Goal: Task Accomplishment & Management: Manage account settings

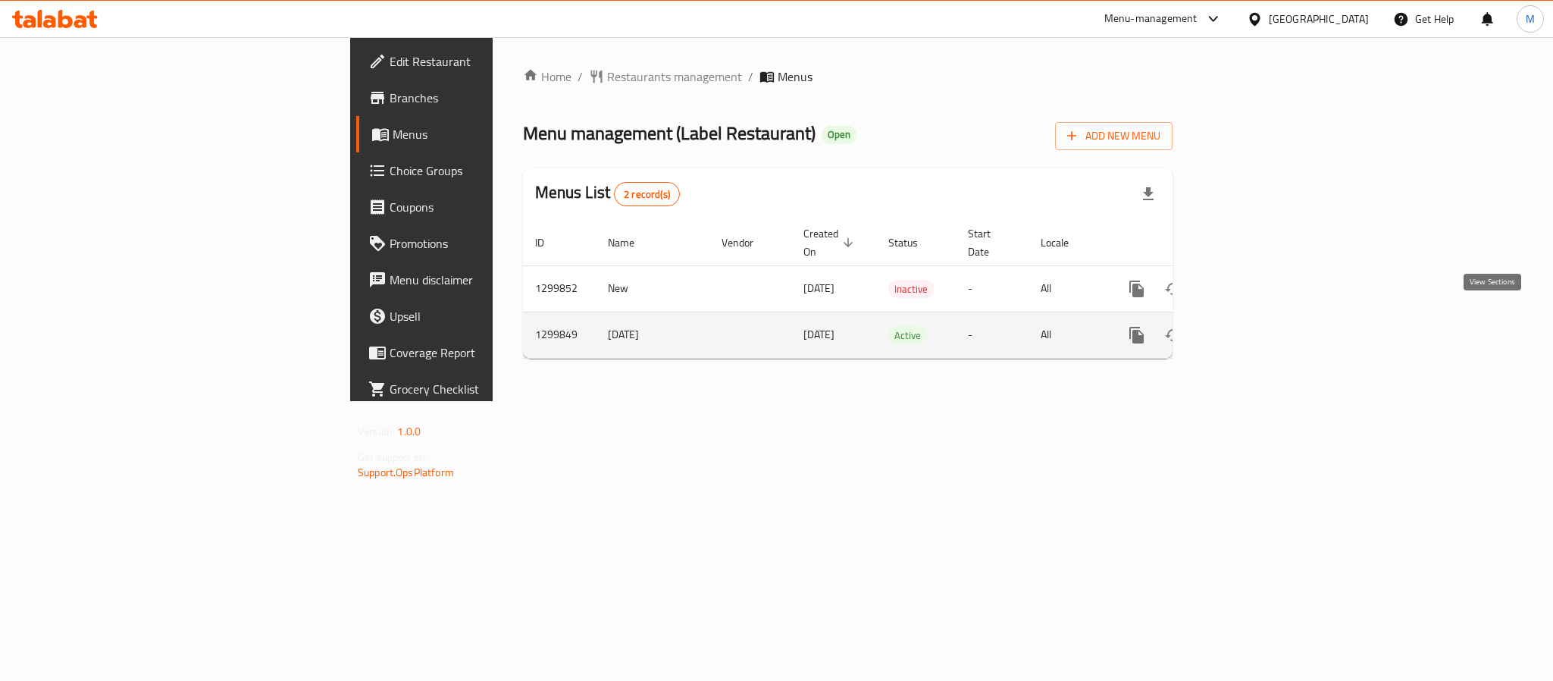
click at [1255, 326] on icon "enhanced table" at bounding box center [1246, 335] width 18 height 18
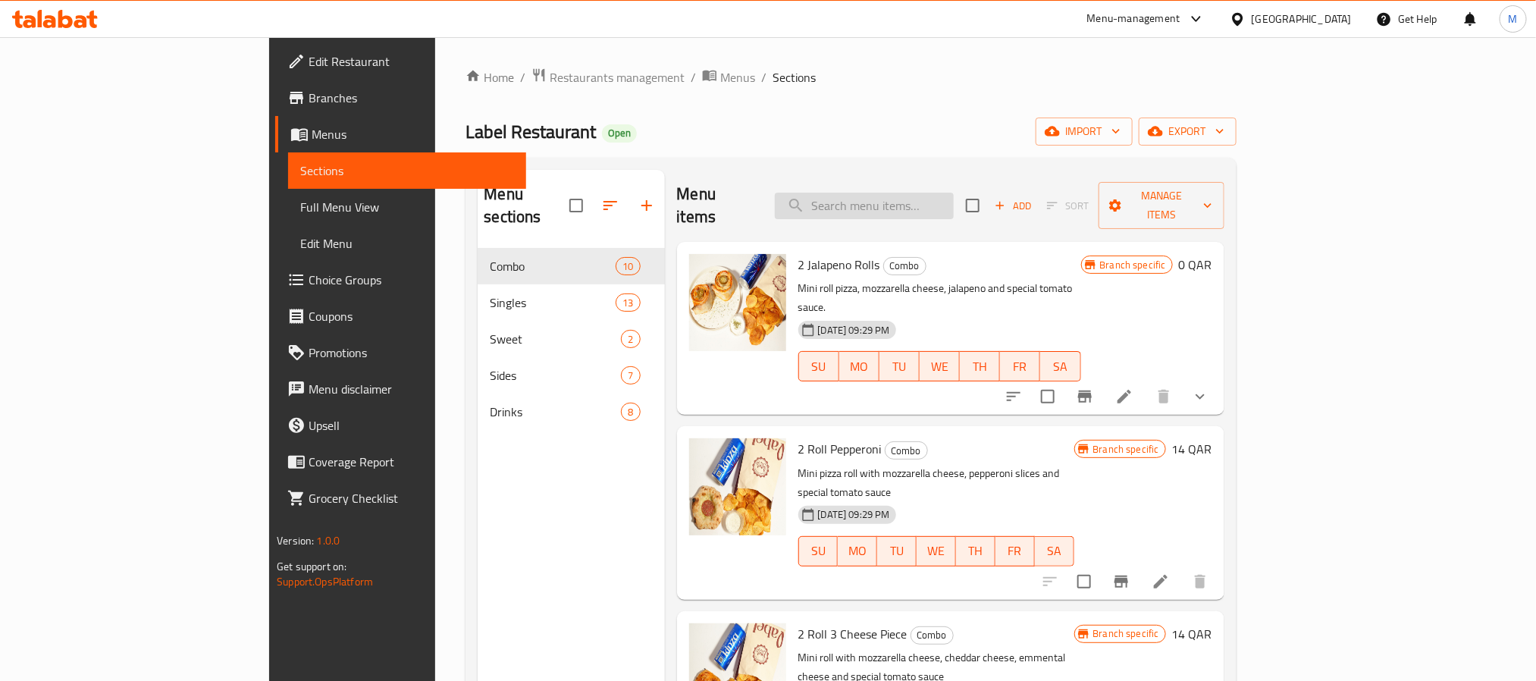
click at [948, 205] on input "search" at bounding box center [864, 206] width 179 height 27
paste input "Breakfast Box"
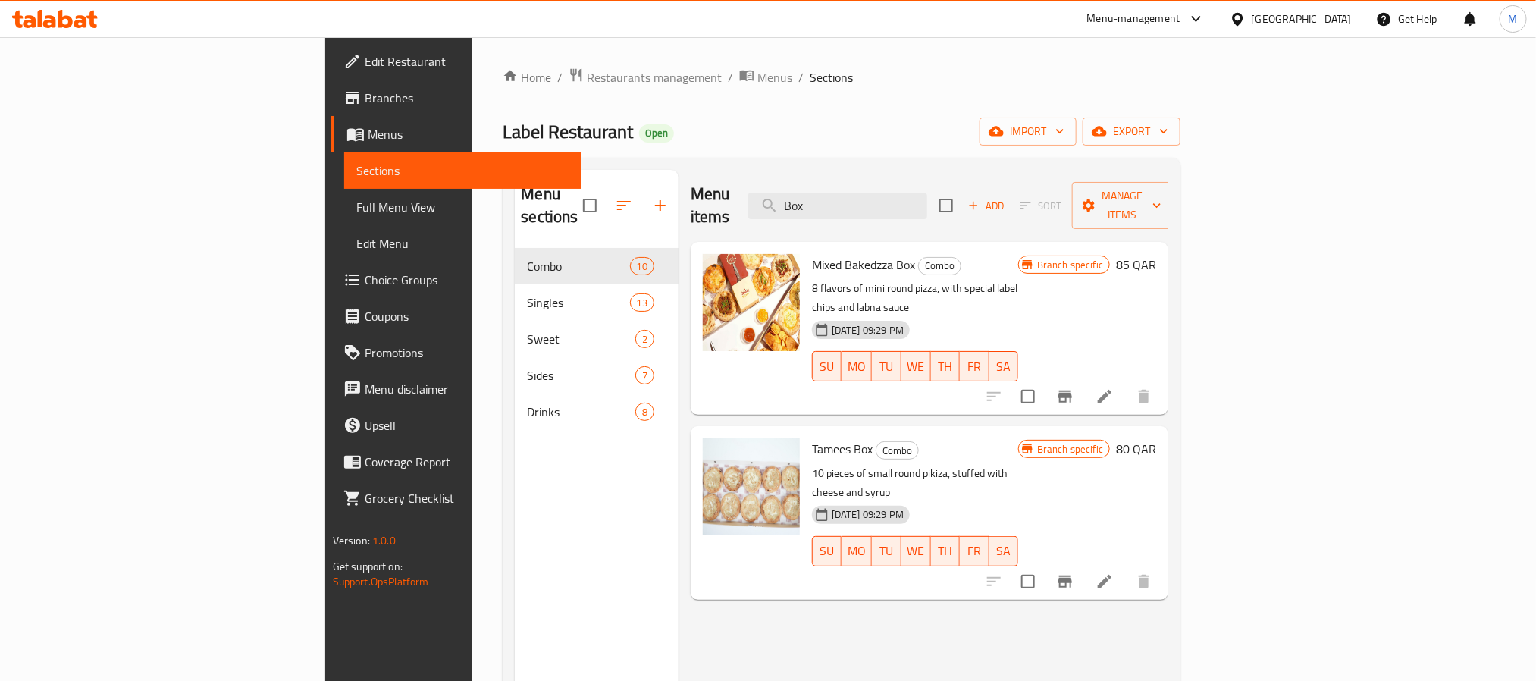
paste input "Breakfast"
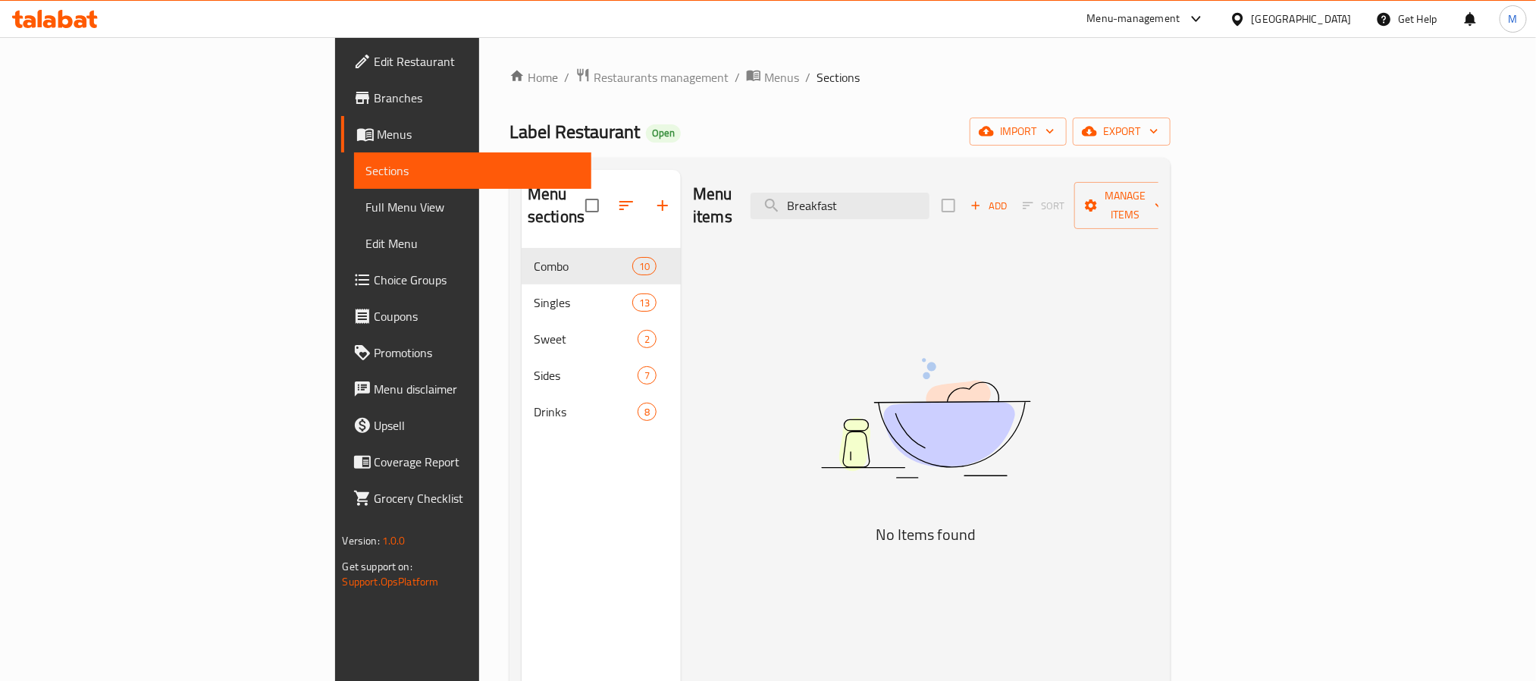
type input "Breakfast"
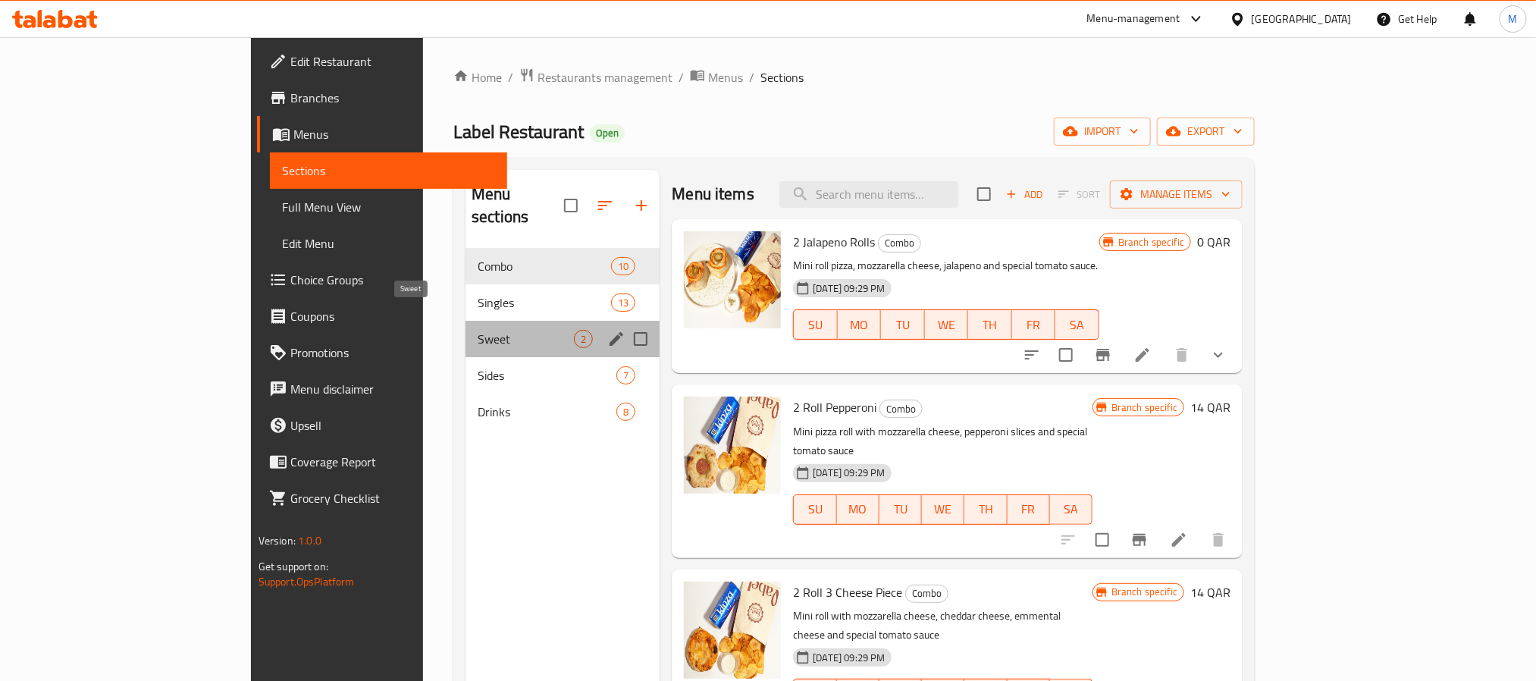
click at [478, 330] on span "Sweet" at bounding box center [526, 339] width 96 height 18
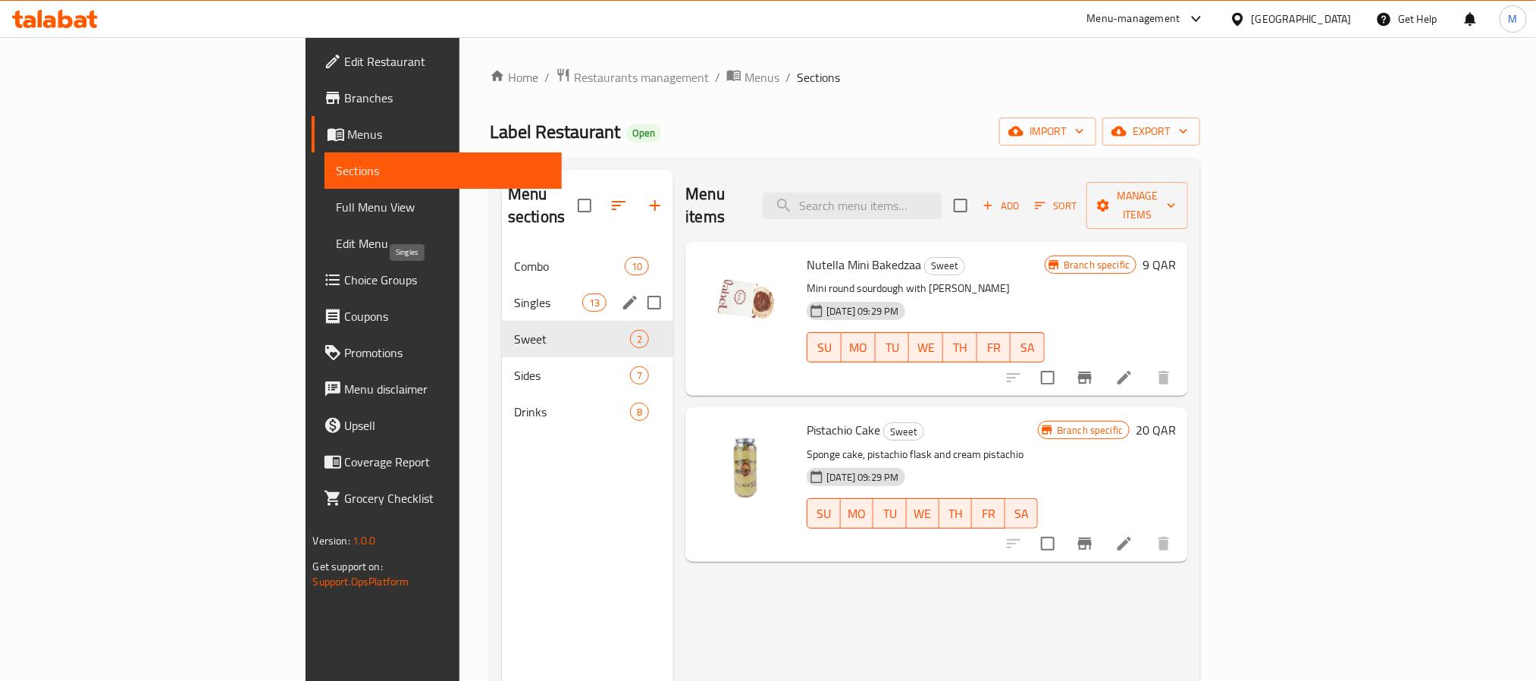
click at [514, 293] on span "Singles" at bounding box center [548, 302] width 68 height 18
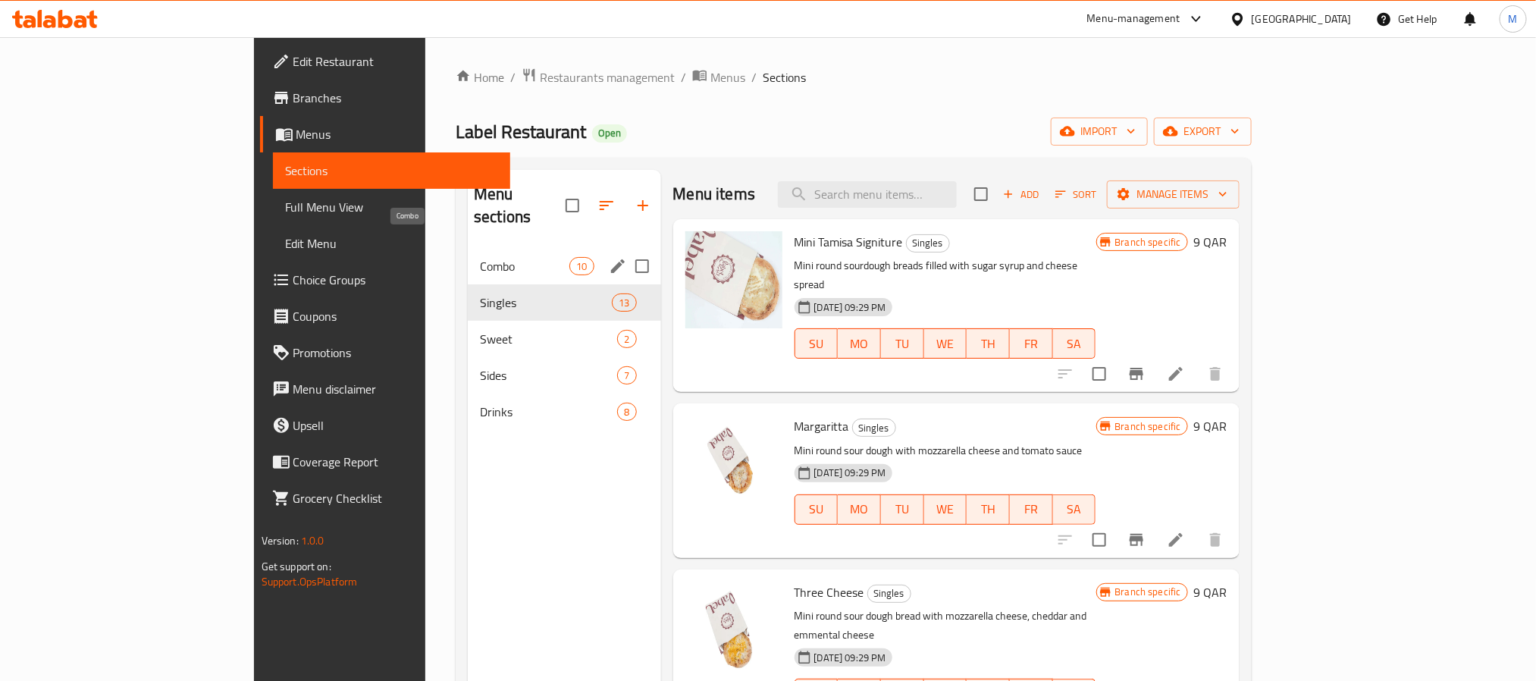
click at [480, 257] on span "Combo" at bounding box center [524, 266] width 89 height 18
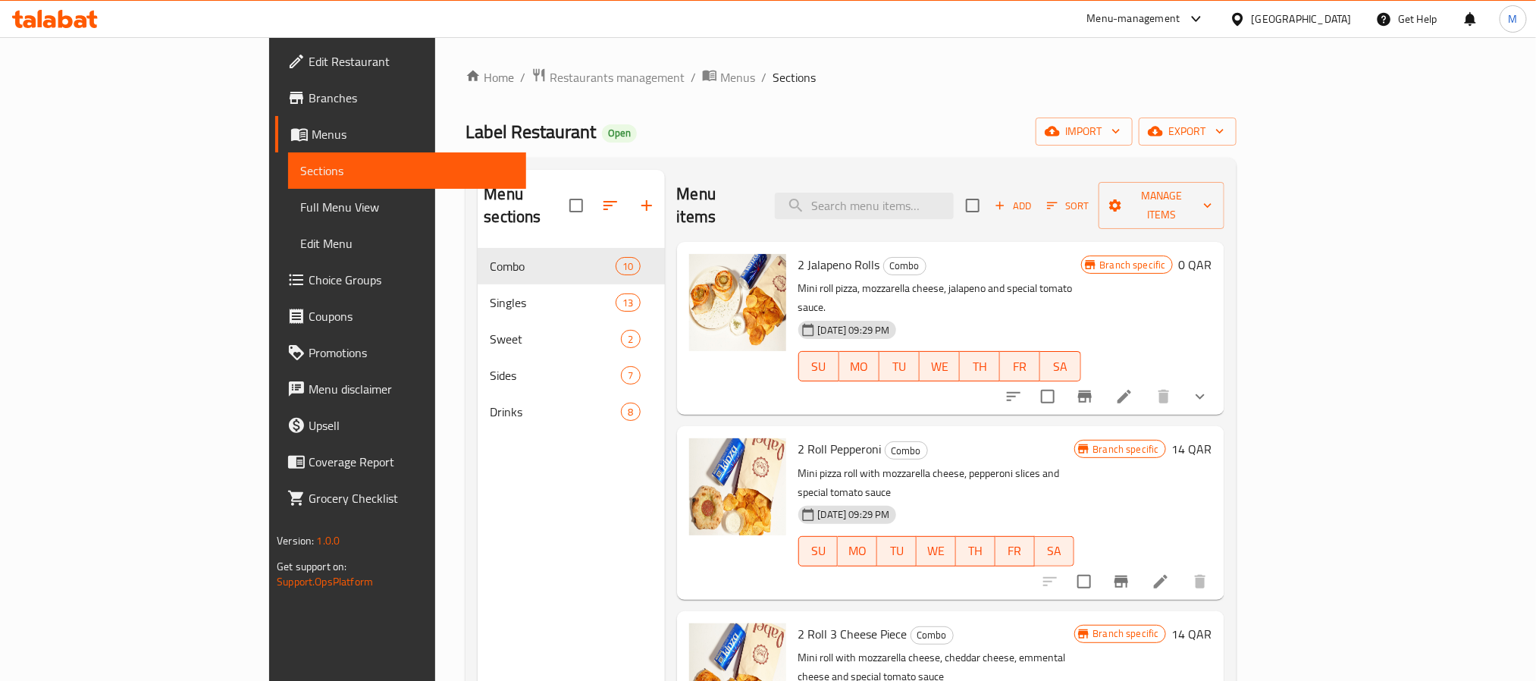
click at [1033, 198] on span "Add" at bounding box center [1012, 205] width 41 height 17
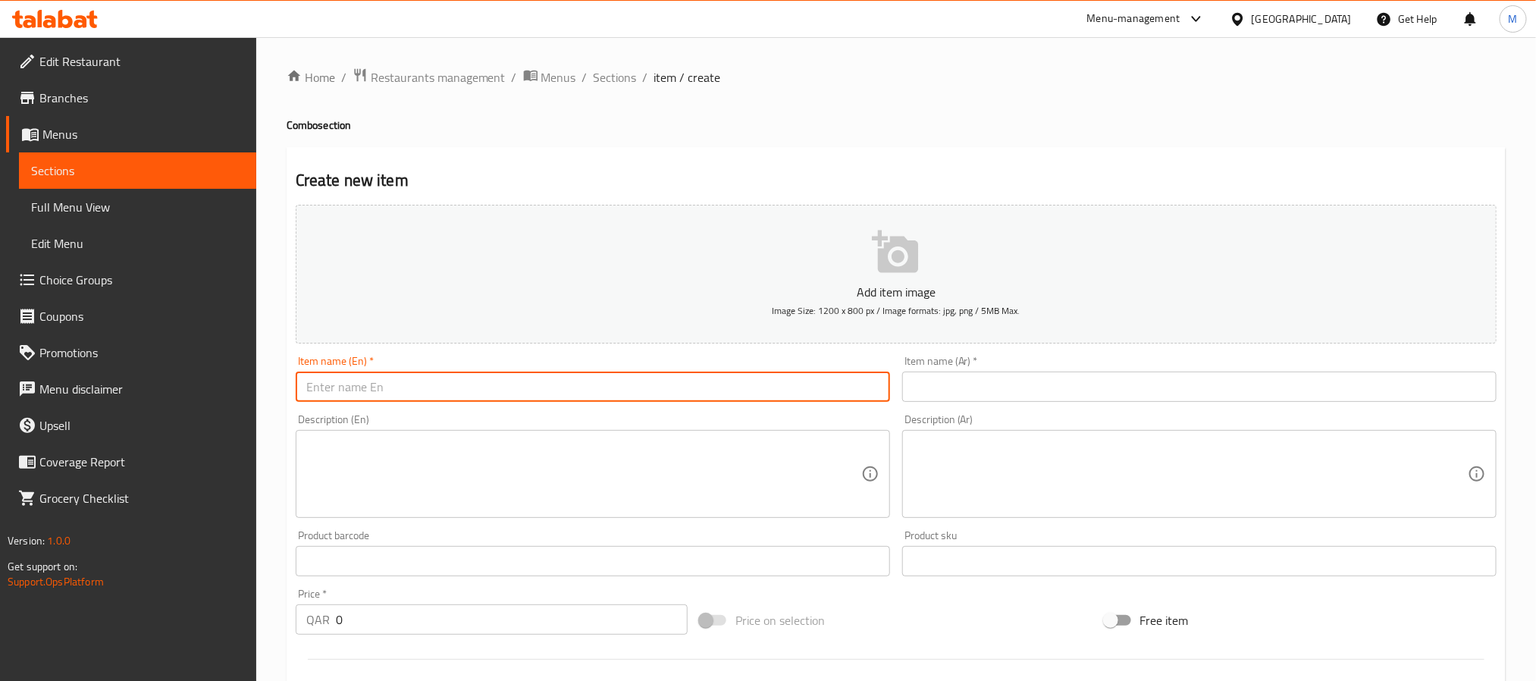
click at [431, 393] on input "text" at bounding box center [593, 386] width 594 height 30
paste input "Breakfast Box"
type input "Breakfast Box"
click at [1046, 387] on input "text" at bounding box center [1199, 386] width 594 height 30
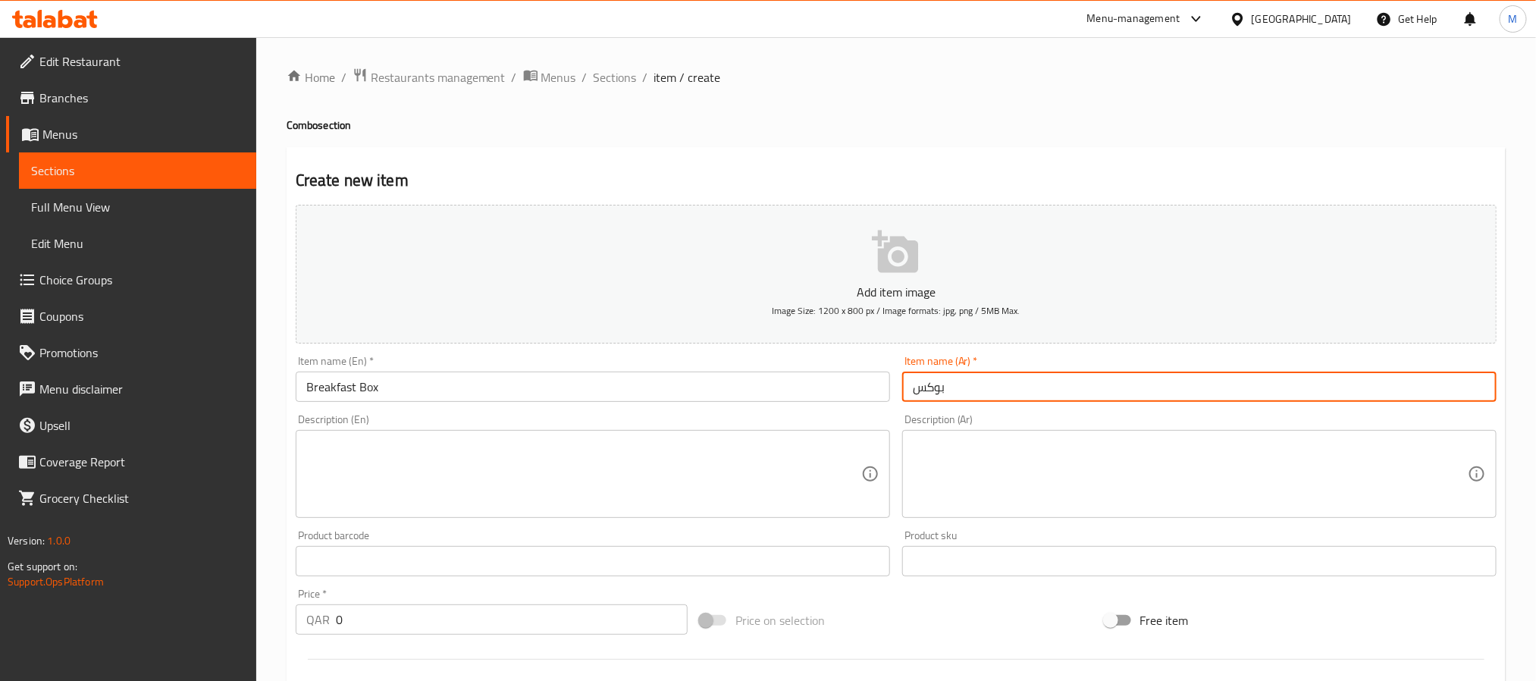
paste input "صندوق الإفطار"
type input "بوكس الإفطار"
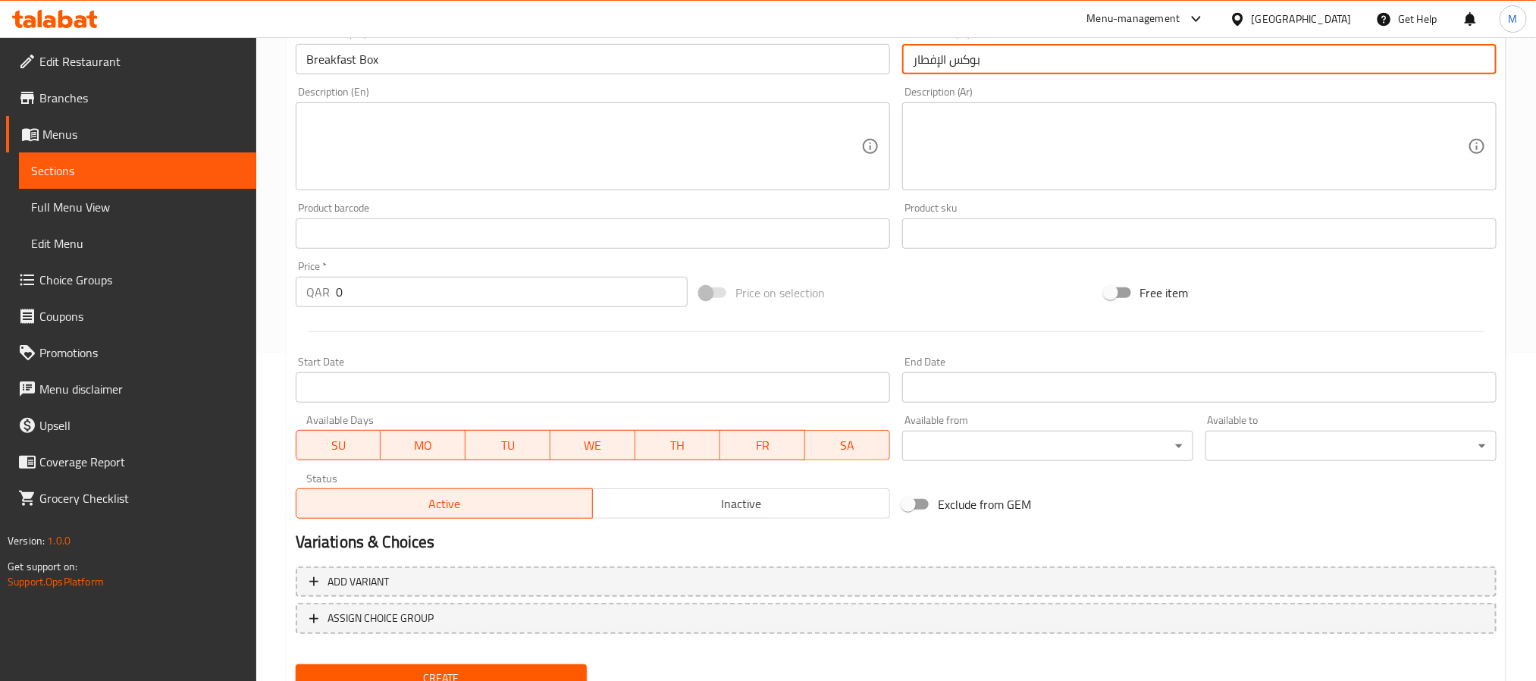
scroll to position [341, 0]
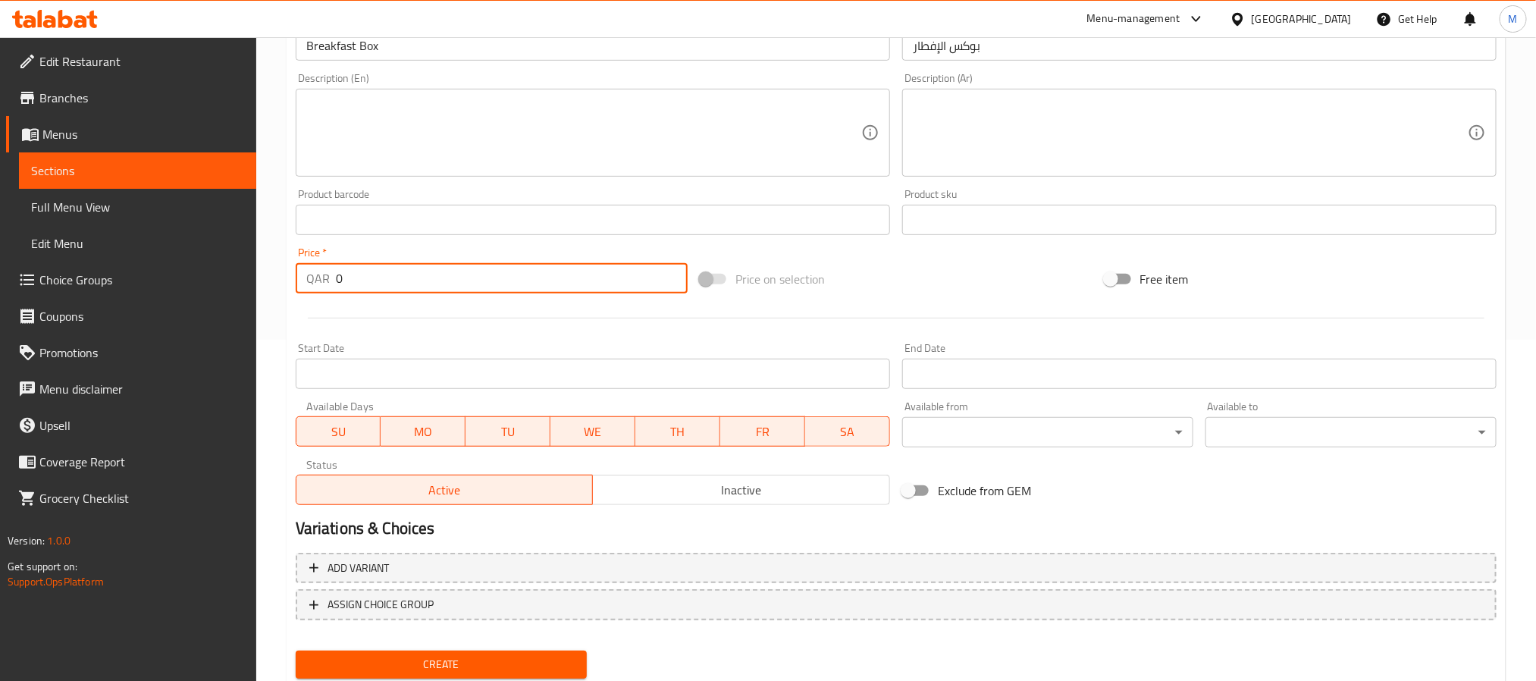
click at [434, 284] on input "0" at bounding box center [512, 278] width 352 height 30
paste input "69"
type input "69"
click at [703, 492] on span "Inactive" at bounding box center [741, 490] width 285 height 22
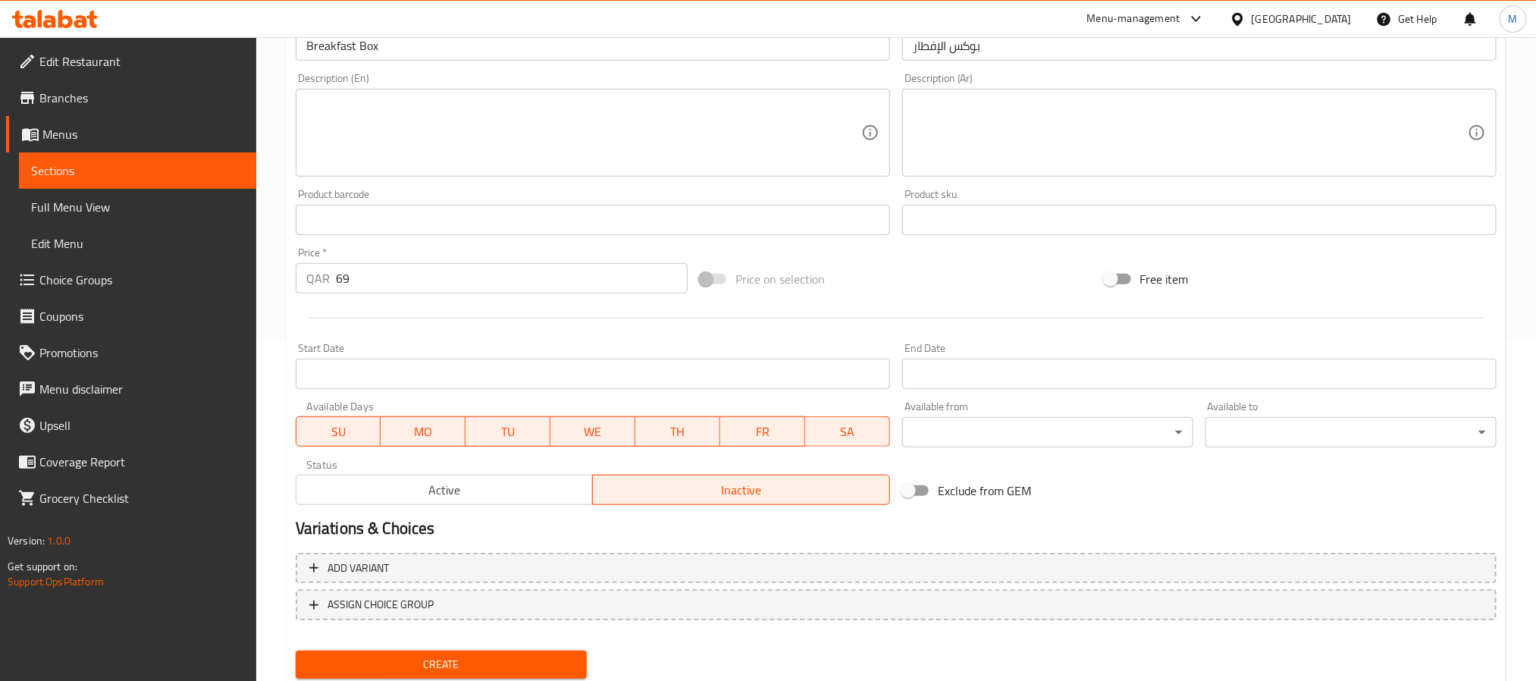
click at [537, 662] on span "Create" at bounding box center [441, 664] width 267 height 19
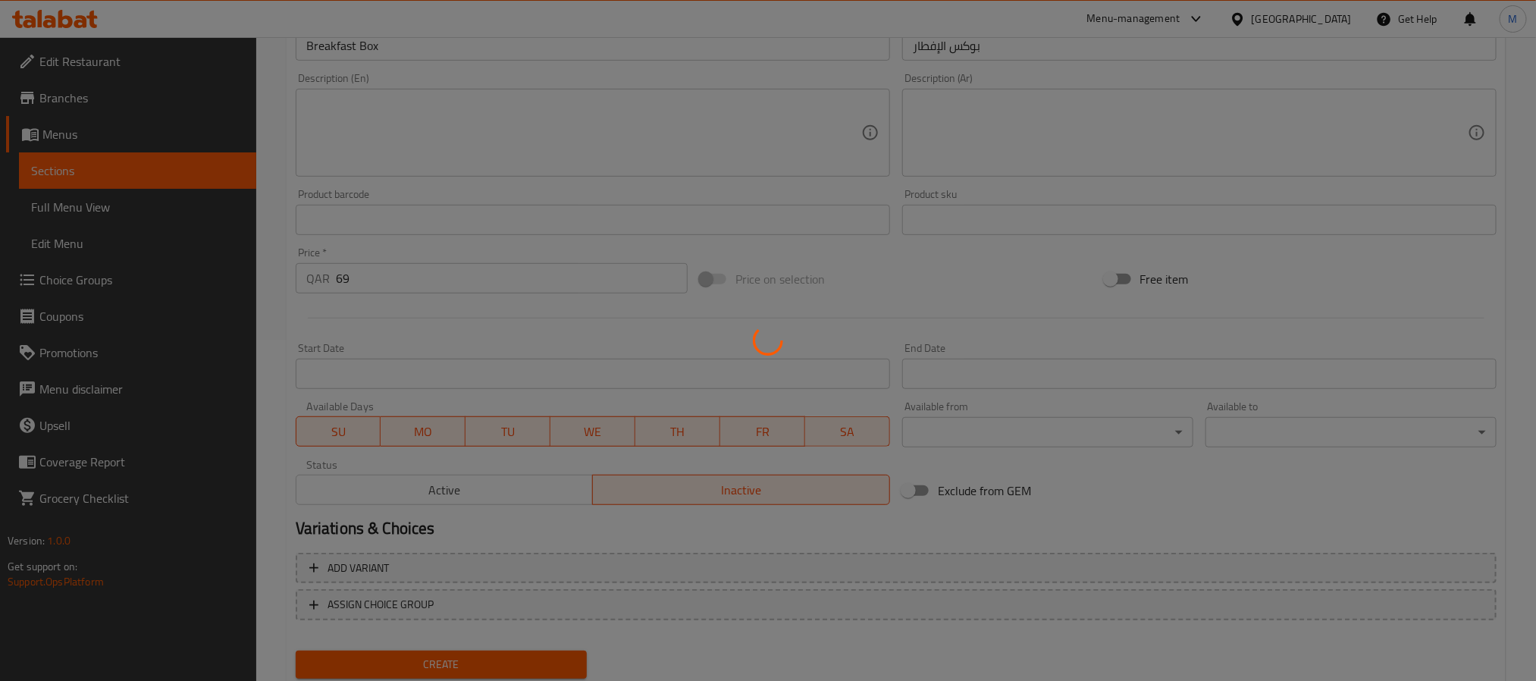
type input "0"
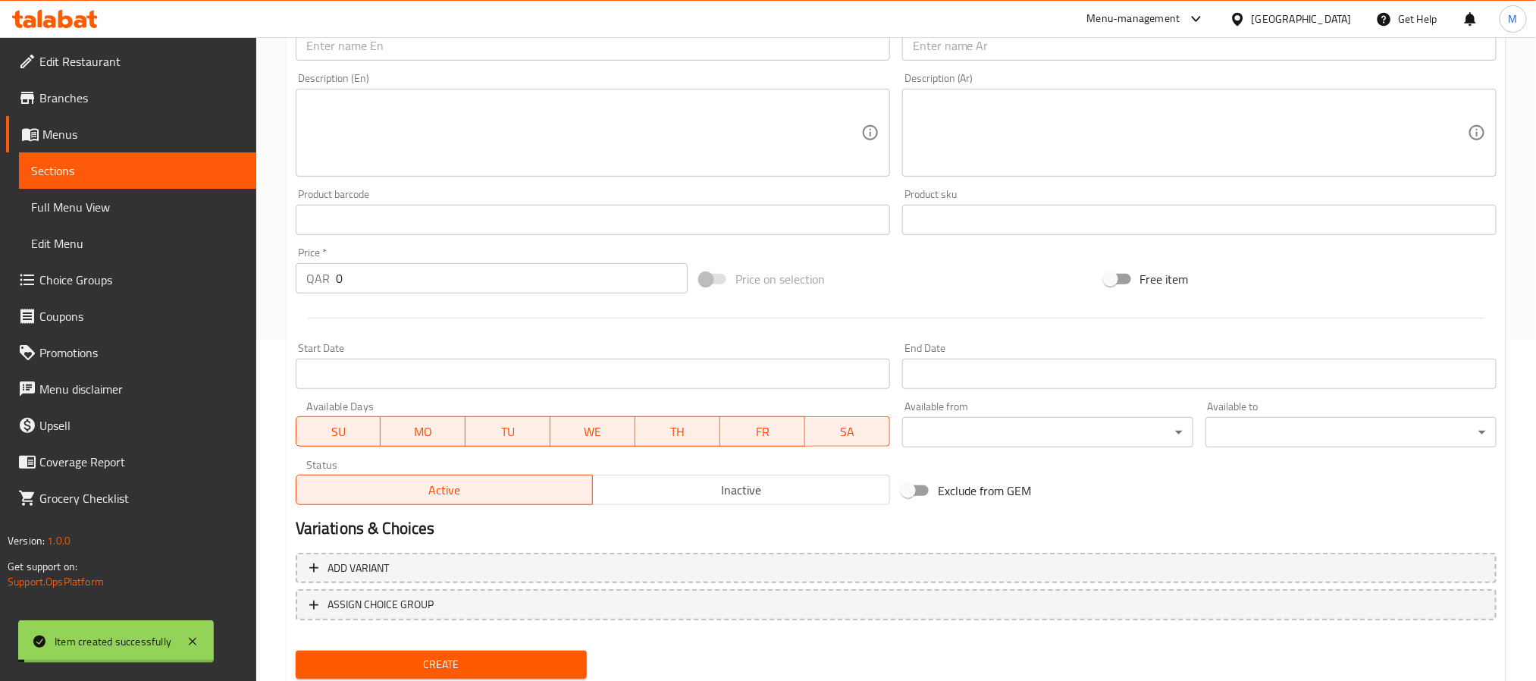
scroll to position [0, 0]
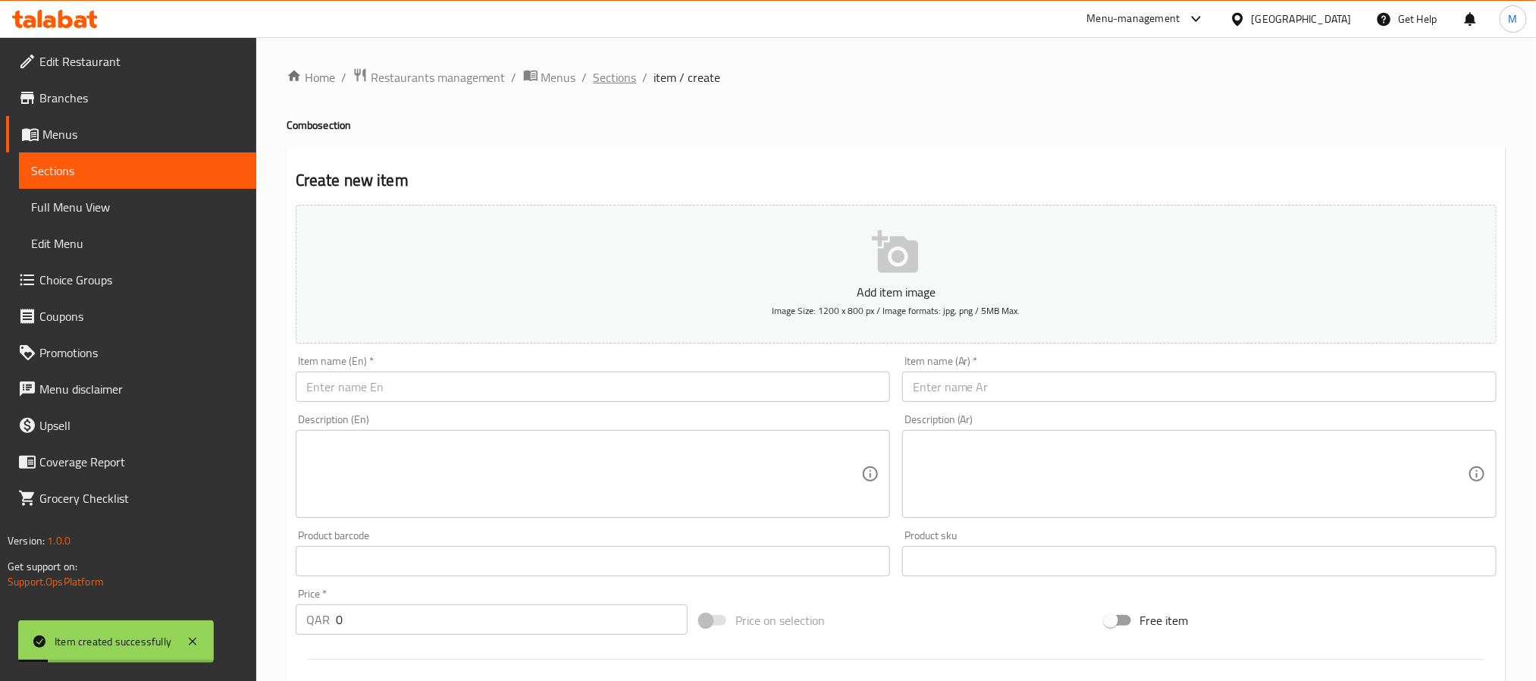
click at [621, 80] on span "Sections" at bounding box center [614, 77] width 43 height 18
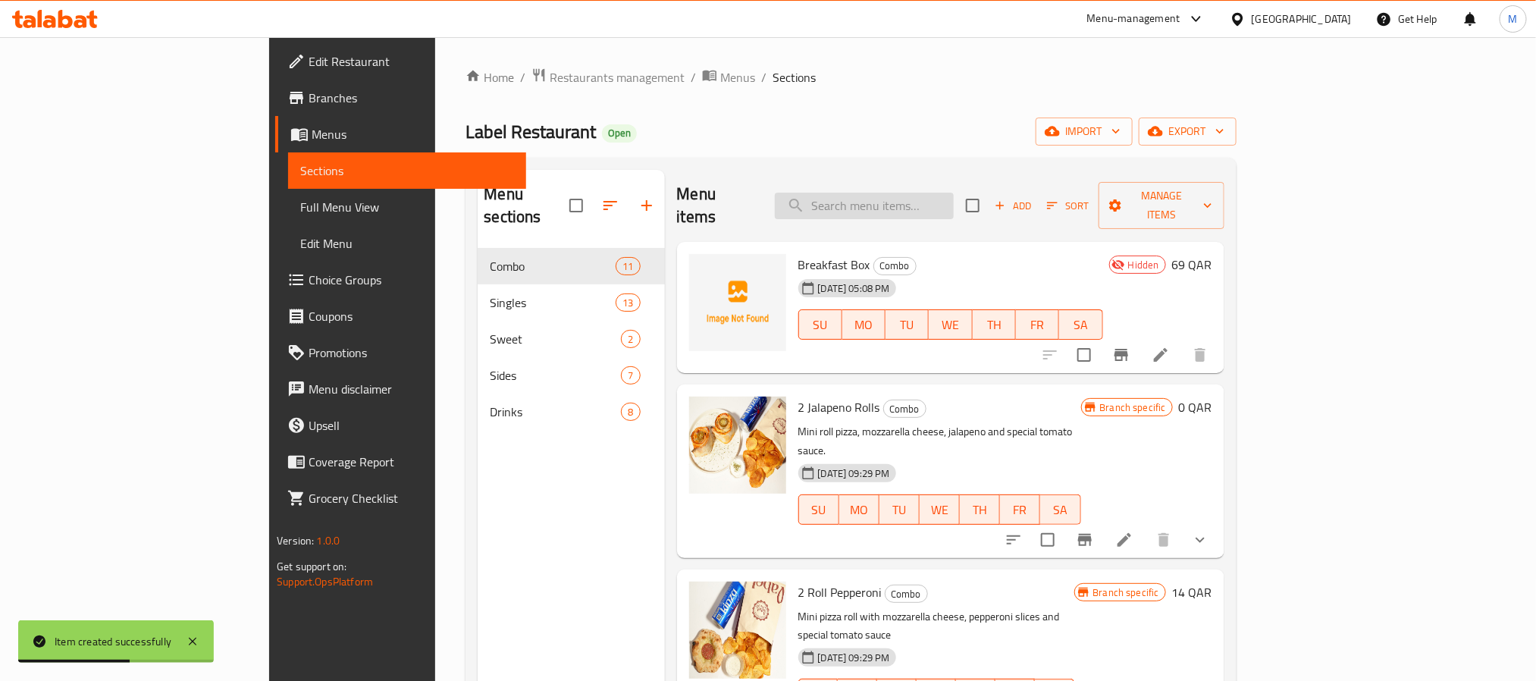
click at [954, 198] on input "search" at bounding box center [864, 206] width 179 height 27
paste input "Zatar"
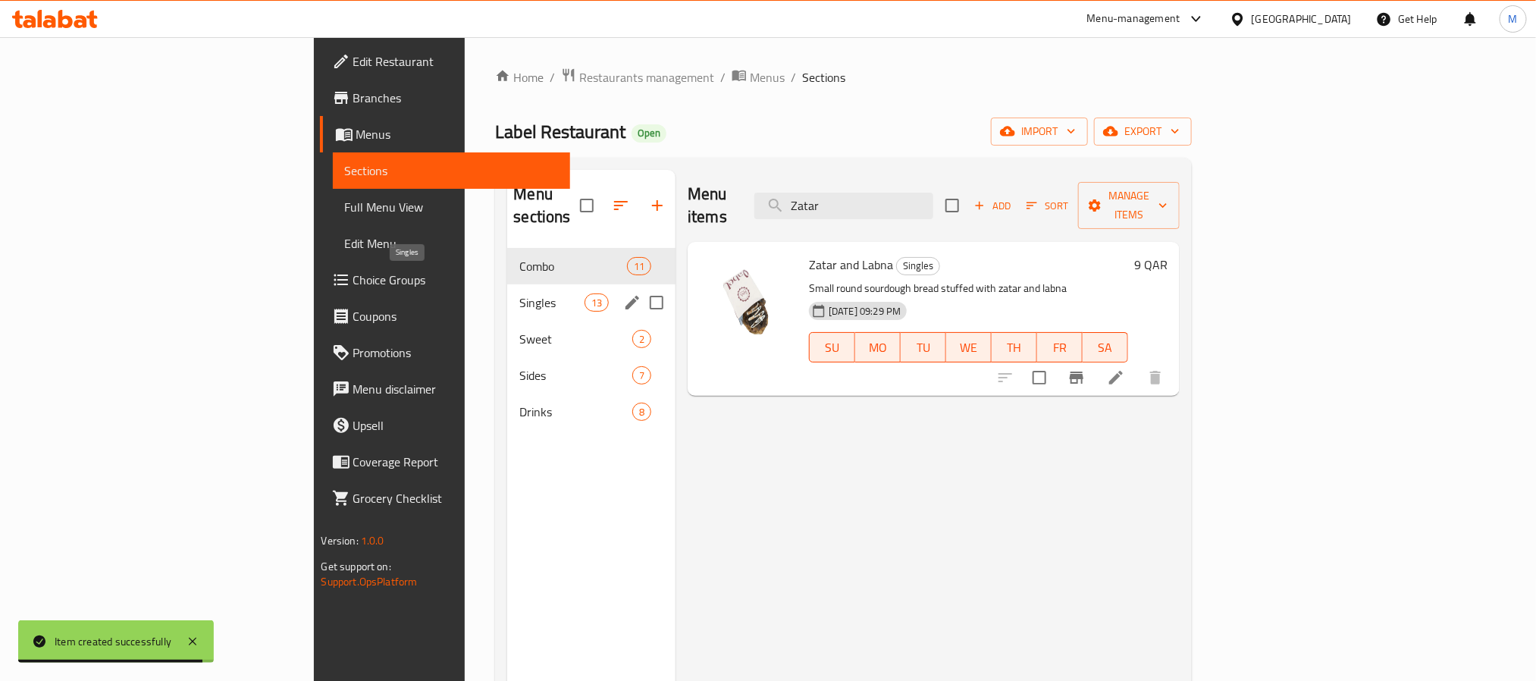
type input "Zatar"
click at [519, 293] on span "Singles" at bounding box center [551, 302] width 64 height 18
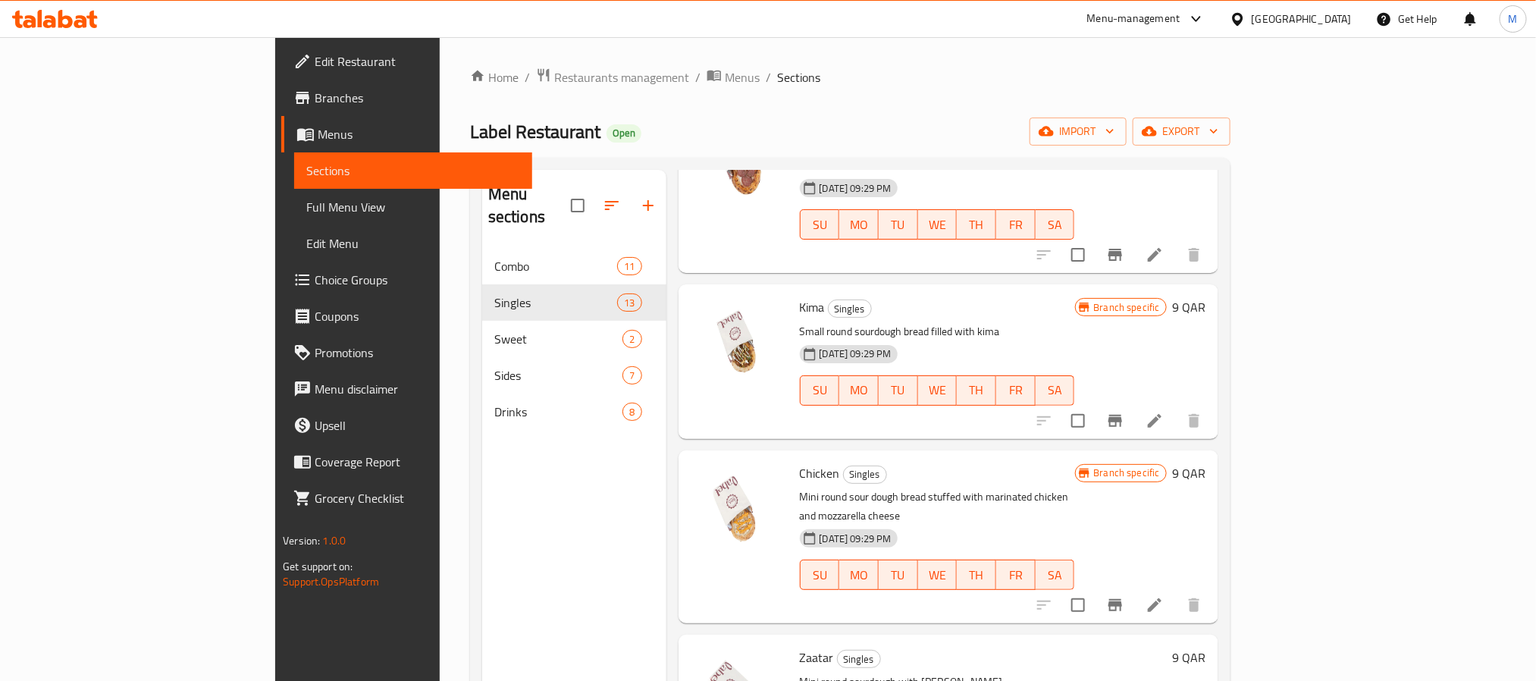
scroll to position [910, 0]
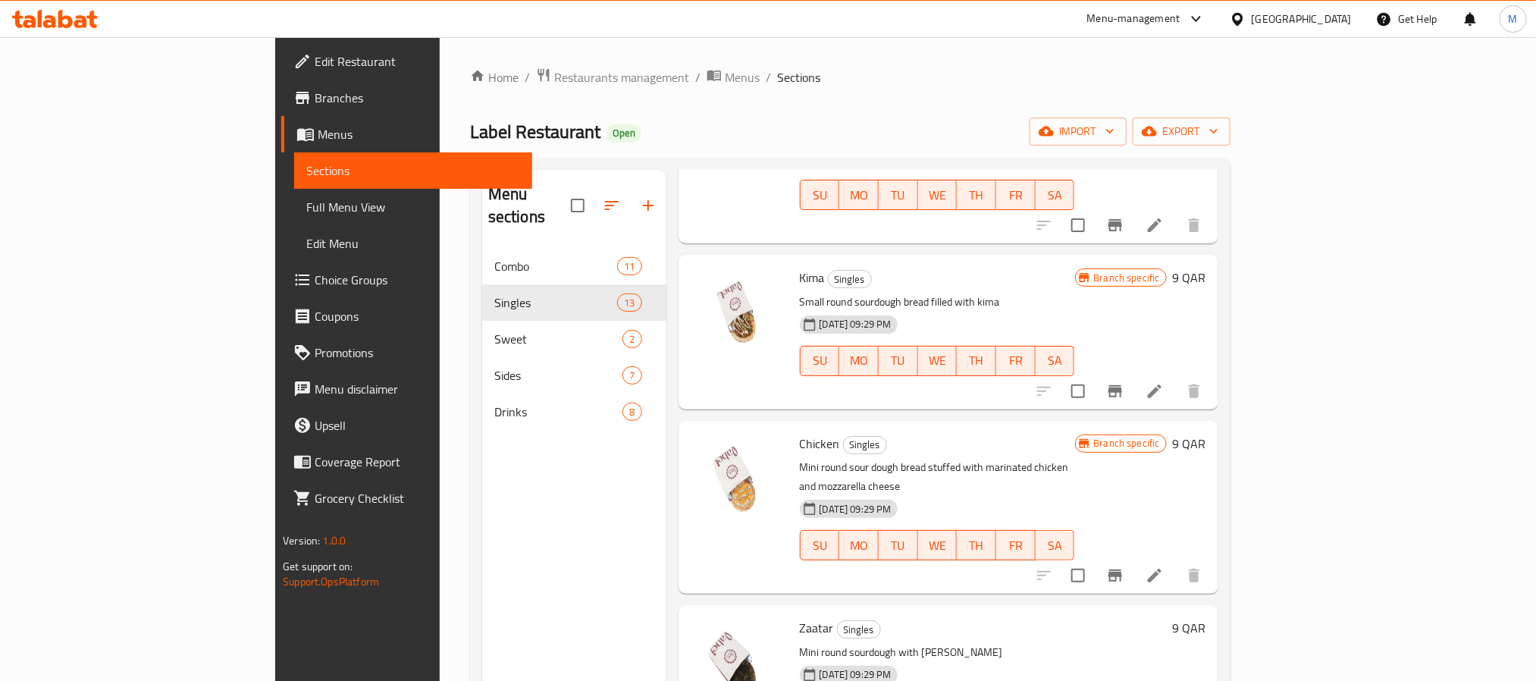
click at [926, 89] on div "Home / Restaurants management / Menus / Sections Label Restaurant Open import e…" at bounding box center [850, 464] width 760 height 795
click at [1230, 119] on button "export" at bounding box center [1181, 131] width 98 height 28
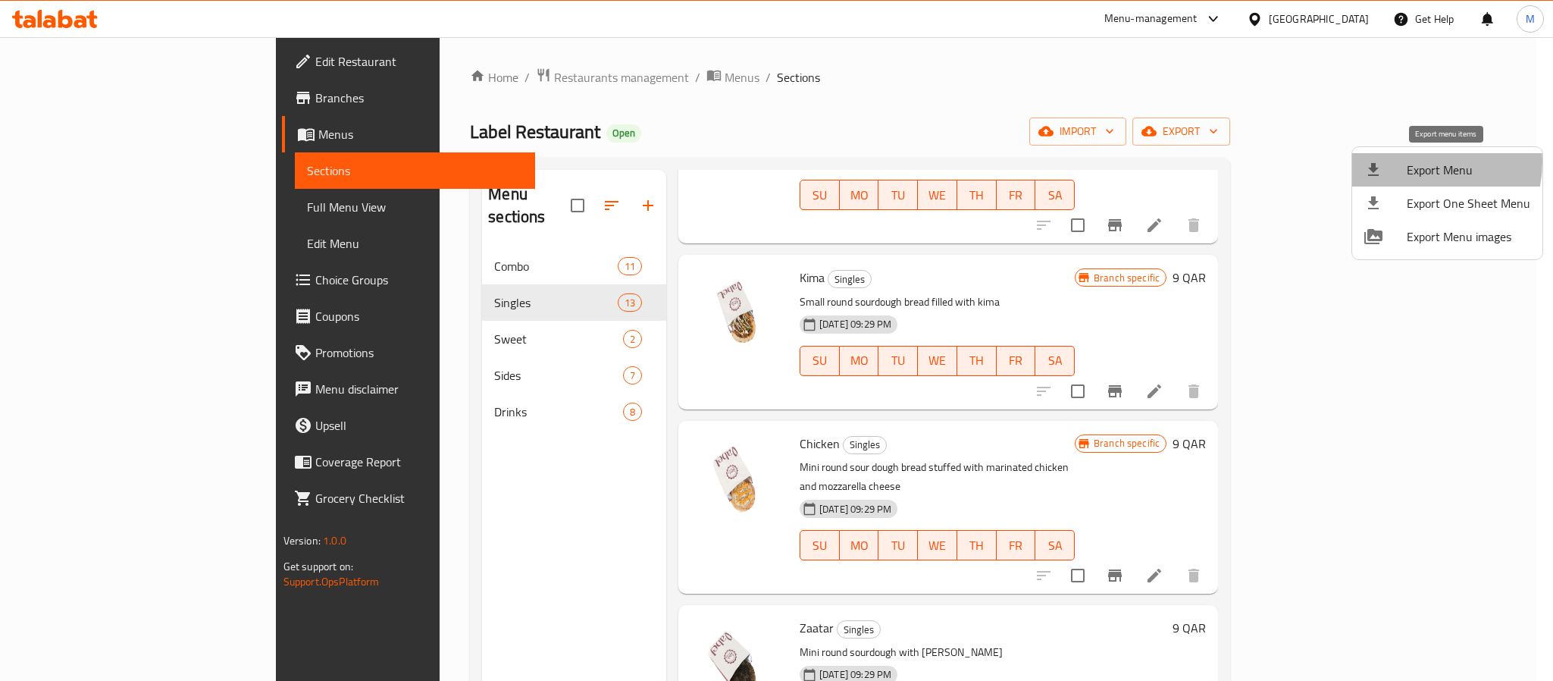
click at [1417, 162] on span "Export Menu" at bounding box center [1469, 170] width 124 height 18
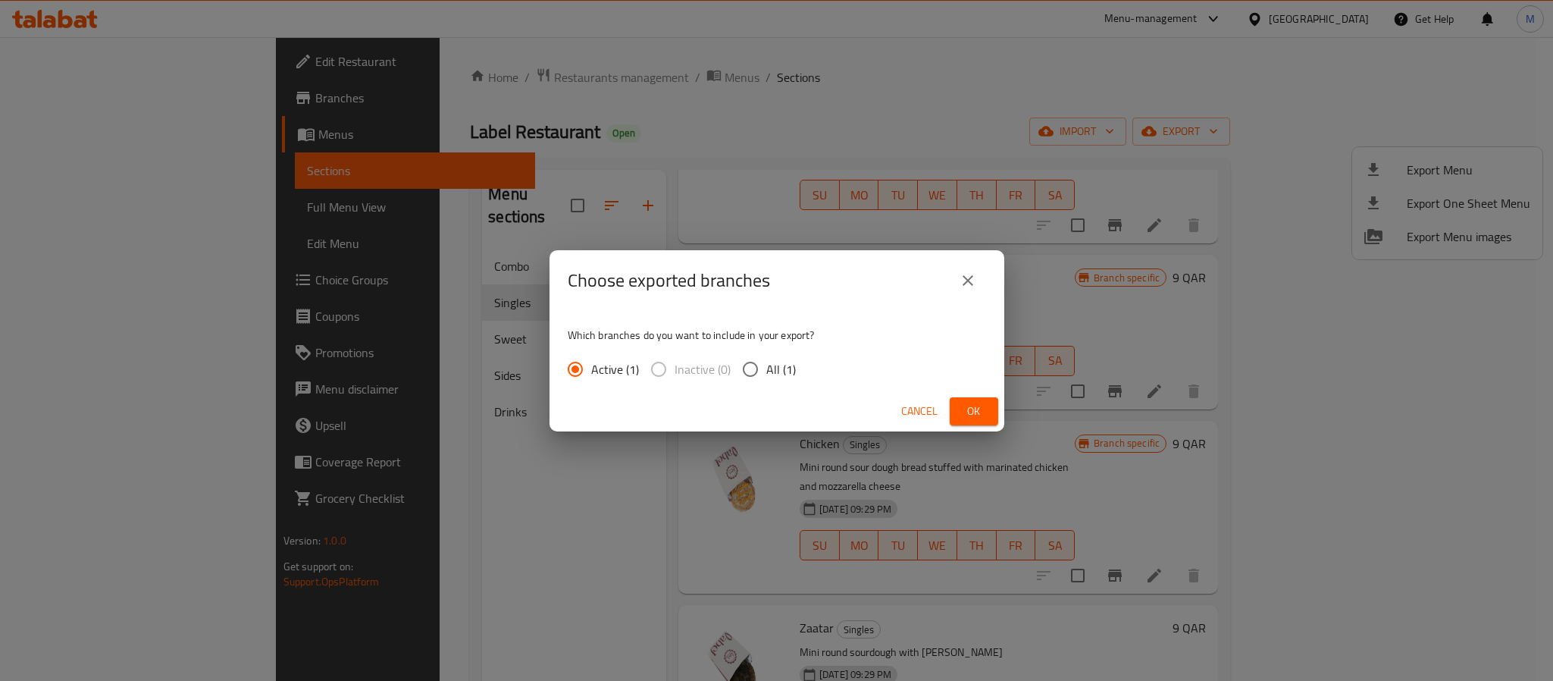
click at [775, 371] on span "All (1)" at bounding box center [781, 369] width 30 height 18
click at [766, 371] on input "All (1)" at bounding box center [750, 369] width 32 height 32
radio input "true"
click at [985, 412] on span "Ok" at bounding box center [974, 411] width 24 height 19
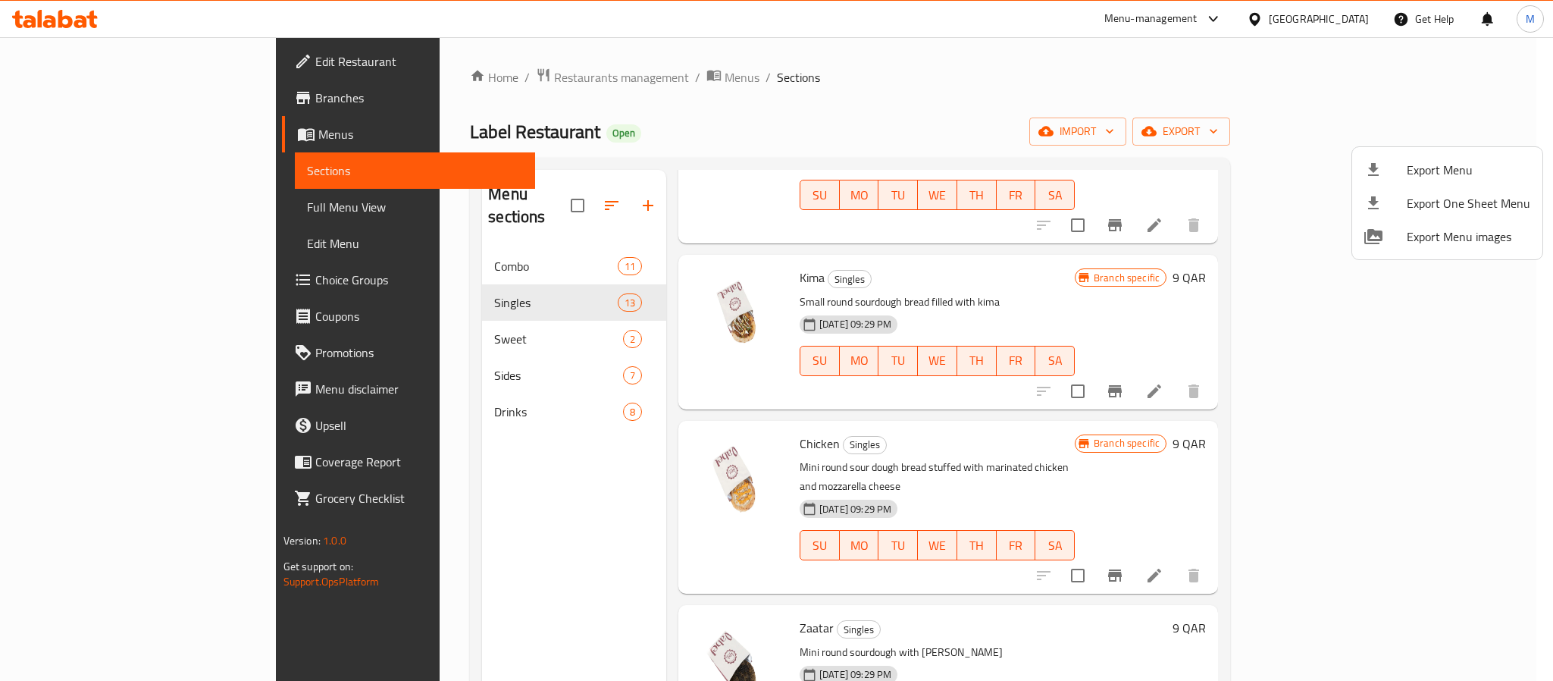
click at [1044, 498] on div at bounding box center [776, 340] width 1553 height 681
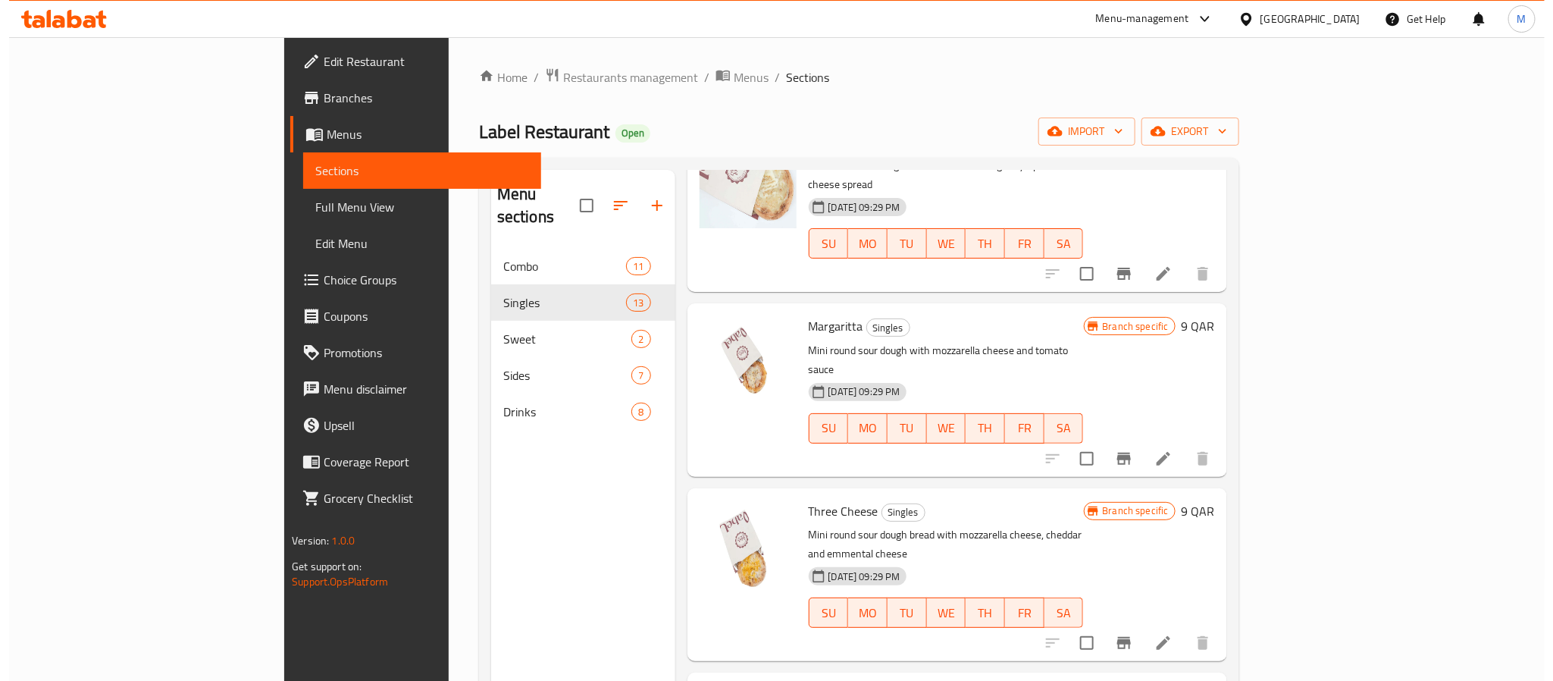
scroll to position [0, 0]
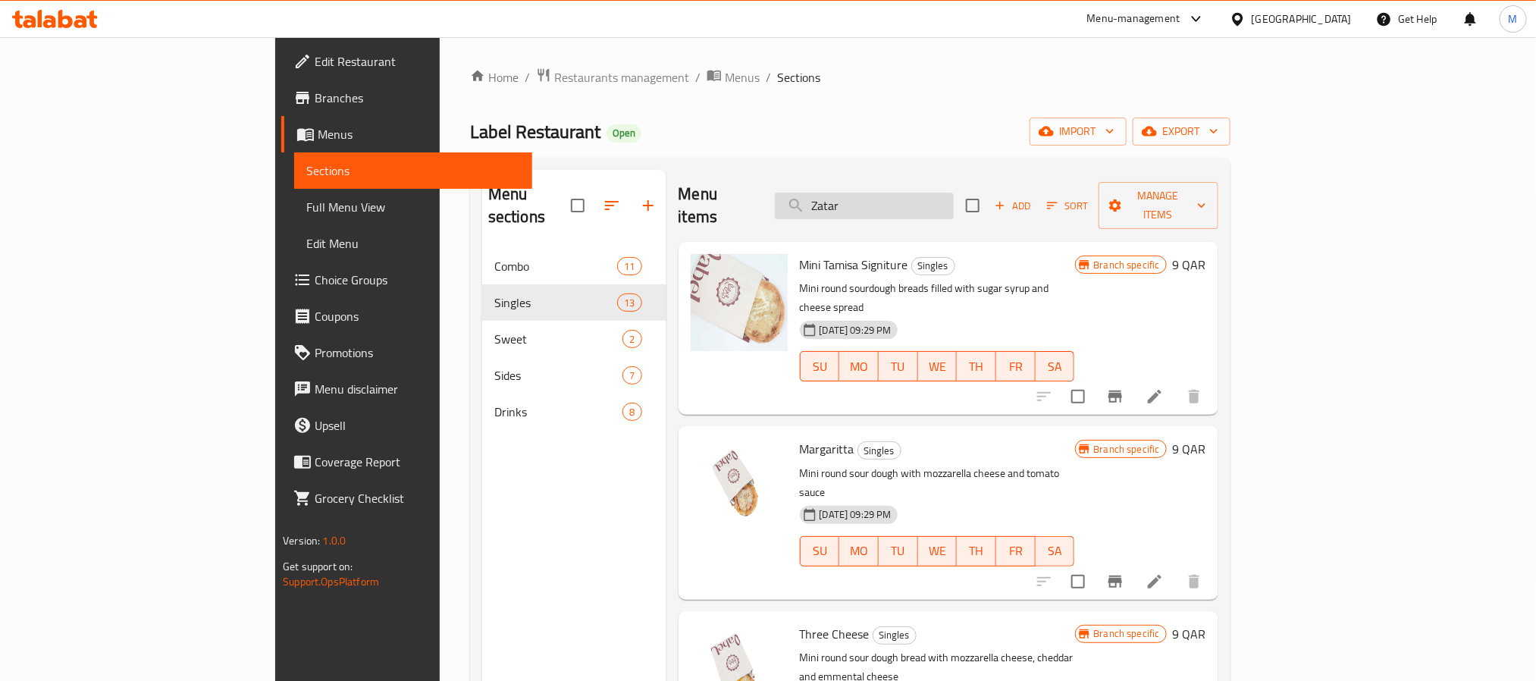
click at [954, 201] on input "Zatar" at bounding box center [864, 206] width 179 height 27
paste input "Label Chips"
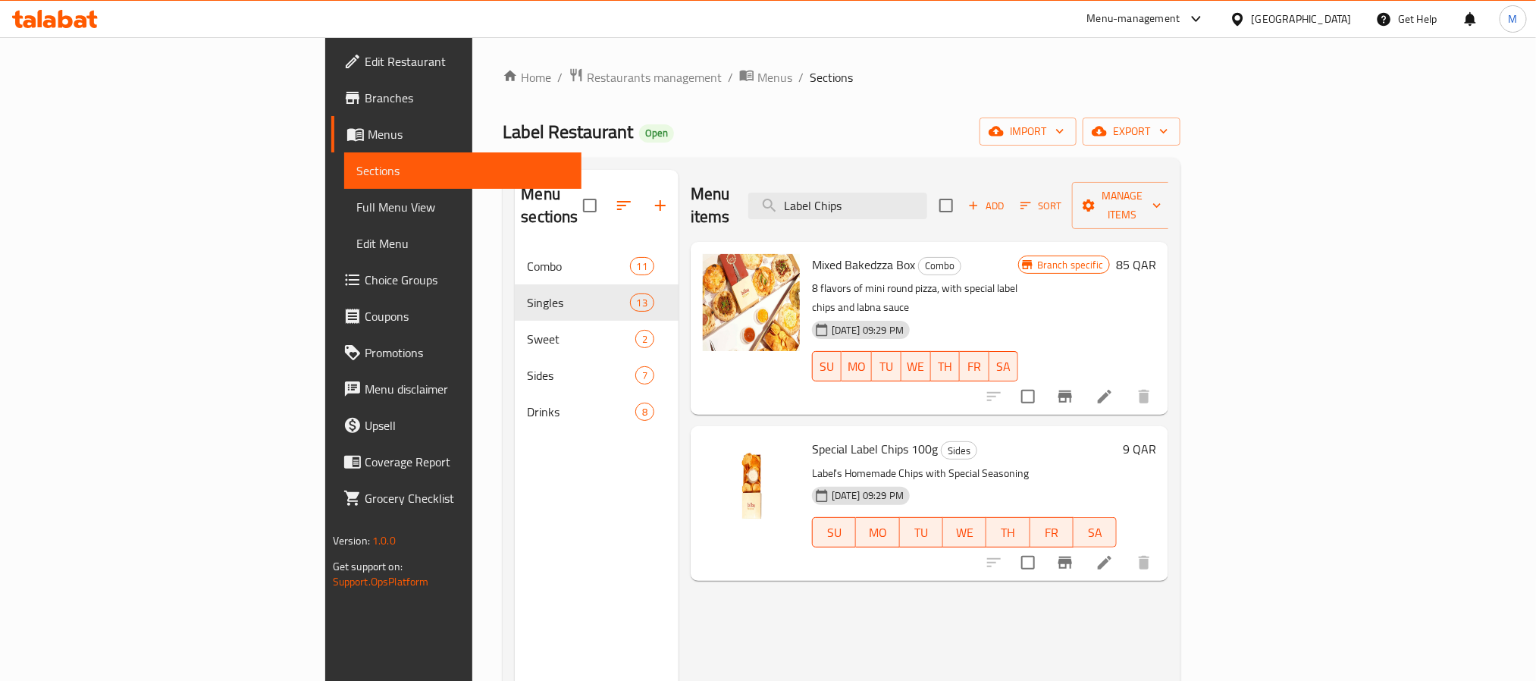
paste input "Strawberry Cocktail Label"
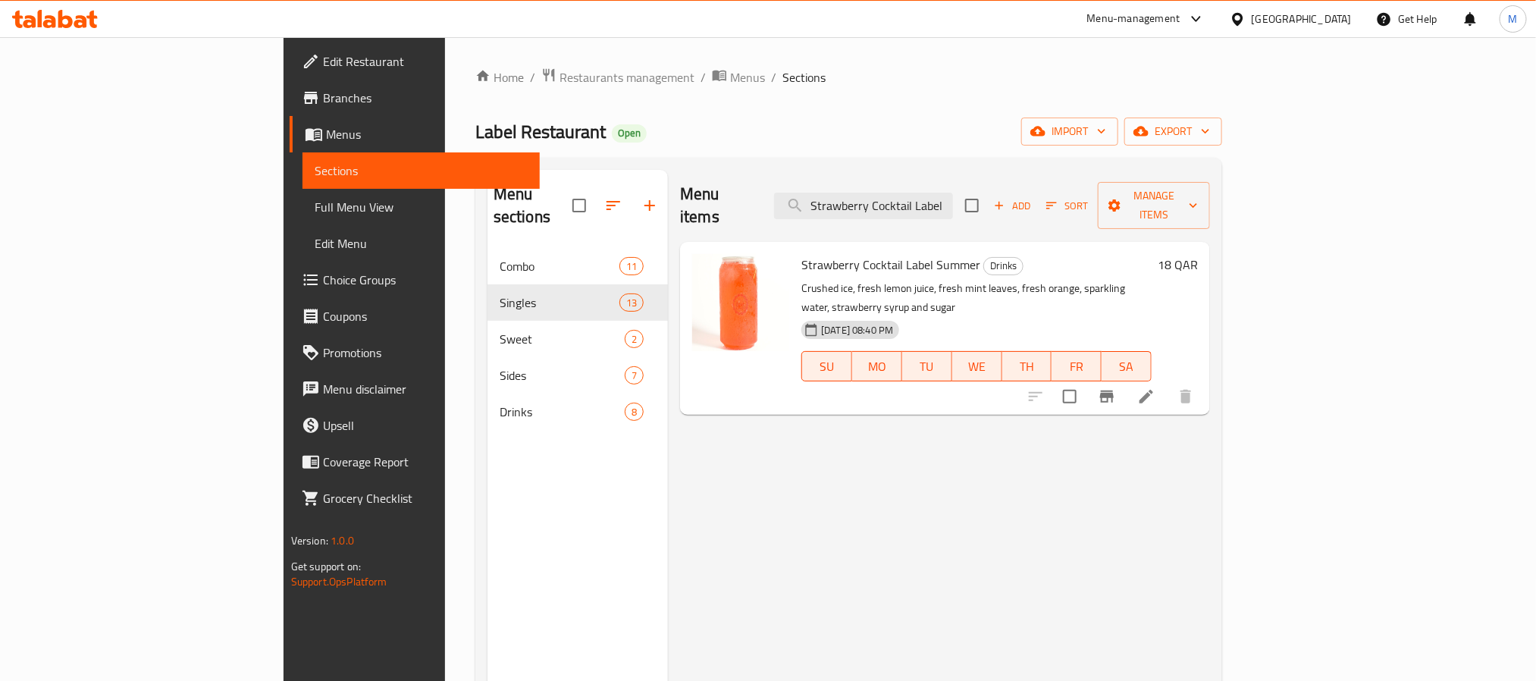
paste input "Coconut [PERSON_NAME]"
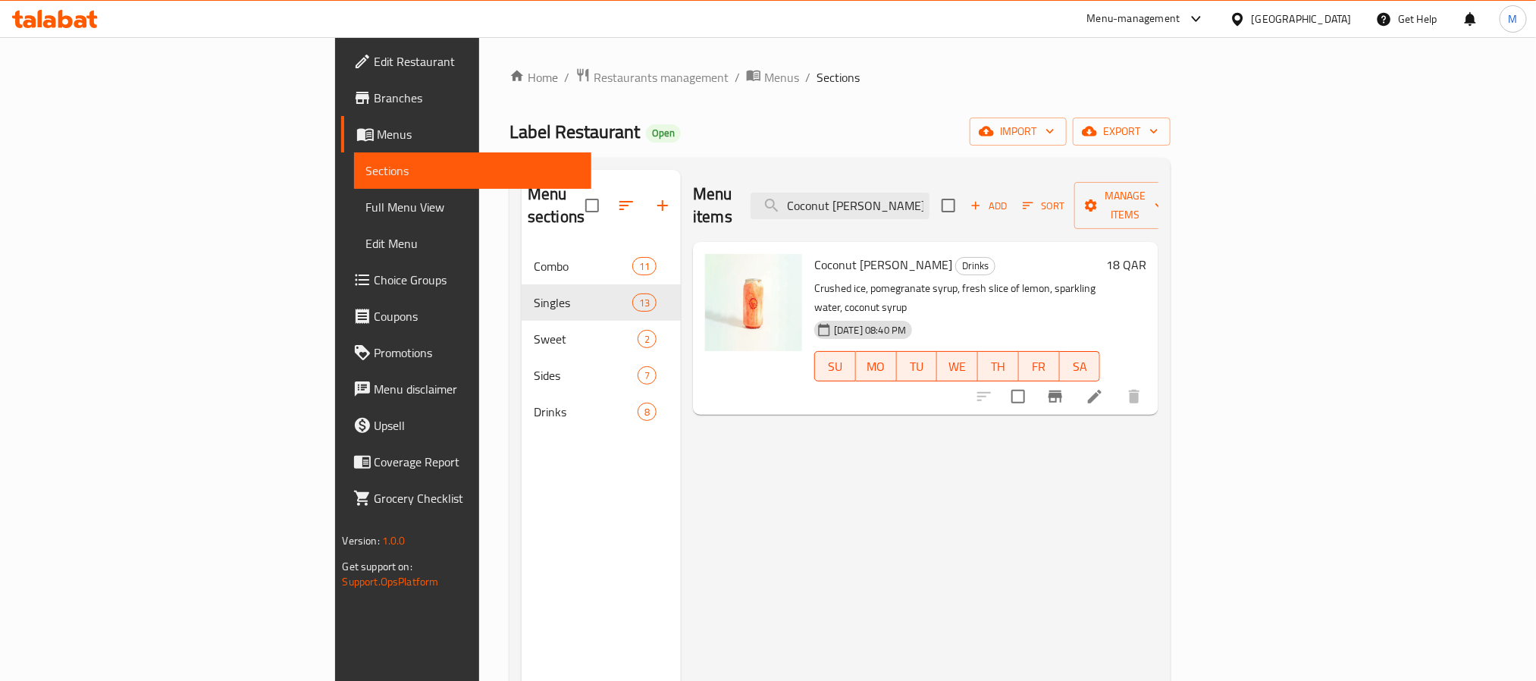
type input "Coconut [PERSON_NAME]"
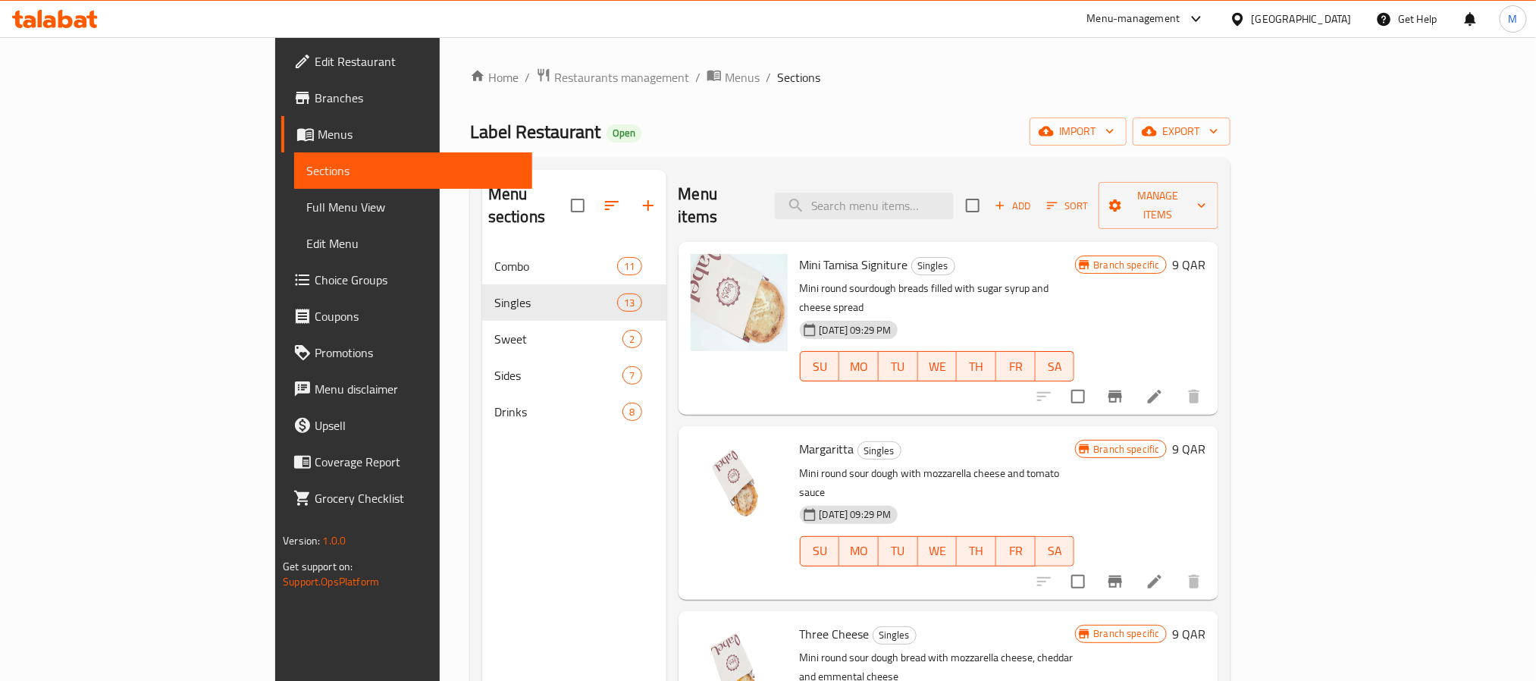
click at [826, 148] on div "Home / Restaurants management / Menus / Sections Label Restaurant Open import e…" at bounding box center [850, 464] width 760 height 795
click at [1333, 8] on div "[GEOGRAPHIC_DATA]" at bounding box center [1290, 19] width 146 height 36
click at [1342, 23] on div "[GEOGRAPHIC_DATA]" at bounding box center [1301, 19] width 100 height 17
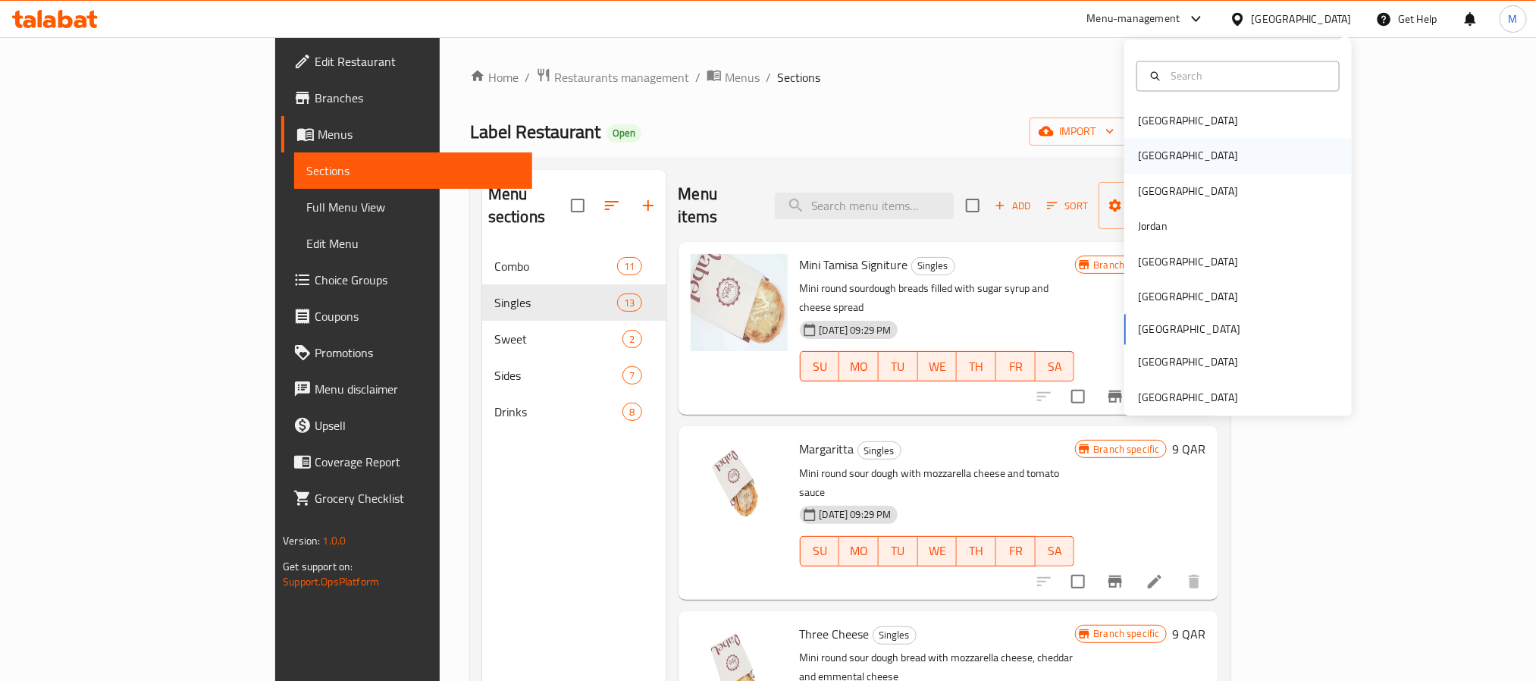
click at [1210, 148] on div "[GEOGRAPHIC_DATA]" at bounding box center [1237, 156] width 227 height 35
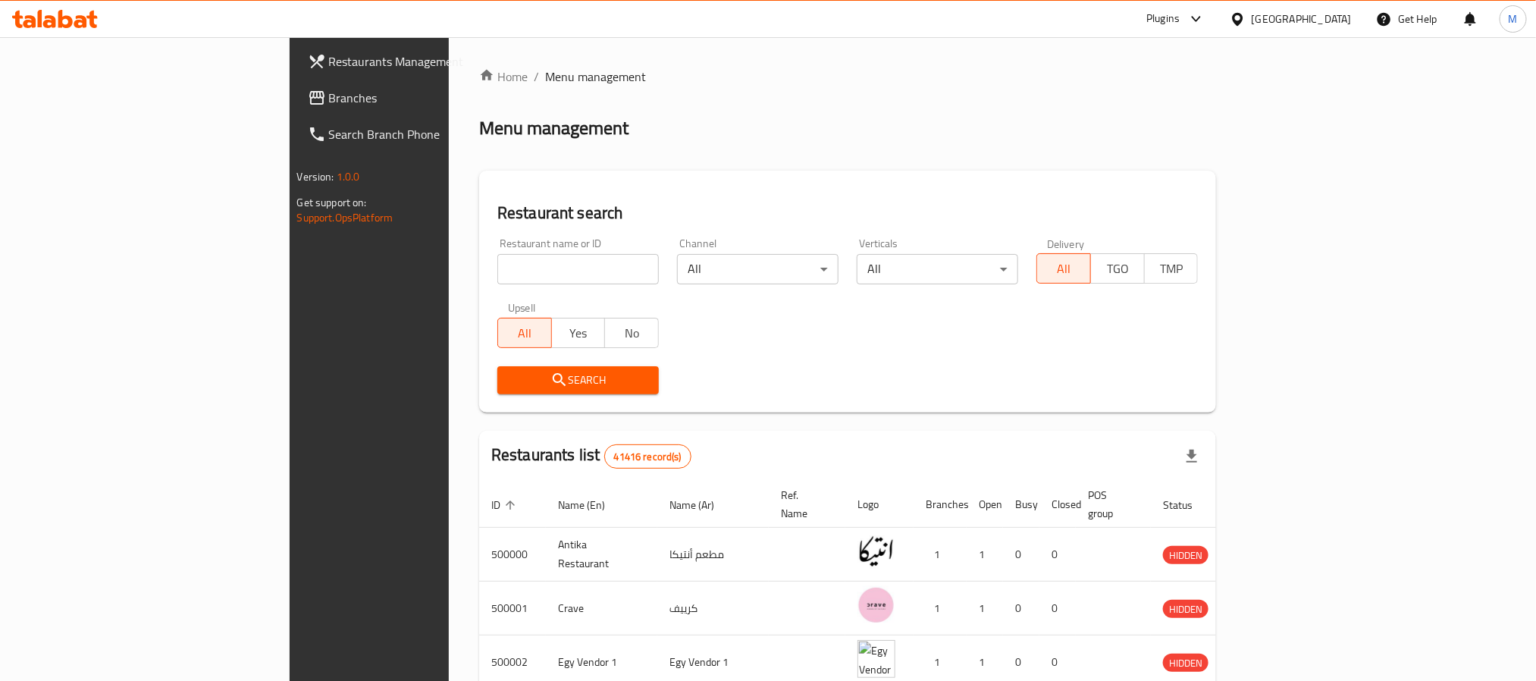
click at [497, 262] on input "search" at bounding box center [577, 269] width 161 height 30
paste input "Aswaq Al Raya"
type input "Aswaq Al Raya"
click button "Search" at bounding box center [577, 380] width 161 height 28
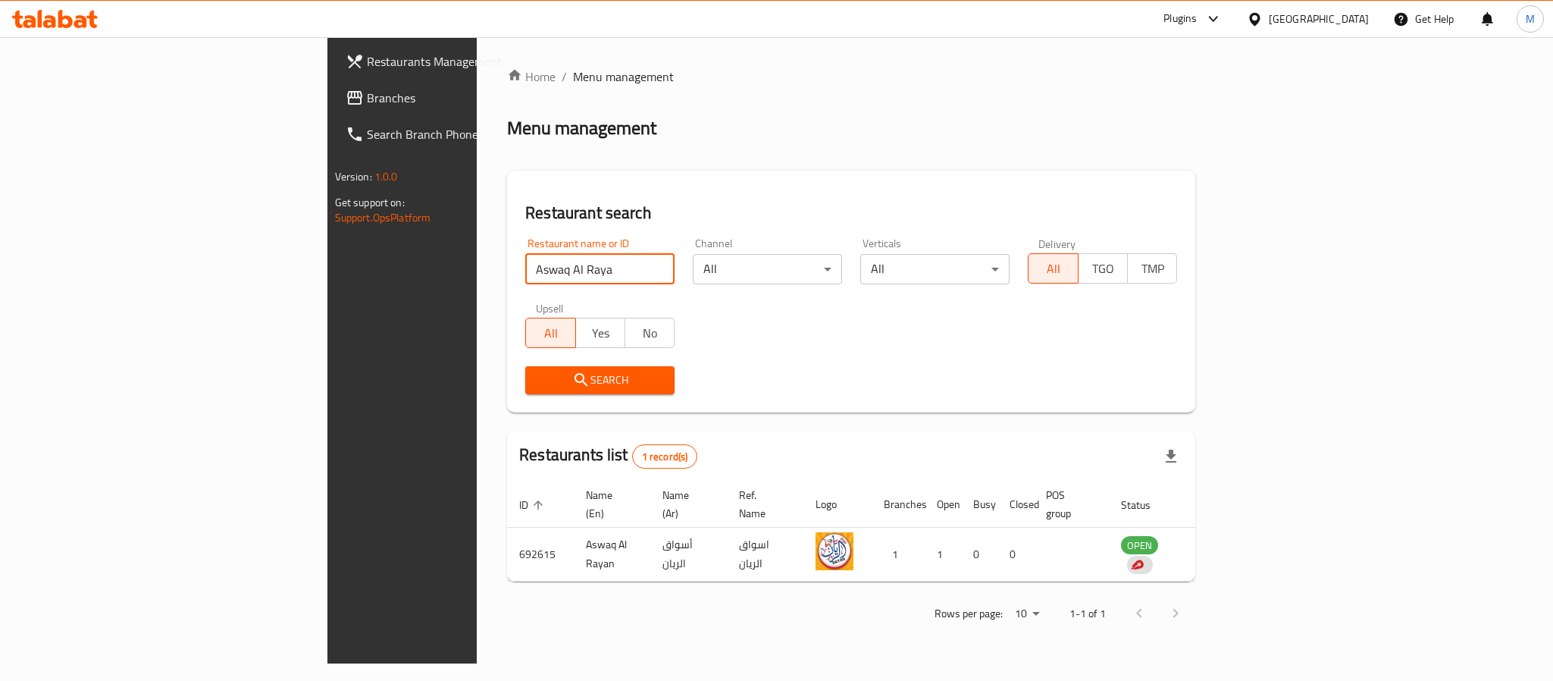
click at [1263, 23] on icon at bounding box center [1255, 19] width 16 height 16
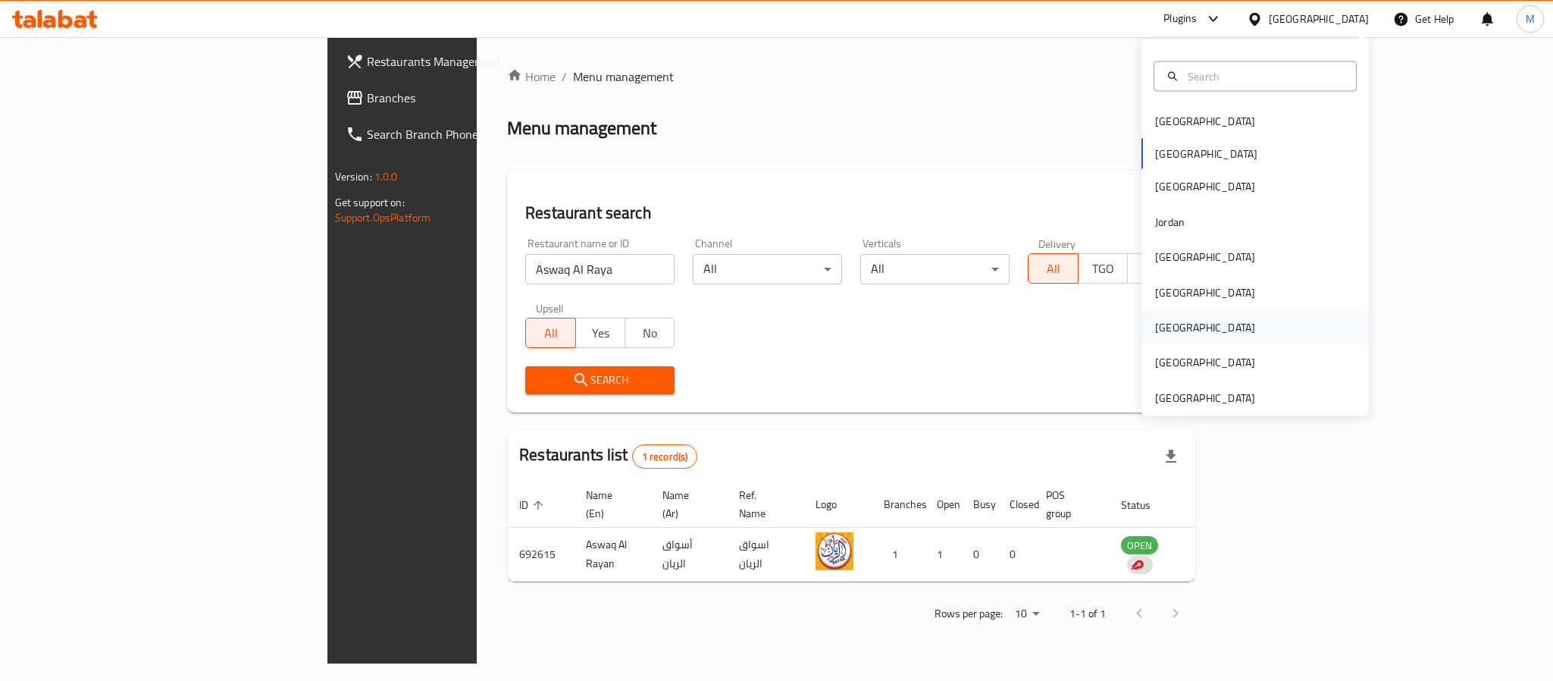
click at [1160, 319] on div "[GEOGRAPHIC_DATA]" at bounding box center [1205, 327] width 100 height 17
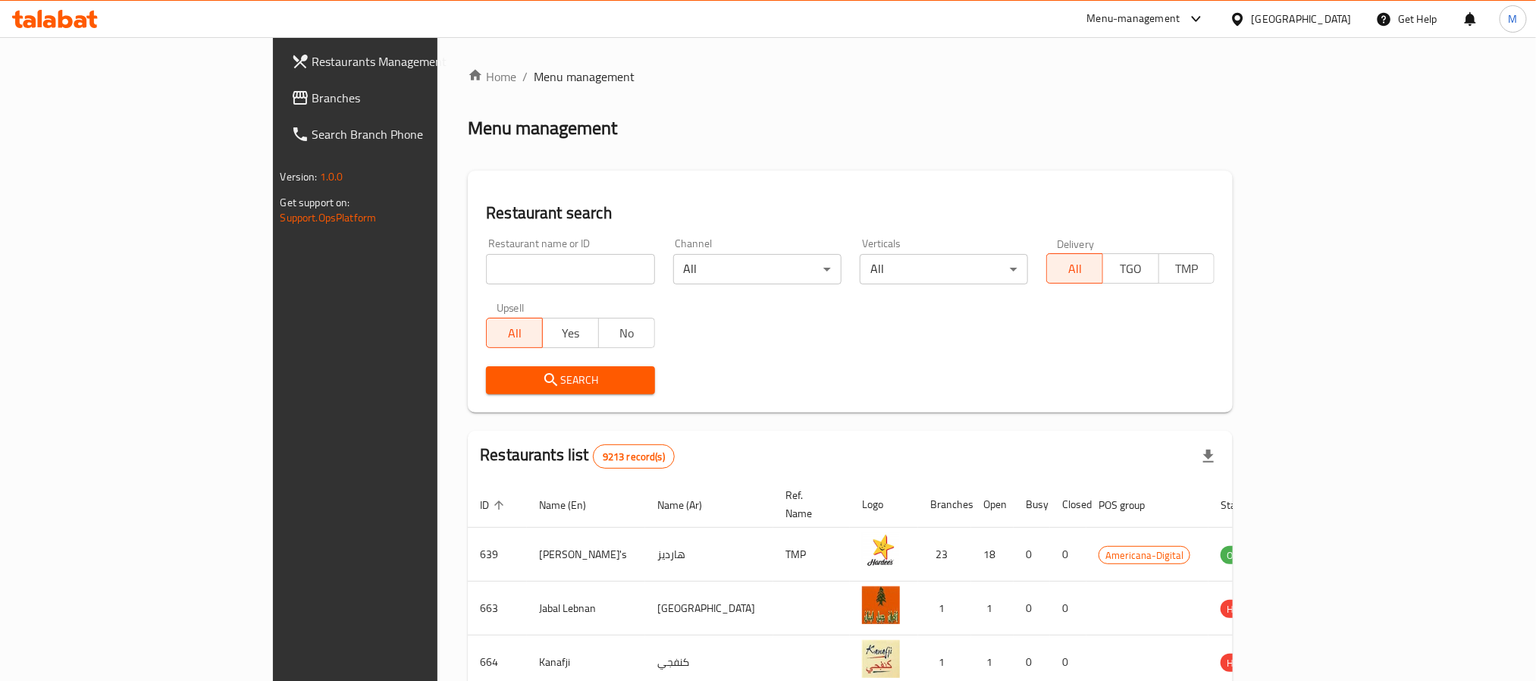
click at [486, 268] on input "search" at bounding box center [570, 269] width 168 height 30
paste input "Peri Stop"
type input "Peri Stop"
click button "Search" at bounding box center [570, 380] width 168 height 28
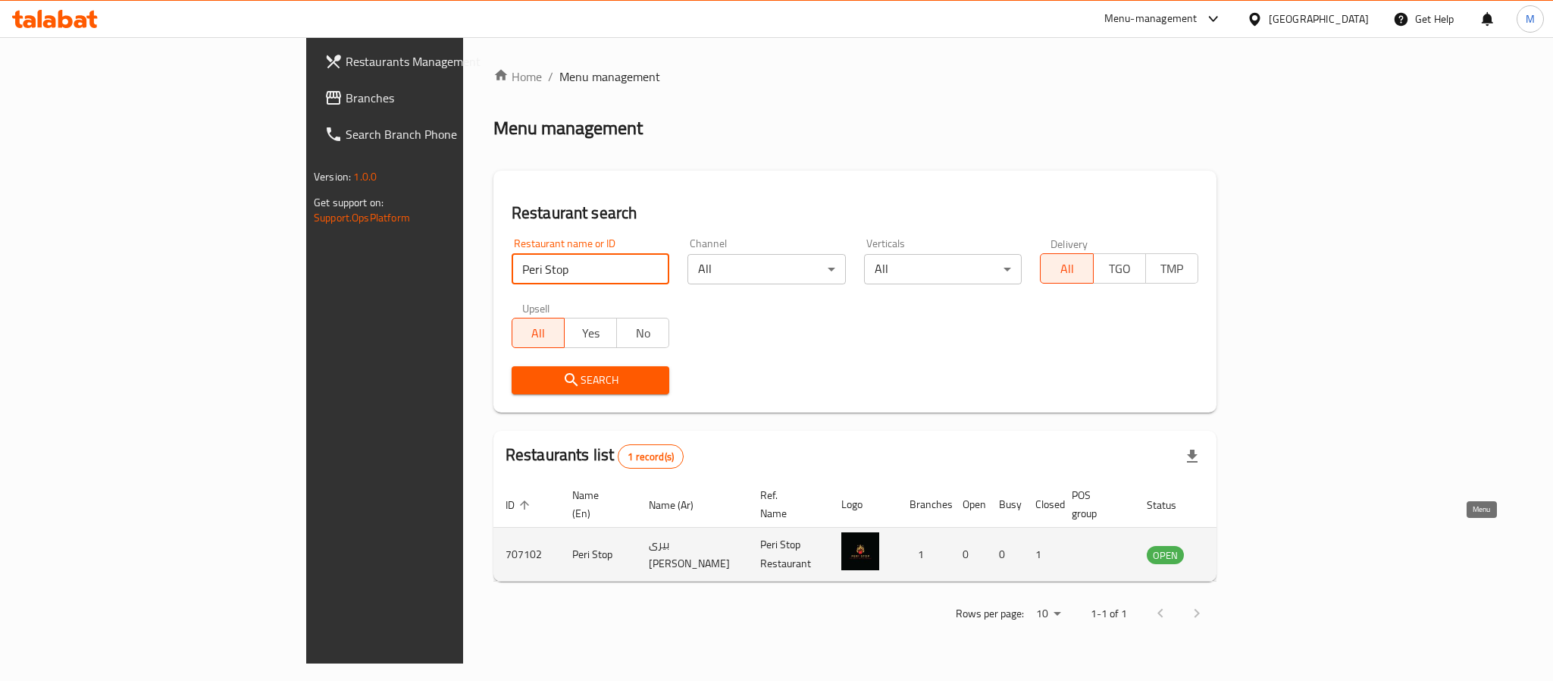
click at [1245, 545] on icon "enhanced table" at bounding box center [1235, 554] width 18 height 18
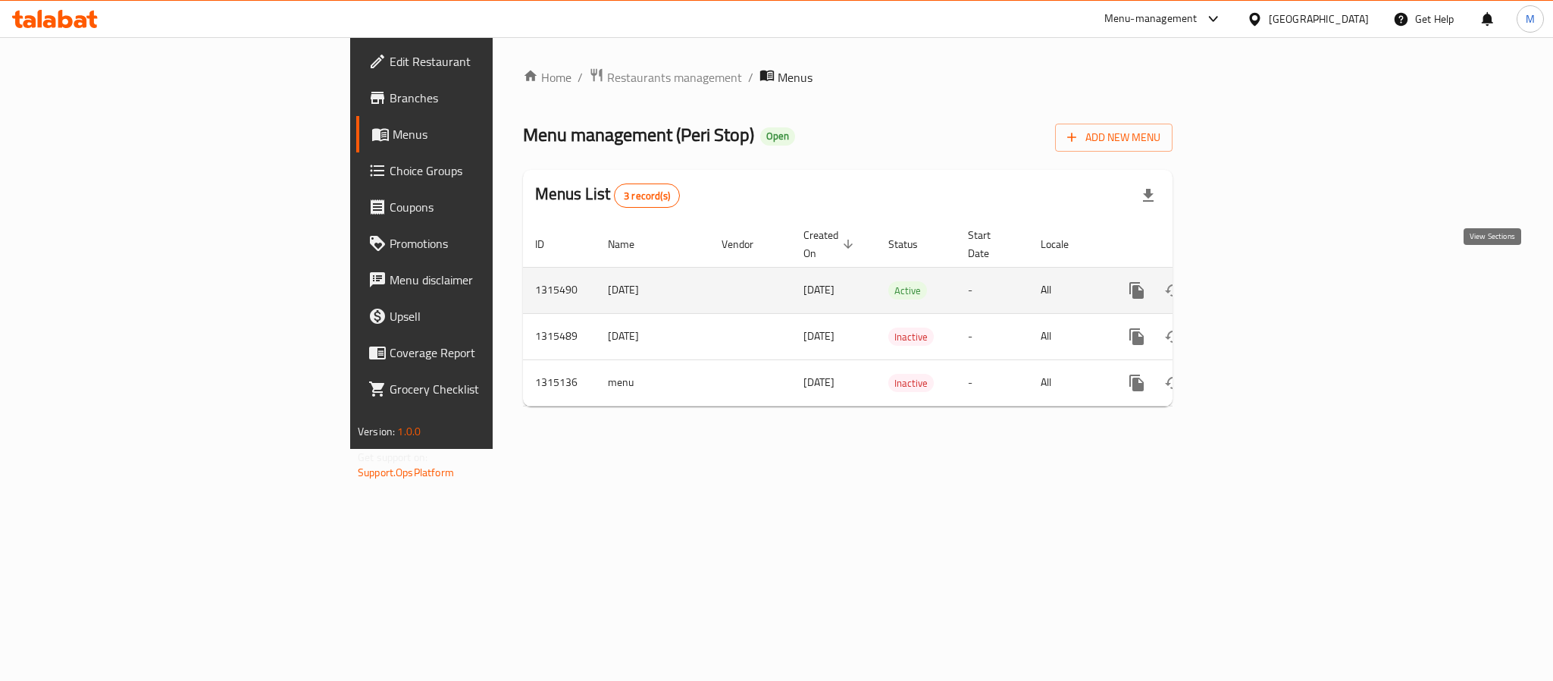
click at [1253, 283] on icon "enhanced table" at bounding box center [1246, 290] width 14 height 14
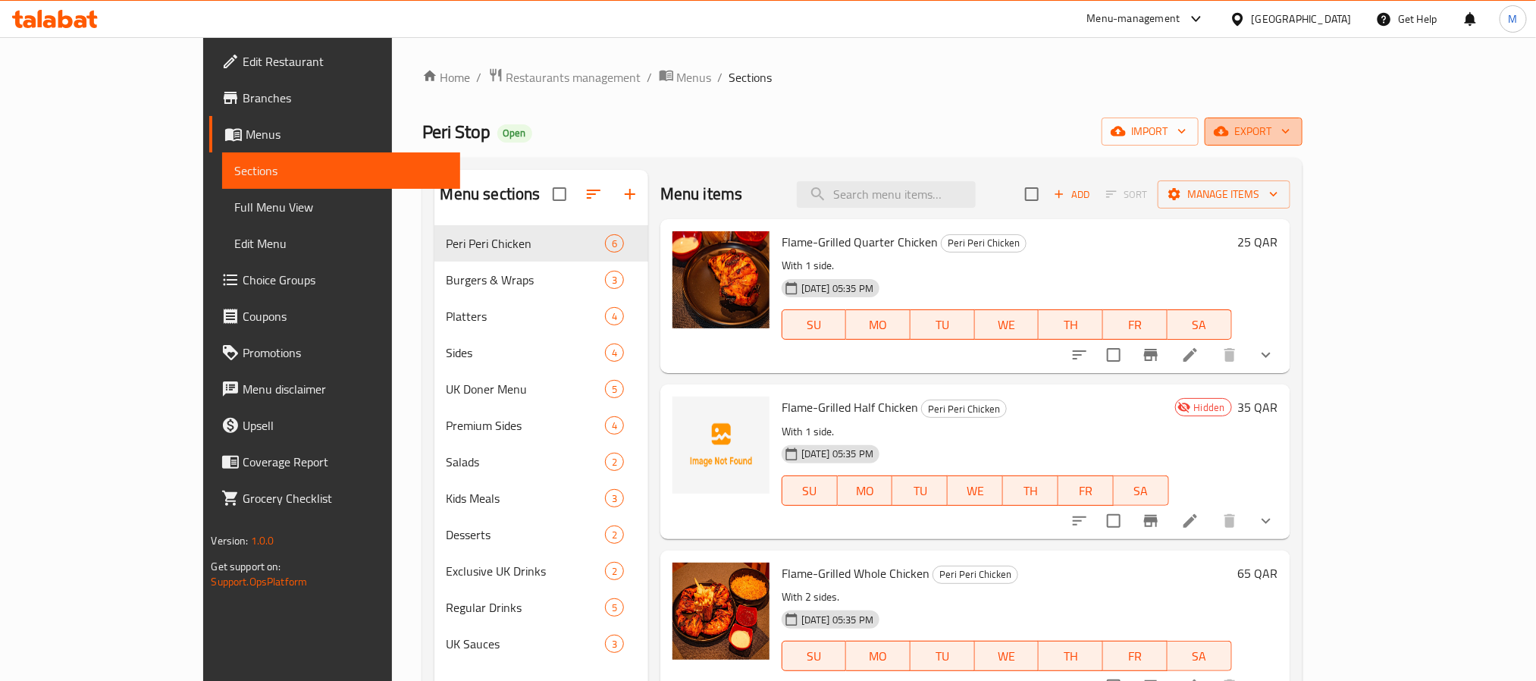
click at [1290, 124] on span "export" at bounding box center [1254, 131] width 74 height 19
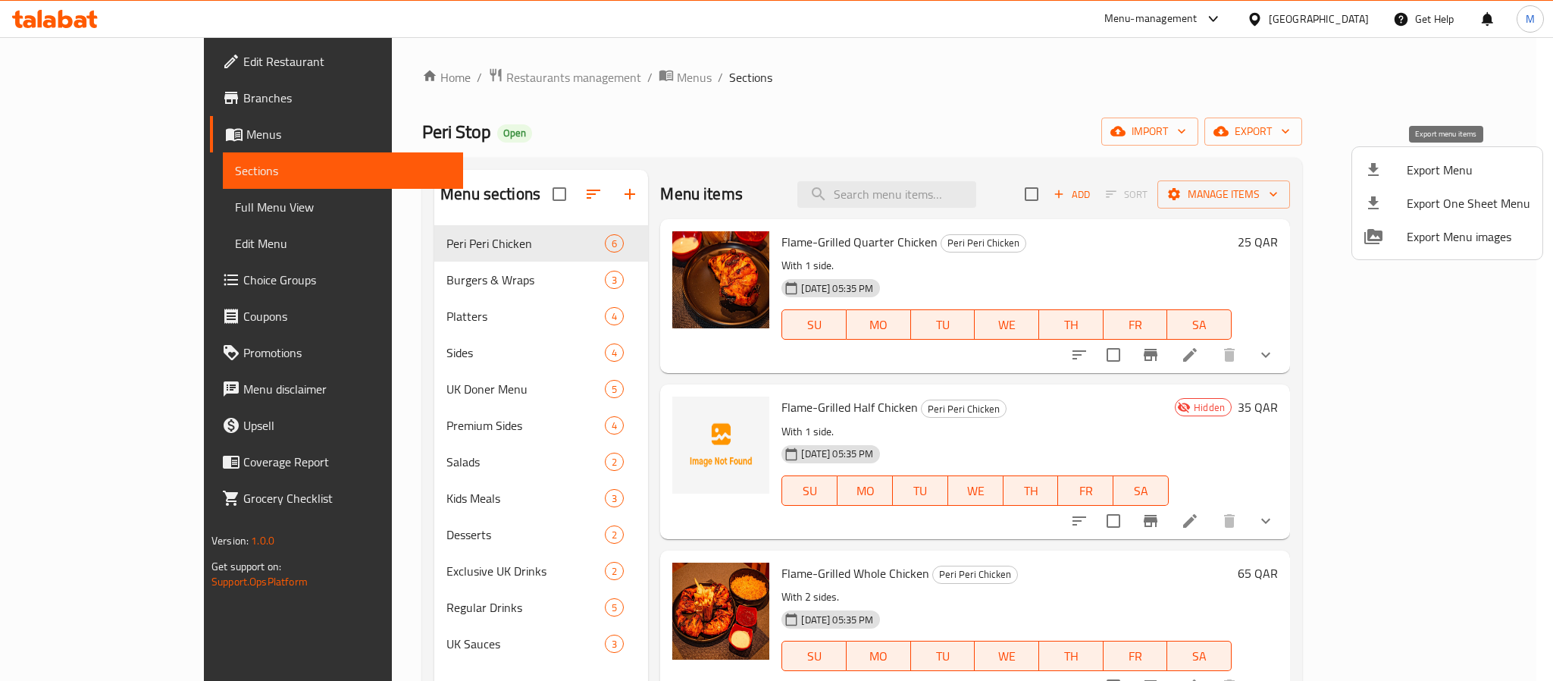
click at [1421, 173] on span "Export Menu" at bounding box center [1469, 170] width 124 height 18
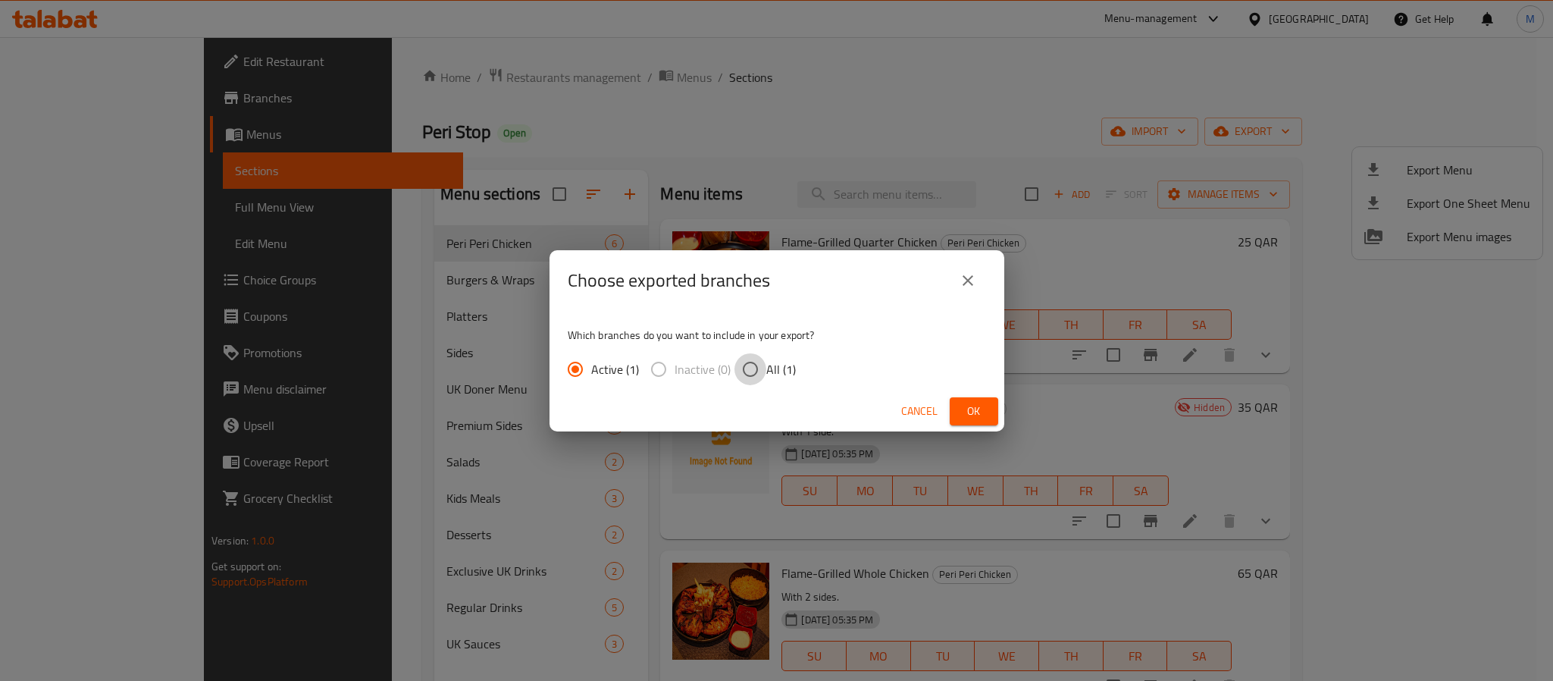
click at [751, 364] on input "All (1)" at bounding box center [750, 369] width 32 height 32
radio input "true"
click at [963, 410] on span "Ok" at bounding box center [974, 411] width 24 height 19
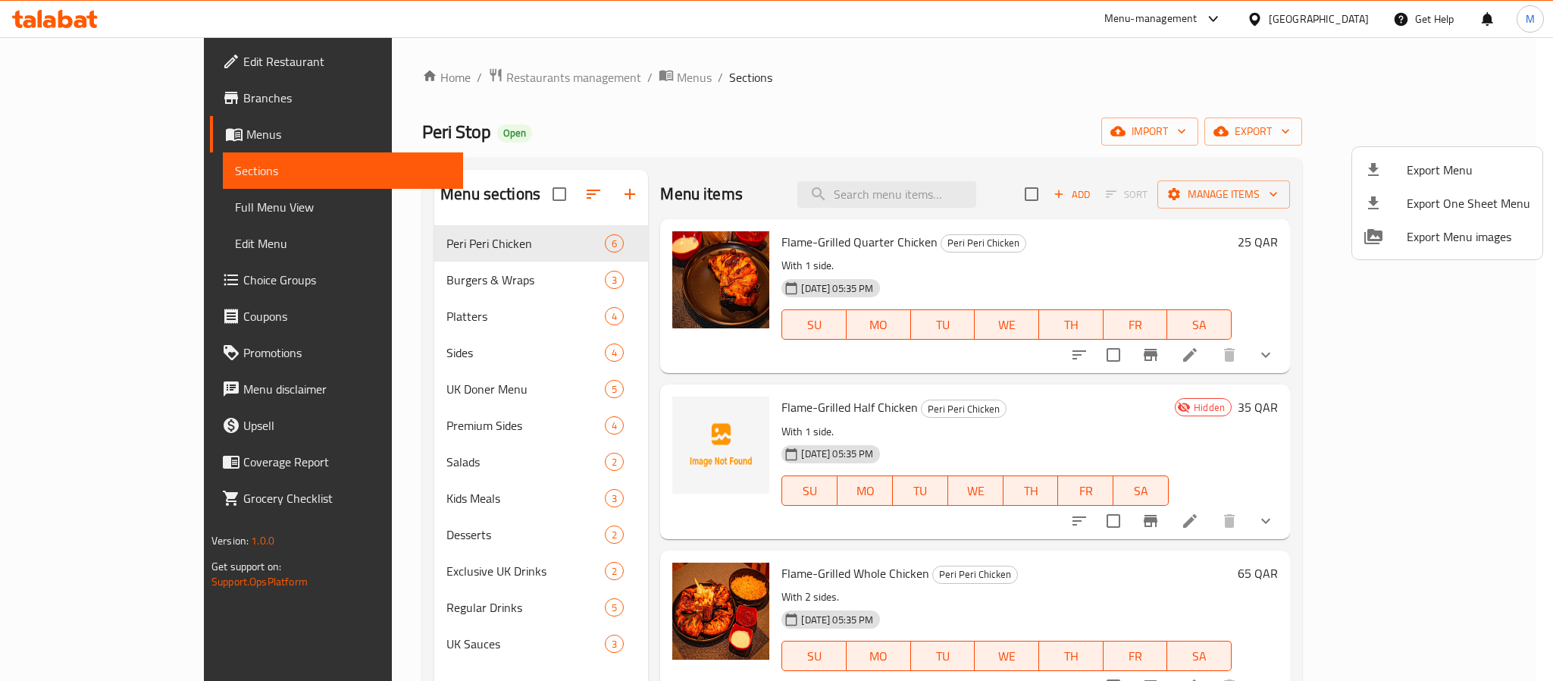
click at [821, 150] on div at bounding box center [776, 340] width 1553 height 681
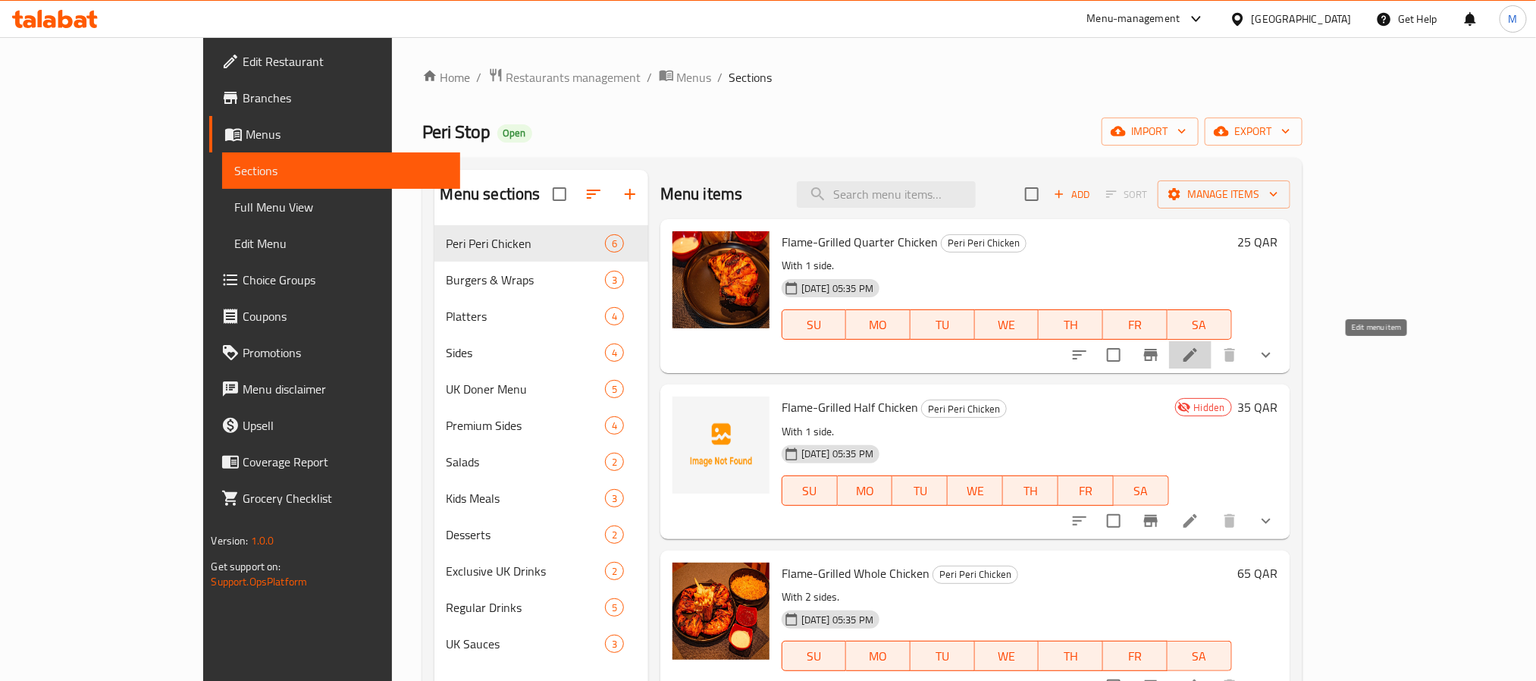
click at [1197, 358] on icon at bounding box center [1190, 355] width 14 height 14
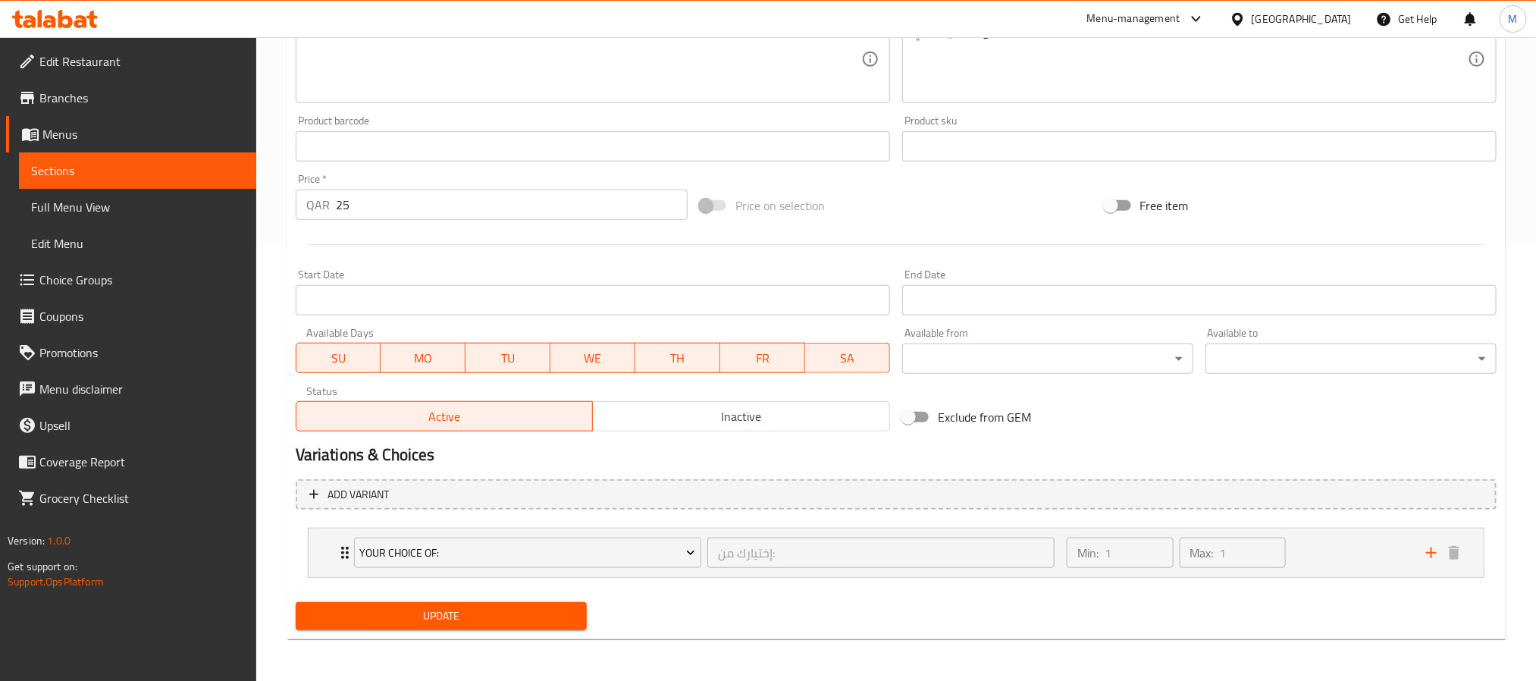
scroll to position [437, 0]
click at [1354, 553] on div "Min: 1 ​ Max: 1 ​" at bounding box center [1236, 552] width 359 height 49
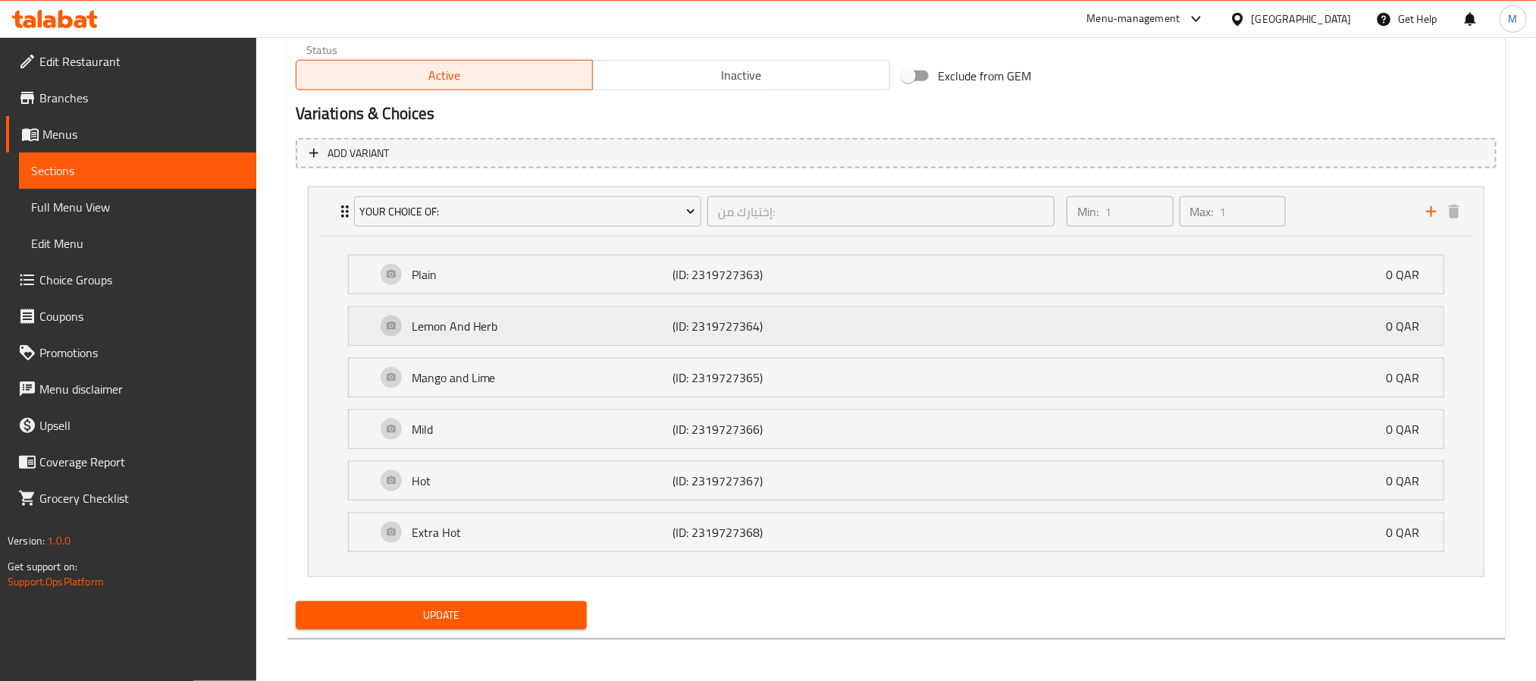
scroll to position [210, 0]
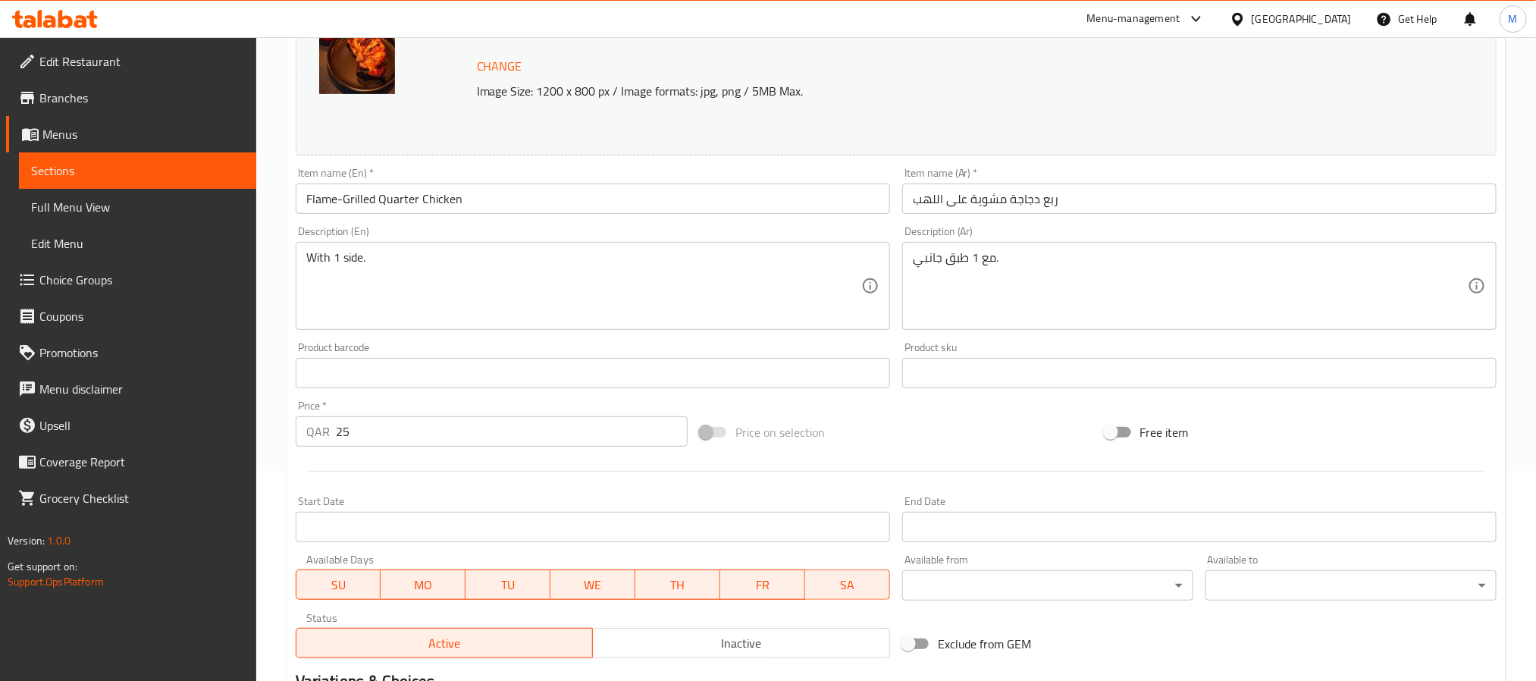
click at [80, 273] on span "Choice Groups" at bounding box center [141, 280] width 205 height 18
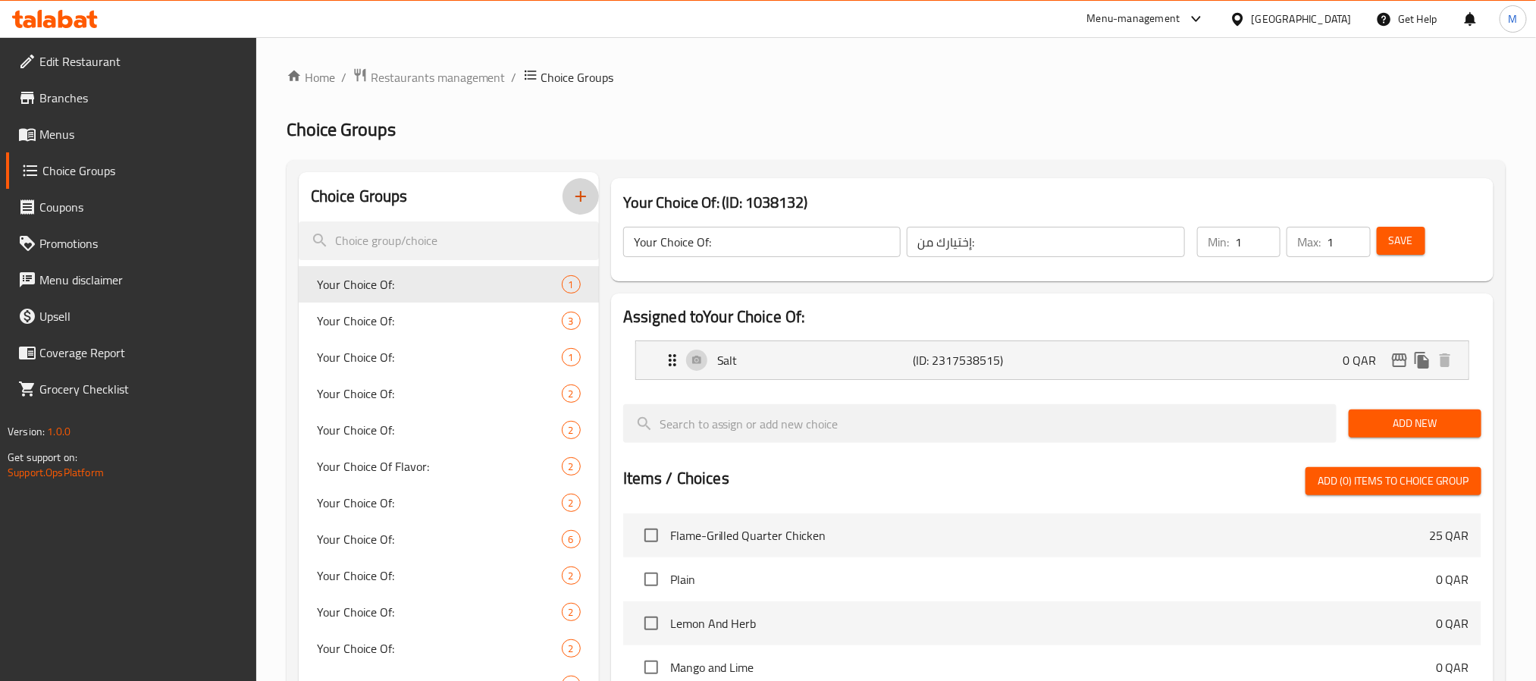
click at [592, 201] on button "button" at bounding box center [580, 196] width 36 height 36
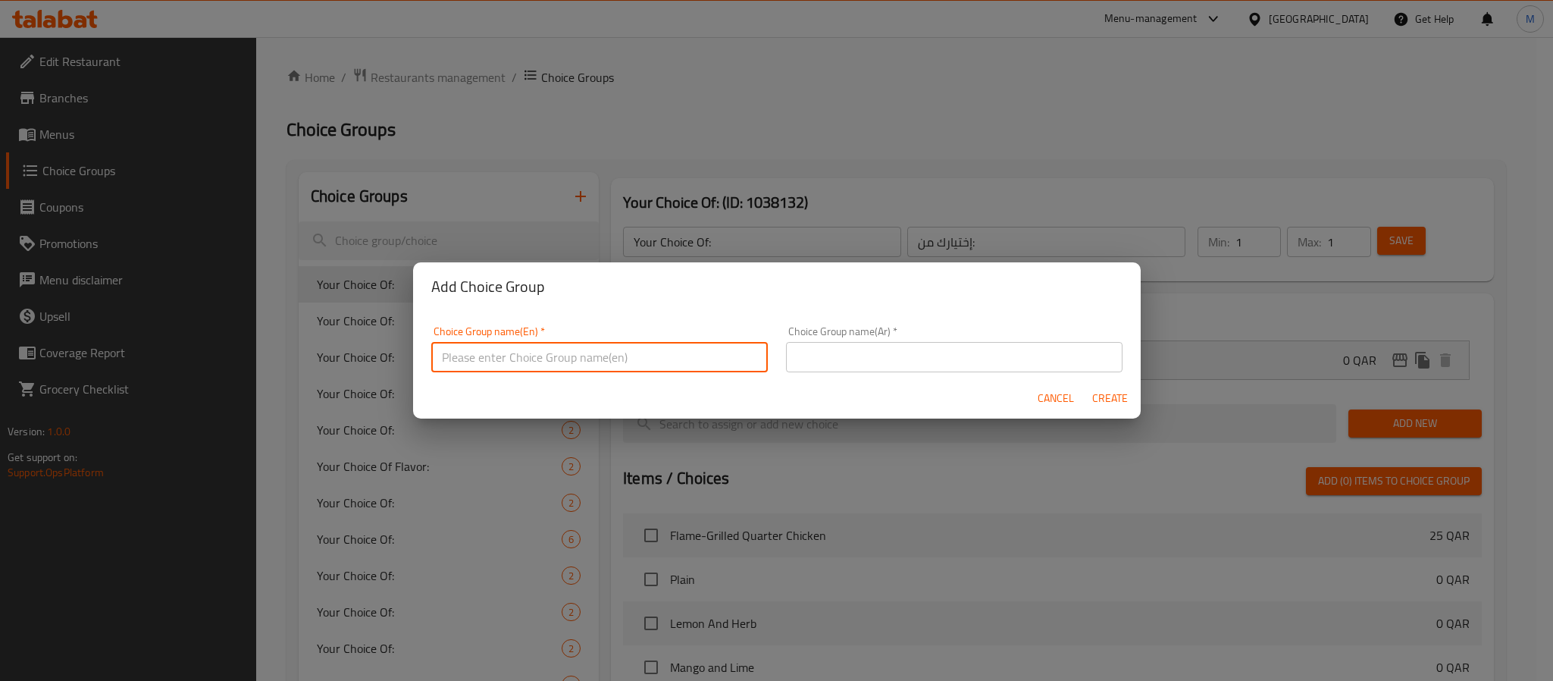
click at [560, 355] on input "text" at bounding box center [599, 357] width 337 height 30
type input "Your Choice Of Side:"
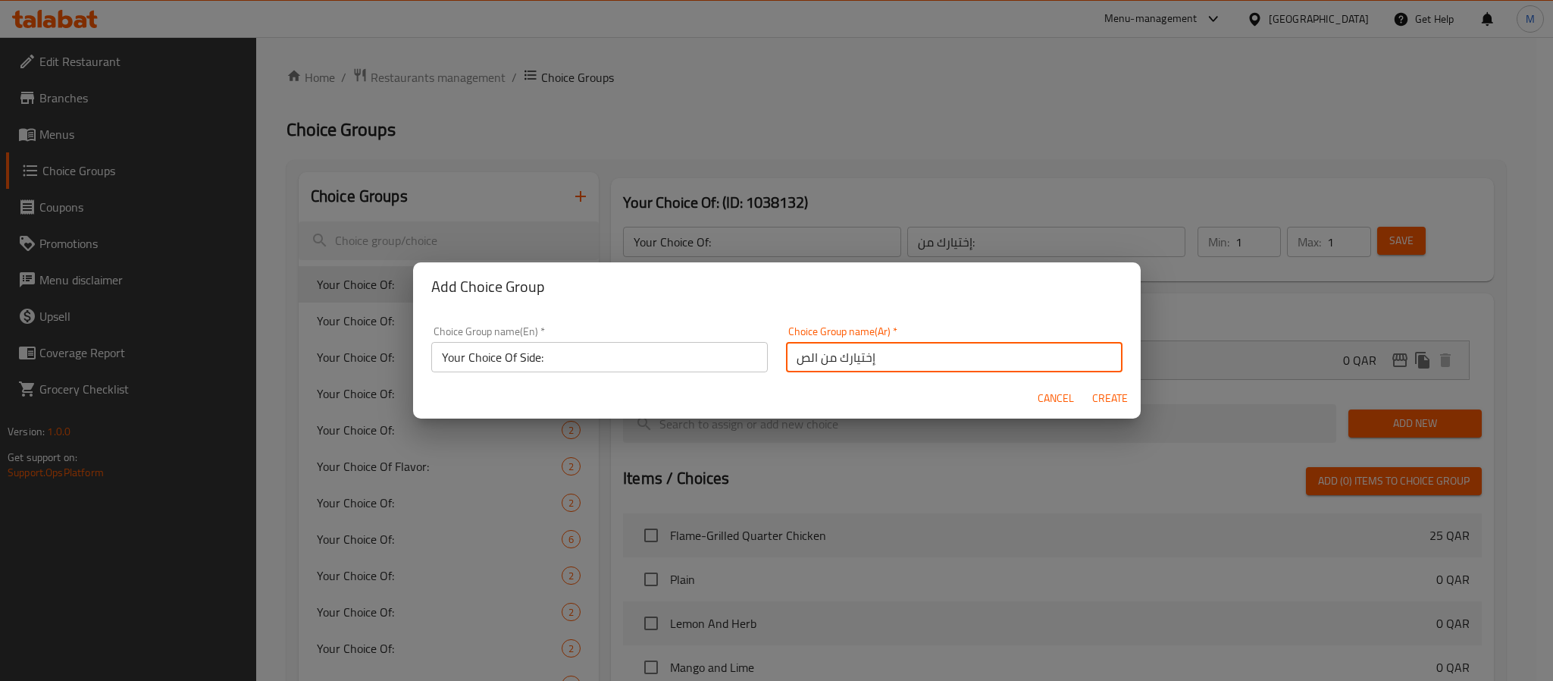
type input "إختيارك من الصنف الجانبي:"
click at [1086, 384] on button "Create" at bounding box center [1110, 398] width 49 height 28
type input "Your Choice Of Side:"
type input "إختيارك من الصنف الجانبي:"
type input "0"
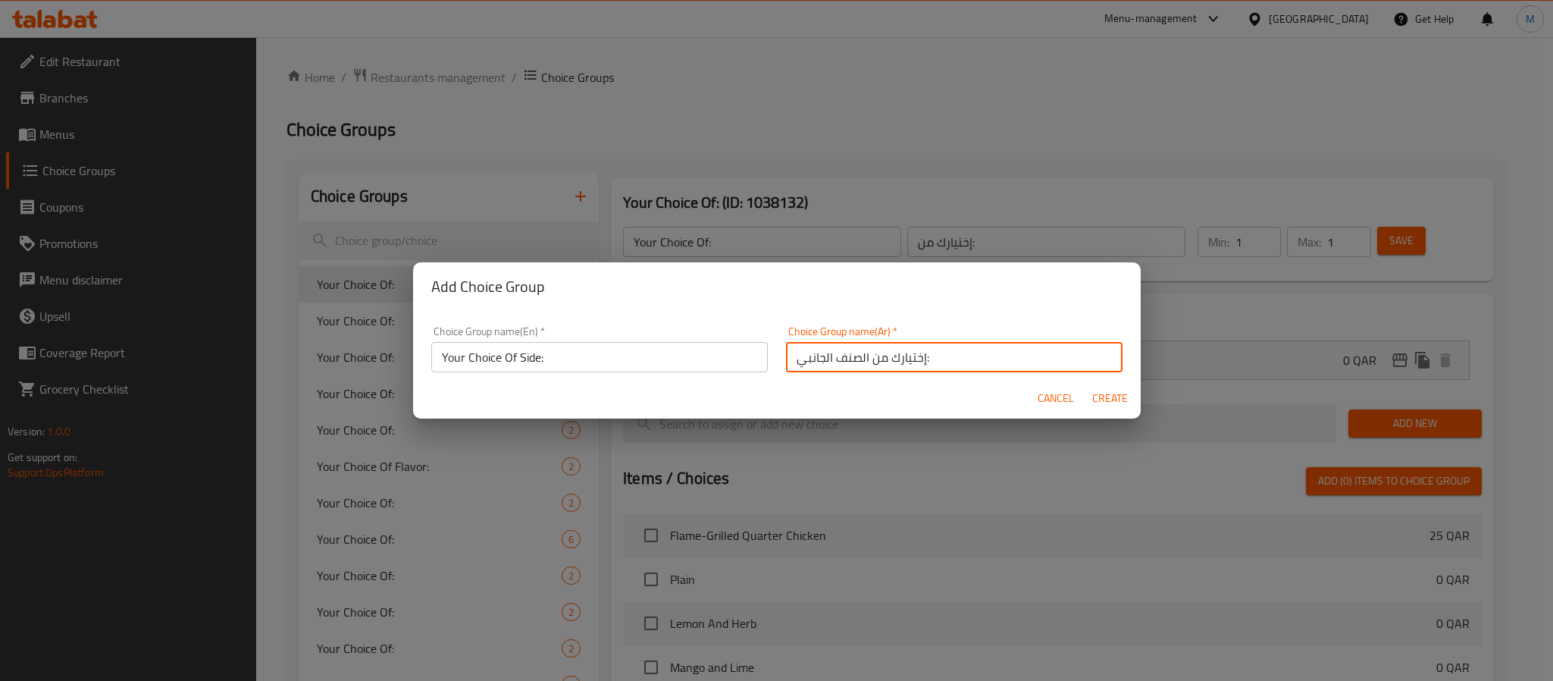
type input "0"
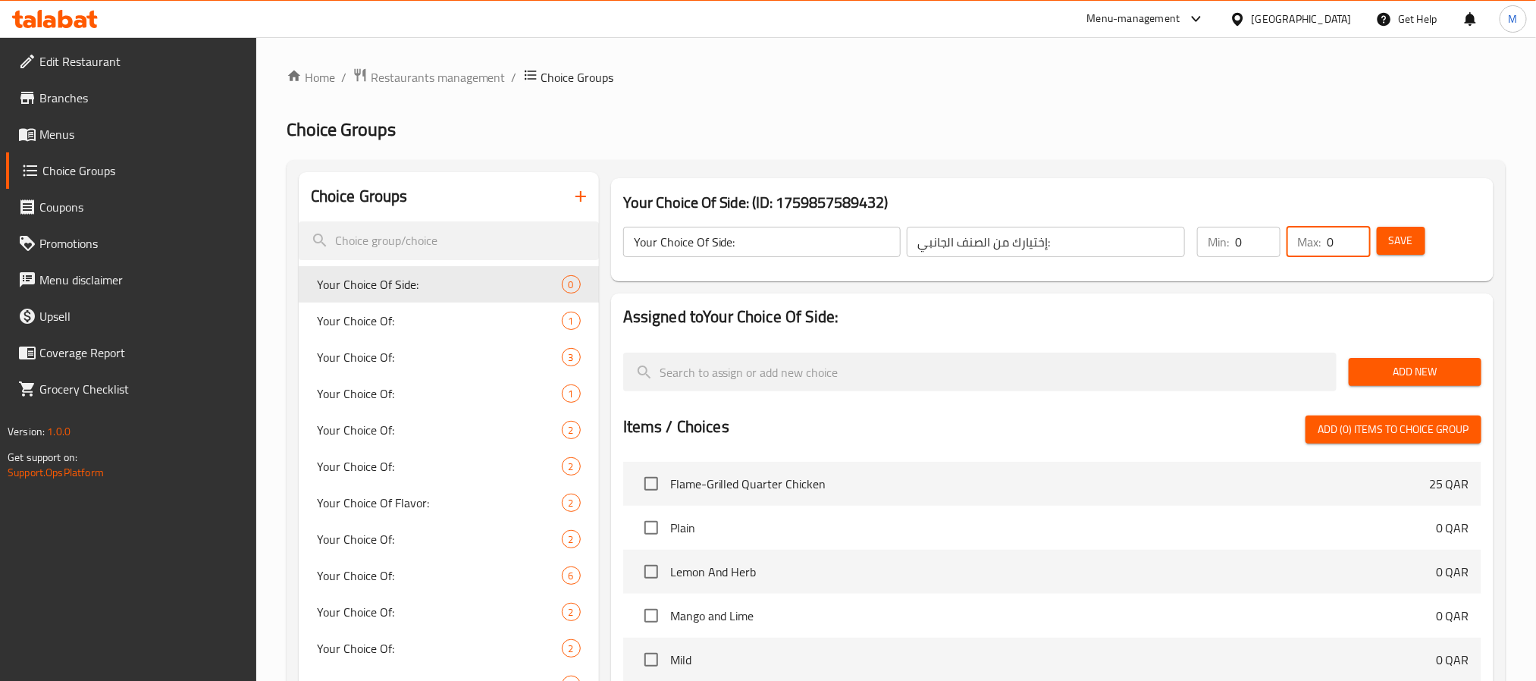
click at [1332, 239] on input "0" at bounding box center [1347, 242] width 43 height 30
drag, startPoint x: 1244, startPoint y: 239, endPoint x: 1221, endPoint y: 260, distance: 31.1
click at [1228, 253] on div "Min: 0 ​" at bounding box center [1238, 242] width 83 height 30
type input "1"
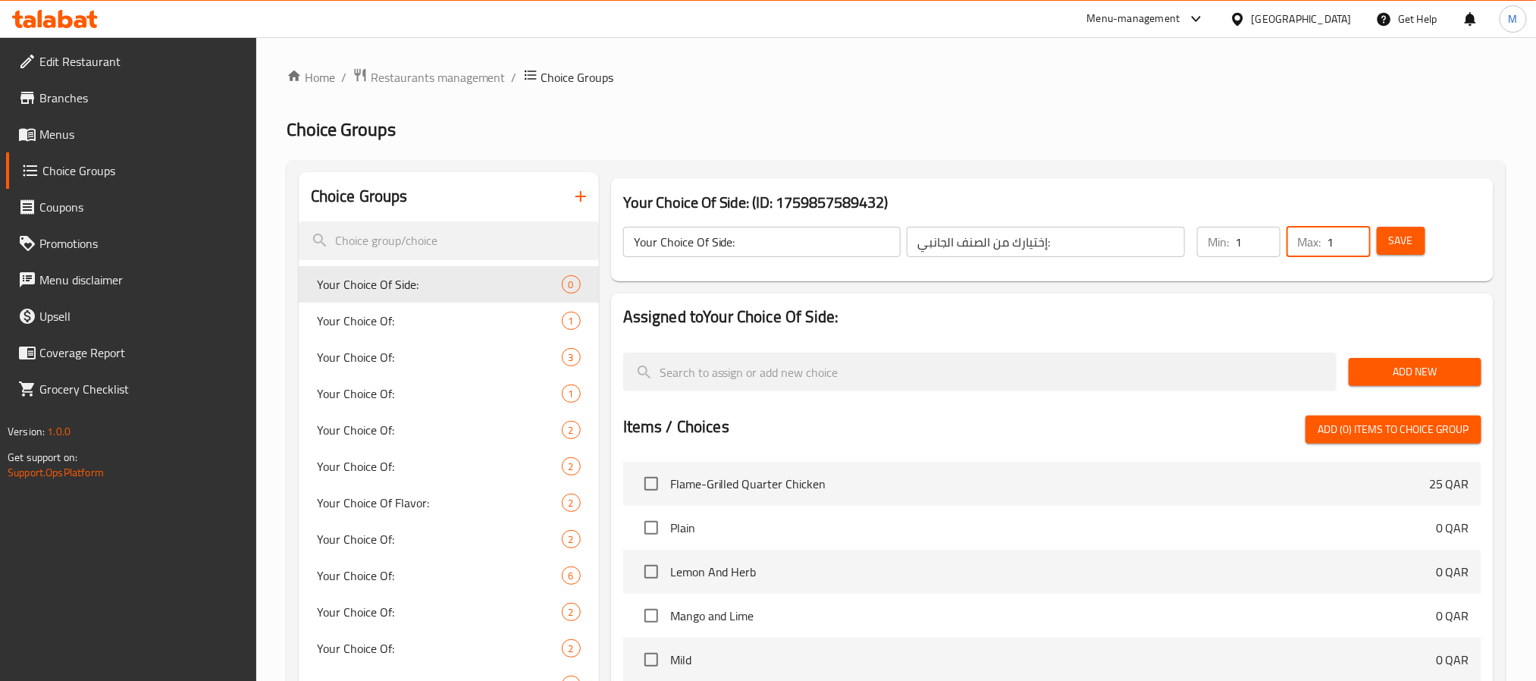
click at [1433, 375] on span "Add New" at bounding box center [1415, 371] width 108 height 19
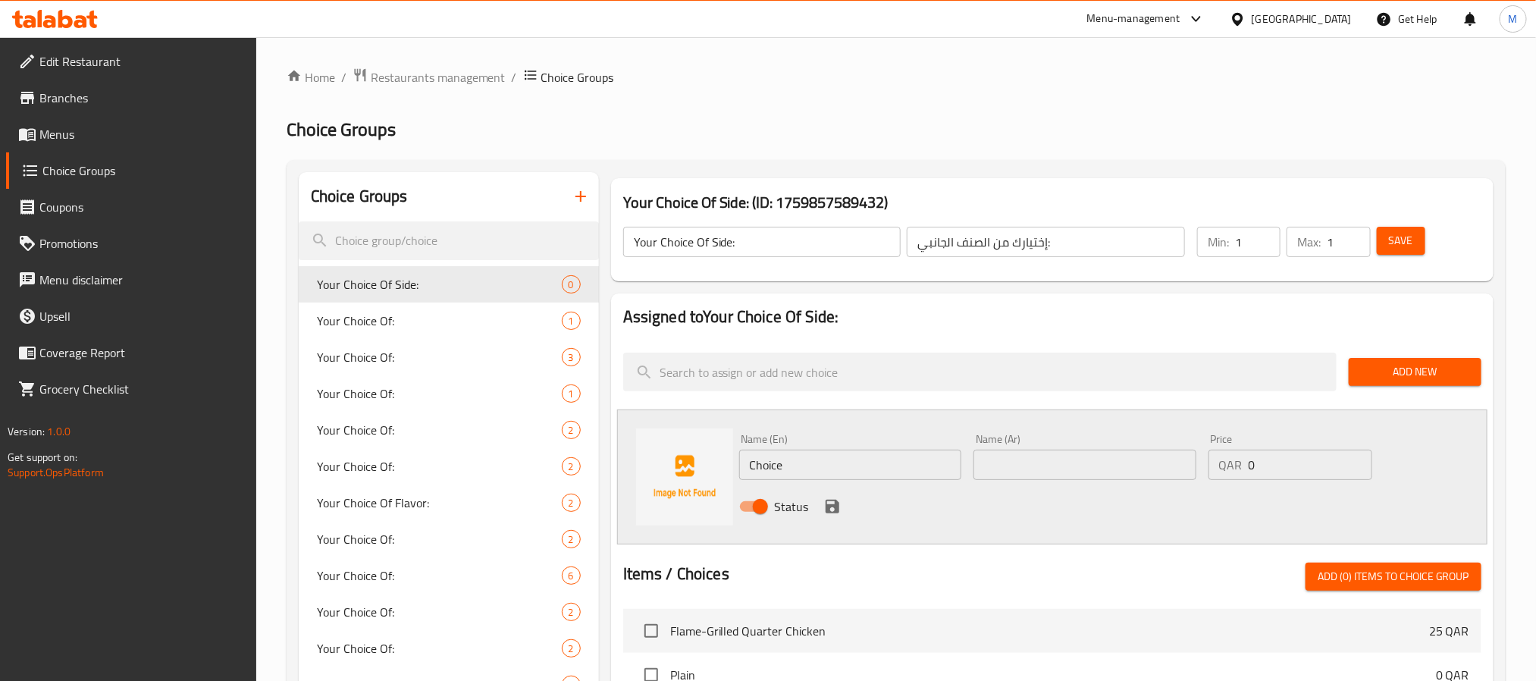
click at [822, 469] on input "Choice" at bounding box center [850, 464] width 223 height 30
paste input "Seasoned Fries"
type input "Seasoned Fries"
click at [1000, 458] on input "text" at bounding box center [1084, 464] width 223 height 30
paste input "بطاطس مقلية متبلة"
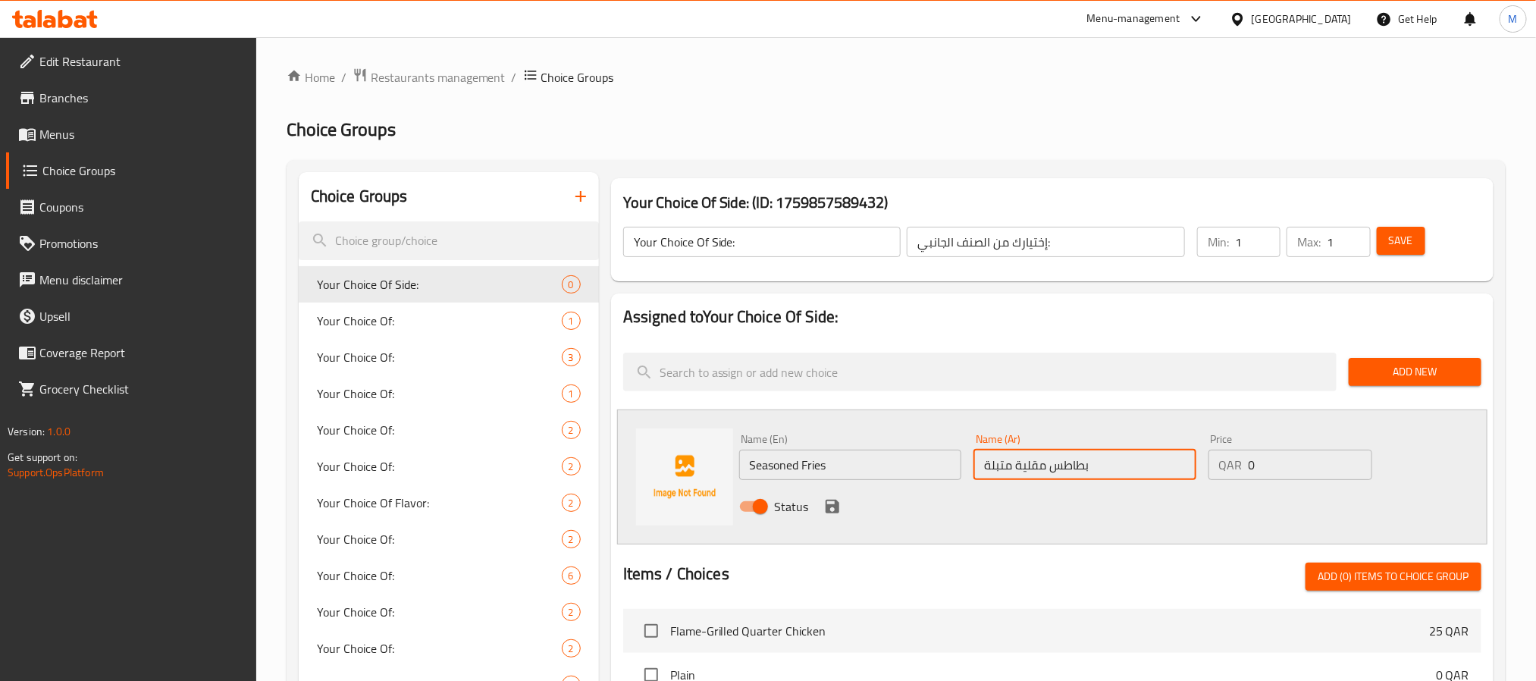
drag, startPoint x: 1062, startPoint y: 473, endPoint x: 1053, endPoint y: 476, distance: 9.6
click at [1053, 476] on input "بطاطس مقلية متبلة" at bounding box center [1084, 464] width 223 height 30
type input "بطاطا مقلية متبلة"
click at [835, 506] on icon "save" at bounding box center [832, 506] width 14 height 14
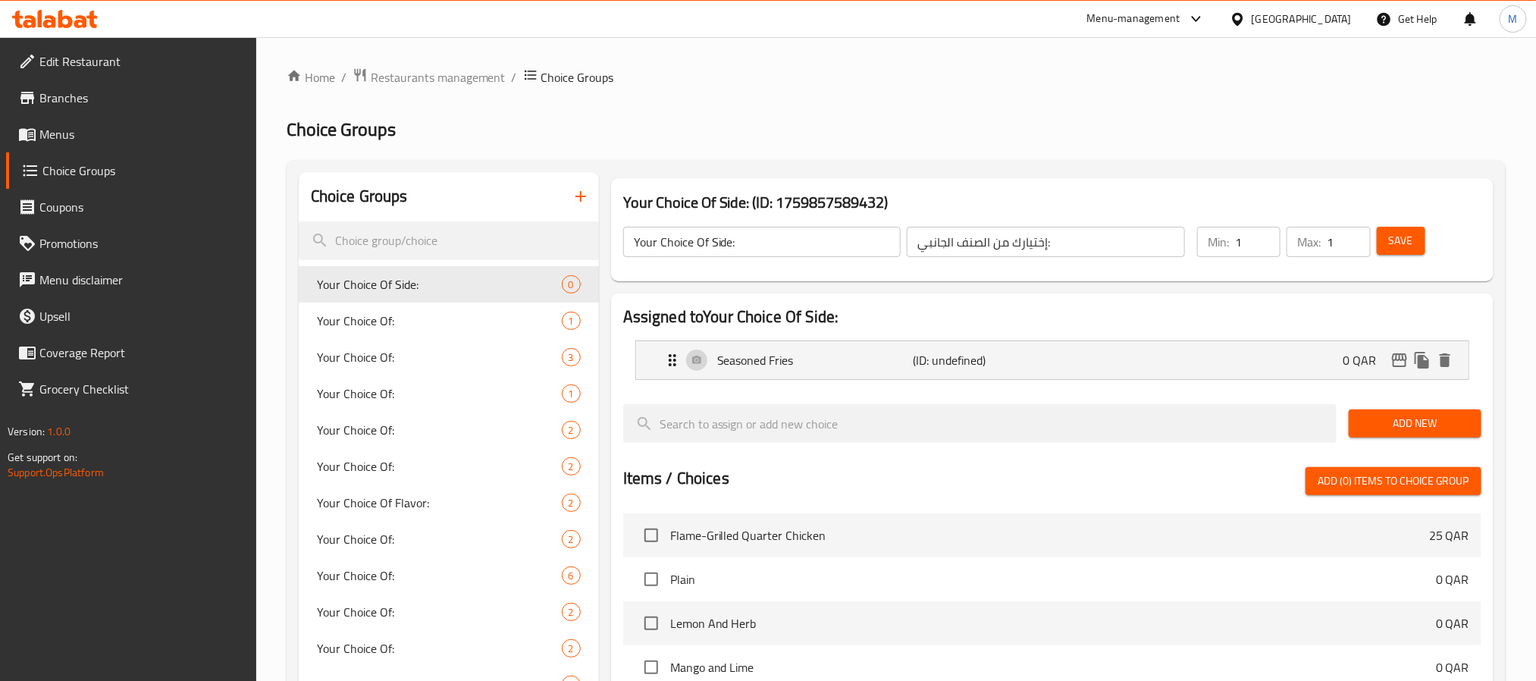
click at [1464, 415] on span "Add New" at bounding box center [1415, 423] width 108 height 19
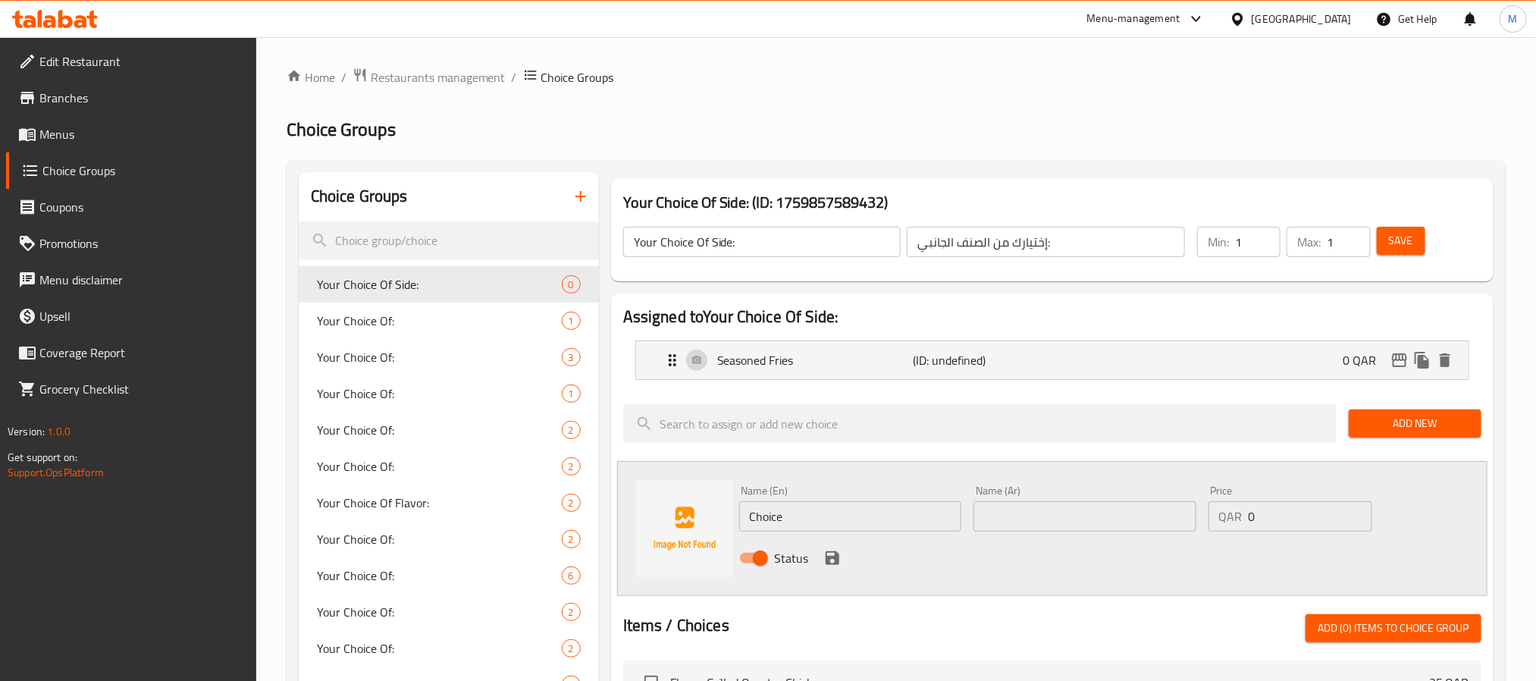
drag, startPoint x: 828, startPoint y: 524, endPoint x: 828, endPoint y: 515, distance: 9.1
click at [828, 524] on input "Choice" at bounding box center [850, 516] width 223 height 30
paste input "oleslaw"
type input "Coleslaw"
click at [1067, 523] on input "text" at bounding box center [1084, 516] width 223 height 30
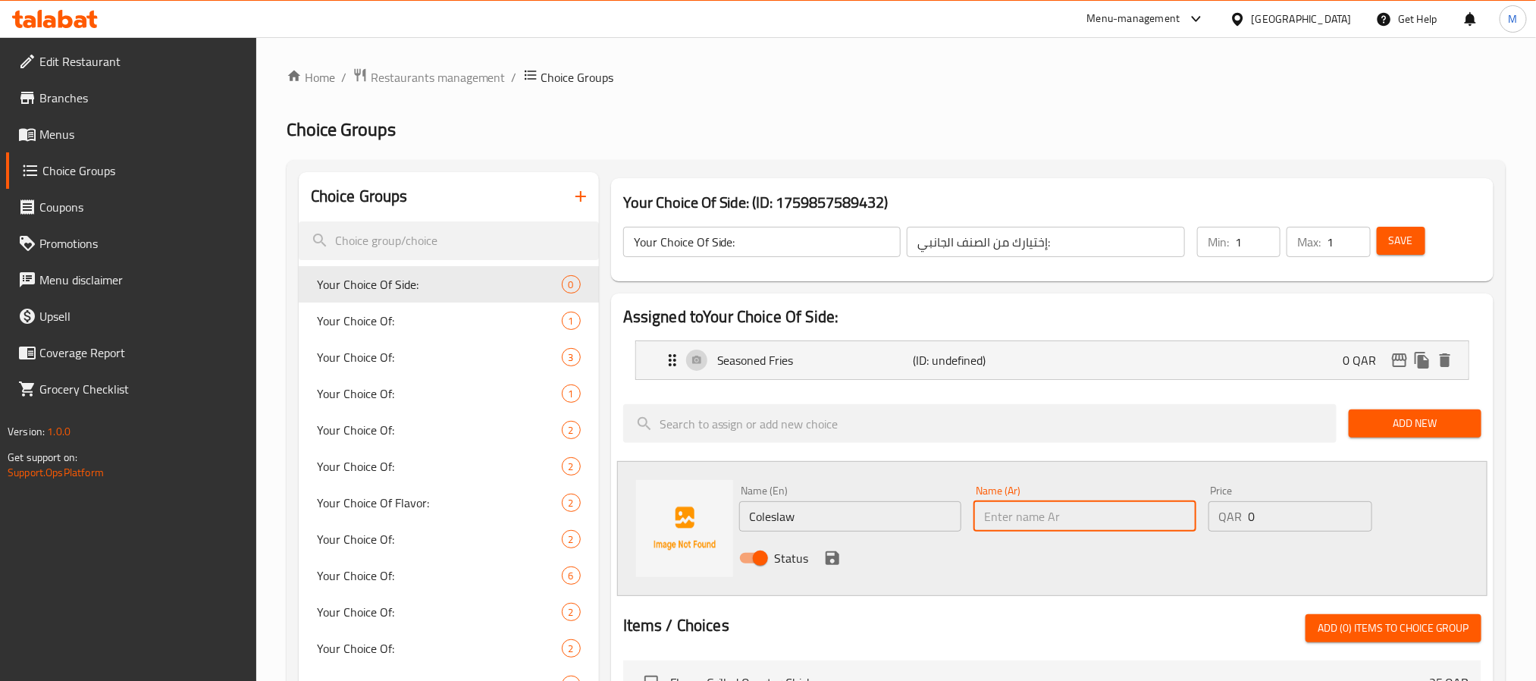
paste input "كول سلو"
type input "كول سلو"
click at [823, 565] on icon "save" at bounding box center [832, 558] width 18 height 18
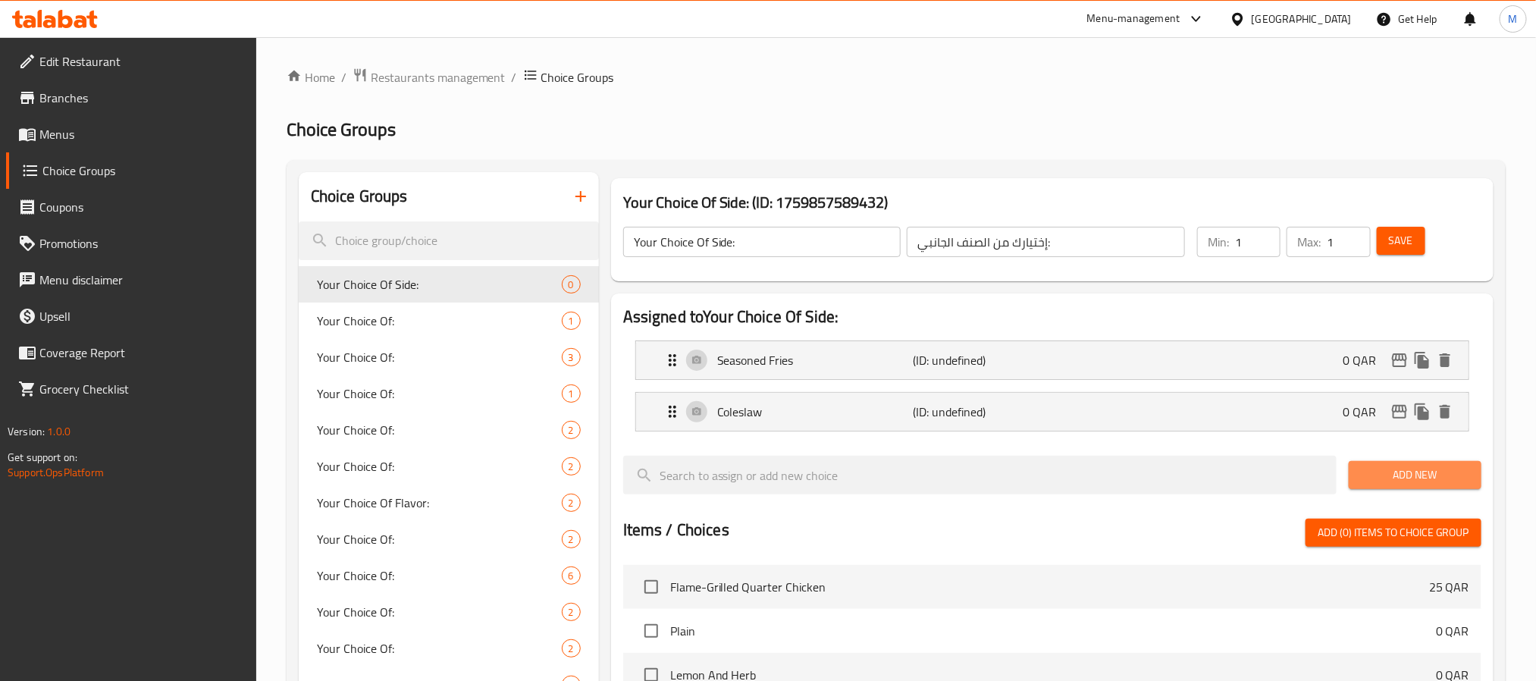
click at [1417, 483] on span "Add New" at bounding box center [1415, 474] width 108 height 19
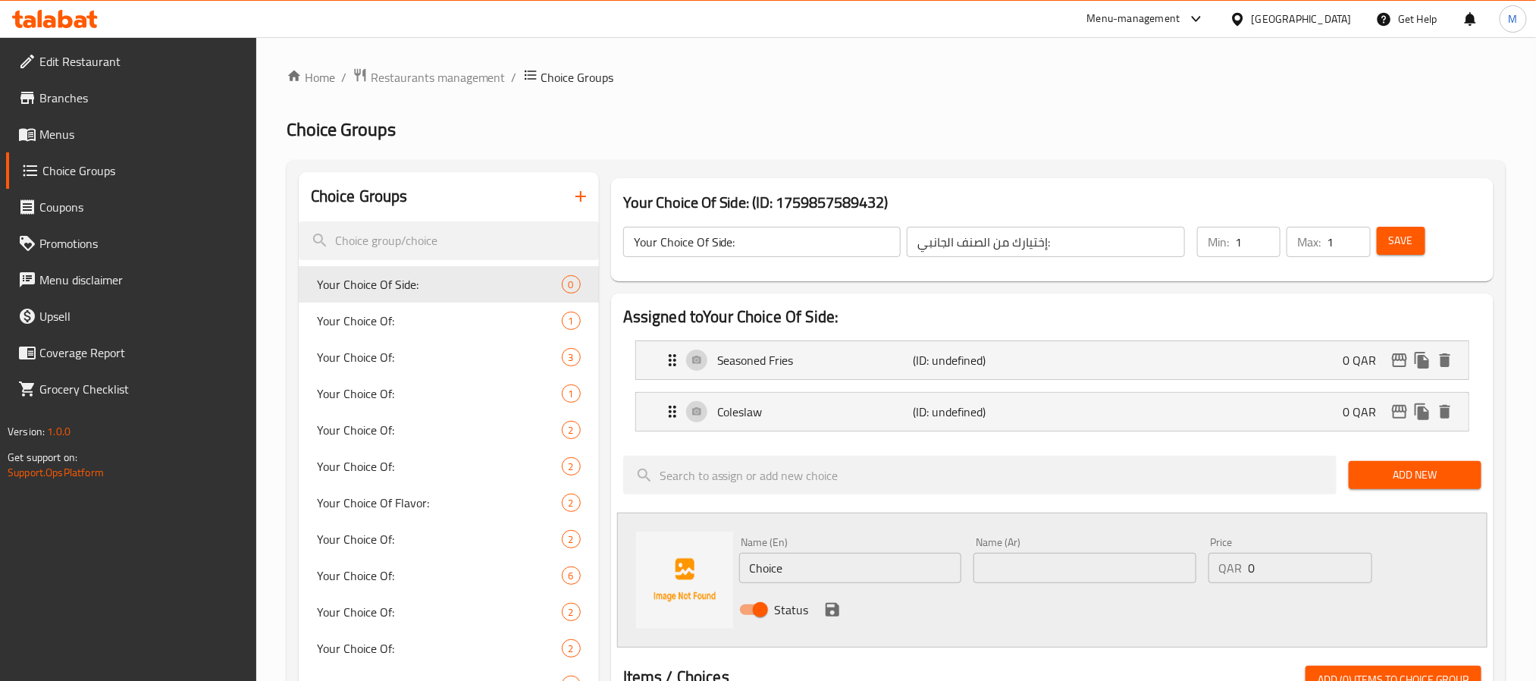
click at [830, 568] on input "Choice" at bounding box center [850, 568] width 223 height 30
paste input "Peri R"
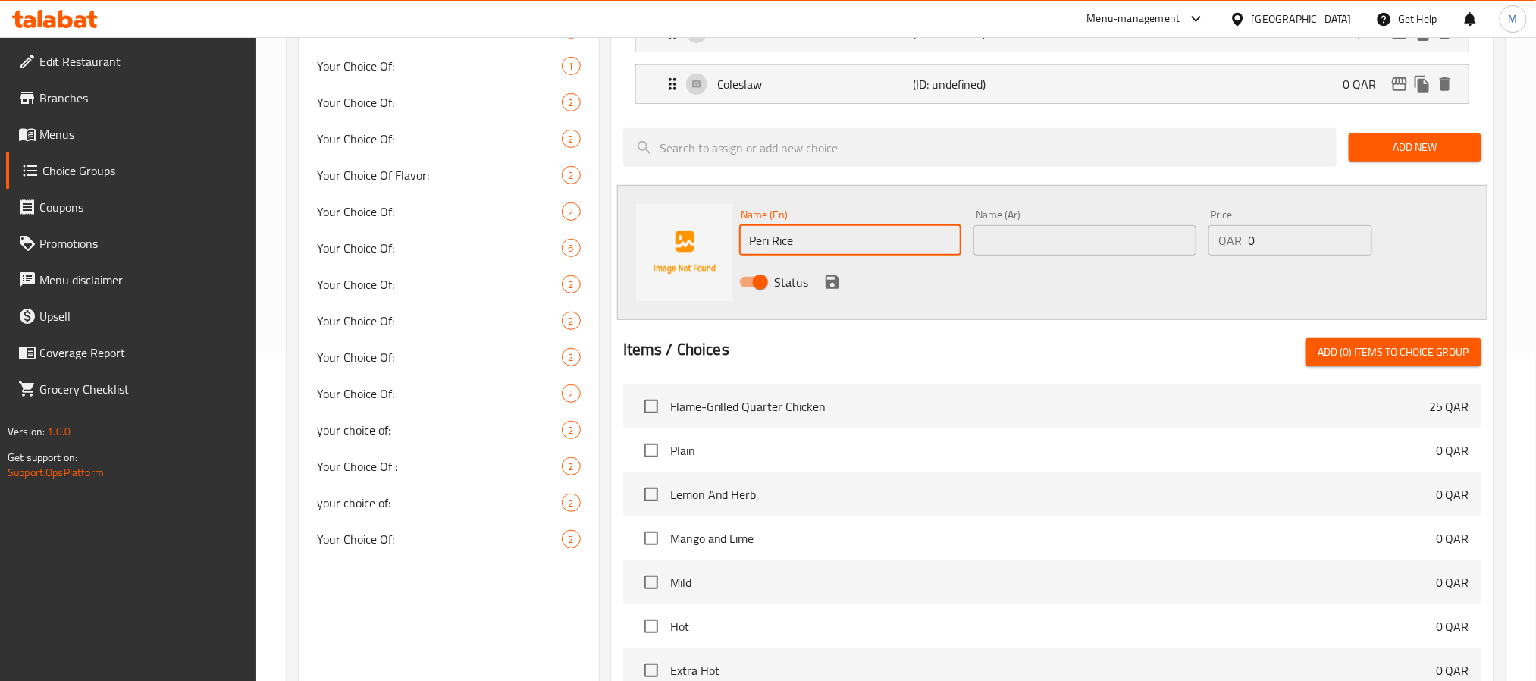
scroll to position [341, 0]
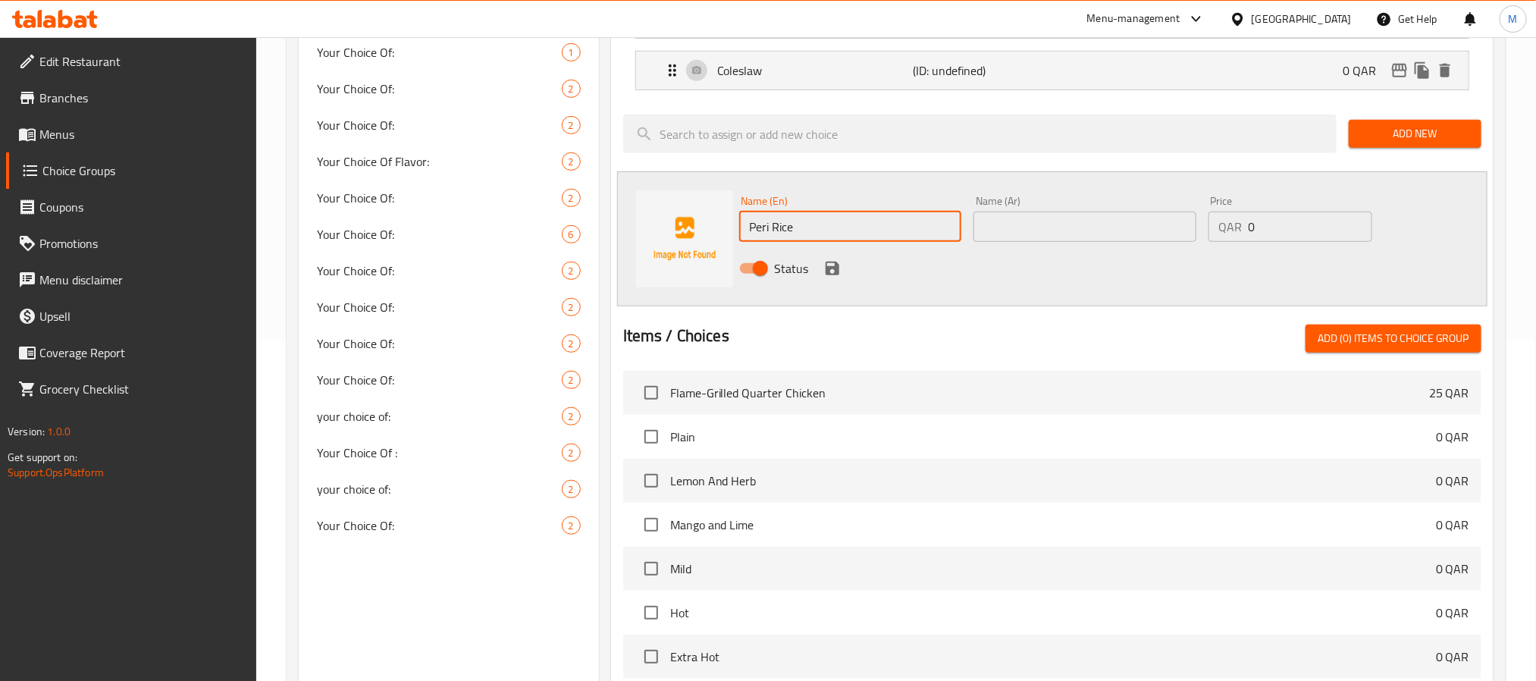
type input "Peri Rice"
click at [1038, 228] on input "text" at bounding box center [1084, 226] width 223 height 30
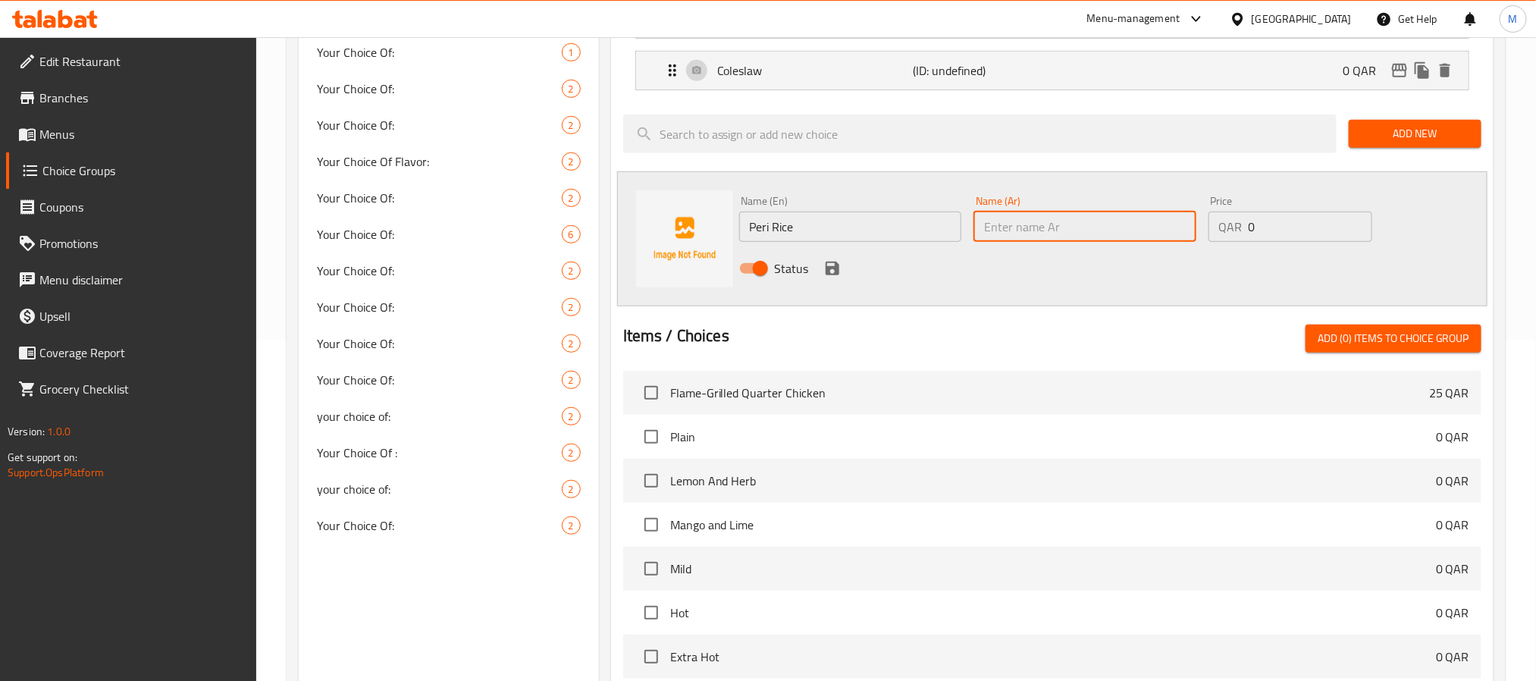
paste input "[PERSON_NAME]"
type input "[PERSON_NAME]"
click at [833, 277] on icon "save" at bounding box center [832, 268] width 18 height 18
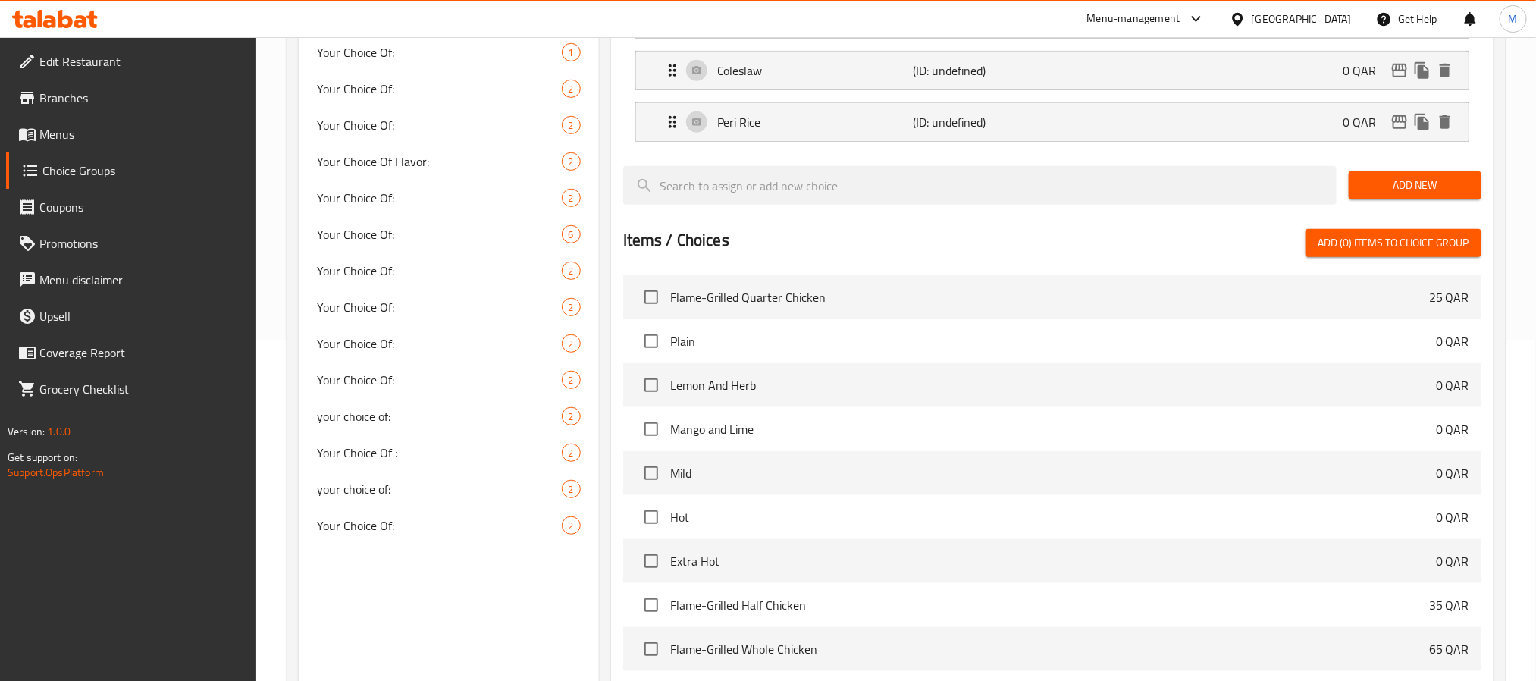
click at [1411, 182] on span "Add New" at bounding box center [1415, 185] width 108 height 19
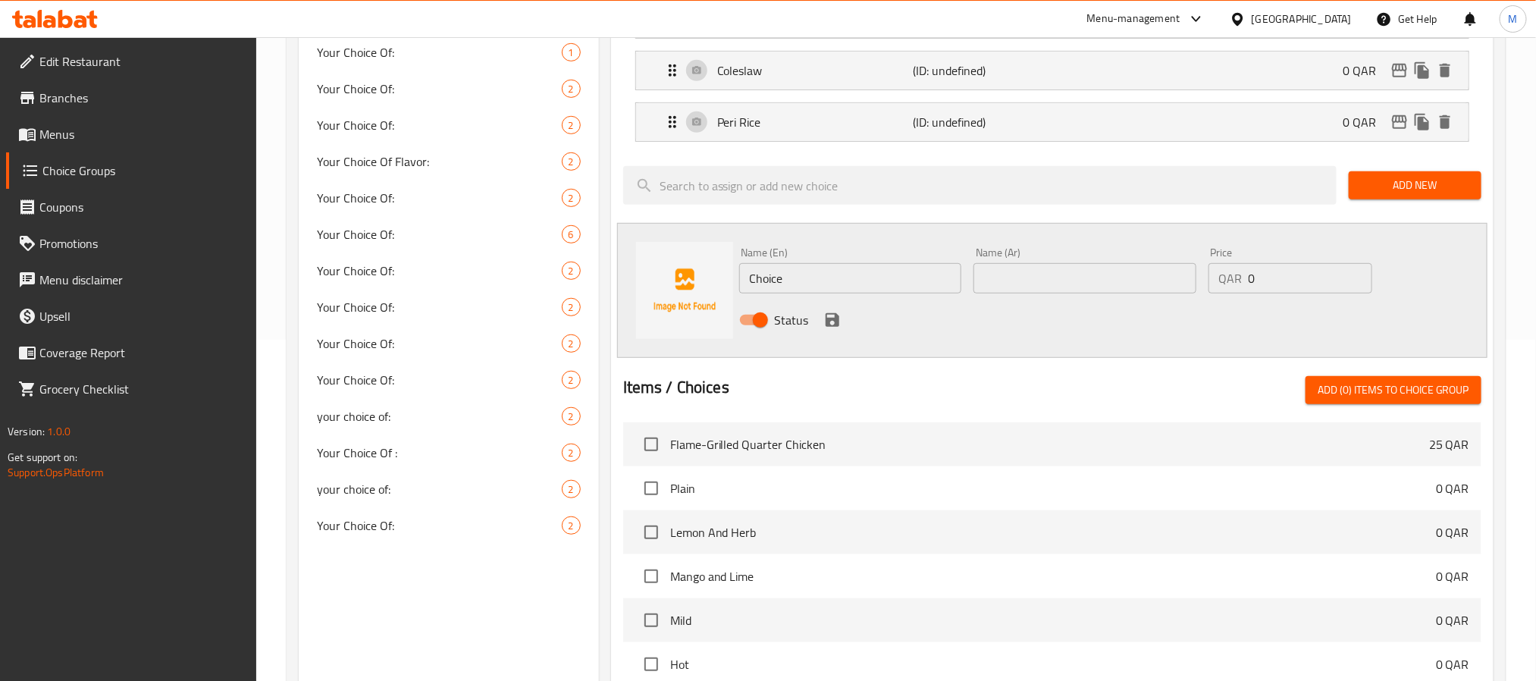
click at [823, 296] on div "Name (En) Choice Name (En)" at bounding box center [850, 270] width 235 height 58
click at [821, 289] on input "Choice" at bounding box center [850, 278] width 223 height 30
paste input "Onion Rings"
type input "Onion Rings"
drag, startPoint x: 1019, startPoint y: 280, endPoint x: 1008, endPoint y: 280, distance: 10.6
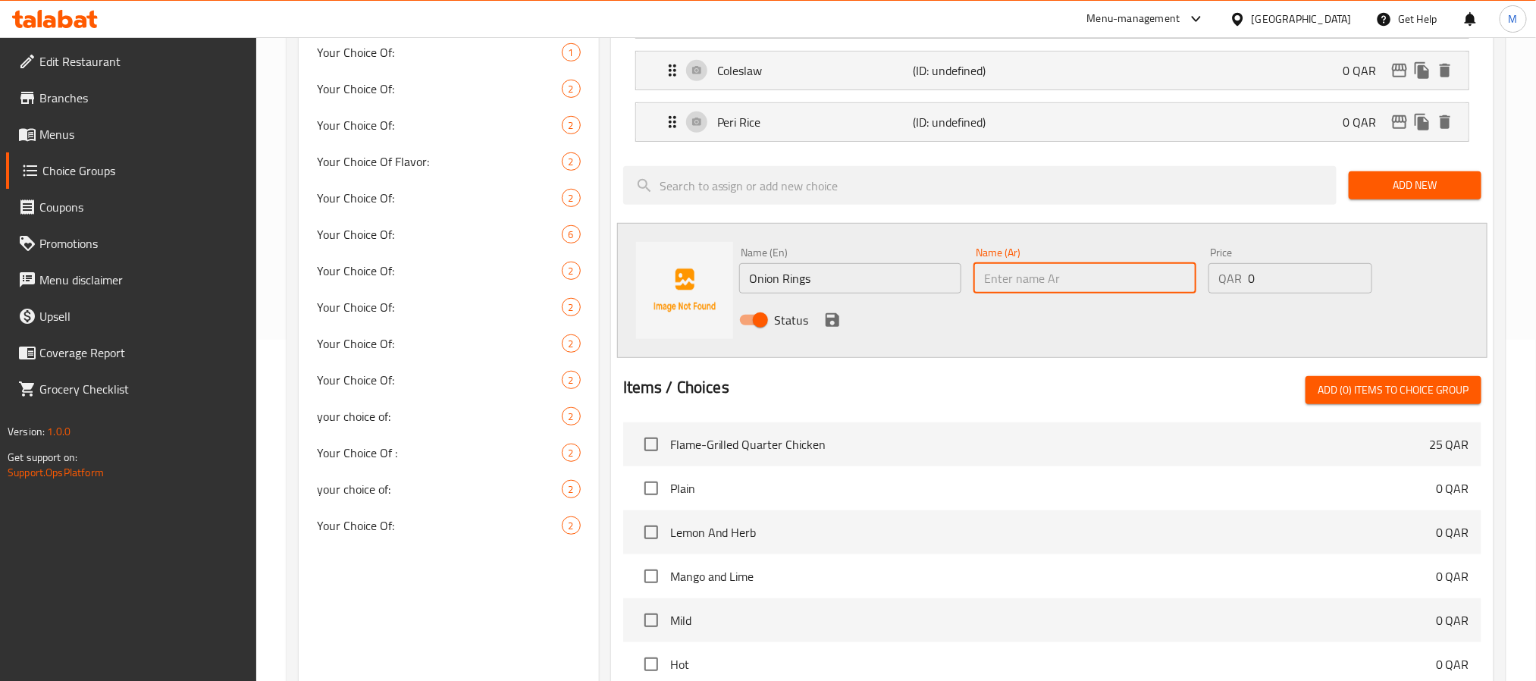
click at [1019, 280] on input "text" at bounding box center [1084, 278] width 223 height 30
paste input "حلقات بصل"
type input "حلقات بصل"
drag, startPoint x: 828, startPoint y: 325, endPoint x: 1037, endPoint y: 309, distance: 209.0
click at [828, 325] on icon "save" at bounding box center [832, 320] width 14 height 14
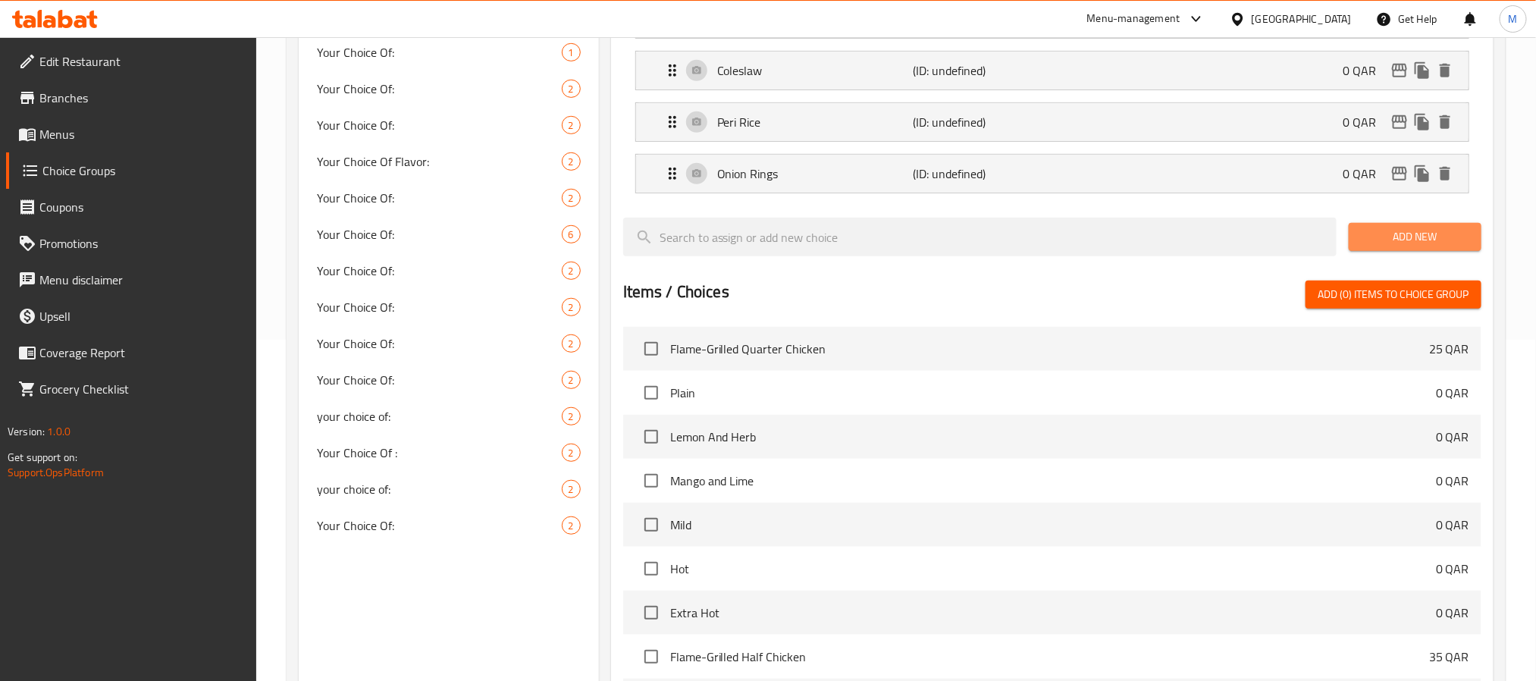
drag, startPoint x: 1396, startPoint y: 235, endPoint x: 1047, endPoint y: 91, distance: 377.9
click at [1397, 235] on span "Add New" at bounding box center [1415, 236] width 108 height 19
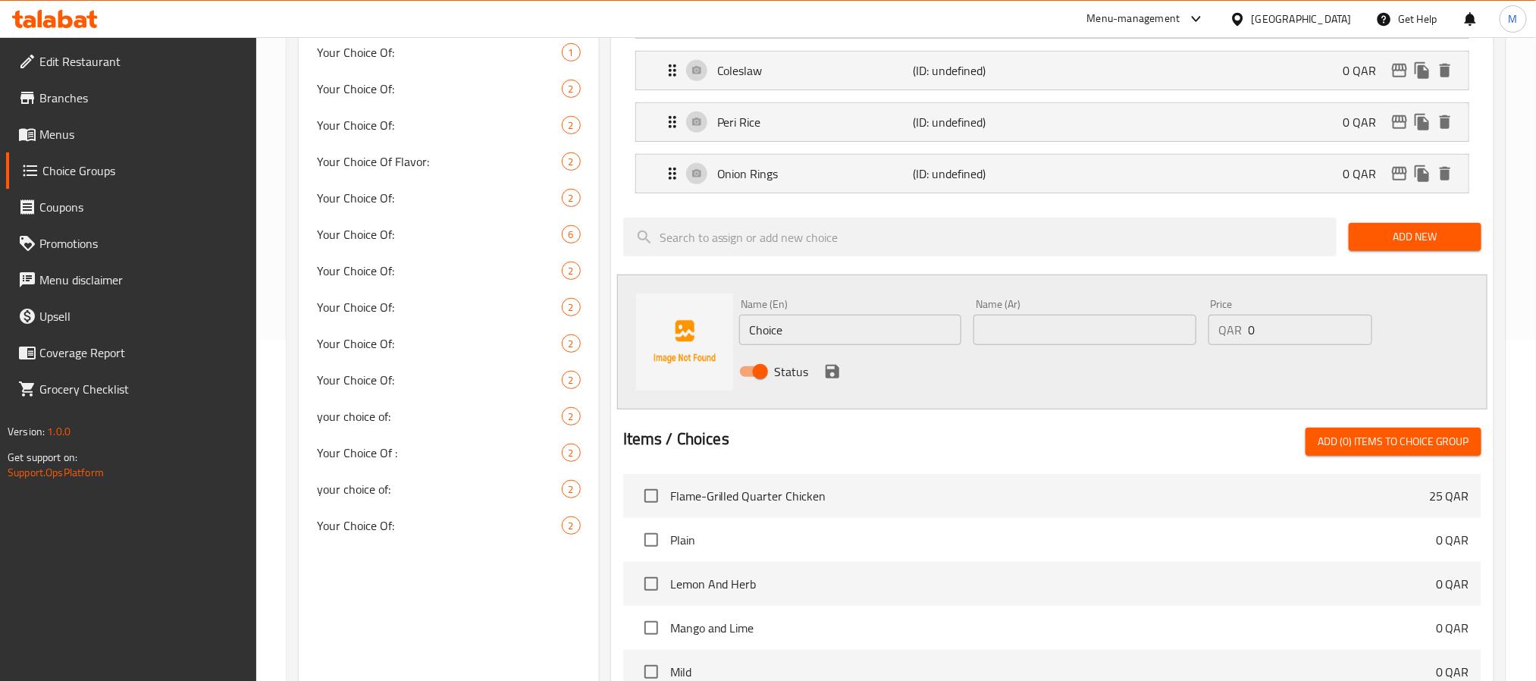
click at [858, 337] on input "Choice" at bounding box center [850, 330] width 223 height 30
paste input "Three Wings"
type input "Three Wings"
paste input "ثلاثة أجنحة"
type input "ثلاثة أجنحة"
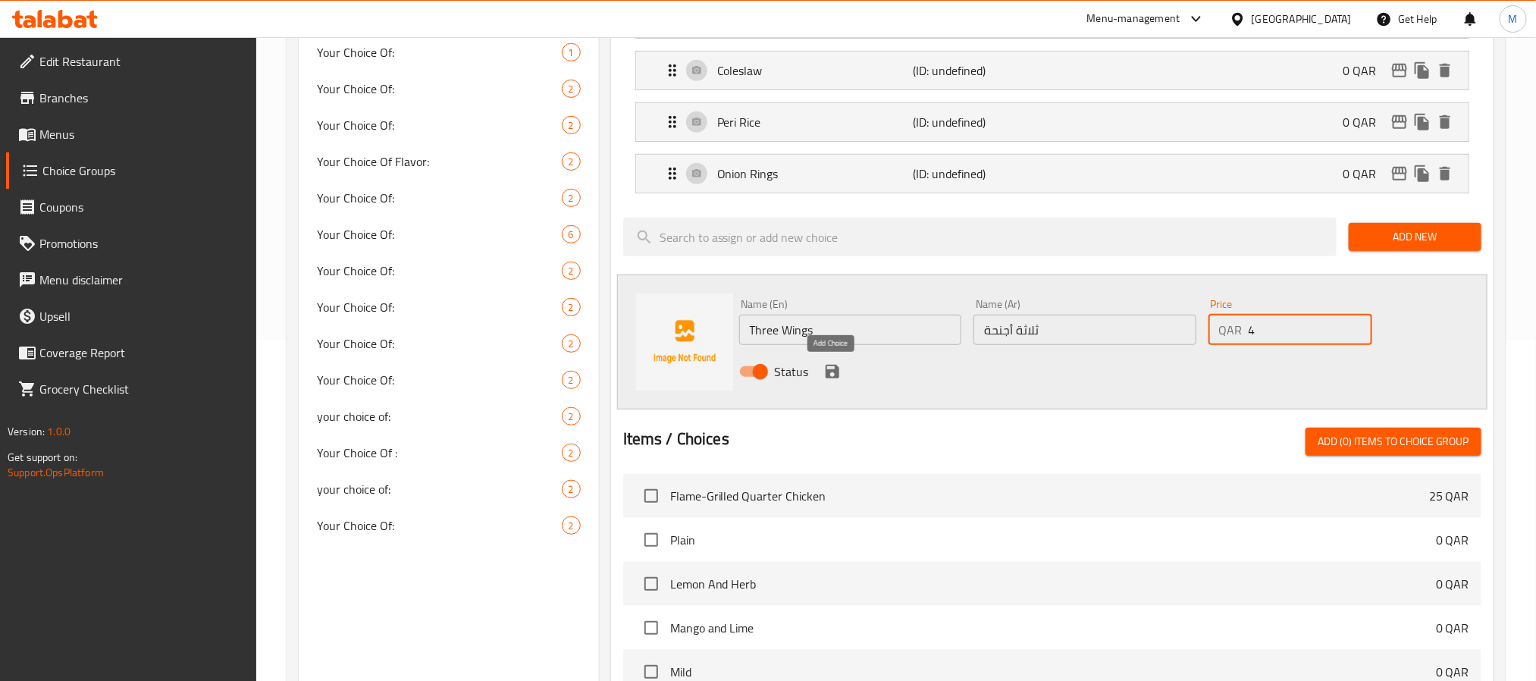
type input "4"
click at [835, 373] on icon "save" at bounding box center [832, 372] width 14 height 14
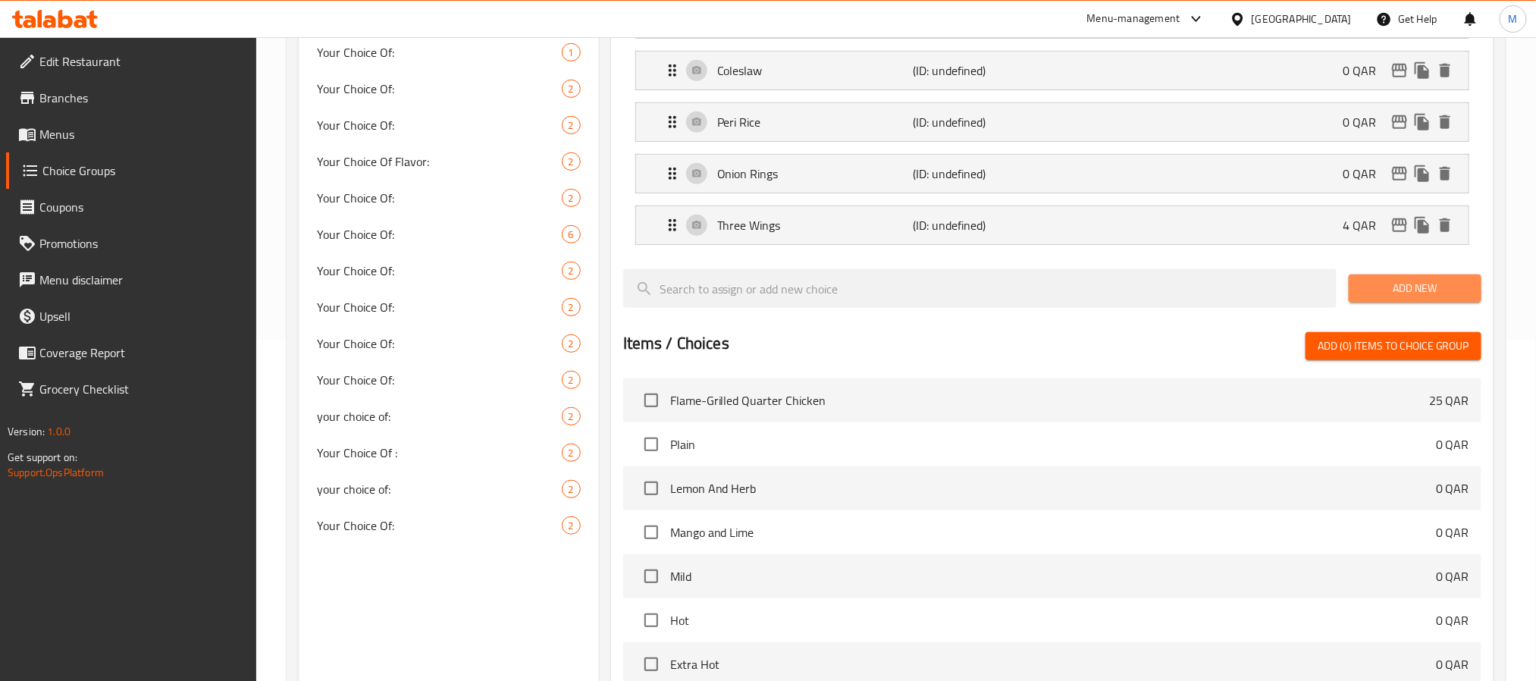
click at [1401, 294] on span "Add New" at bounding box center [1415, 288] width 108 height 19
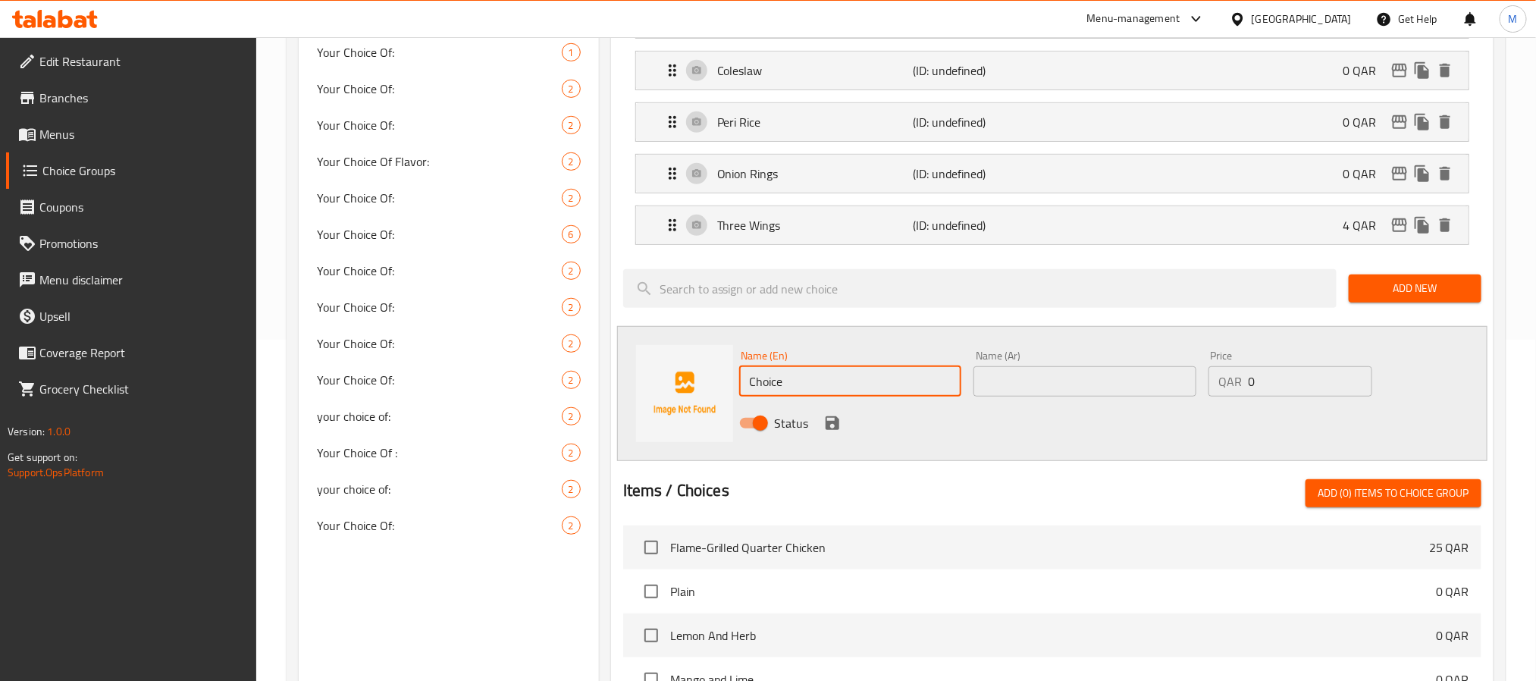
click at [828, 383] on input "Choice" at bounding box center [850, 381] width 223 height 30
paste input "Three Strips"
type input "Three Strips"
click at [1098, 375] on input "text" at bounding box center [1084, 381] width 223 height 30
paste input "ثلاثة"
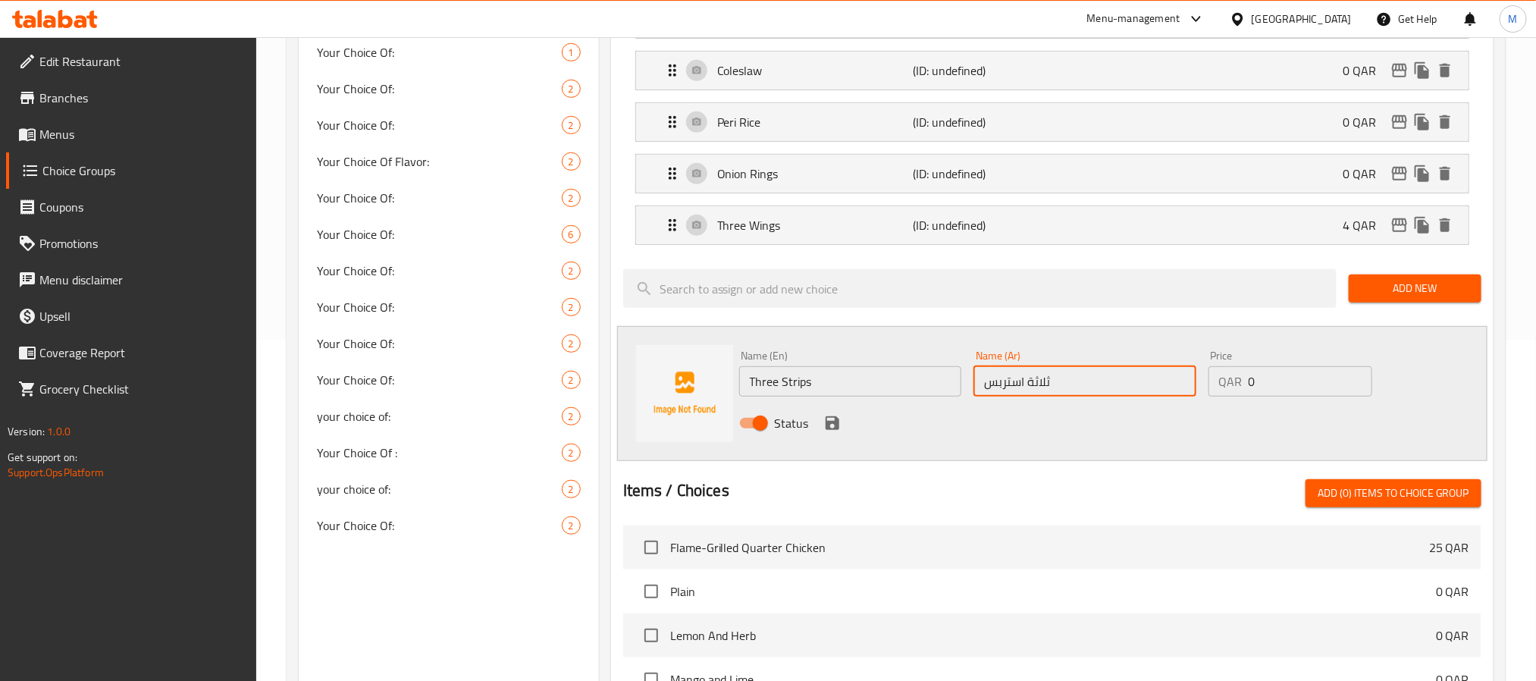
type input "ثلاثة استربس"
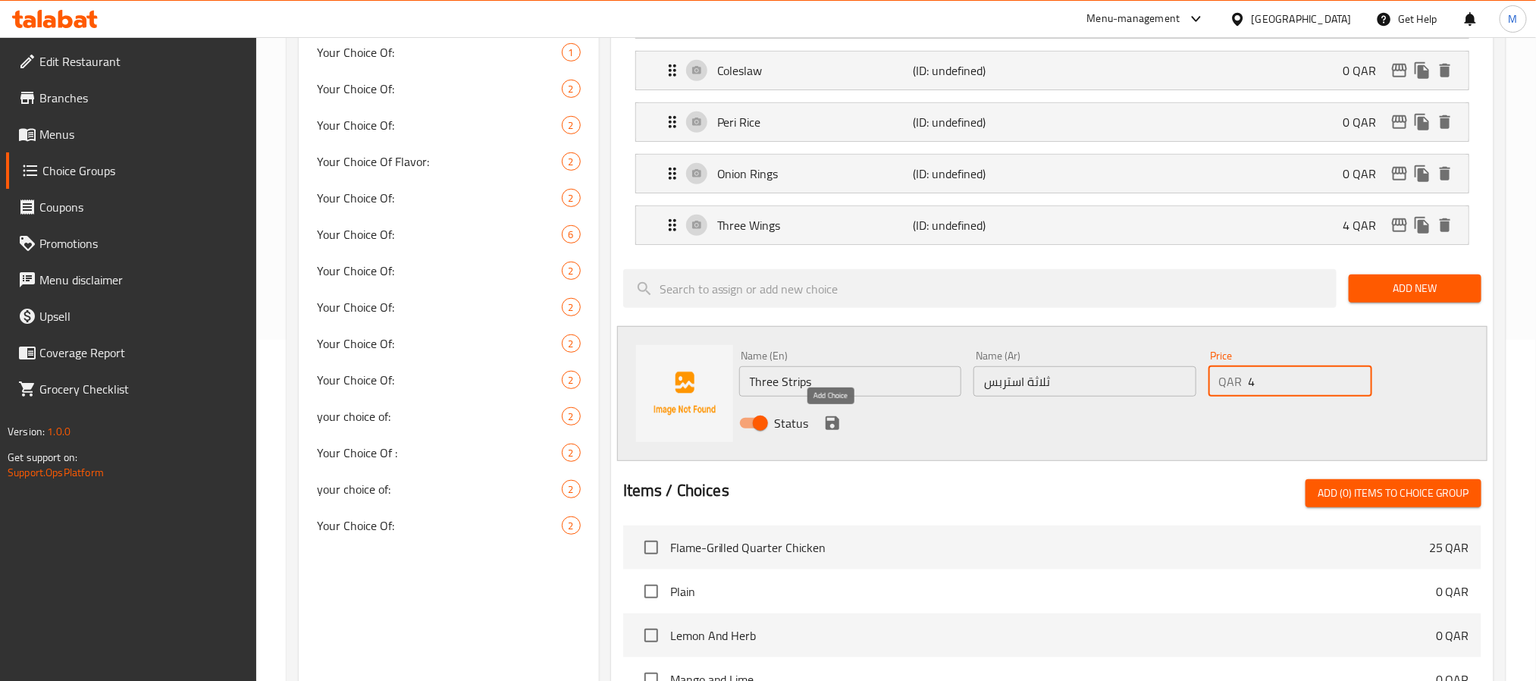
type input "4"
click at [828, 421] on icon "save" at bounding box center [832, 423] width 18 height 18
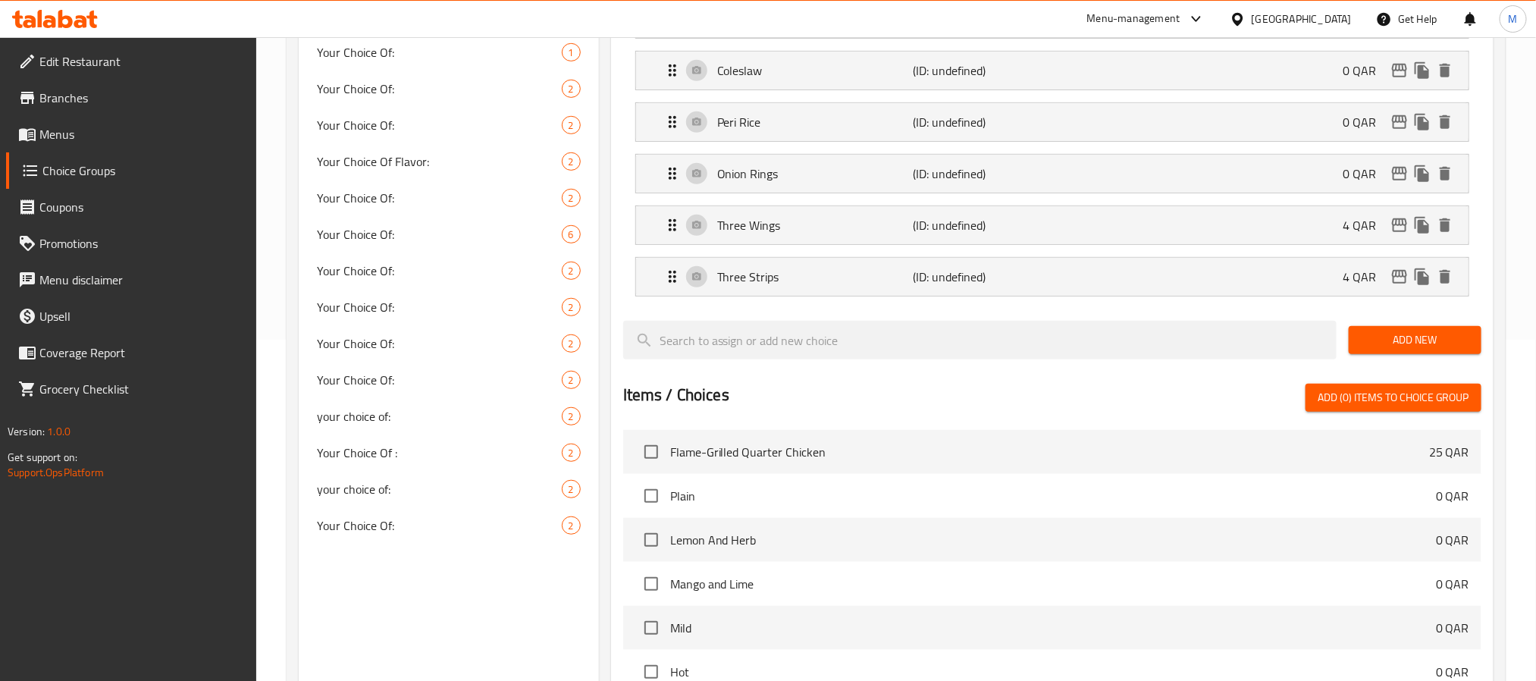
click at [1408, 341] on span "Add New" at bounding box center [1415, 339] width 108 height 19
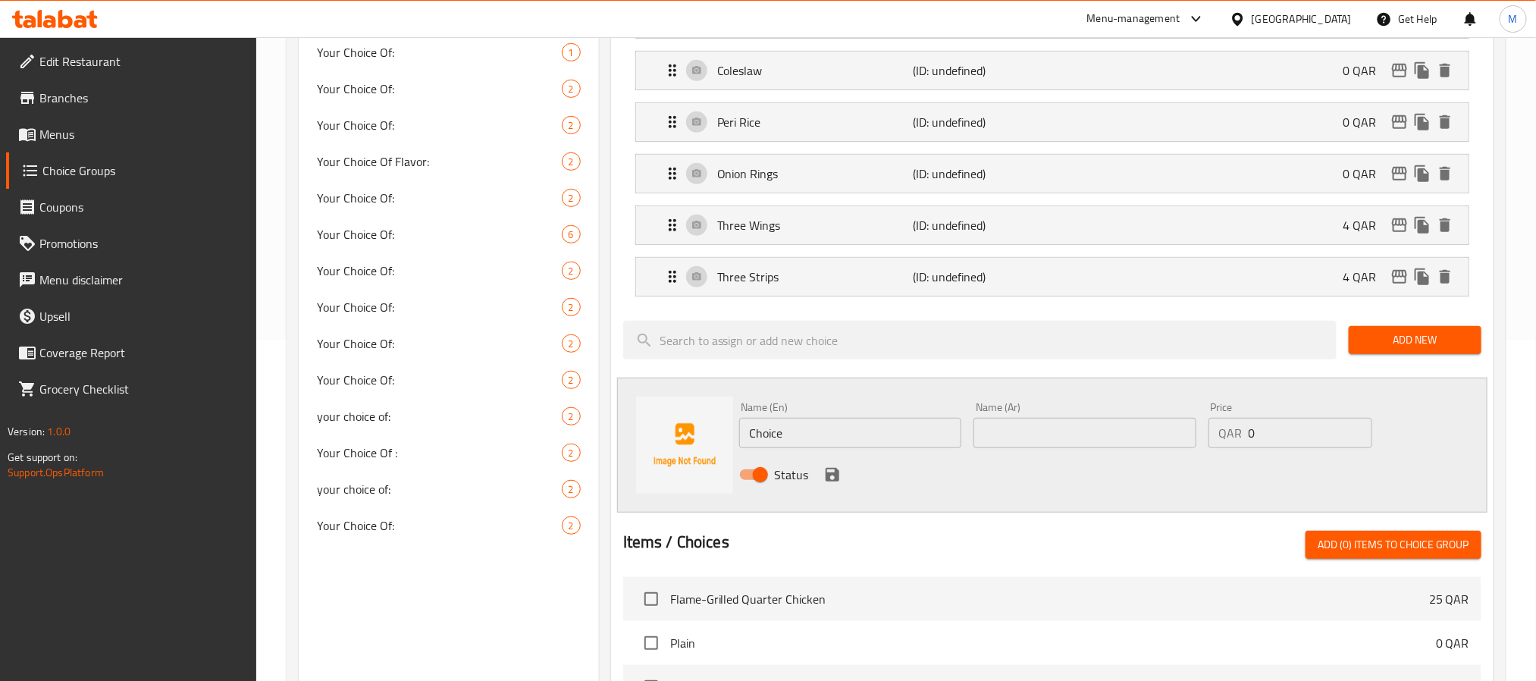
click at [872, 437] on input "Choice" at bounding box center [850, 433] width 223 height 30
paste input "Grilled Vegetables"
type input "Grilled Vegetables"
type input "خضار مشوي"
type input "4"
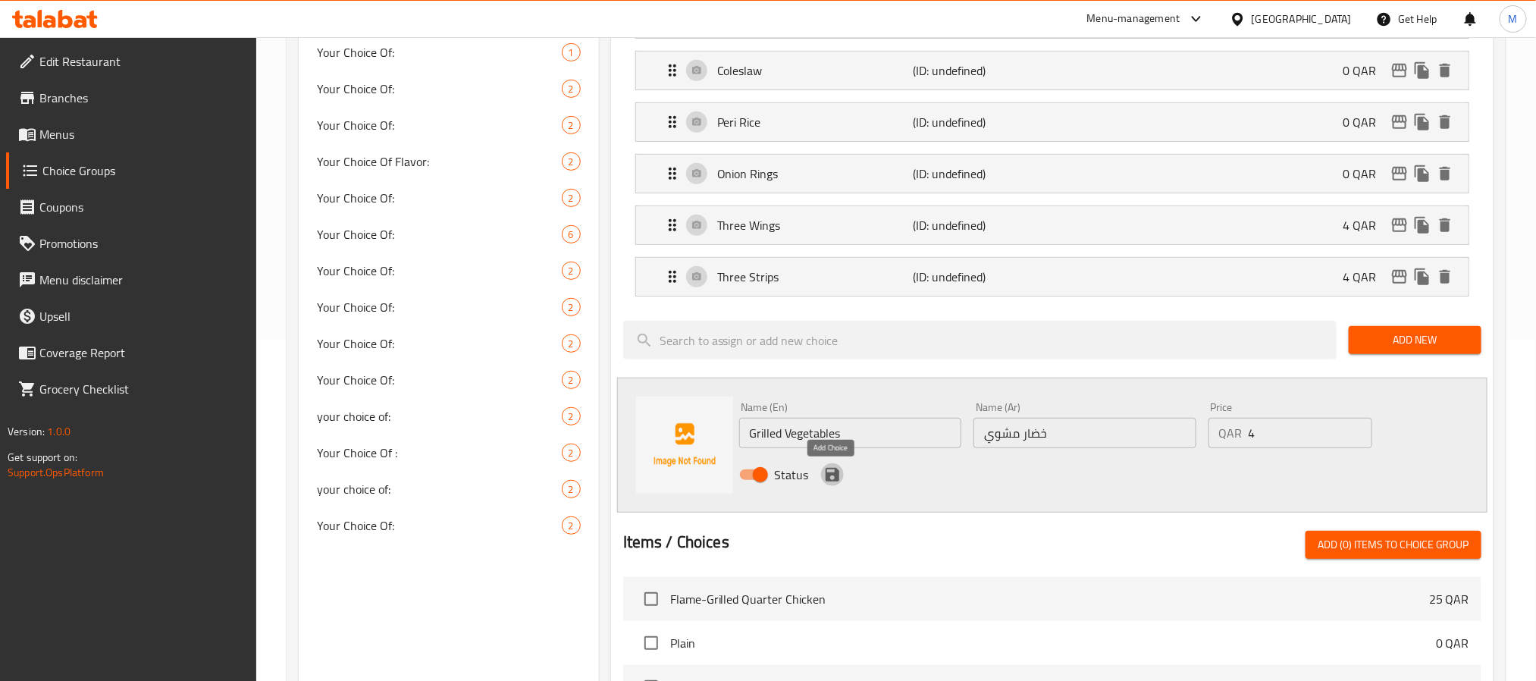
click at [828, 478] on icon "save" at bounding box center [832, 475] width 14 height 14
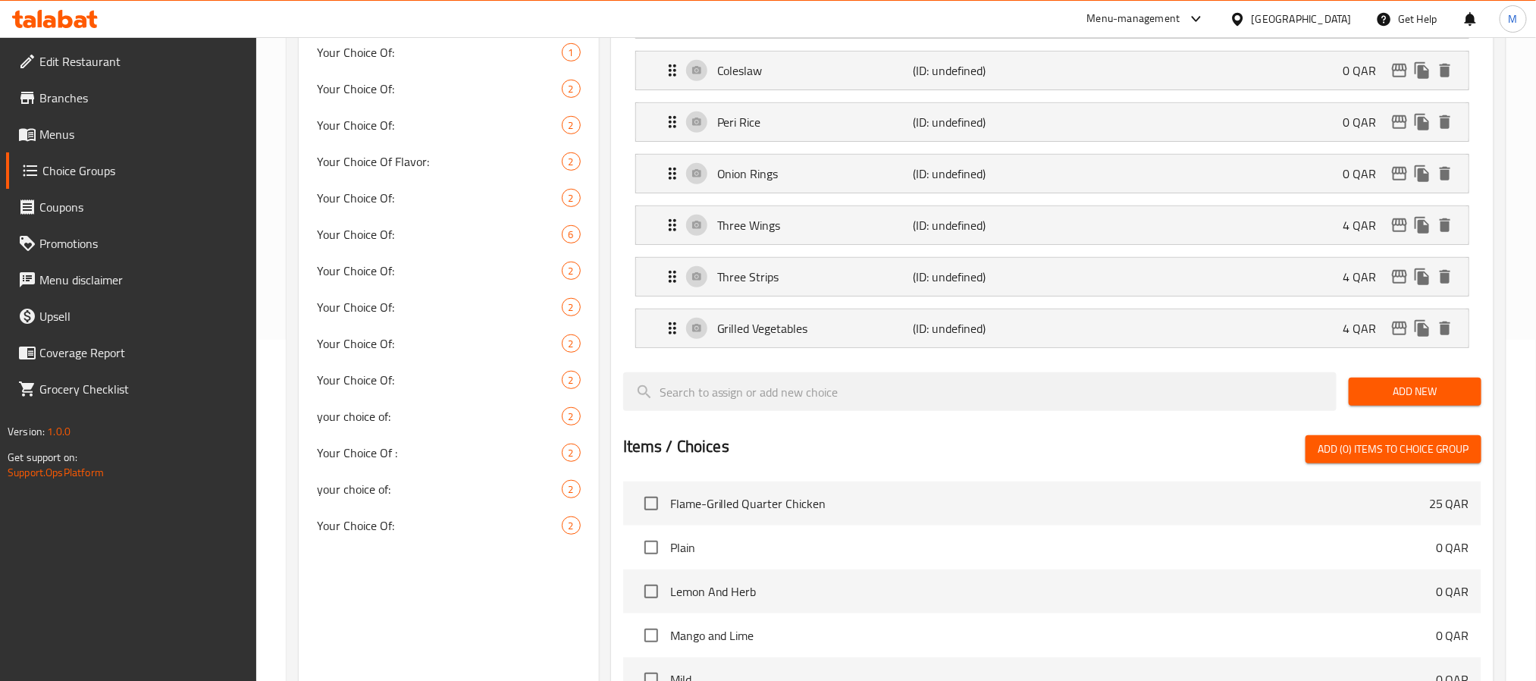
click at [1403, 394] on span "Add New" at bounding box center [1415, 391] width 108 height 19
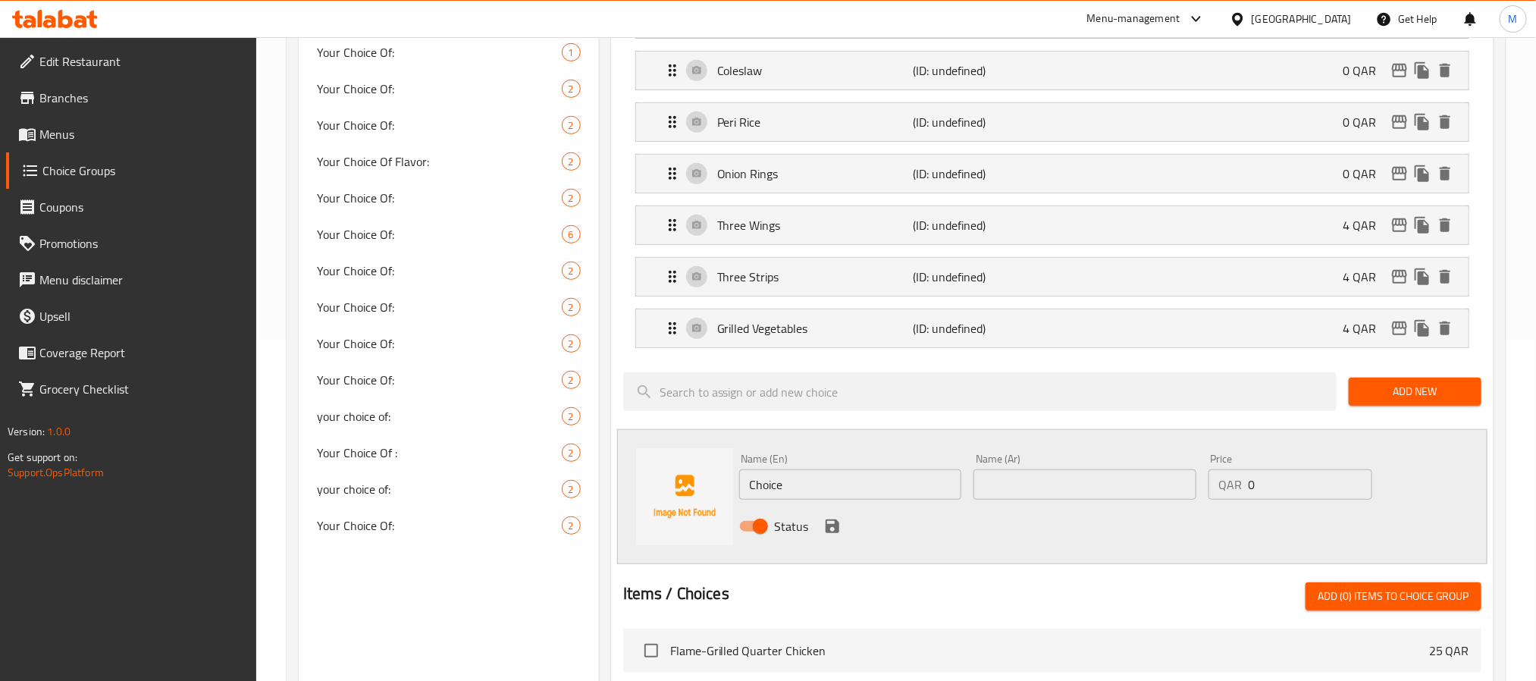
click at [828, 473] on input "Choice" at bounding box center [850, 484] width 223 height 30
paste input "orn on the Cob"
type input "Corn on the Cob"
click at [994, 286] on p "(ID: undefined)" at bounding box center [978, 277] width 130 height 18
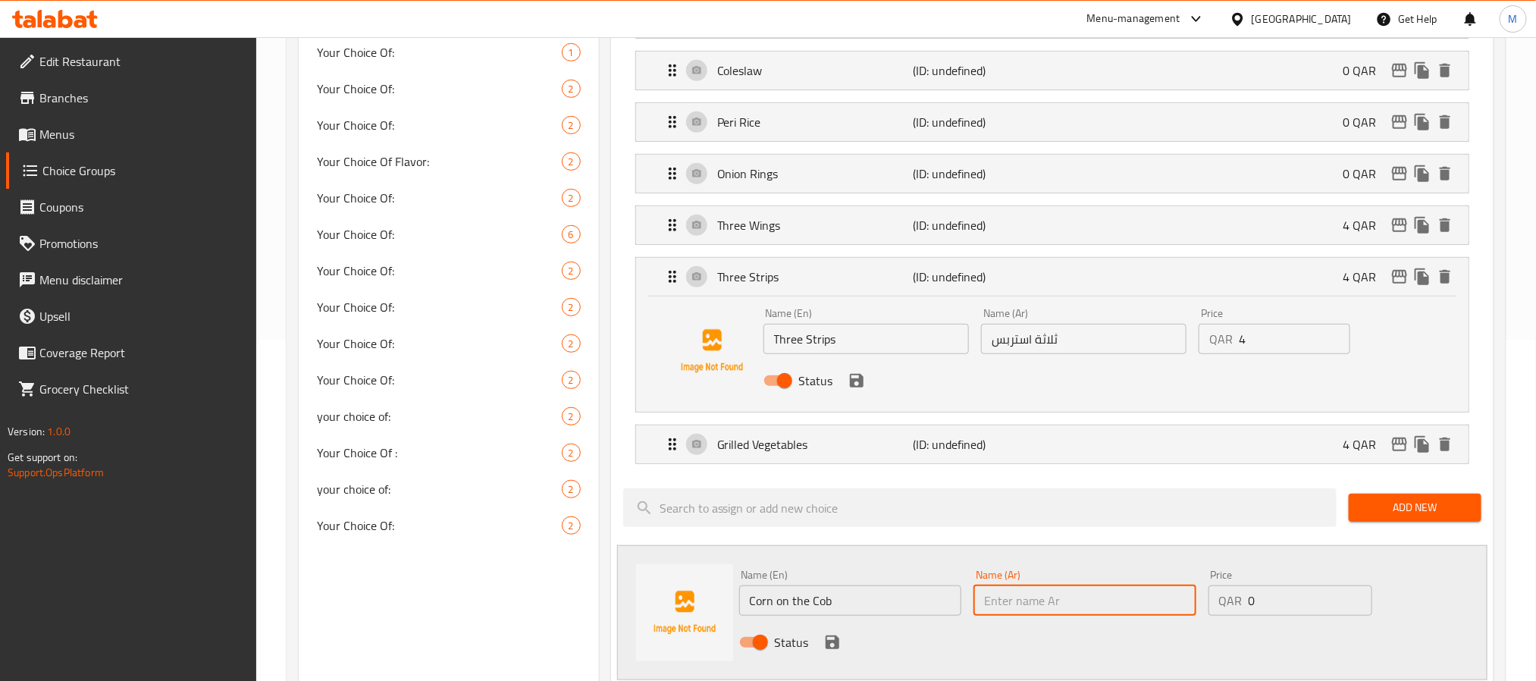
click at [1145, 337] on input "ثلاثة استربس" at bounding box center [1083, 339] width 205 height 30
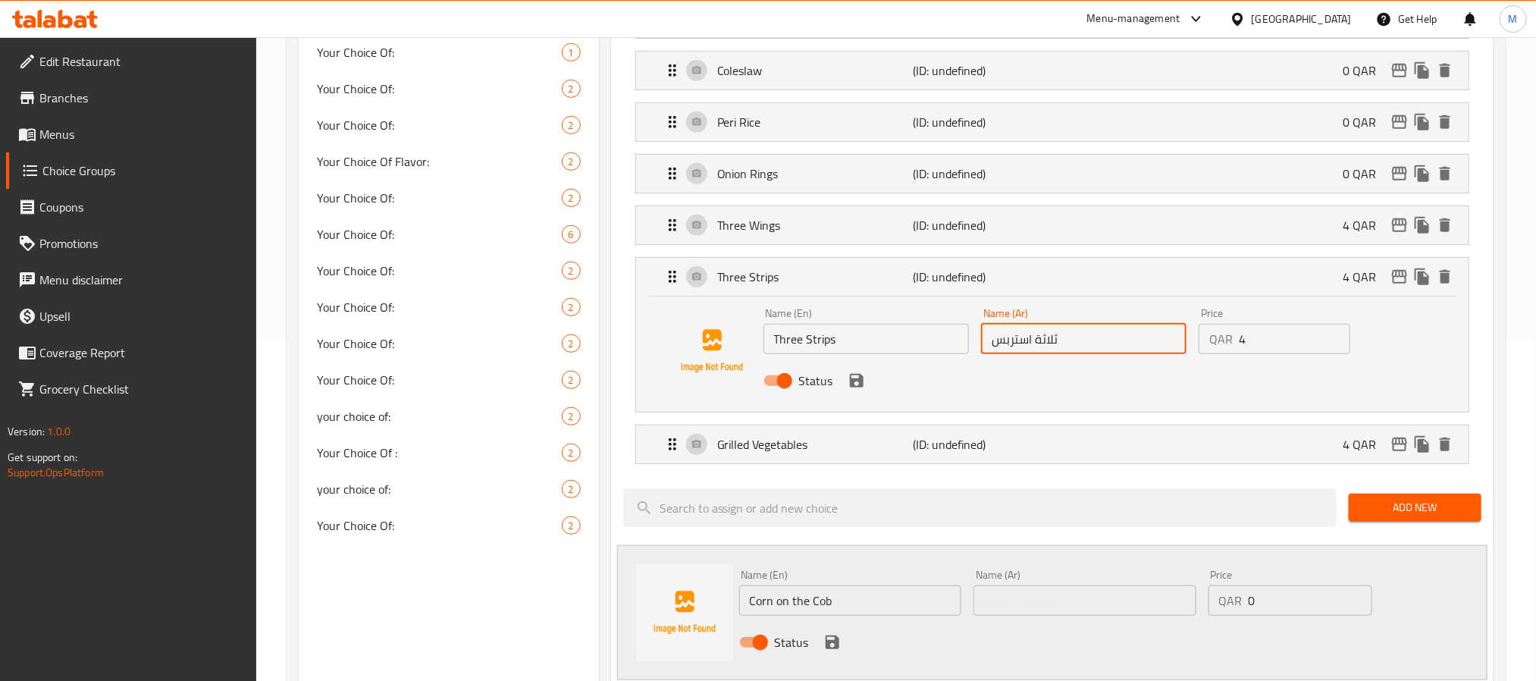
paste input "text"
click at [856, 385] on icon "save" at bounding box center [856, 380] width 18 height 18
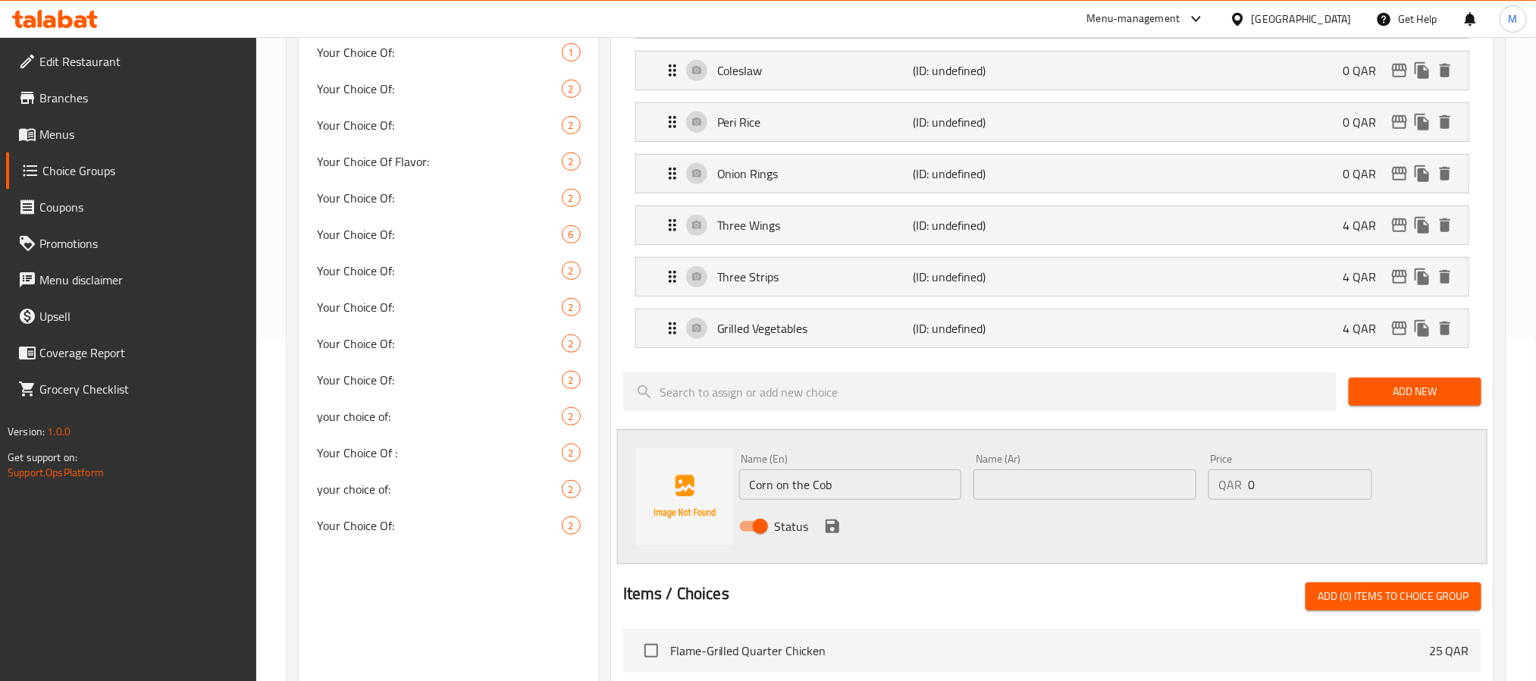
type input "ثلاثة إستربس"
click at [840, 214] on div "Three Wings (ID: undefined) 4 QAR" at bounding box center [1056, 225] width 787 height 38
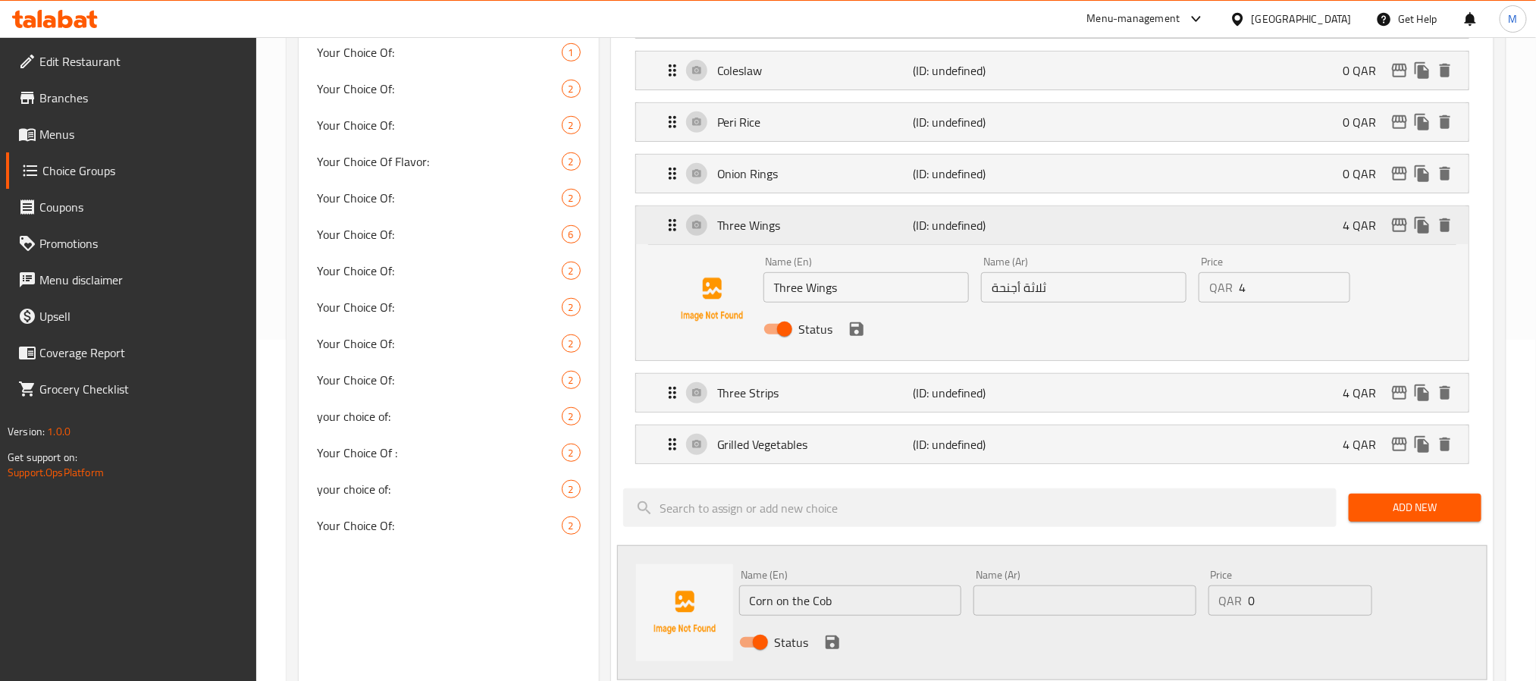
click at [840, 214] on div "Three Wings (ID: undefined) 4 QAR" at bounding box center [1056, 225] width 787 height 38
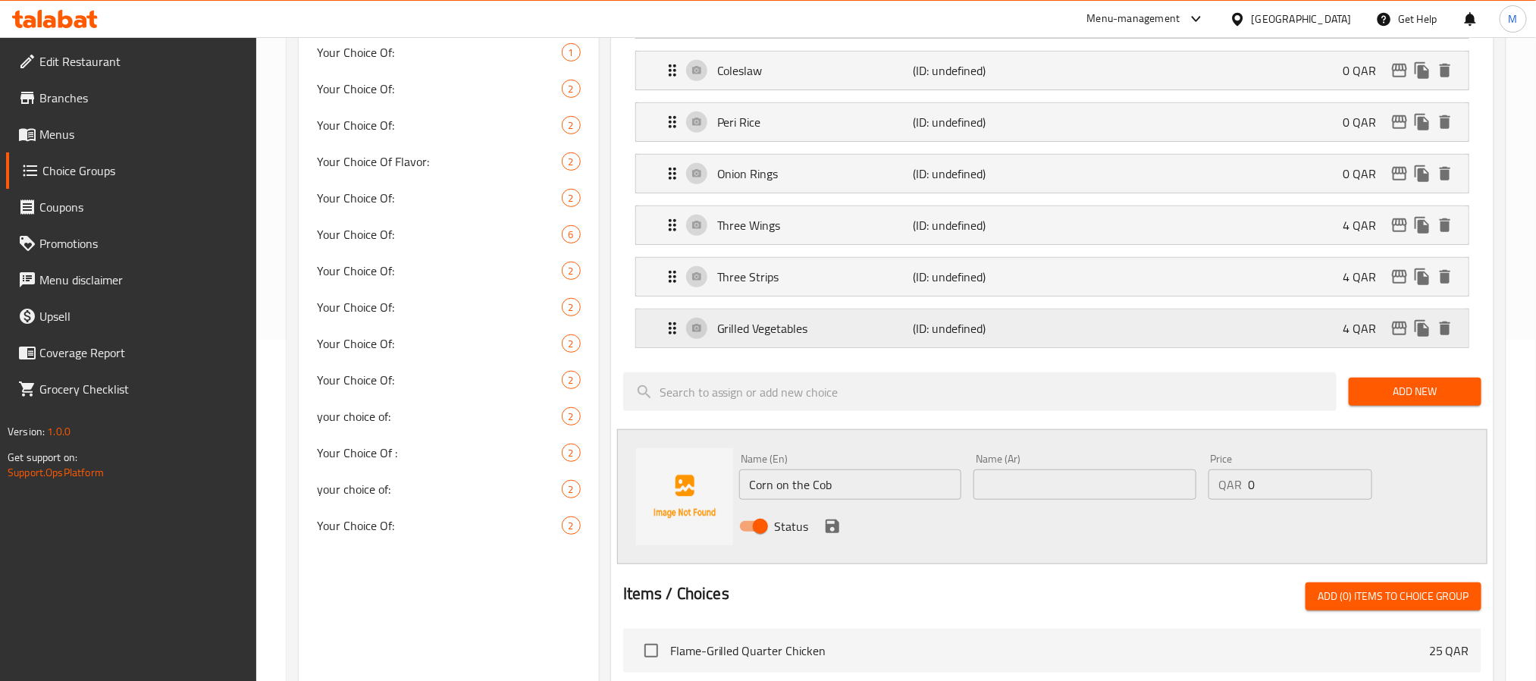
click at [847, 337] on p "Grilled Vegetables" at bounding box center [815, 328] width 196 height 18
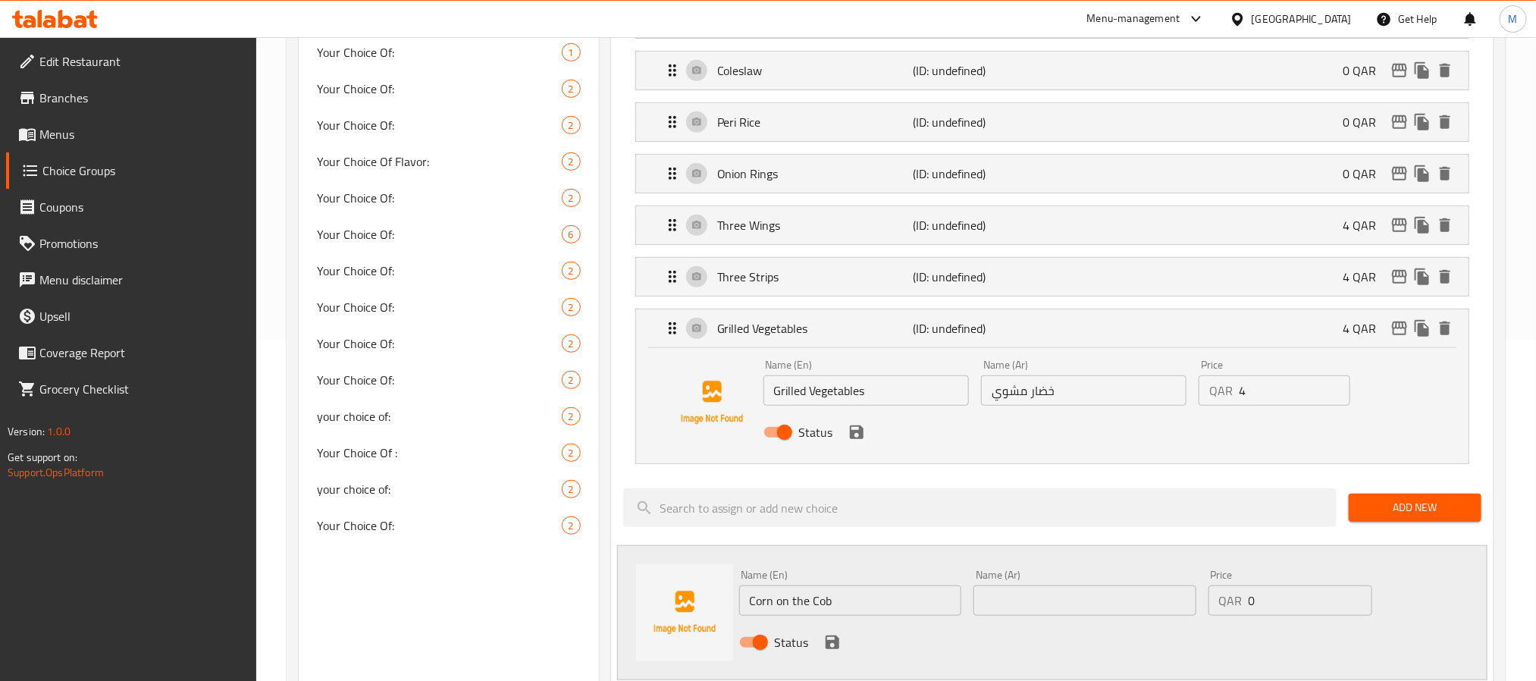
click at [1038, 596] on input "text" at bounding box center [1084, 600] width 223 height 30
paste input "كوز ذرة"
type input "كوز ذرة"
type input "4"
click at [832, 646] on icon "save" at bounding box center [832, 642] width 14 height 14
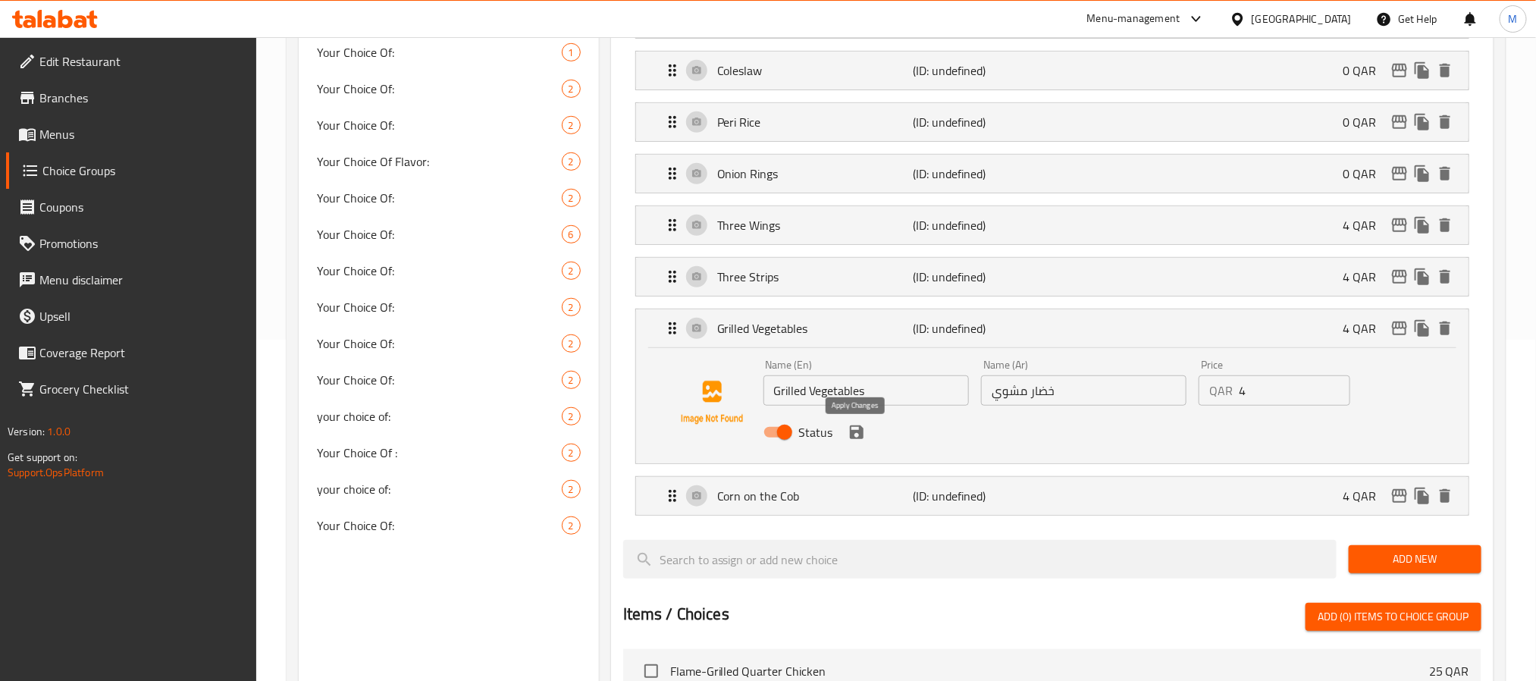
click at [860, 435] on icon "save" at bounding box center [857, 432] width 14 height 14
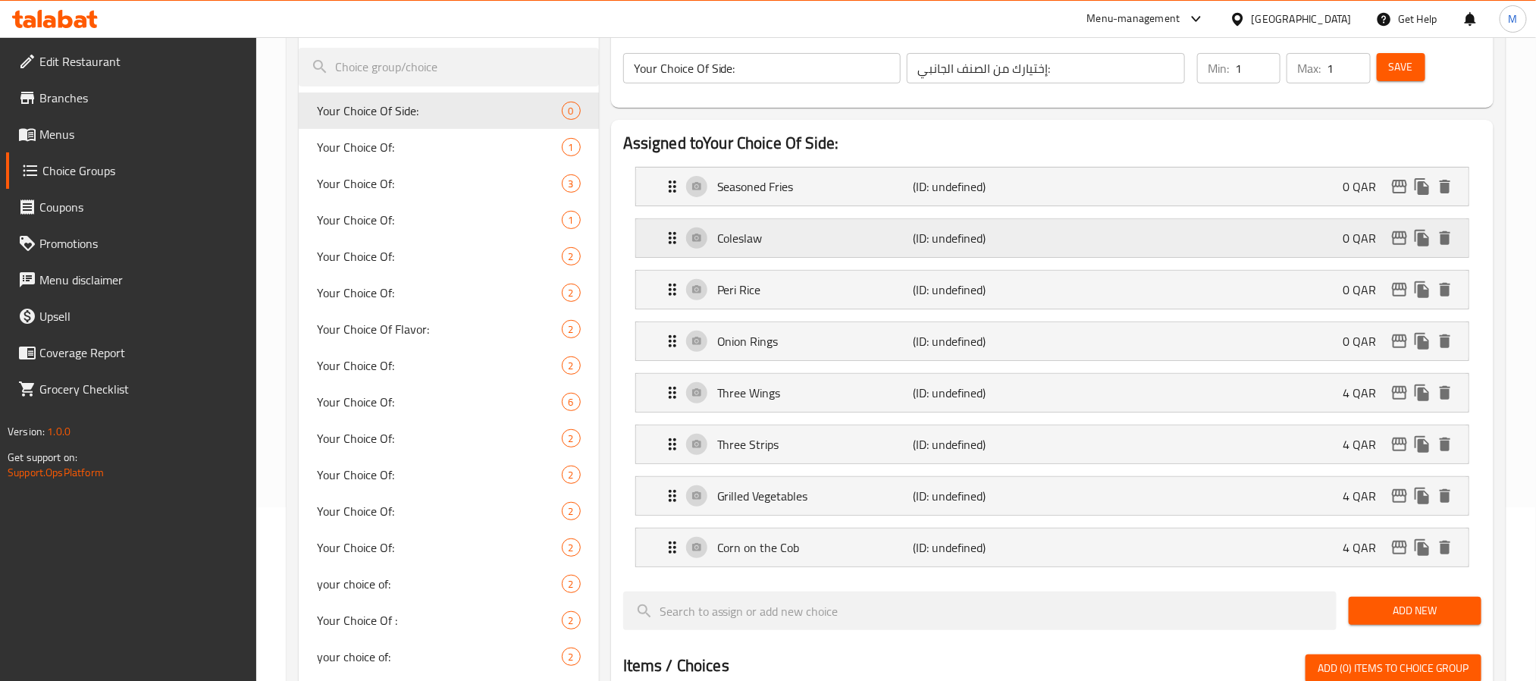
scroll to position [0, 0]
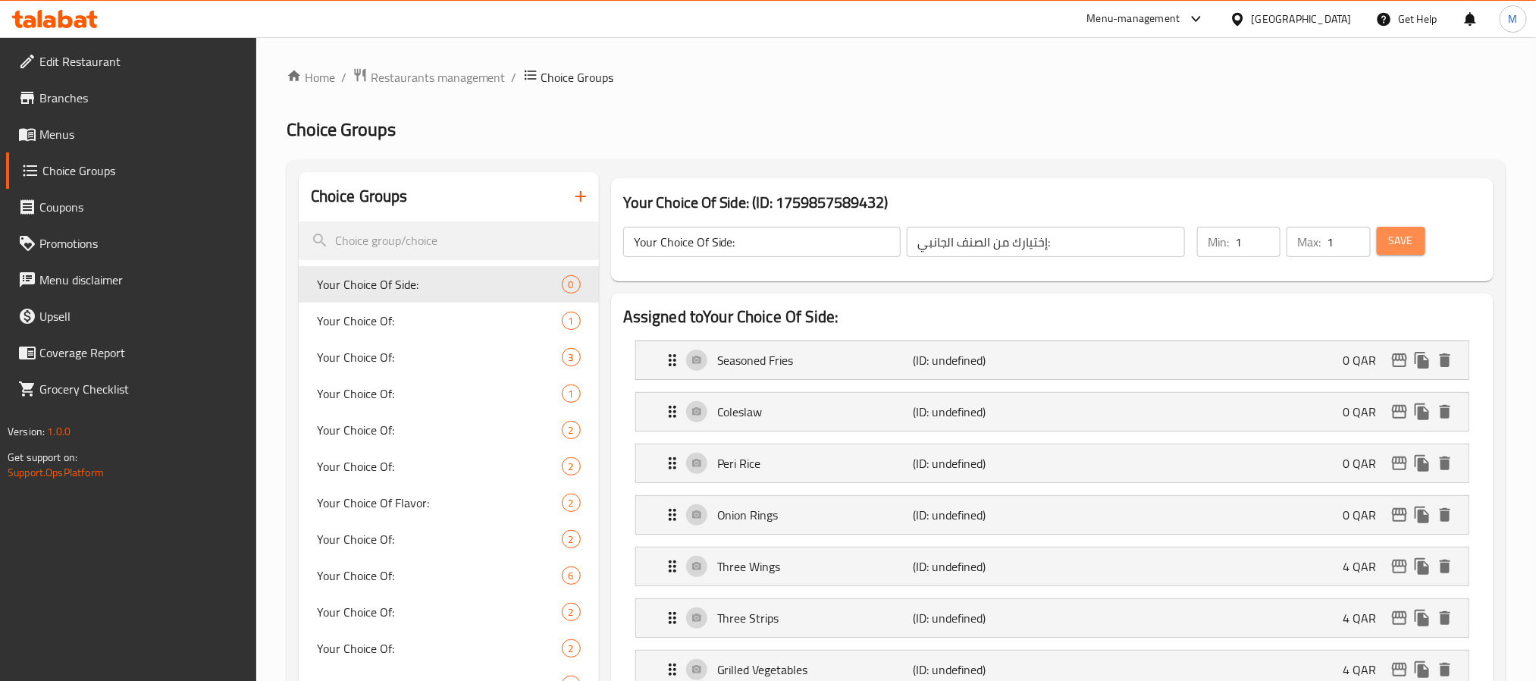
click at [1412, 236] on span "Save" at bounding box center [1401, 240] width 24 height 19
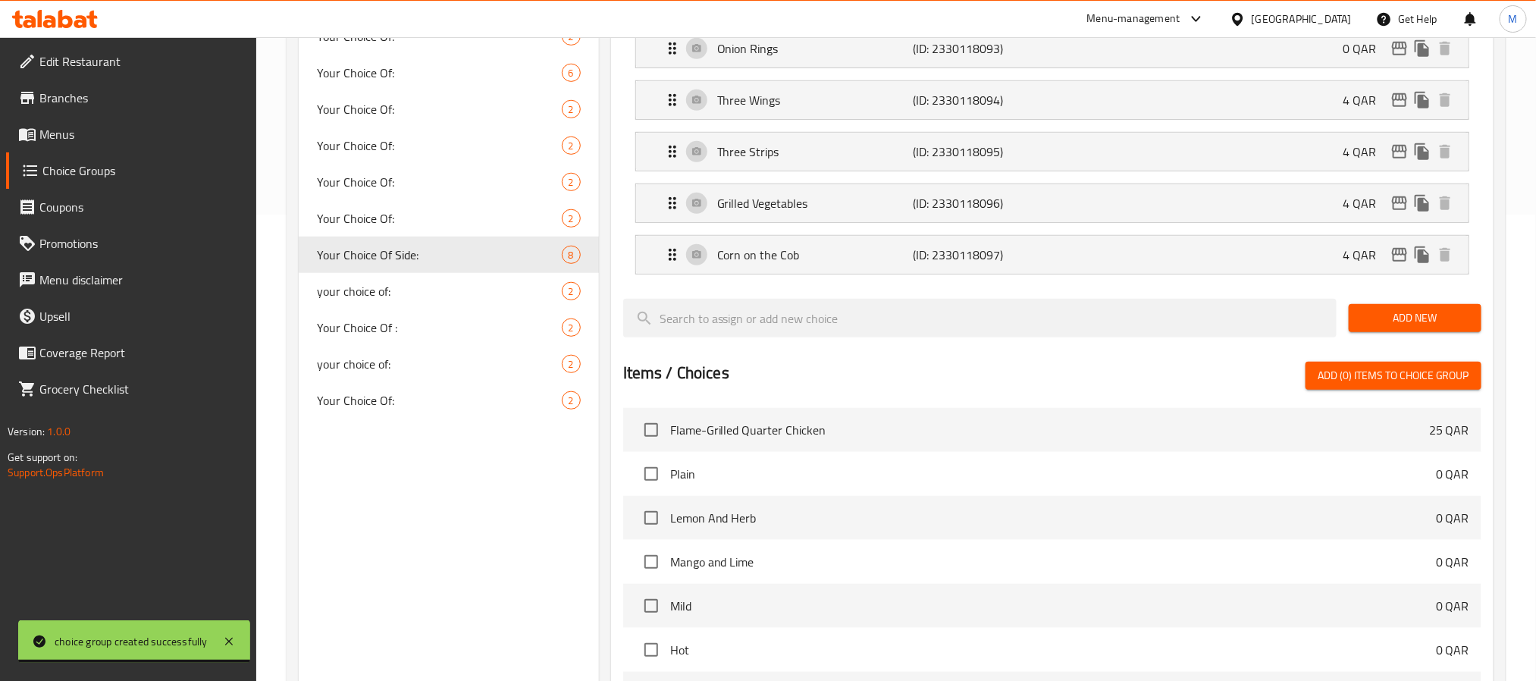
scroll to position [426, 0]
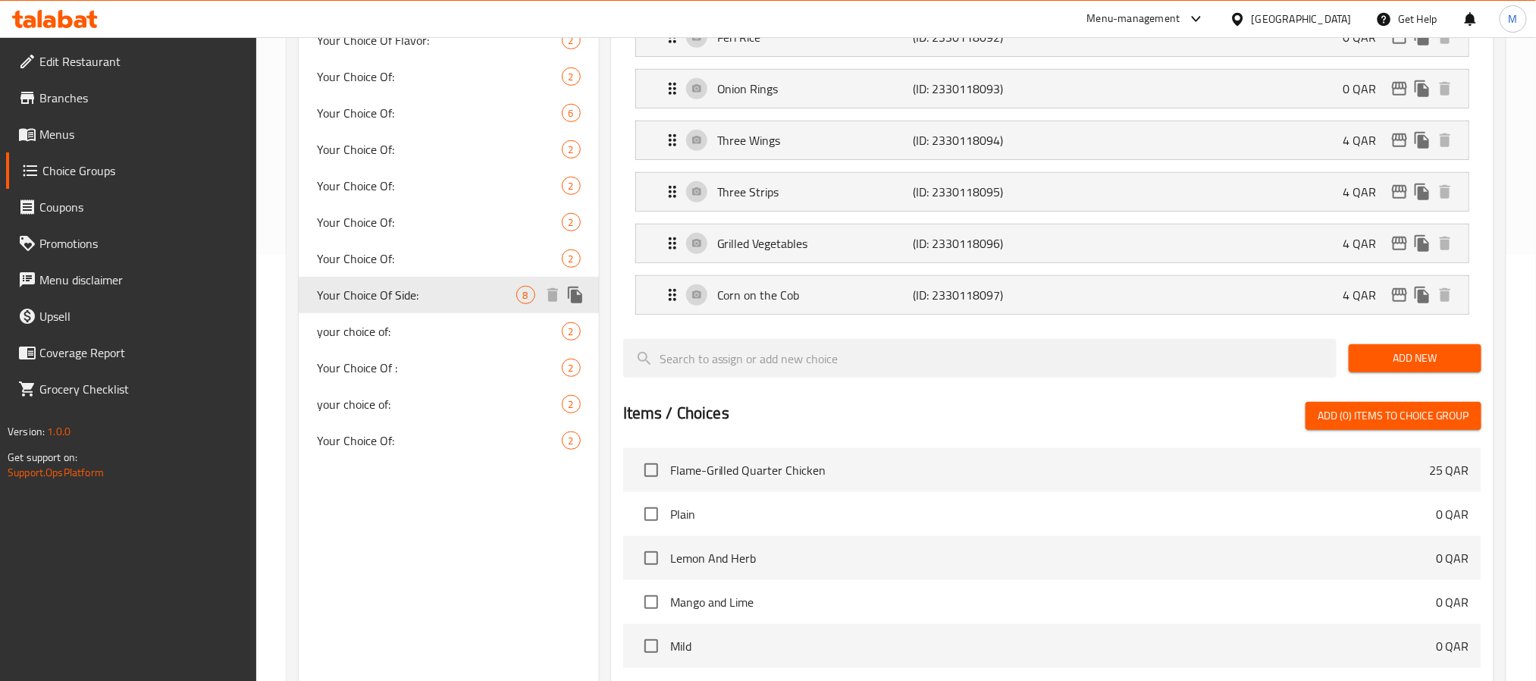
click at [580, 294] on icon "duplicate" at bounding box center [575, 295] width 14 height 17
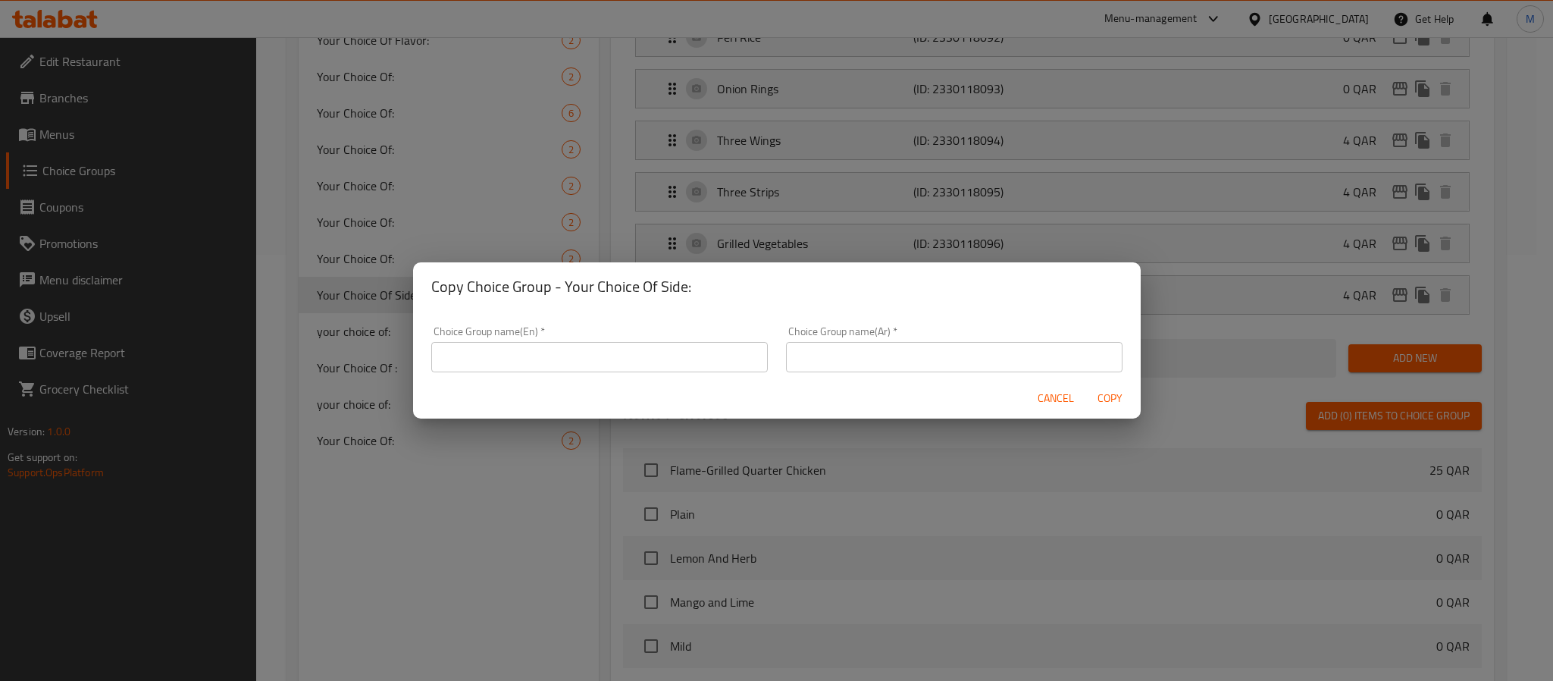
click at [646, 355] on input "text" at bounding box center [599, 357] width 337 height 30
type input "Your Choice Of 2 Sides:"
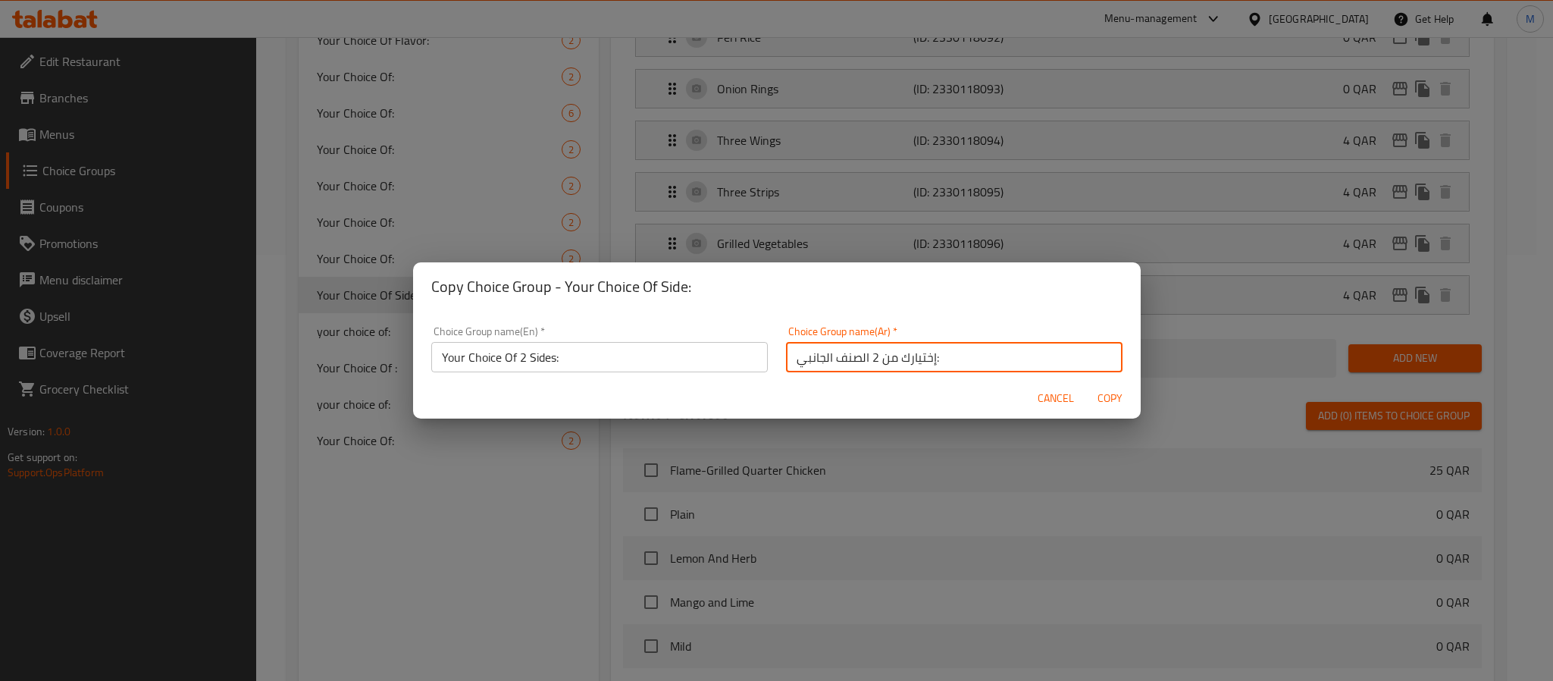
type input "إختيارك من 2 الصنف الجانبي:"
click at [1101, 394] on span "Copy" at bounding box center [1110, 398] width 36 height 19
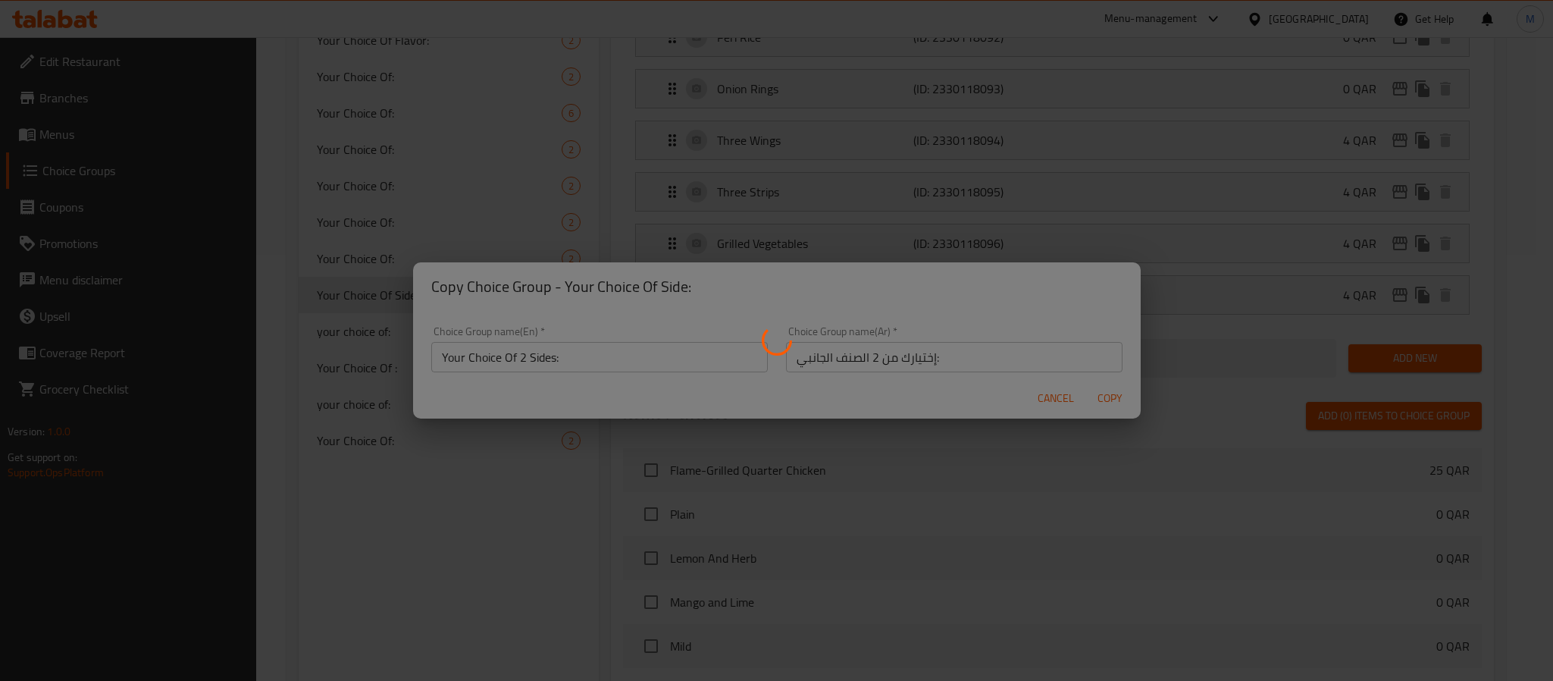
type input "Your Choice Of 2 Sides:"
type input "إختيارك من 2 الصنف الجانبي:"
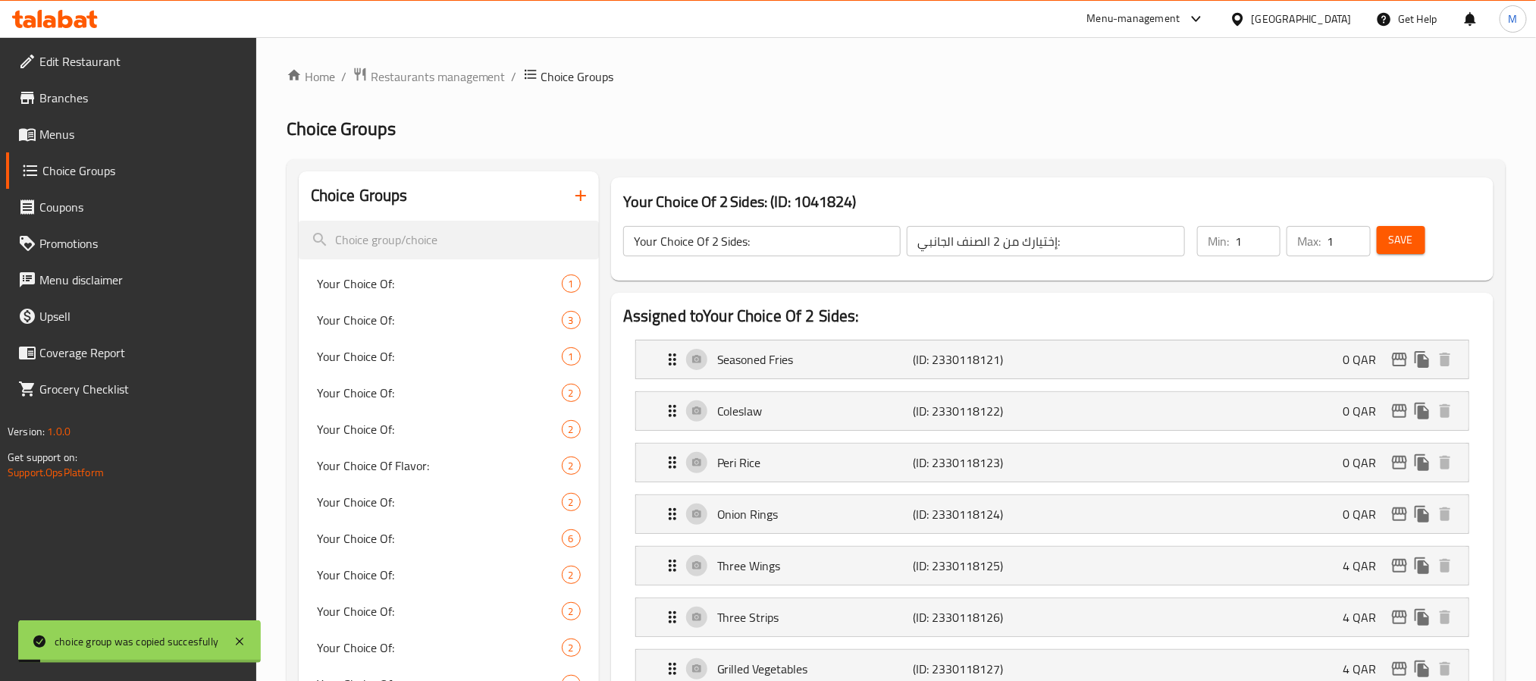
scroll to position [0, 0]
click at [1239, 241] on input "1" at bounding box center [1257, 242] width 45 height 30
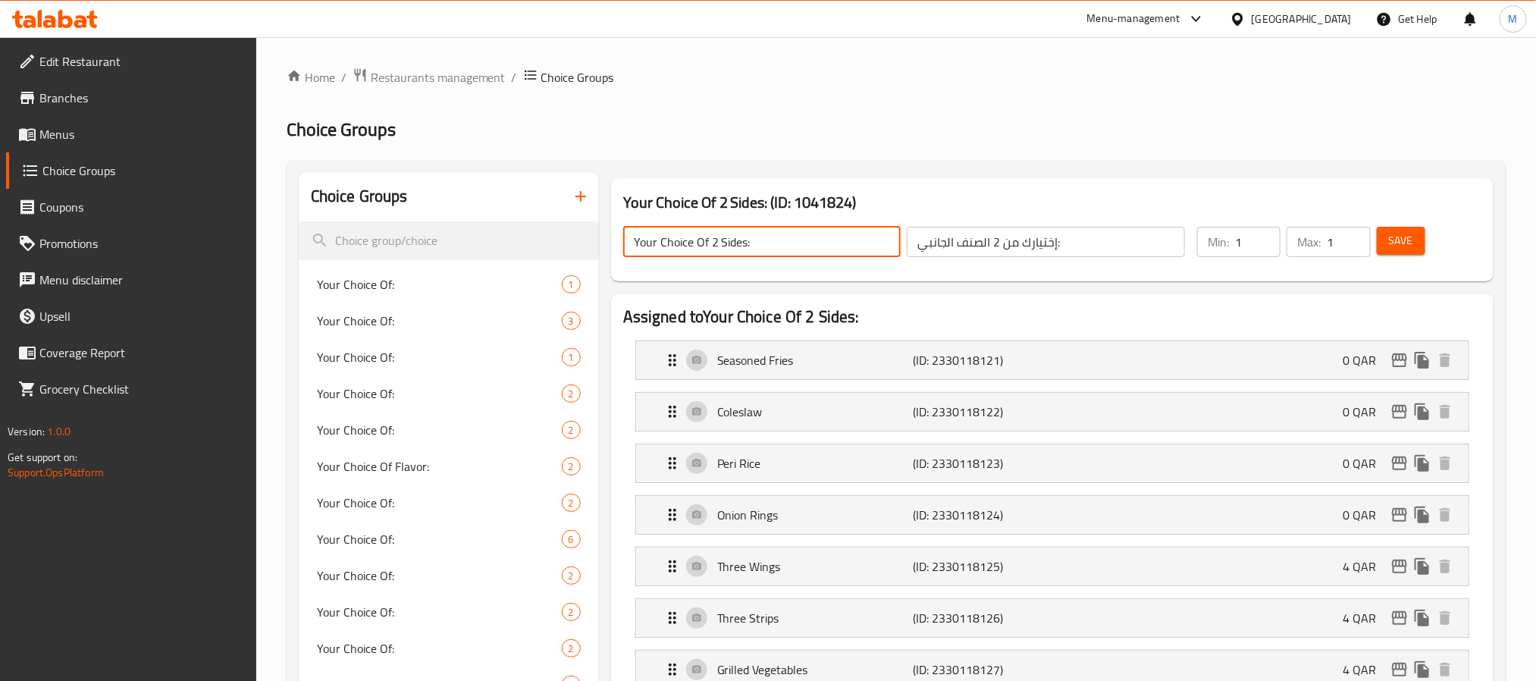
click at [716, 244] on input "Your Choice Of 2 Sides:" at bounding box center [762, 242] width 278 height 30
type input "Your Choice Of 2nd Sides:"
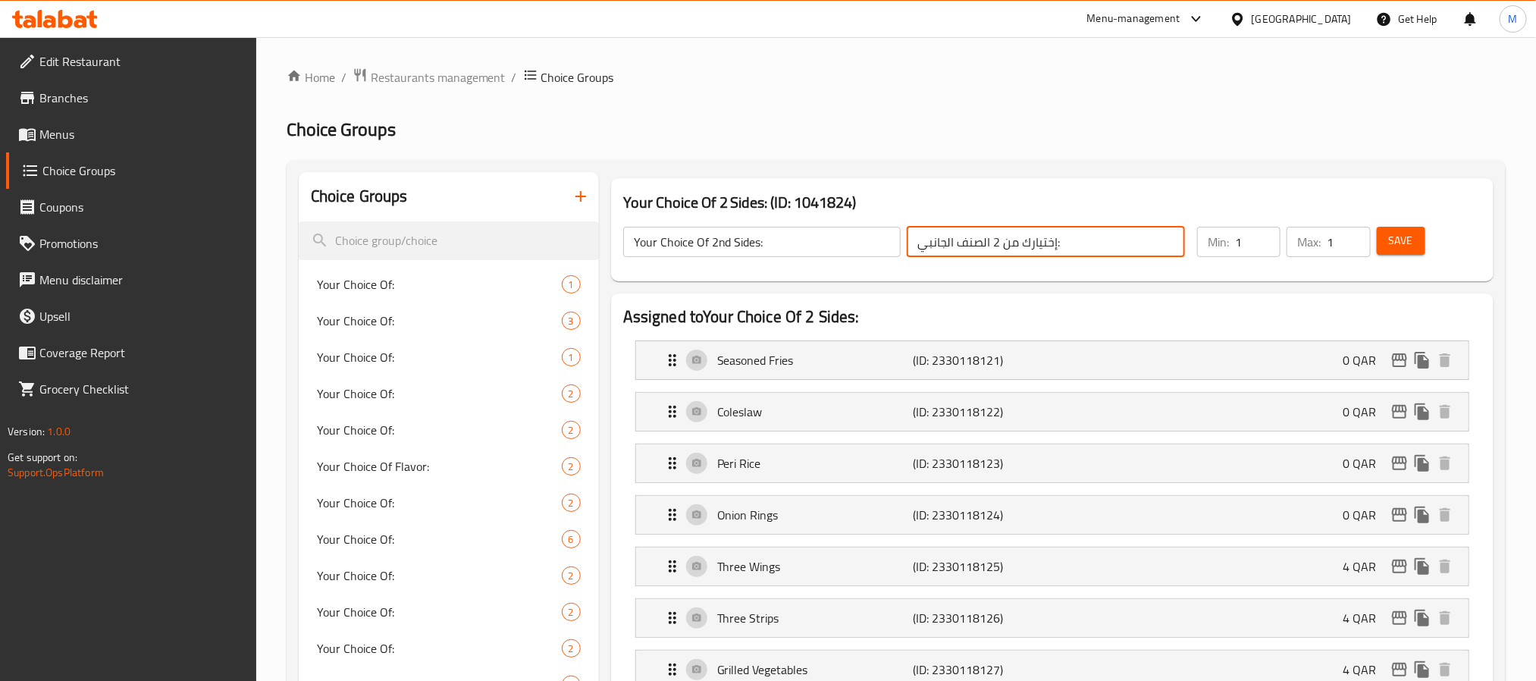
click at [998, 242] on input "إختيارك من 2 الصنف الجانبي:" at bounding box center [1046, 242] width 278 height 30
type input "إختيارك من الصنف الجانبي الثاني:"
click at [1398, 236] on span "Save" at bounding box center [1401, 240] width 24 height 19
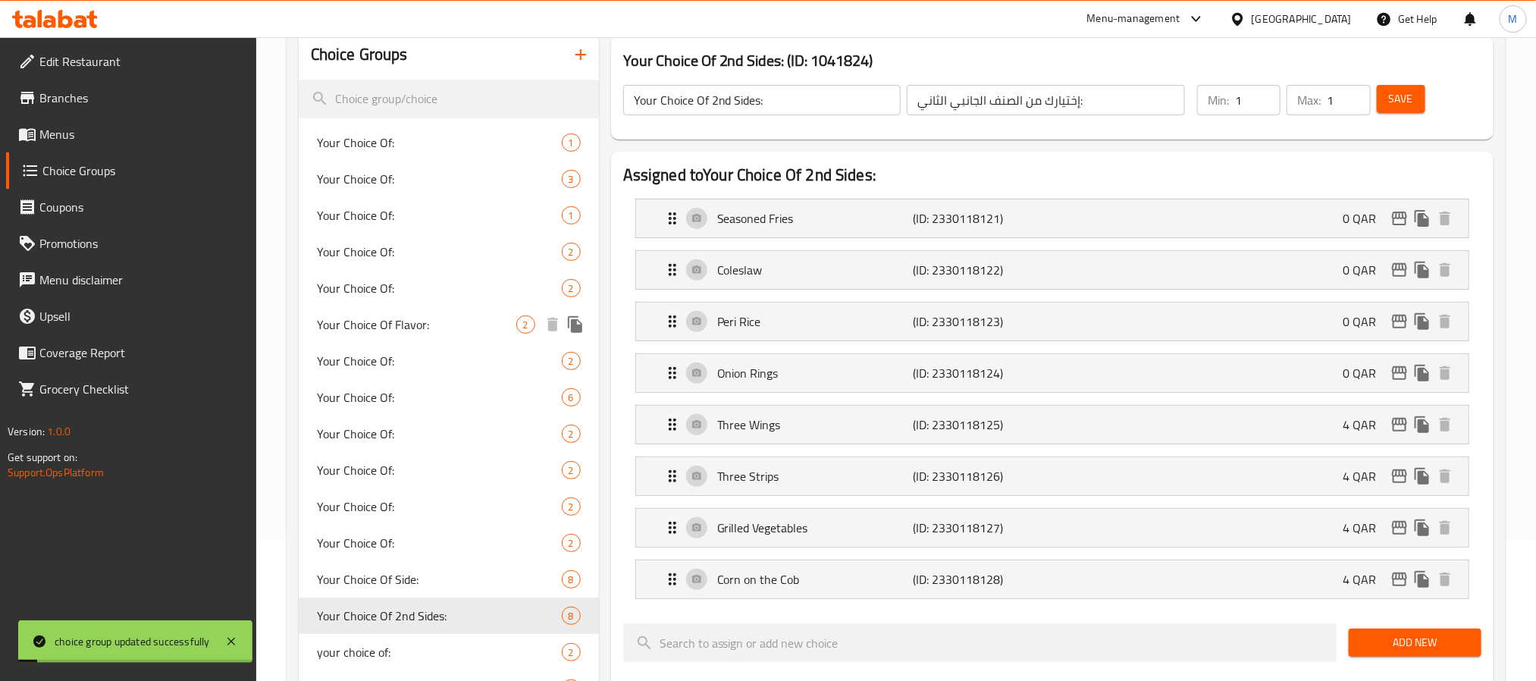
scroll to position [455, 0]
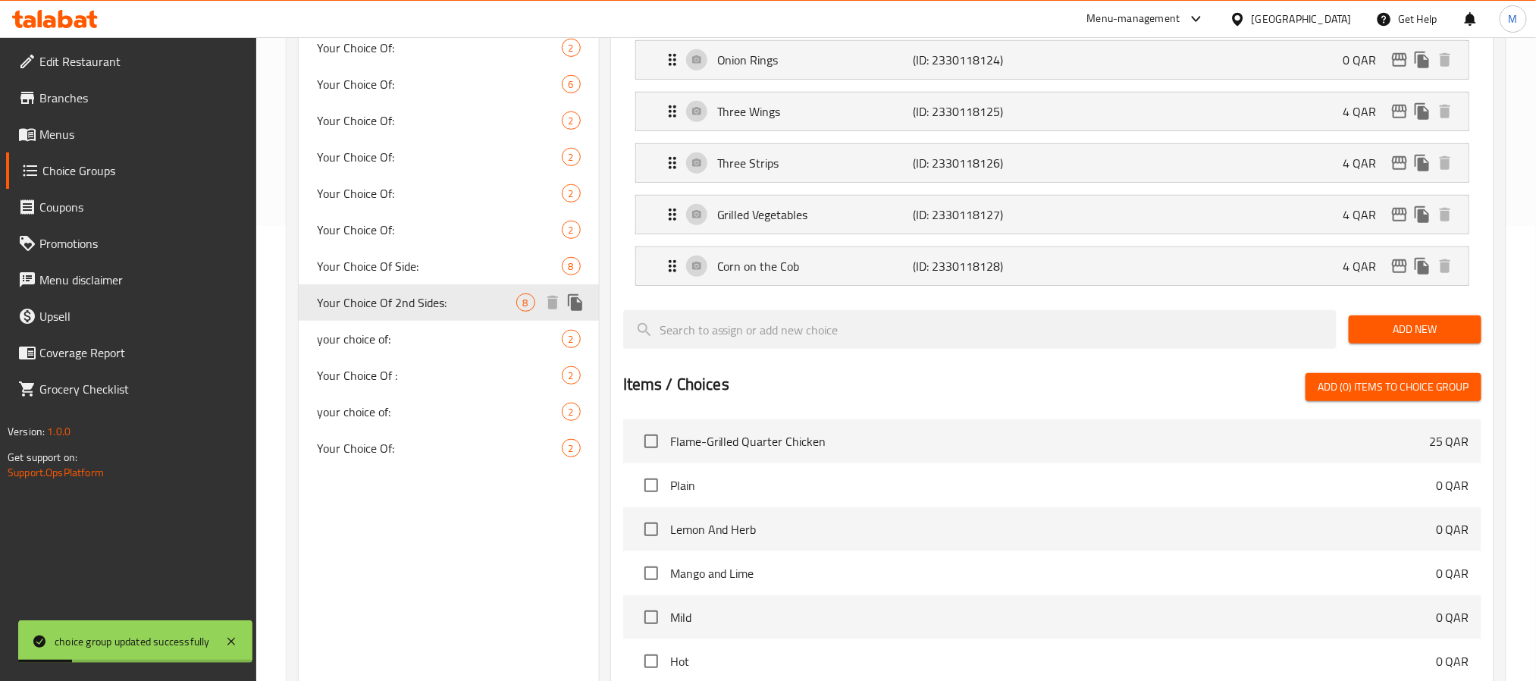
click at [580, 302] on icon "duplicate" at bounding box center [575, 302] width 14 height 17
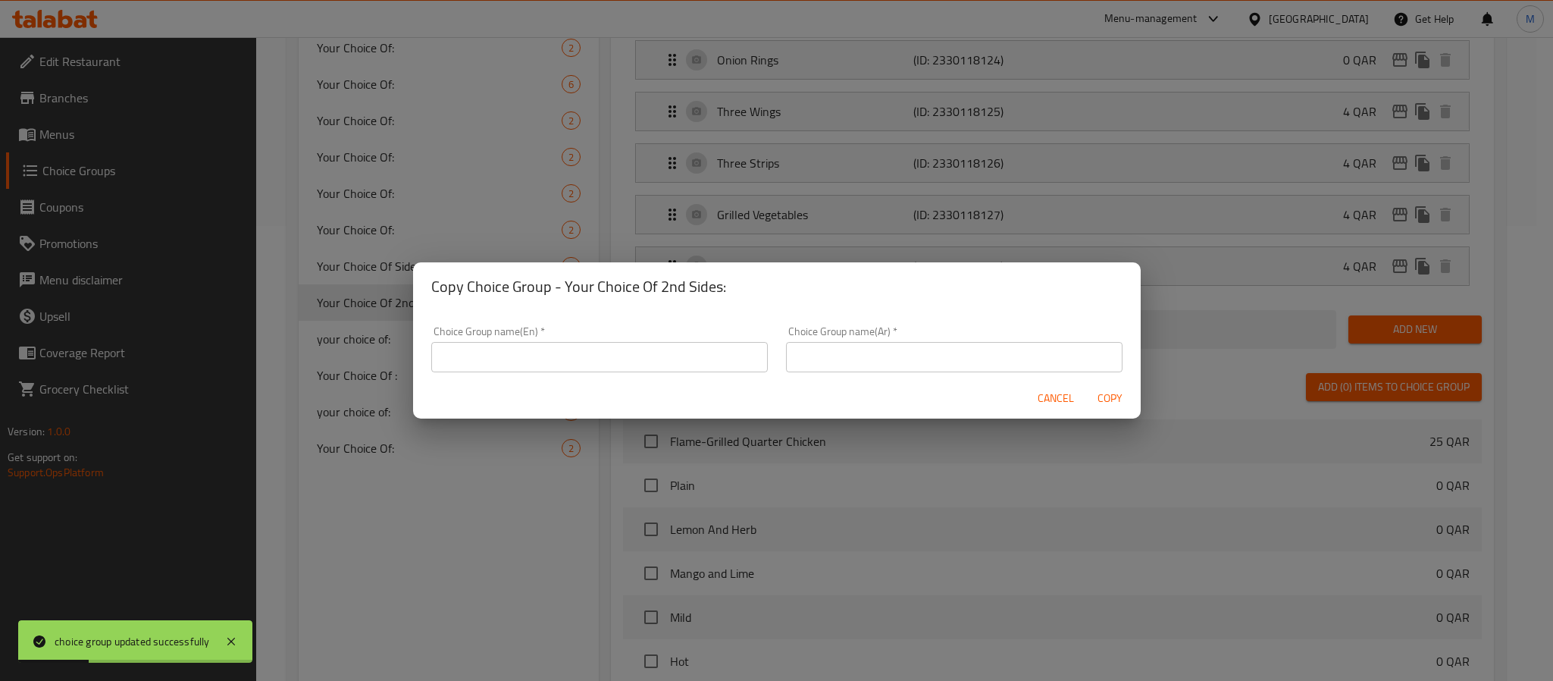
click at [865, 362] on input "text" at bounding box center [954, 357] width 337 height 30
paste input "إختيارك من الصنف الجانبي الثاني:"
click at [808, 360] on input "إختيارك من الصنف الجانبي الثاني:" at bounding box center [954, 357] width 337 height 30
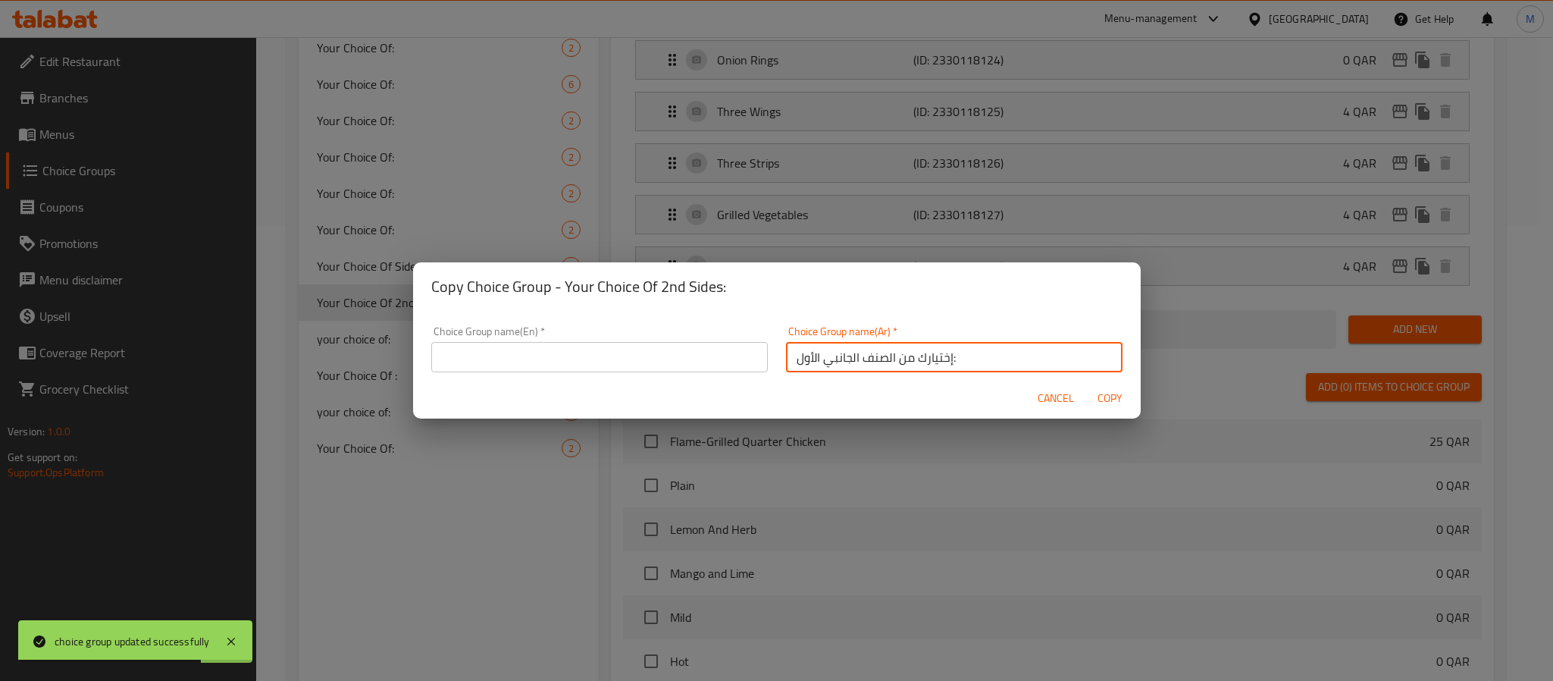
type input "إختيارك من الصنف الجانبي الأول:"
click at [584, 285] on h2 "Copy Choice Group - Your Choice Of 2nd Sides:" at bounding box center [776, 286] width 691 height 24
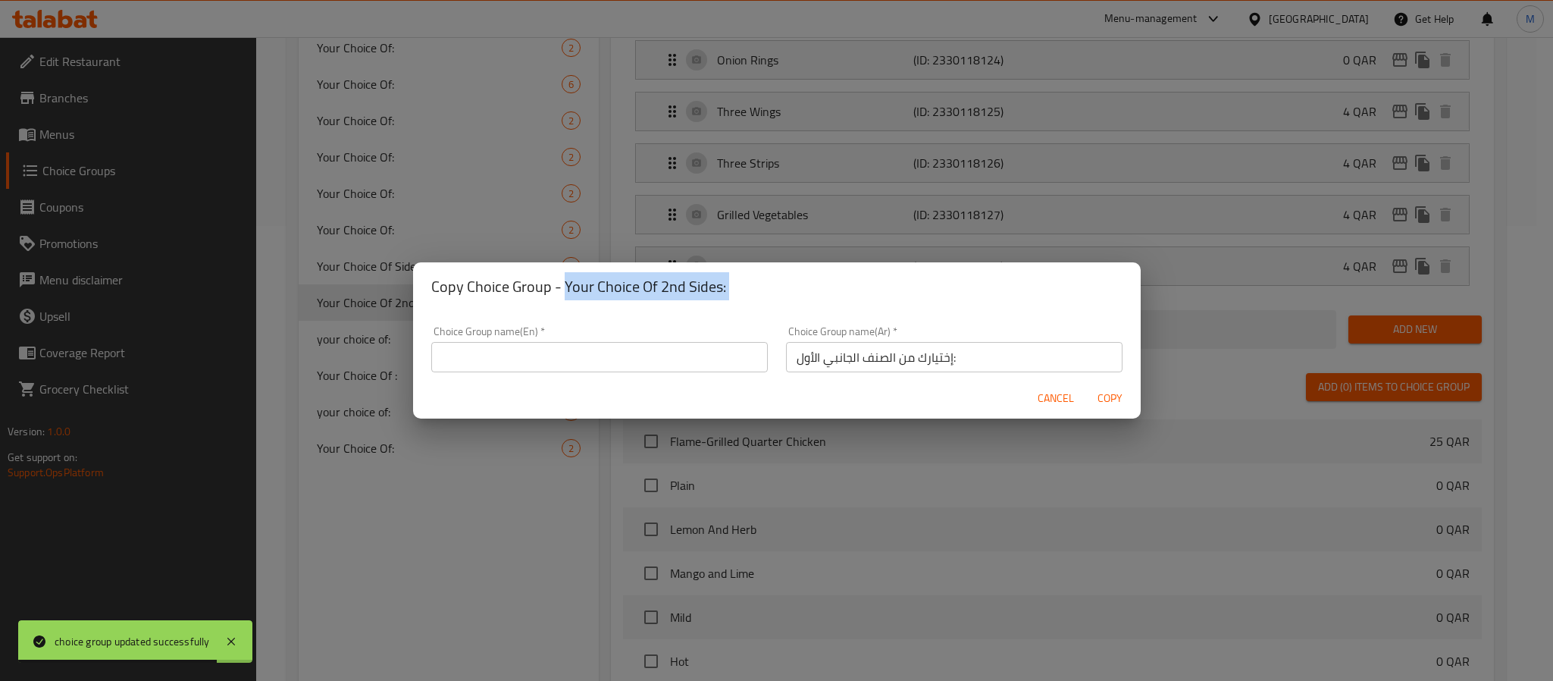
drag, startPoint x: 584, startPoint y: 285, endPoint x: 724, endPoint y: 296, distance: 139.9
click at [724, 296] on h2 "Copy Choice Group - Your Choice Of 2nd Sides:" at bounding box center [776, 286] width 691 height 24
copy h2 "Your Choice Of 2nd Sides:"
click at [606, 362] on input "text" at bounding box center [599, 357] width 337 height 30
paste input "Your Choice Of 2nd Sides:"
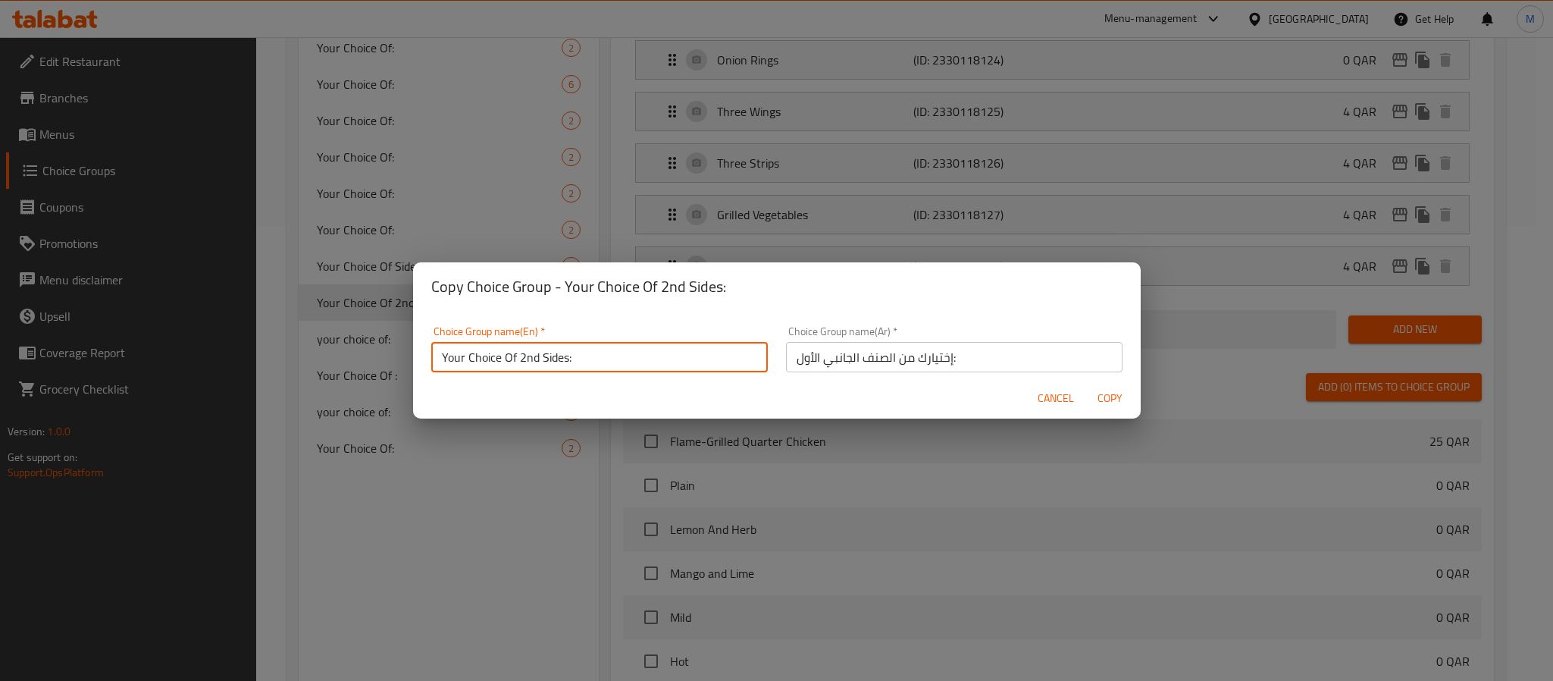
click at [525, 365] on input "Your Choice Of 2nd Sides:" at bounding box center [599, 357] width 337 height 30
type input "Your Choice Of 1st Sides:"
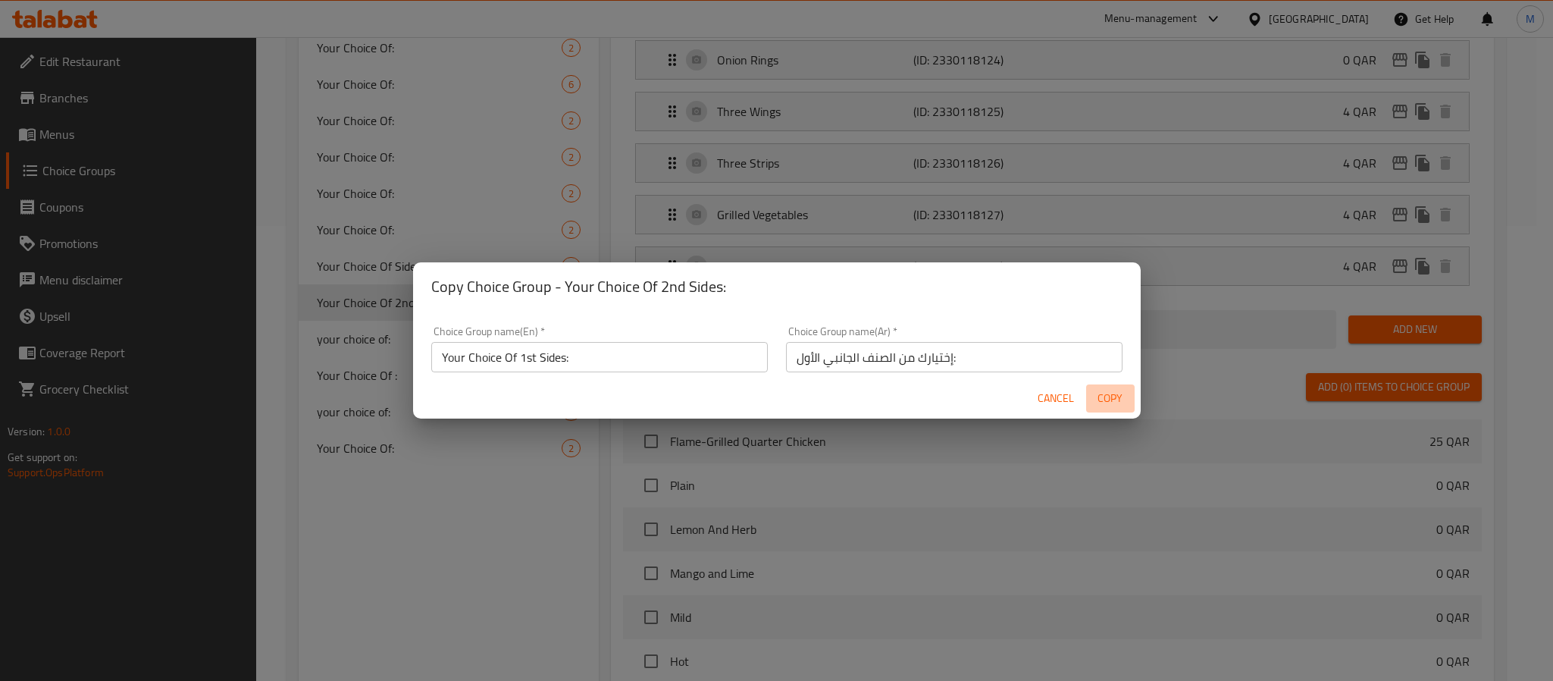
click at [1115, 393] on span "Copy" at bounding box center [1110, 398] width 36 height 19
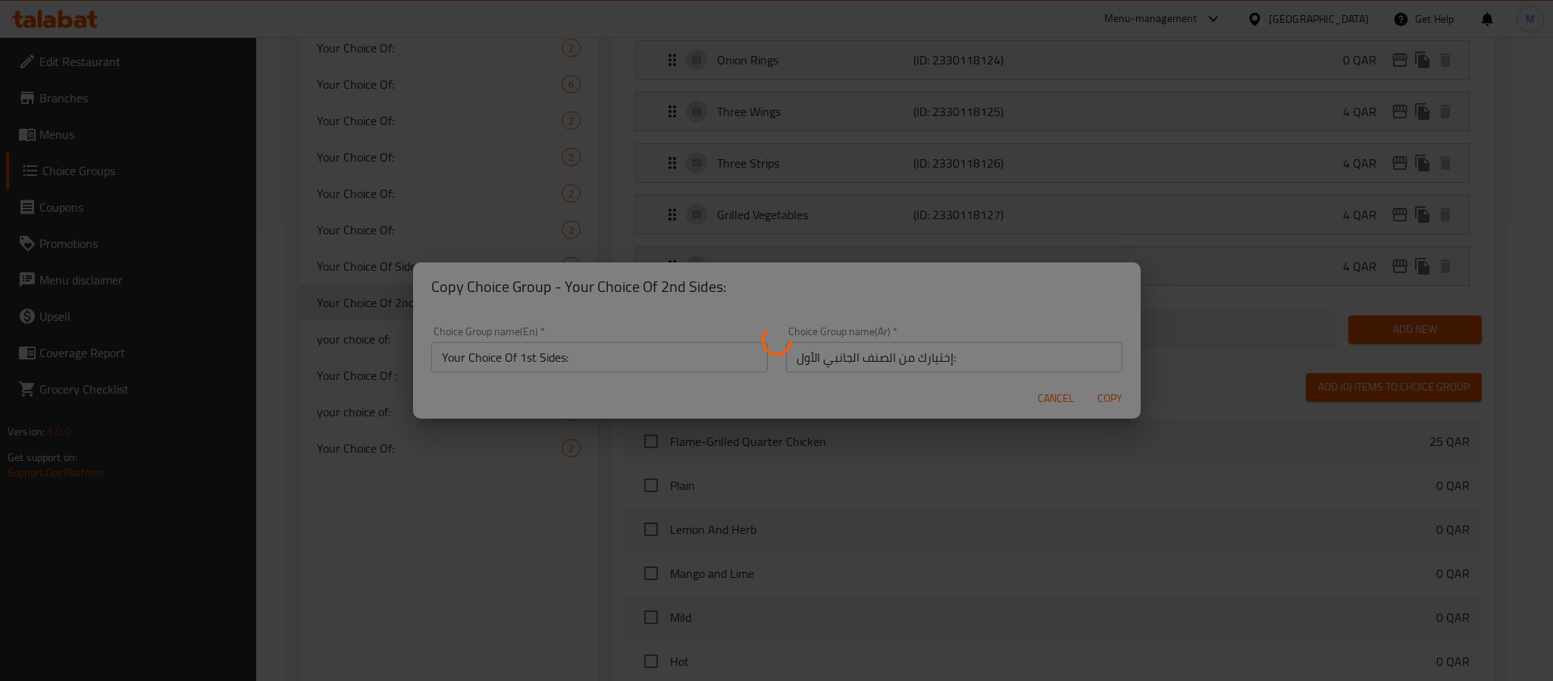
type input "Your Choice Of 1st Sides:"
type input "إختيارك من الصنف الجانبي الأول:"
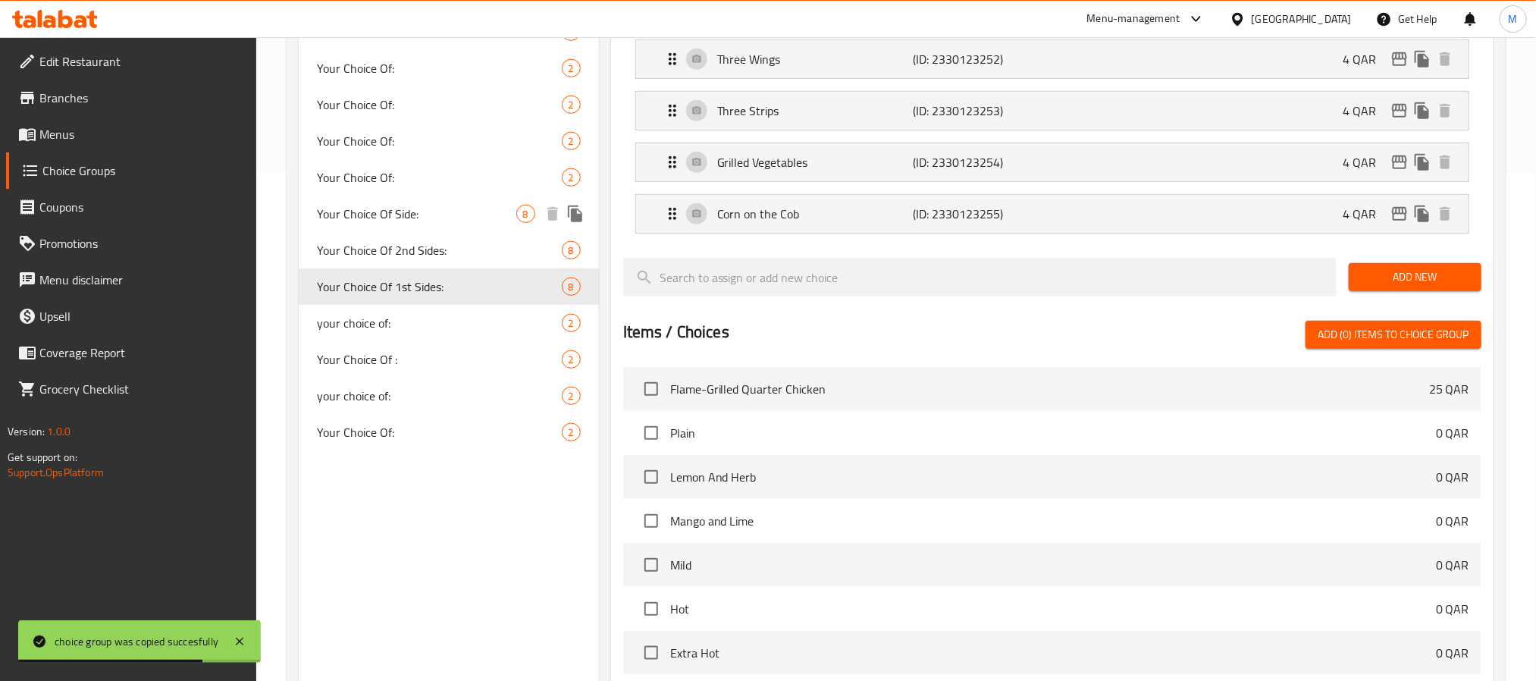
scroll to position [341, 0]
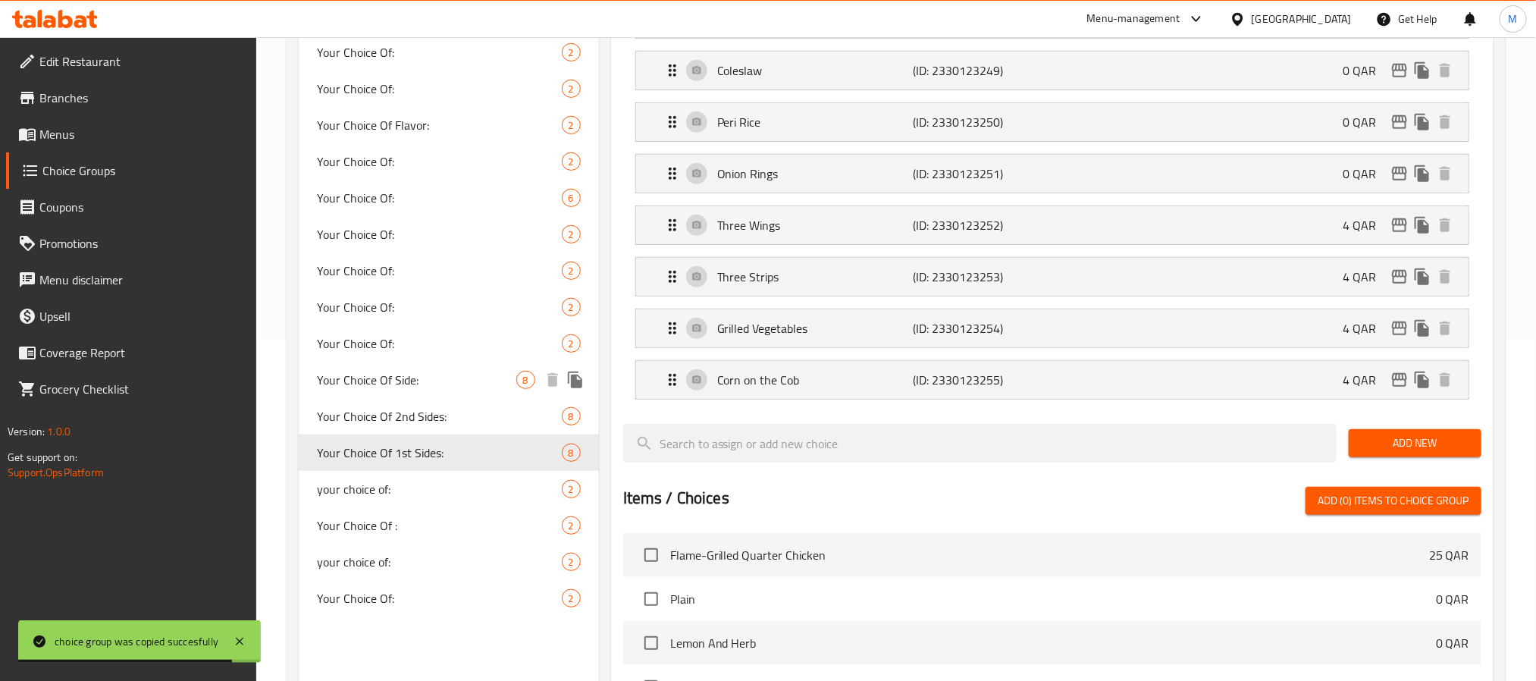
click at [430, 383] on span "Your Choice Of Side:" at bounding box center [416, 380] width 199 height 18
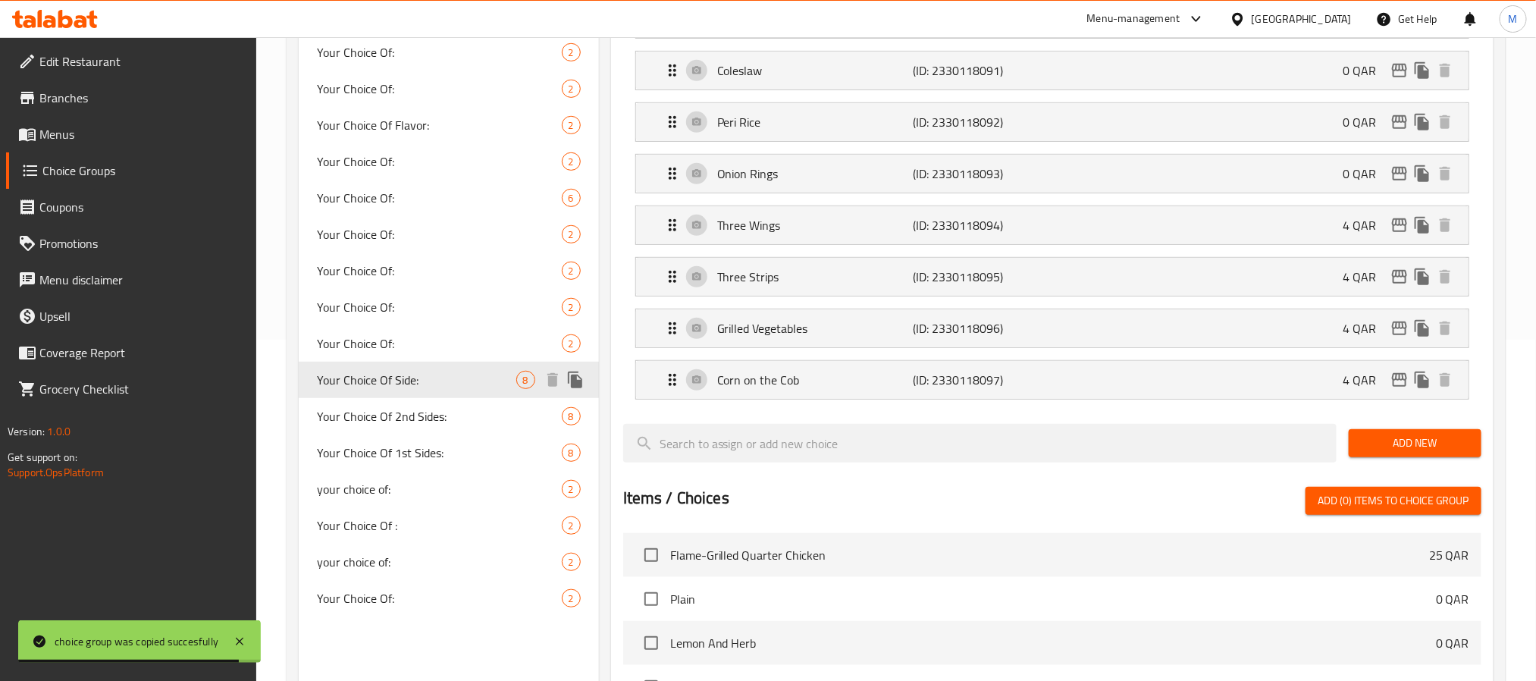
type input "Your Choice Of Side:"
type input "إختيارك من الصنف الجانبي:"
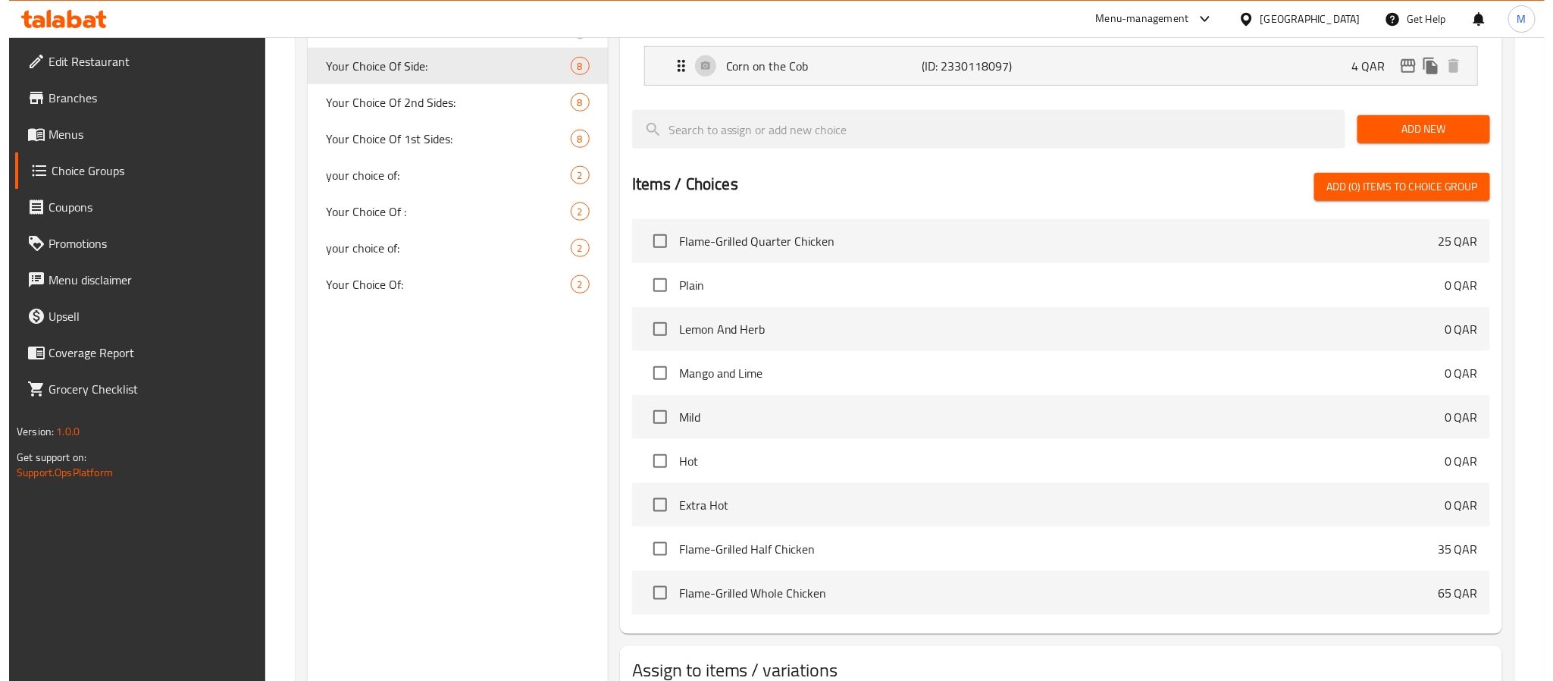
scroll to position [767, 0]
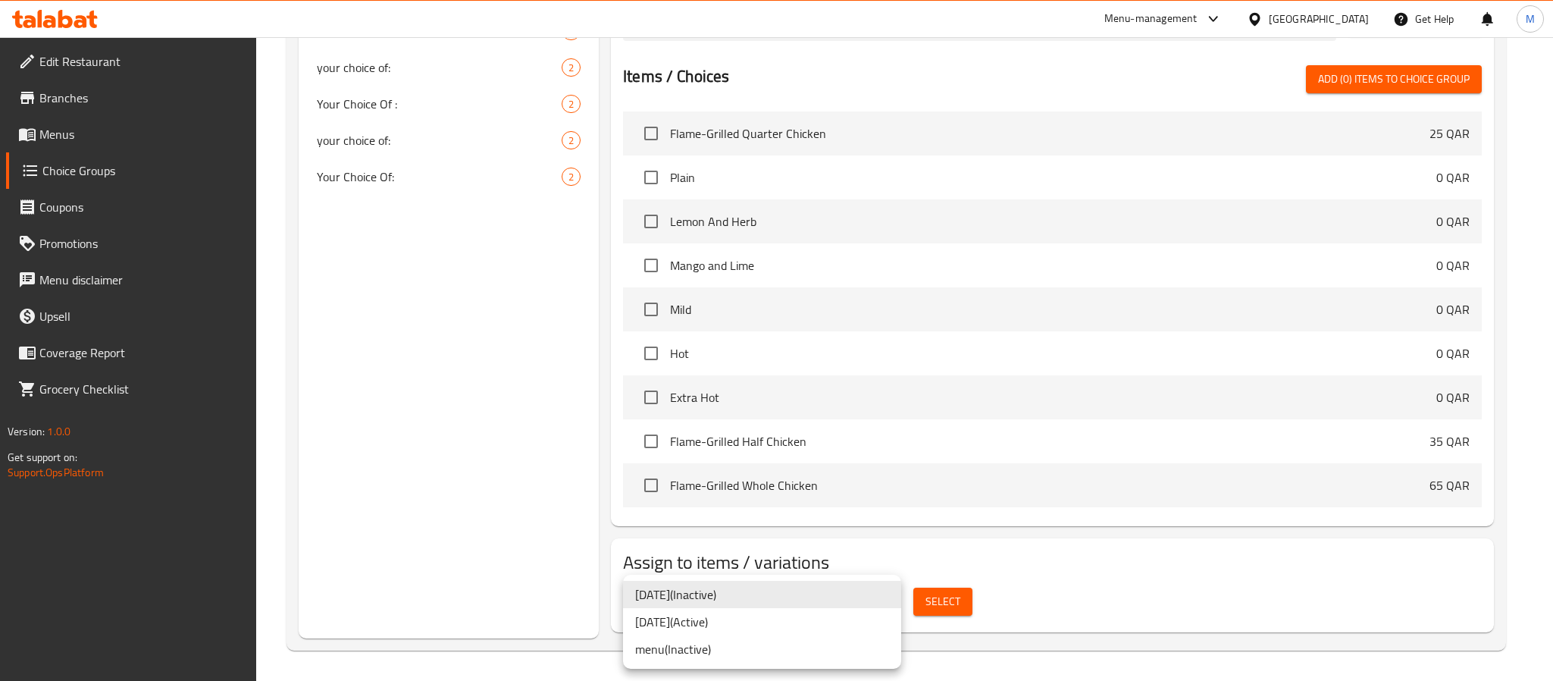
click at [819, 621] on li "[DATE] ( Active )" at bounding box center [762, 621] width 278 height 27
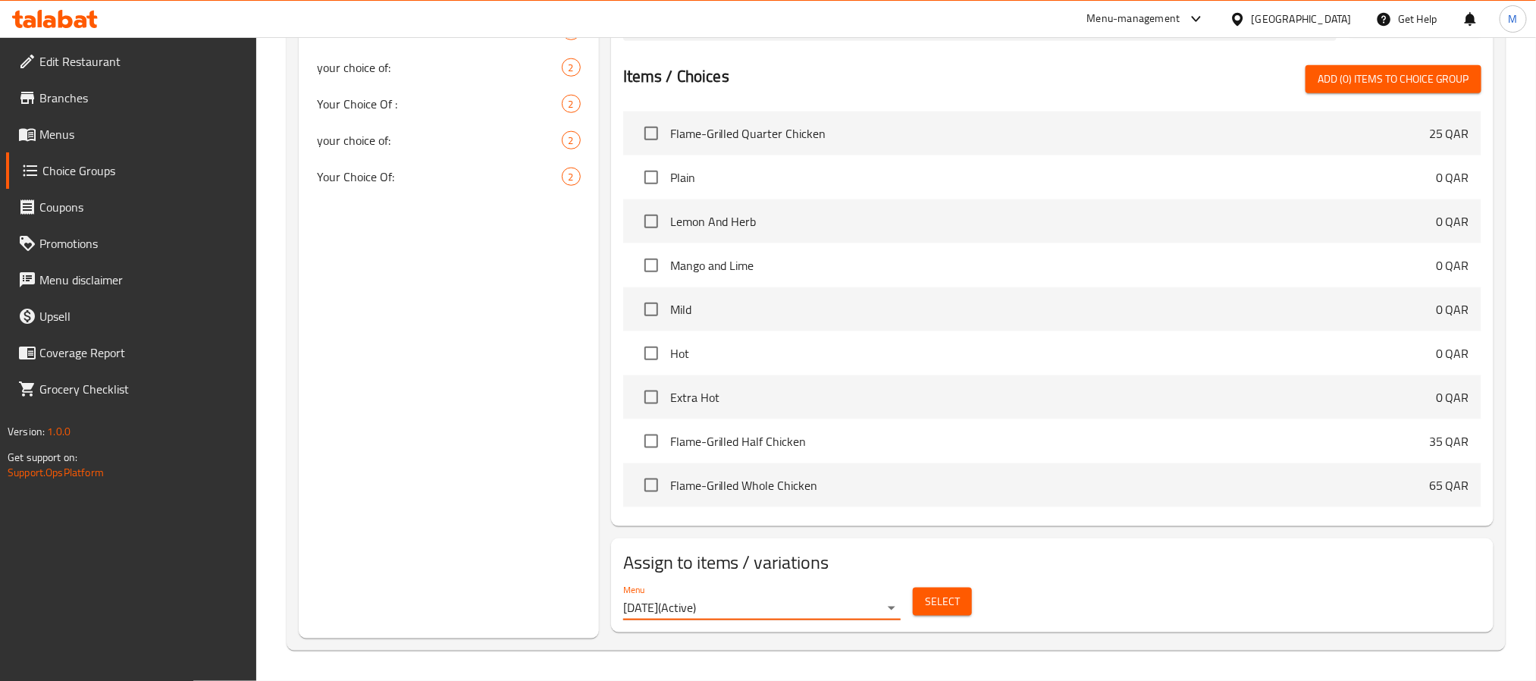
click at [935, 606] on span "Select" at bounding box center [942, 601] width 35 height 19
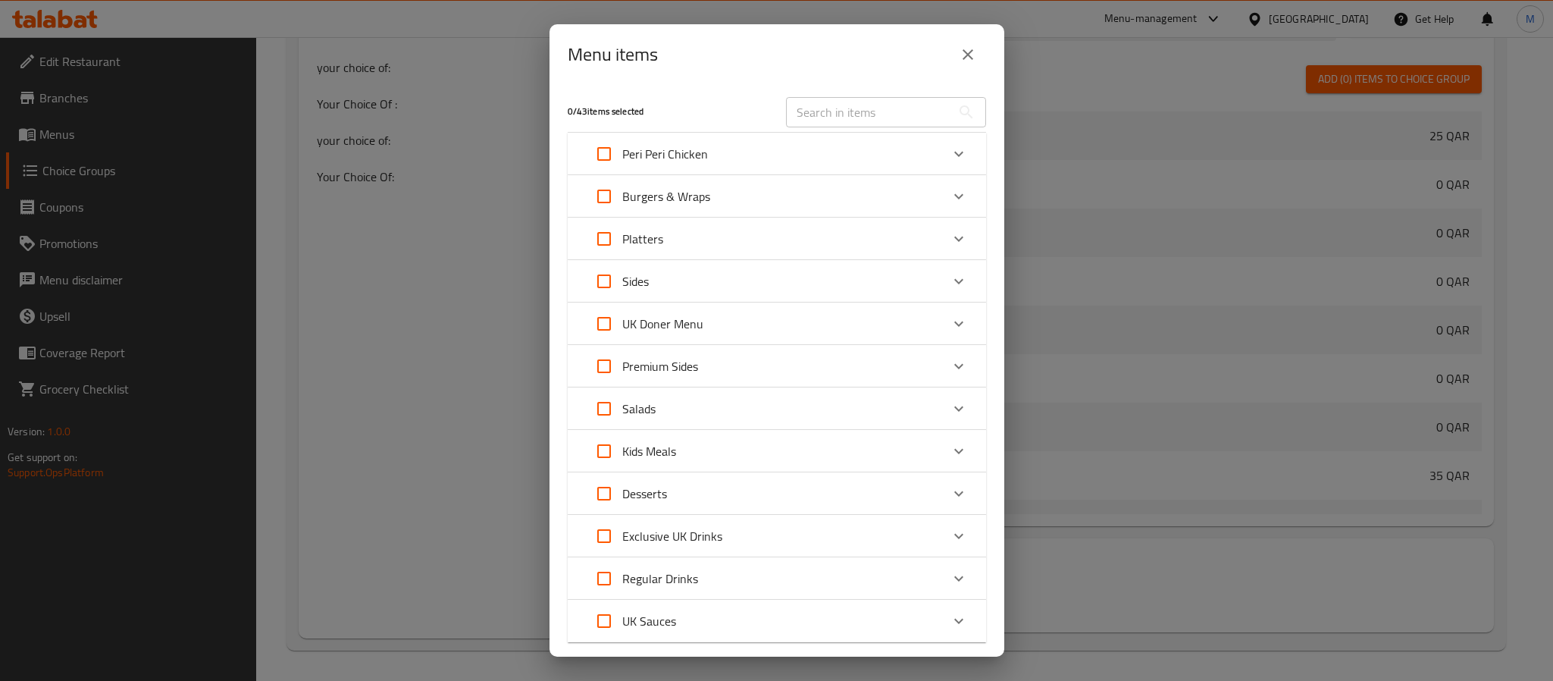
click at [608, 149] on input "Expand" at bounding box center [604, 154] width 36 height 36
checkbox input "true"
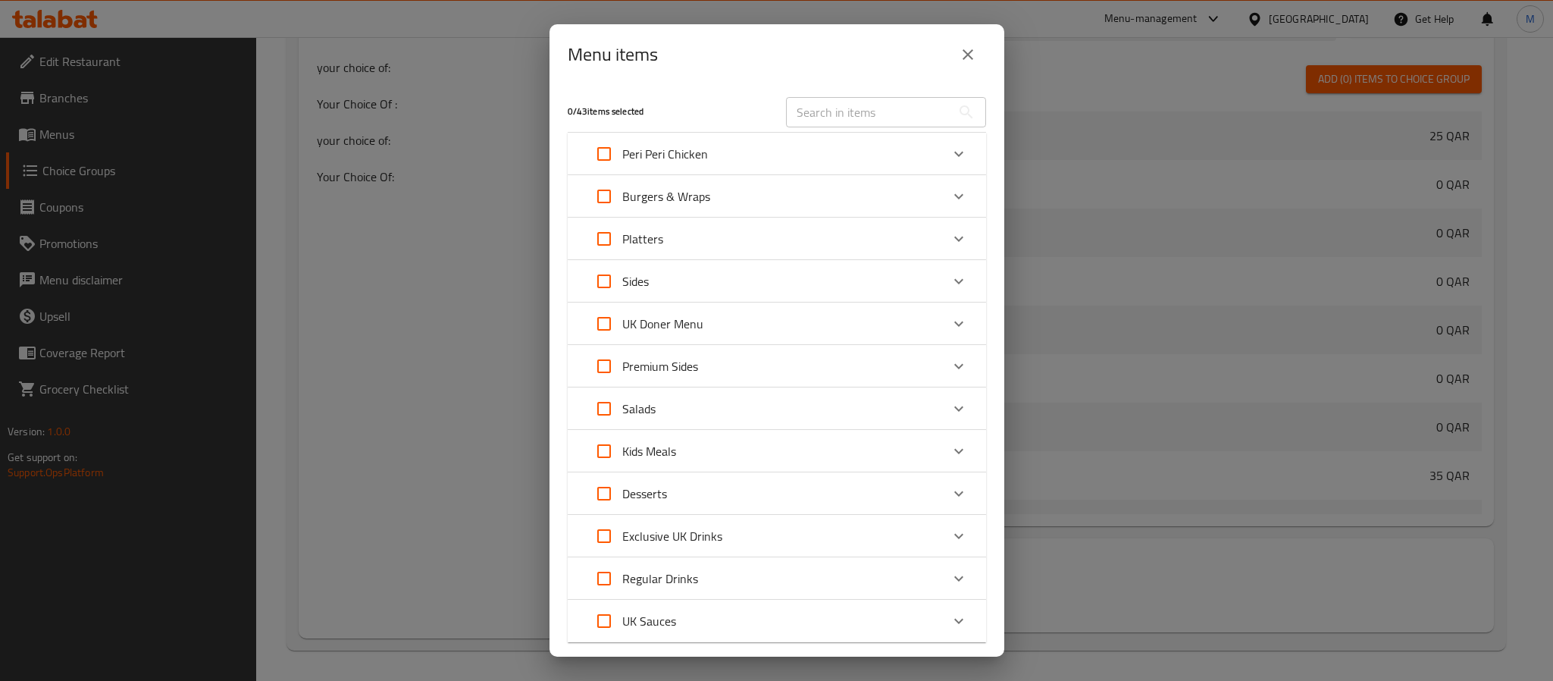
checkbox input "true"
click at [954, 155] on icon "Expand" at bounding box center [958, 154] width 9 height 5
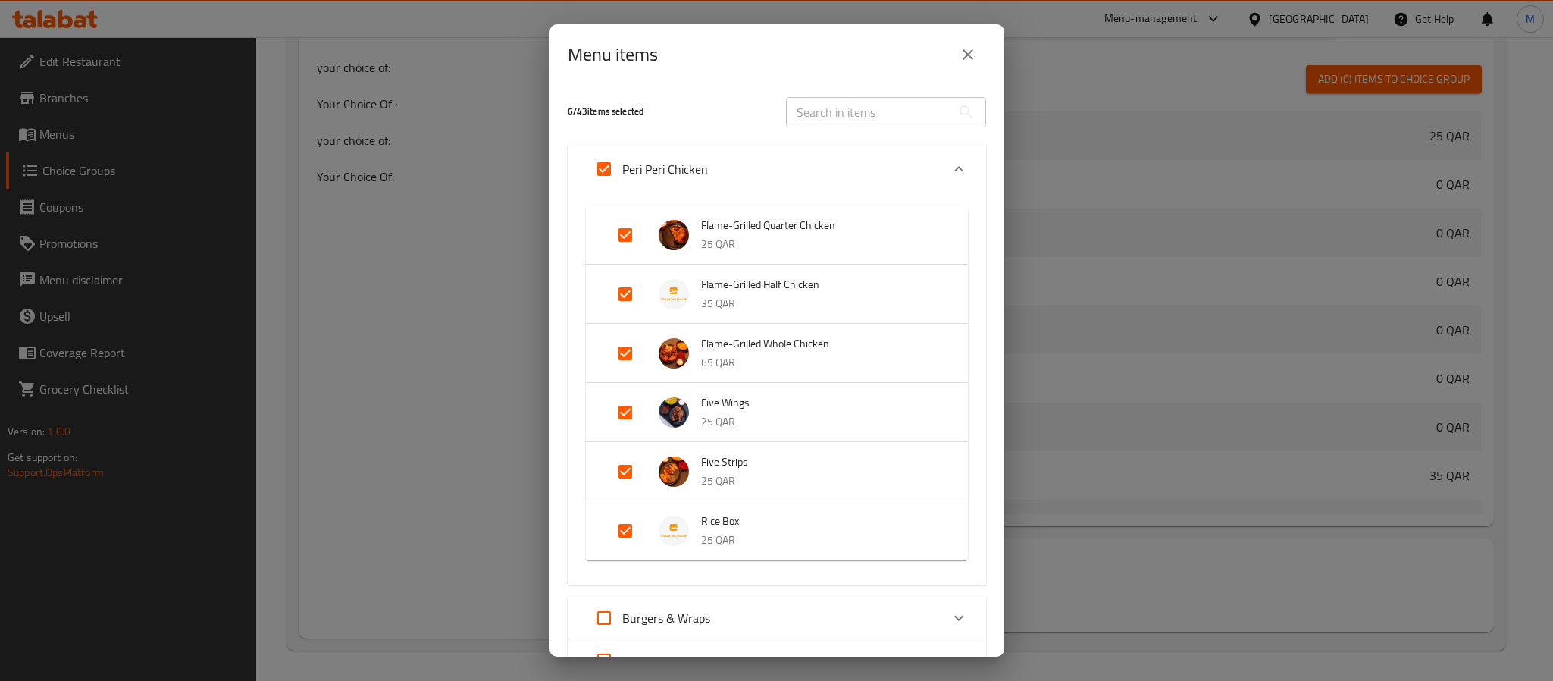
scroll to position [114, 0]
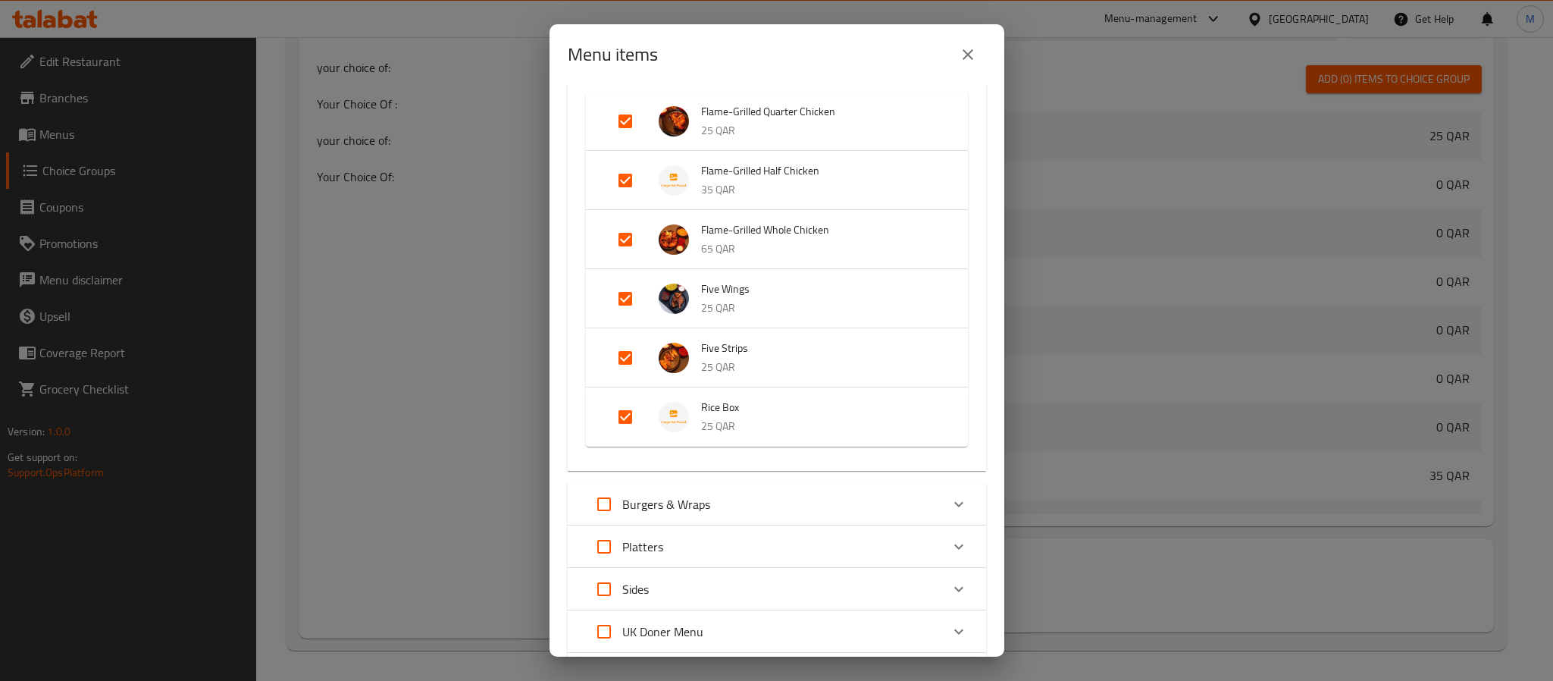
click at [622, 244] on input "Expand" at bounding box center [625, 239] width 36 height 36
checkbox input "false"
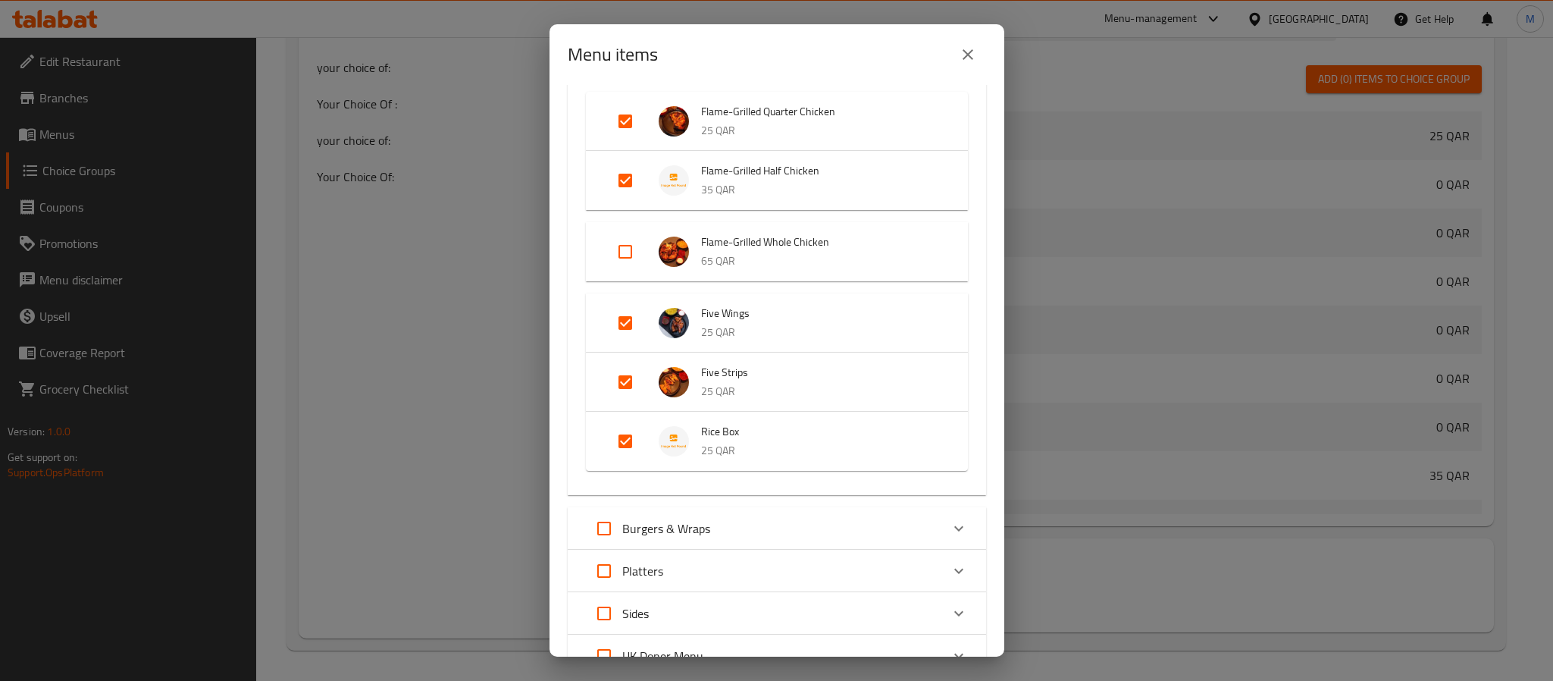
click at [635, 439] on input "Expand" at bounding box center [625, 441] width 36 height 36
checkbox input "false"
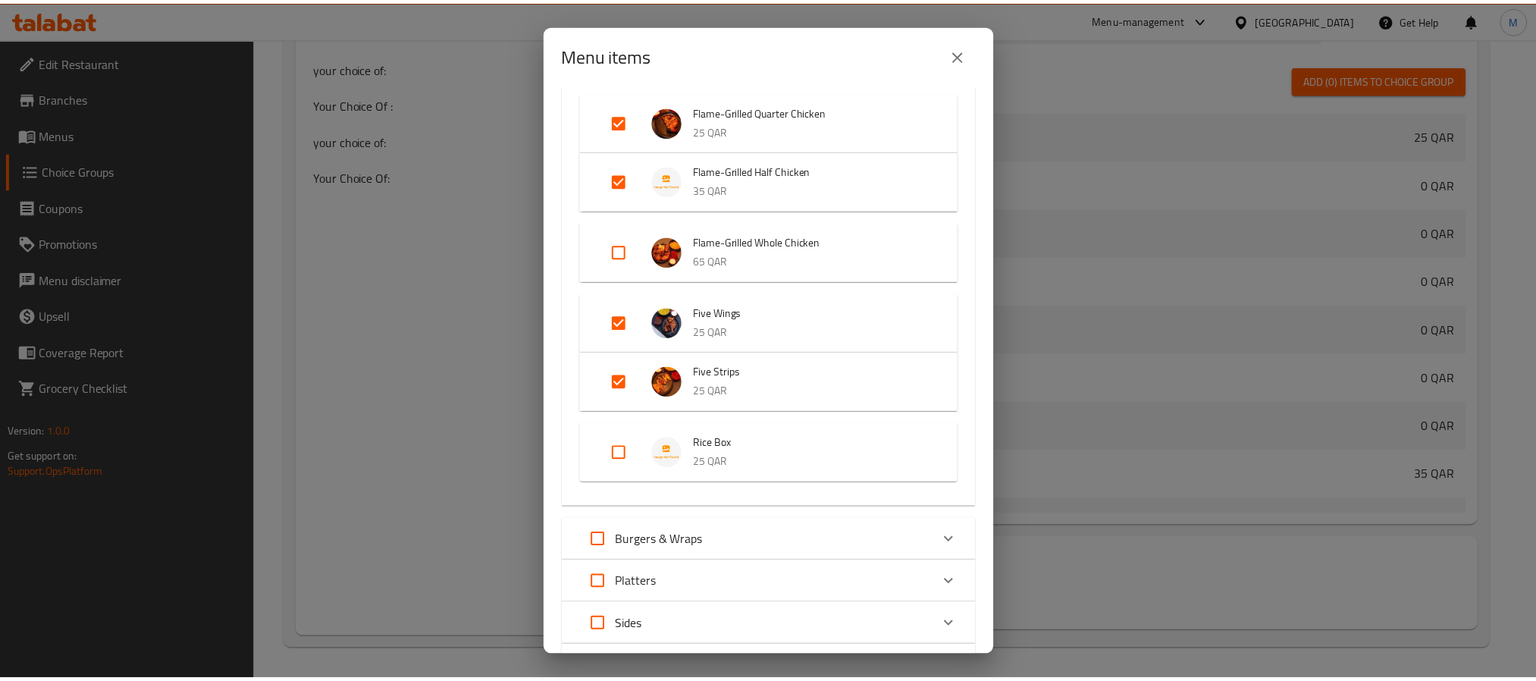
scroll to position [546, 0]
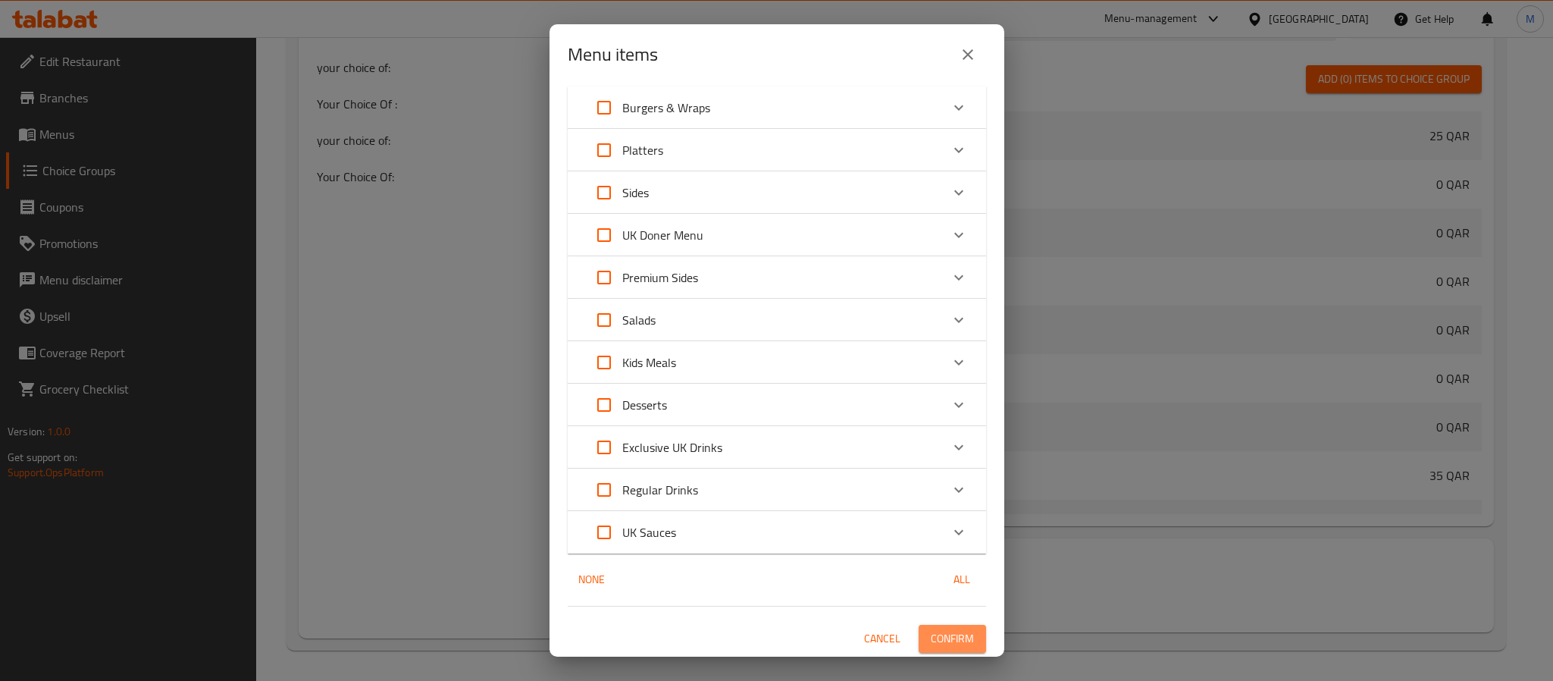
click at [944, 640] on span "Confirm" at bounding box center [952, 638] width 43 height 19
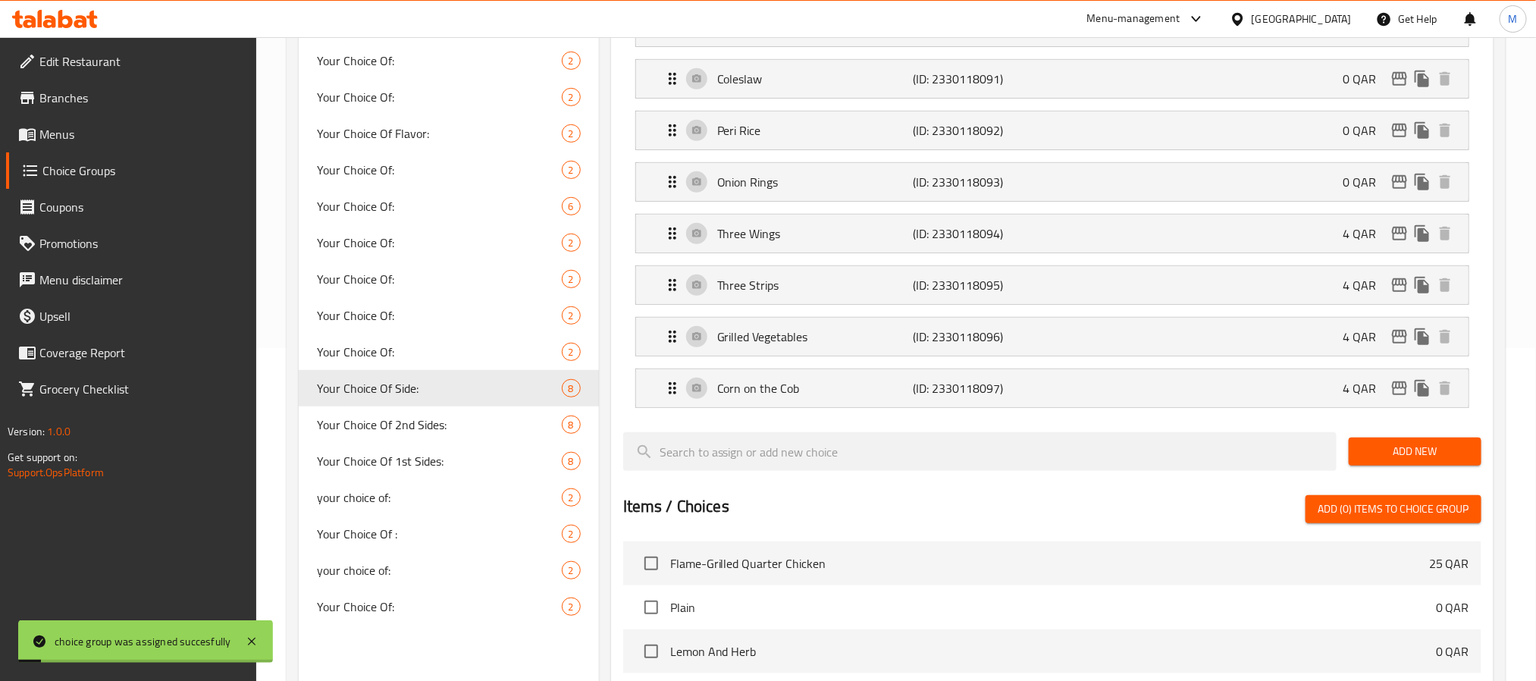
scroll to position [312, 0]
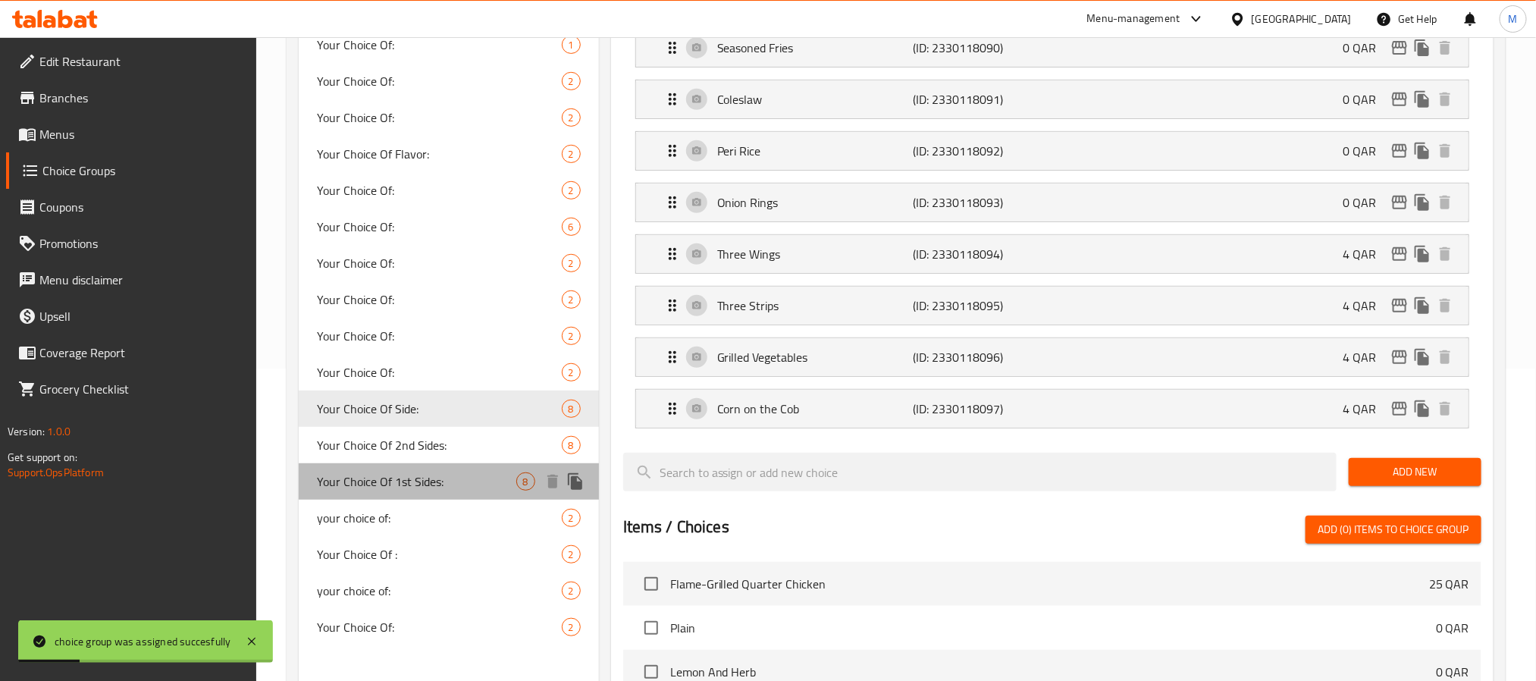
click at [428, 485] on span "Your Choice Of 1st Sides:" at bounding box center [416, 481] width 199 height 18
type input "Your Choice Of 1st Sides:"
type input "إختيارك من الصنف الجانبي الأول:"
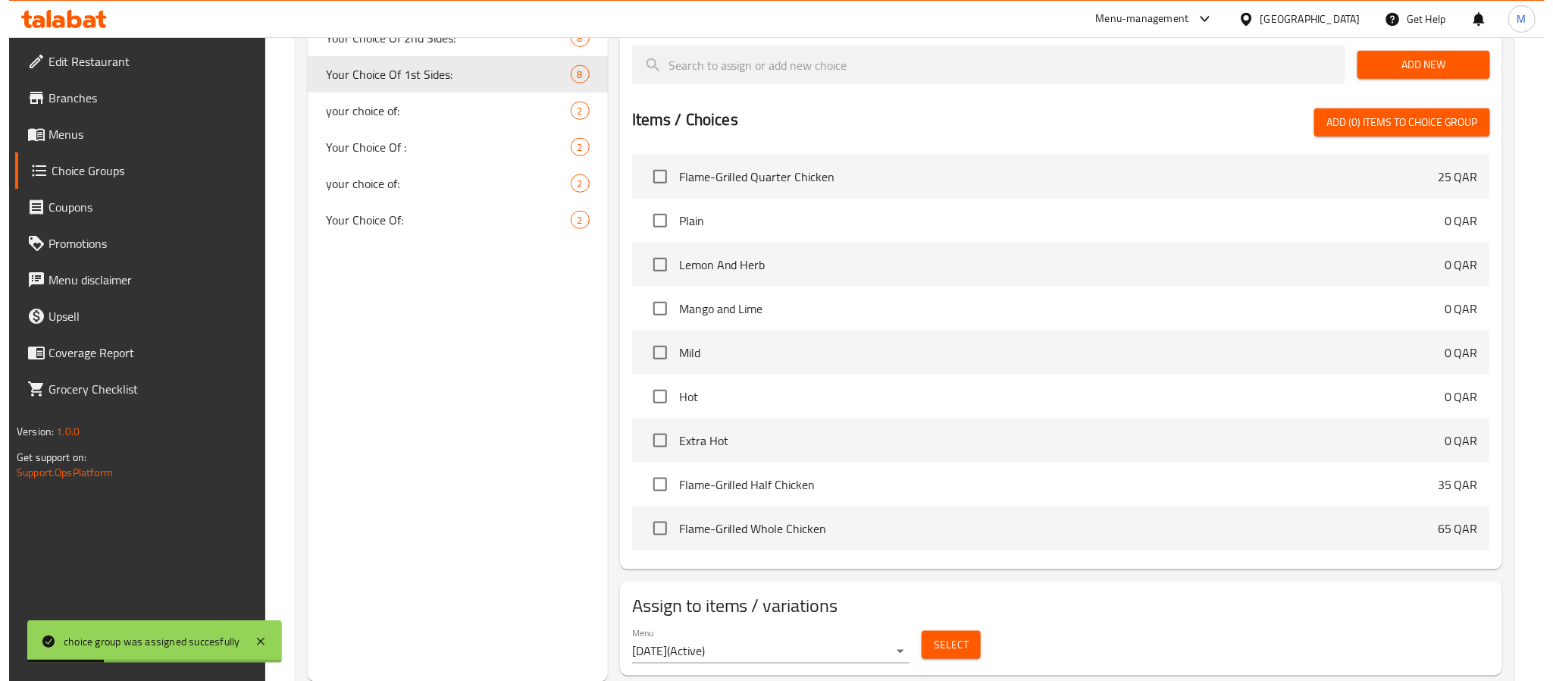
scroll to position [767, 0]
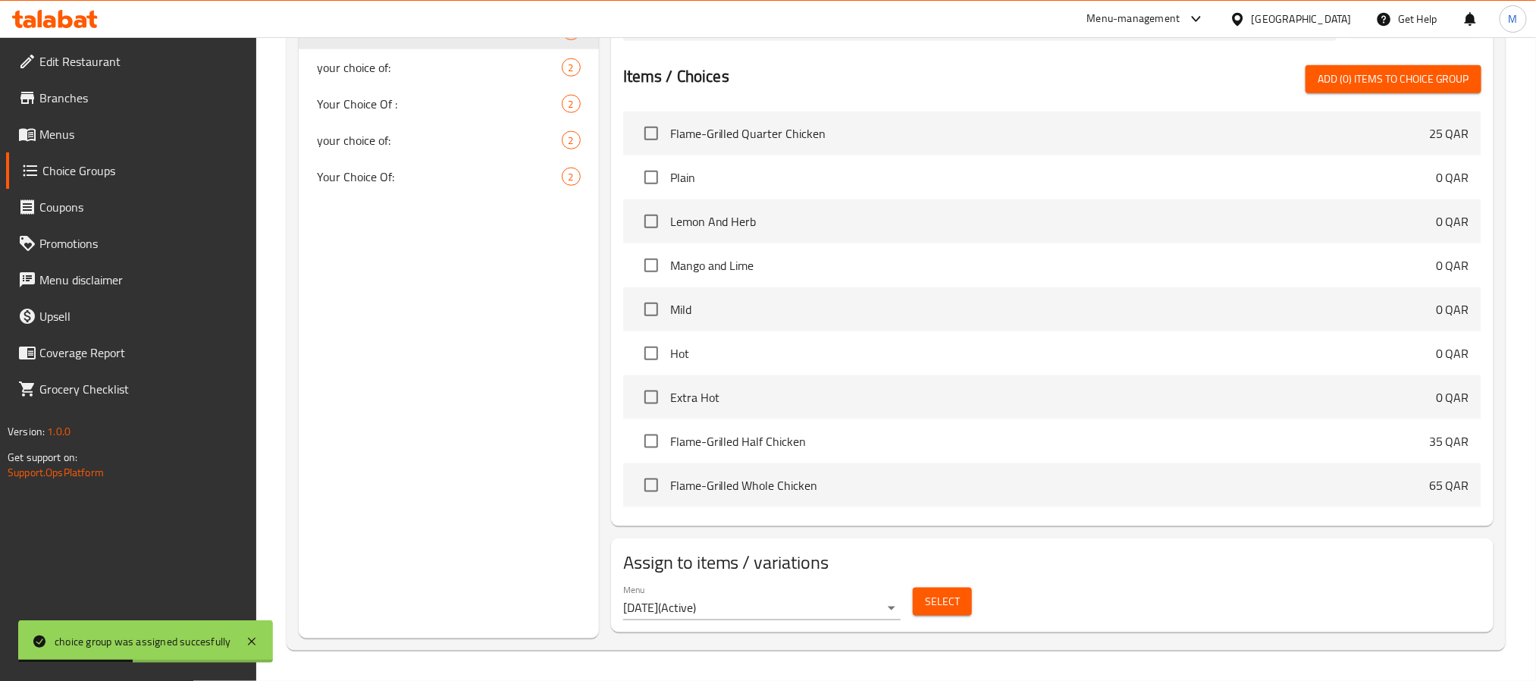
click at [932, 603] on span "Select" at bounding box center [942, 601] width 35 height 19
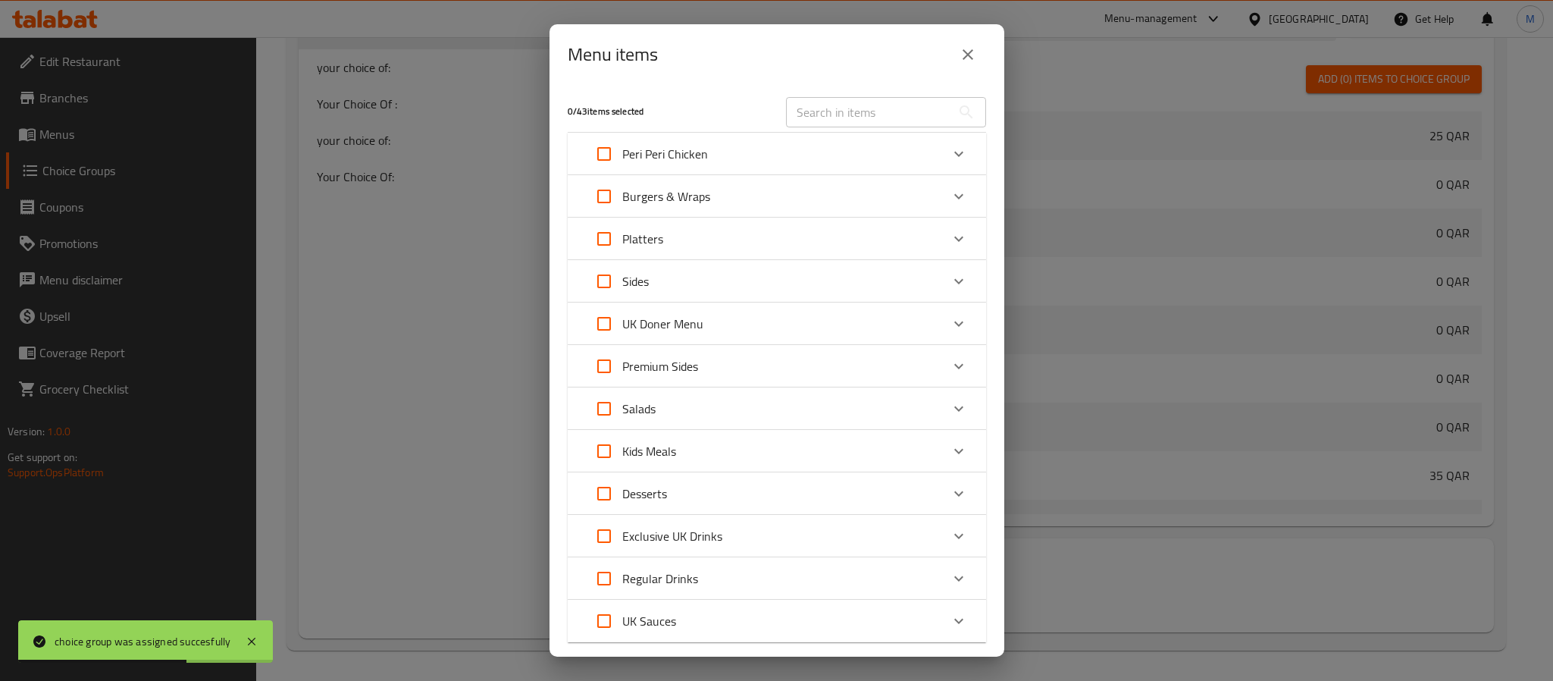
click at [950, 151] on icon "Expand" at bounding box center [959, 154] width 18 height 18
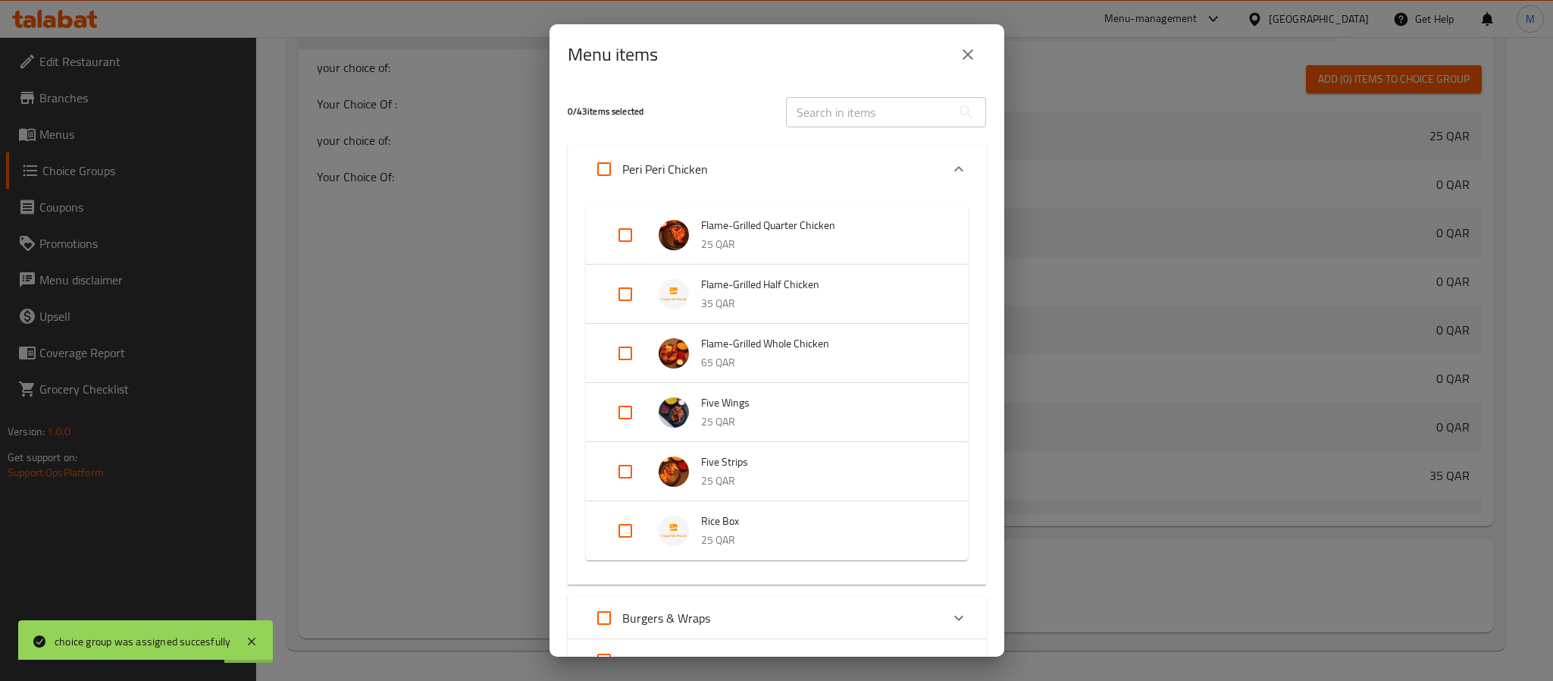
click at [618, 343] on input "Expand" at bounding box center [625, 353] width 36 height 36
checkbox input "true"
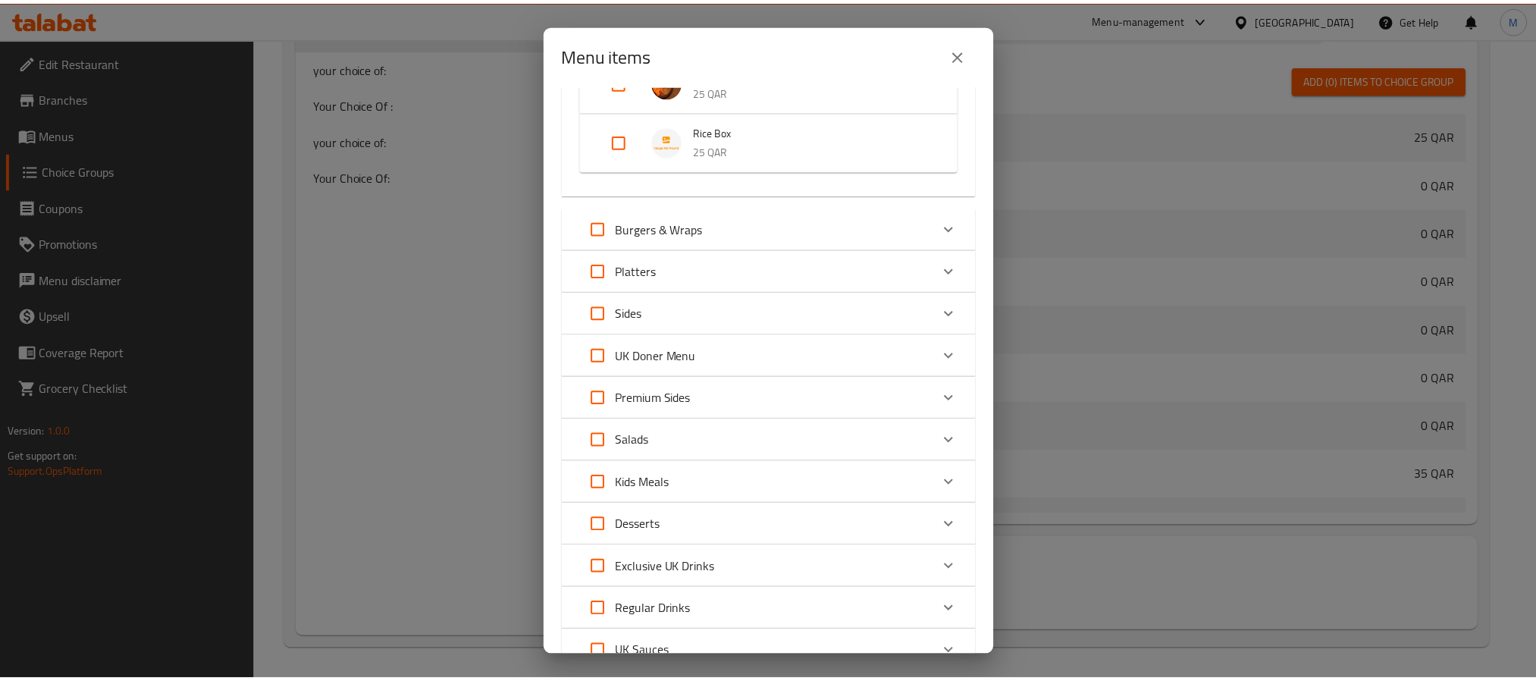
scroll to position [535, 0]
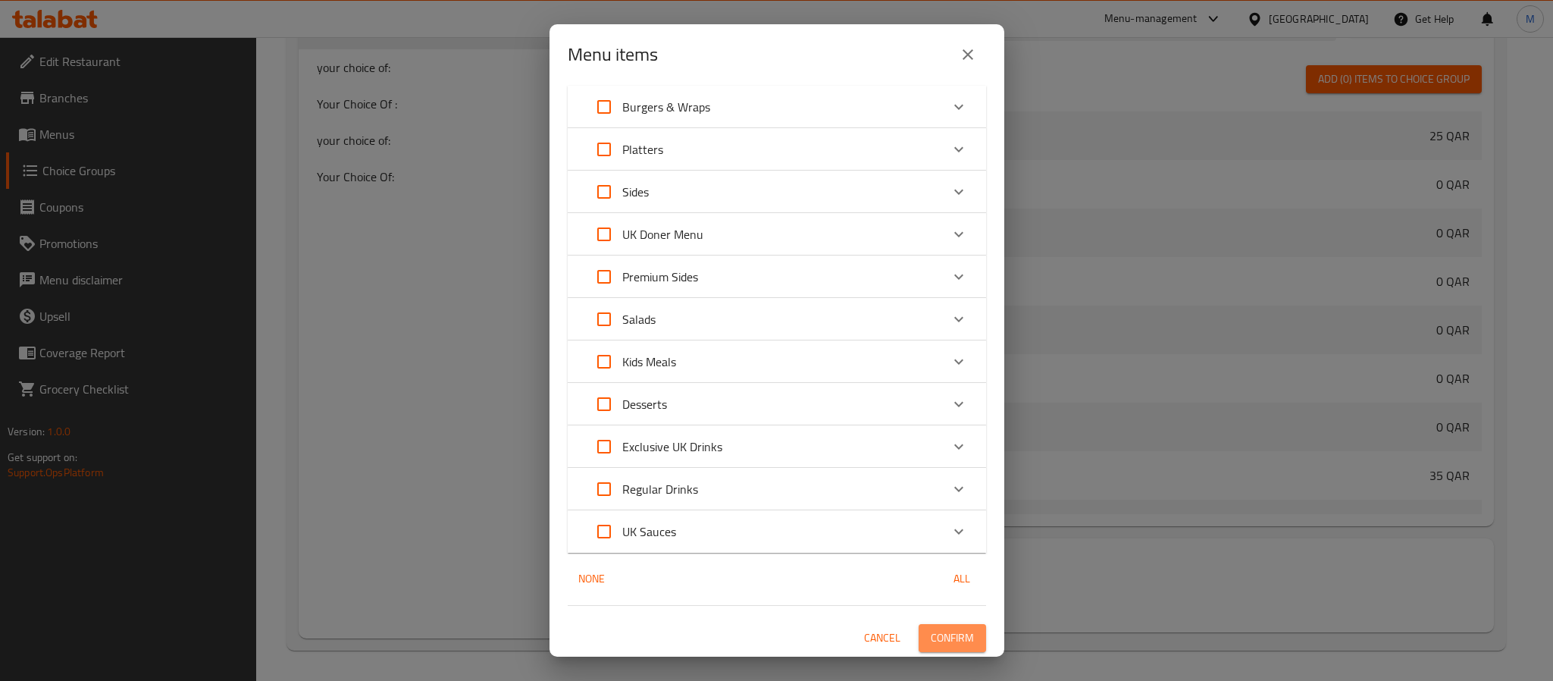
click at [938, 640] on span "Confirm" at bounding box center [952, 637] width 43 height 19
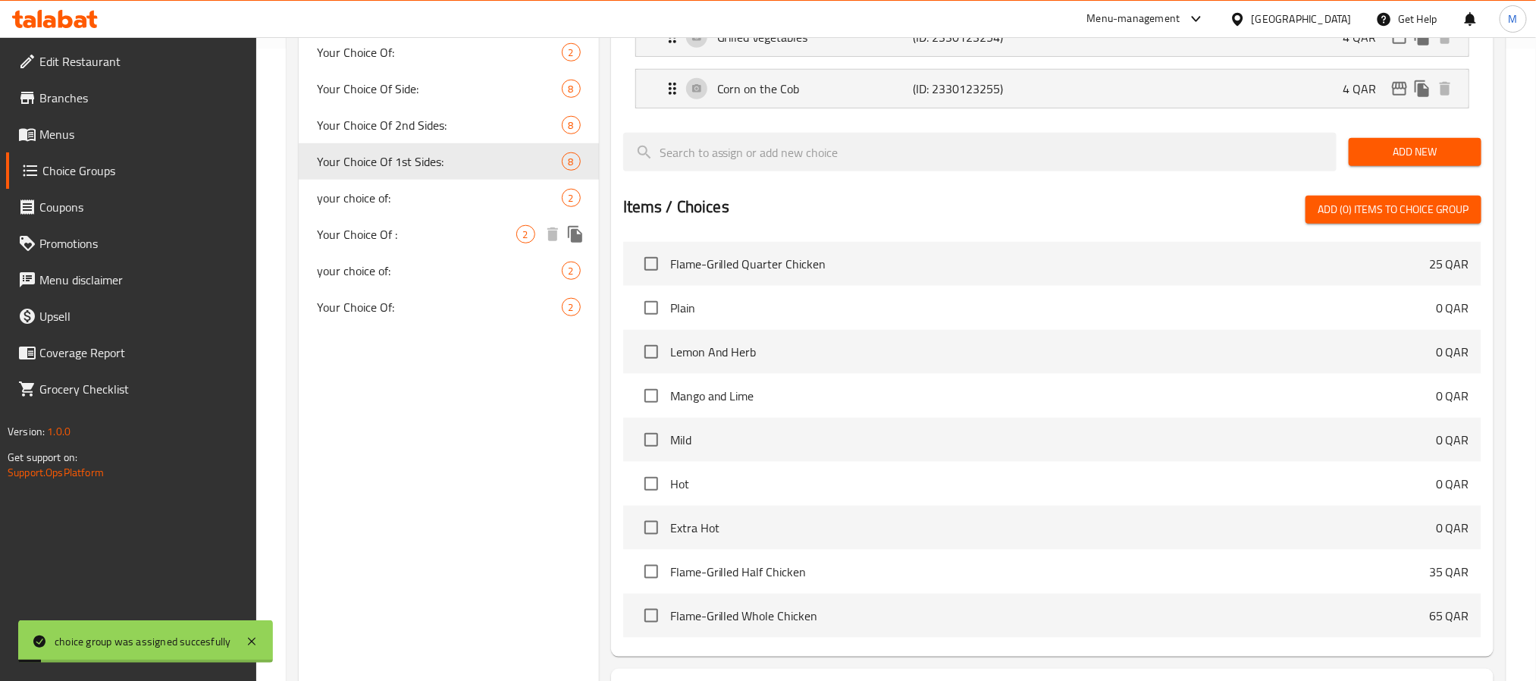
scroll to position [540, 0]
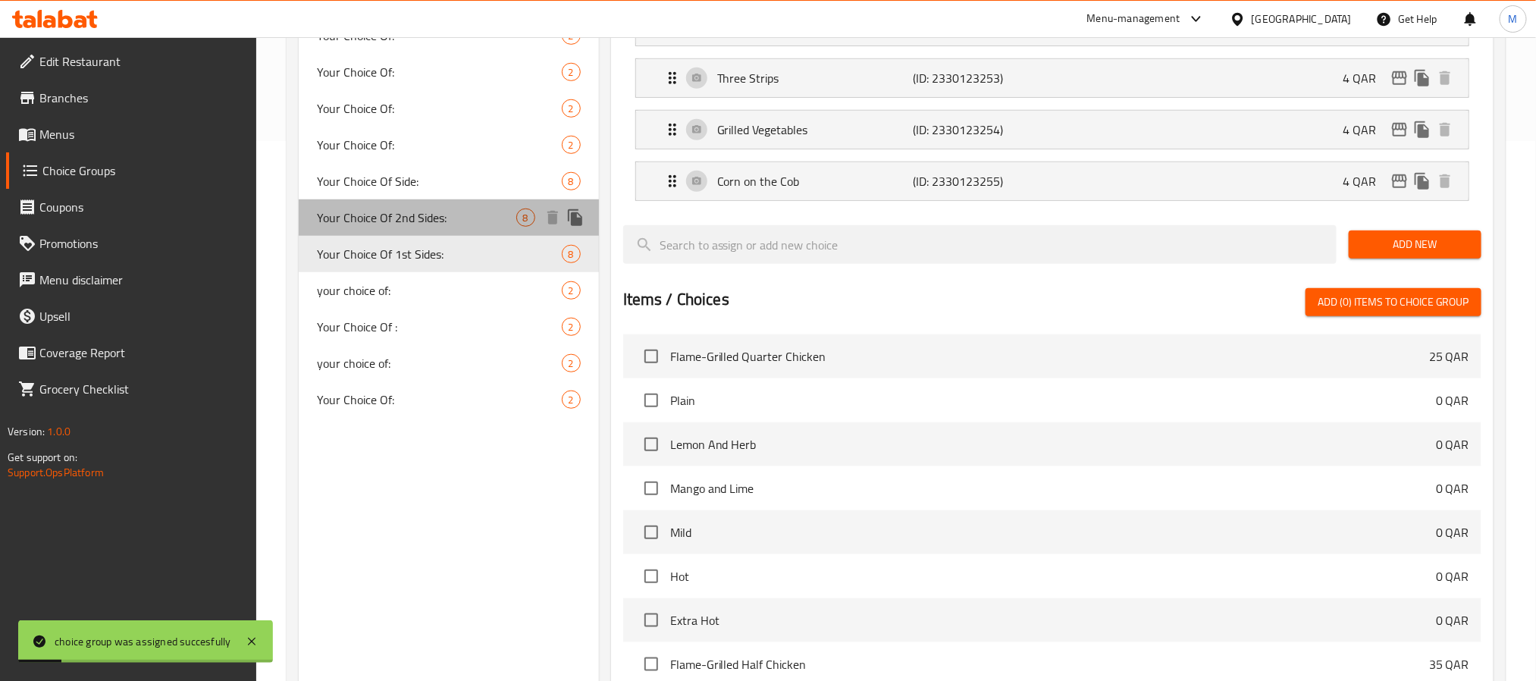
click at [414, 208] on span "Your Choice Of 2nd Sides:" at bounding box center [416, 217] width 199 height 18
type input "Your Choice Of 2nd Sides:"
type input "إختيارك من الصنف الجانبي الثاني:"
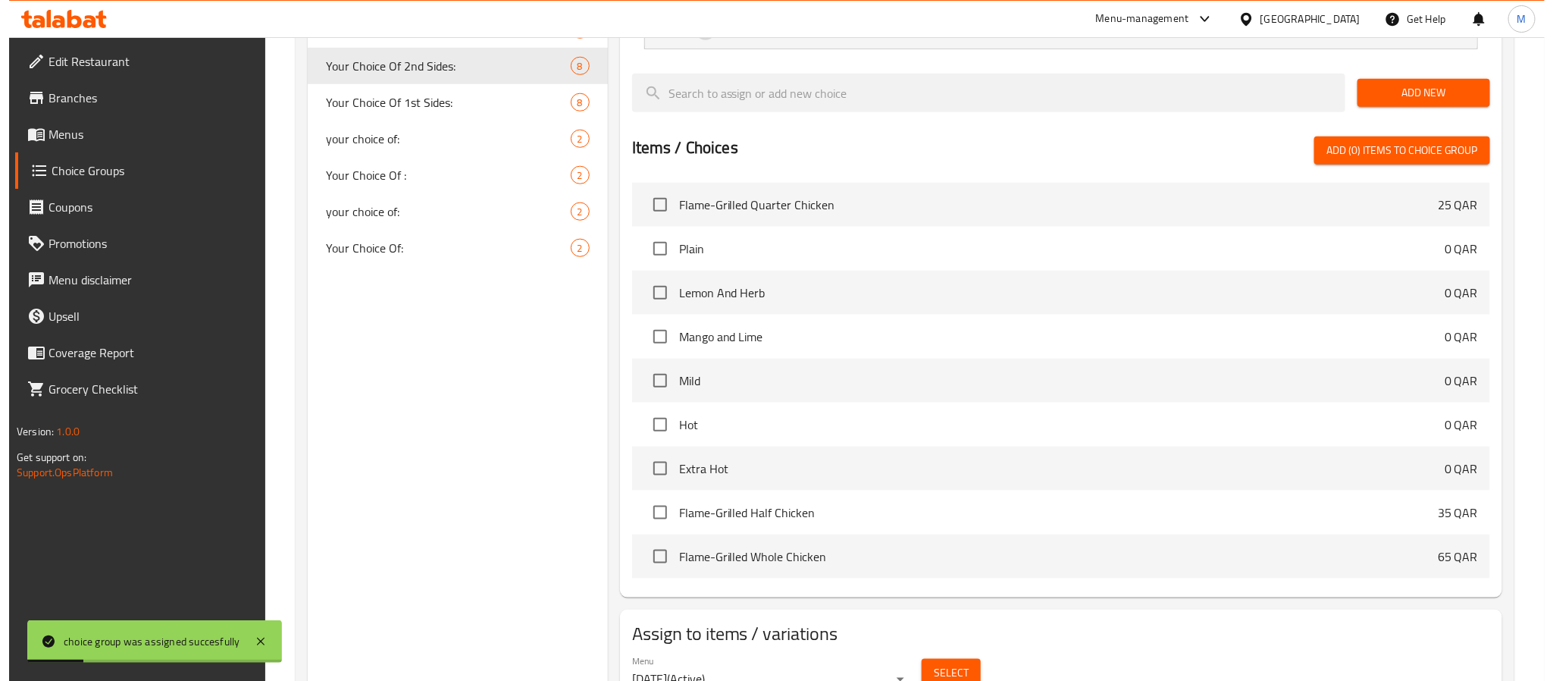
scroll to position [767, 0]
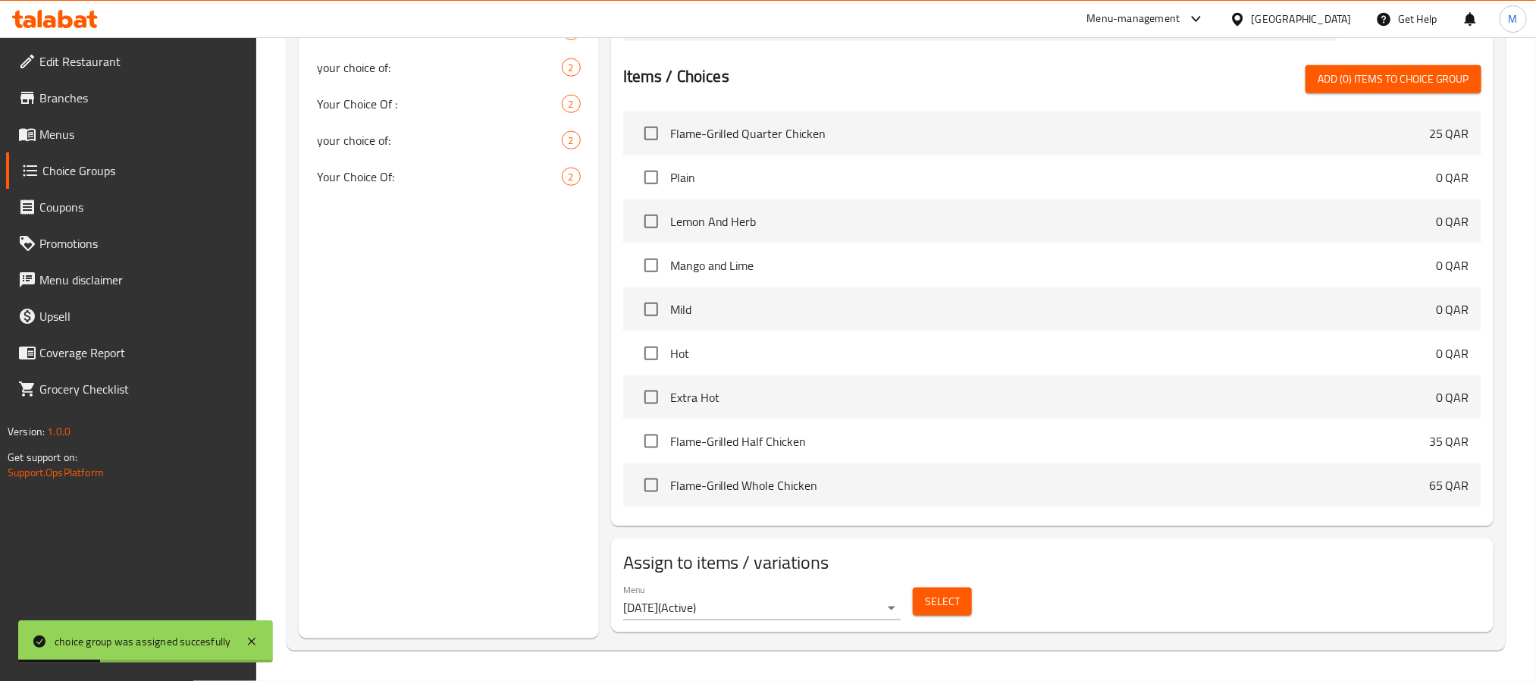
click at [931, 593] on span "Select" at bounding box center [942, 601] width 35 height 19
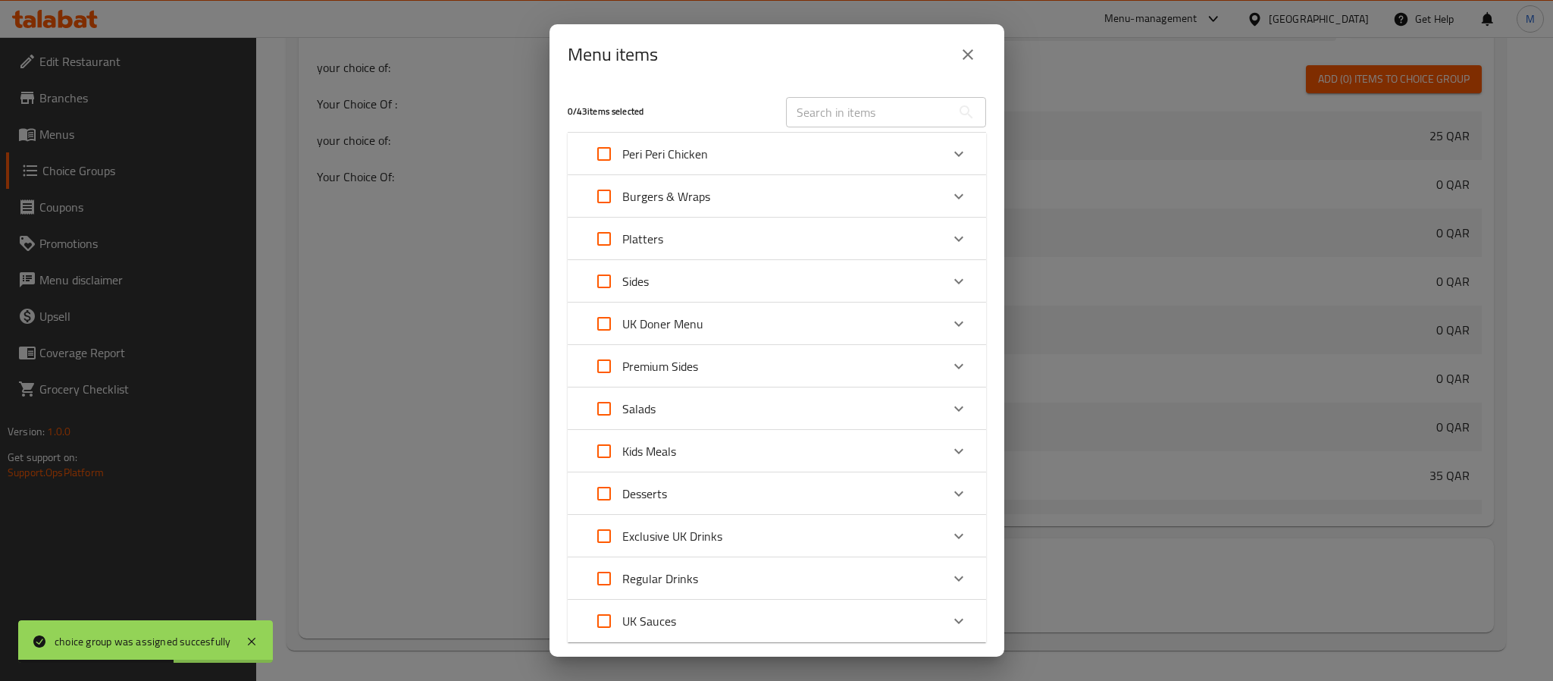
click at [740, 151] on div "Peri Peri Chicken" at bounding box center [763, 154] width 355 height 36
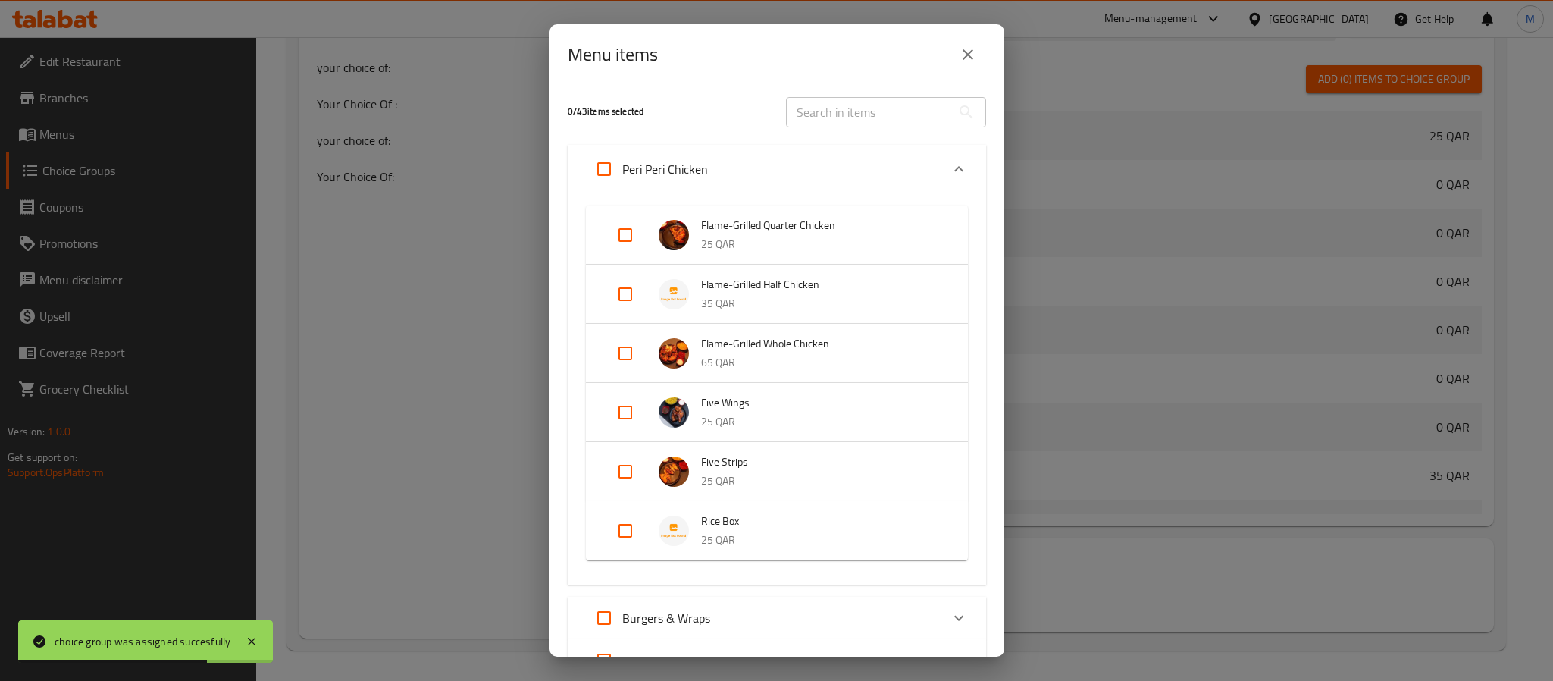
drag, startPoint x: 612, startPoint y: 357, endPoint x: 626, endPoint y: 364, distance: 15.9
click at [612, 358] on input "Expand" at bounding box center [625, 353] width 36 height 36
checkbox input "true"
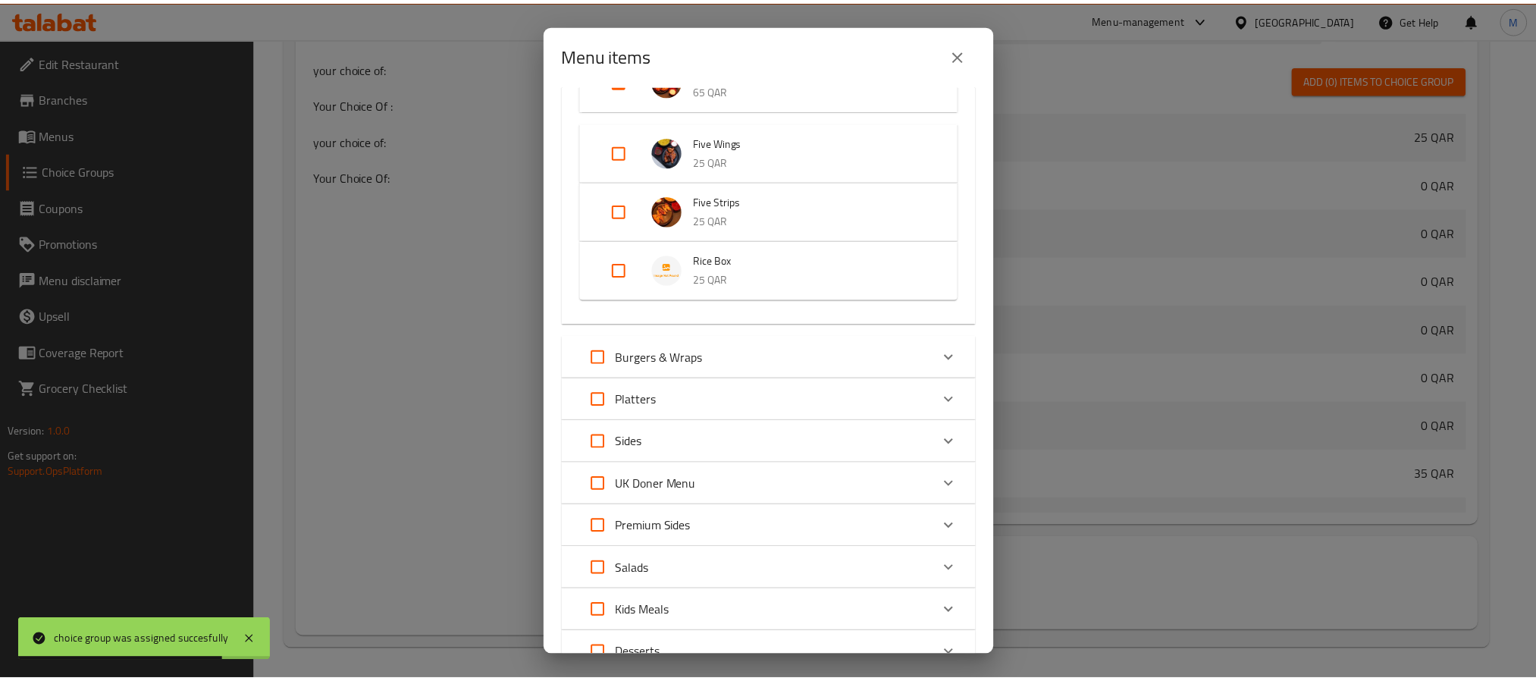
scroll to position [535, 0]
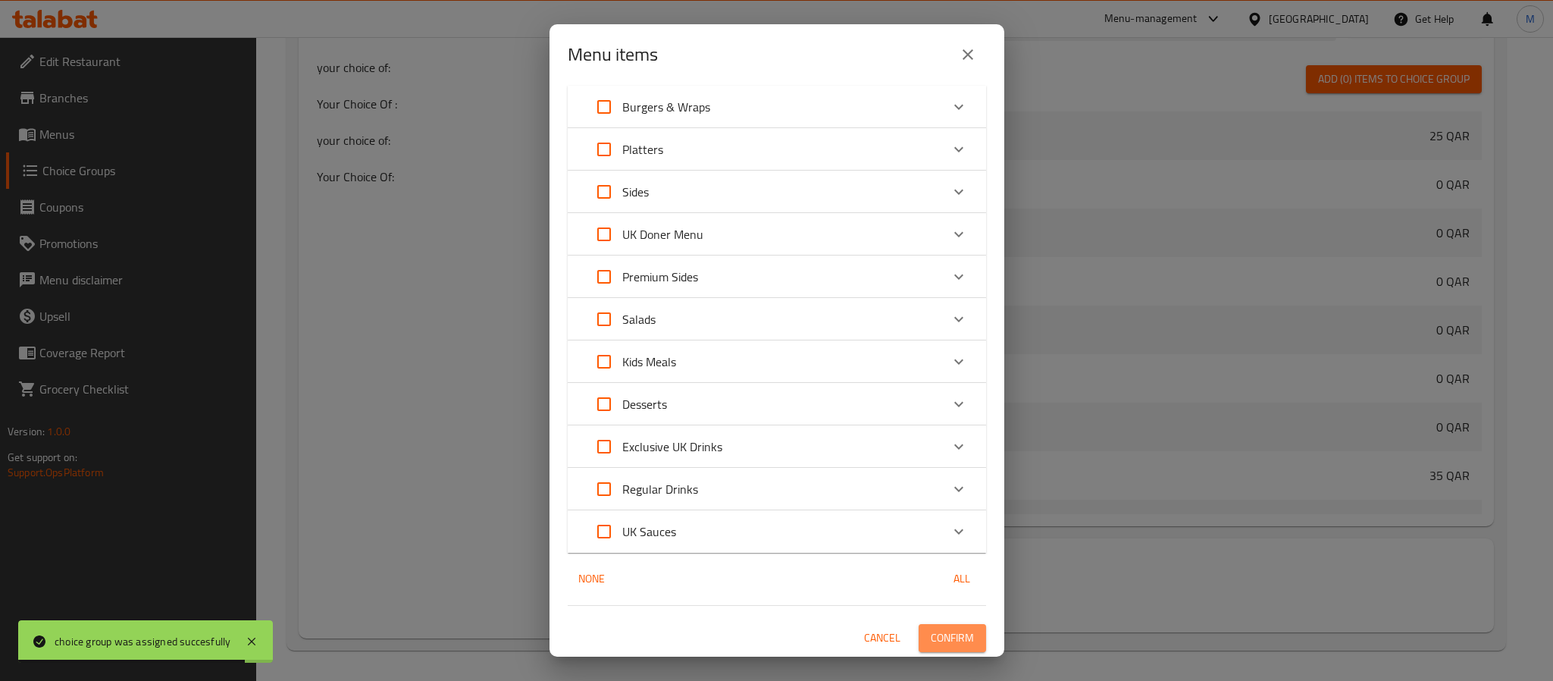
click at [935, 635] on span "Confirm" at bounding box center [952, 637] width 43 height 19
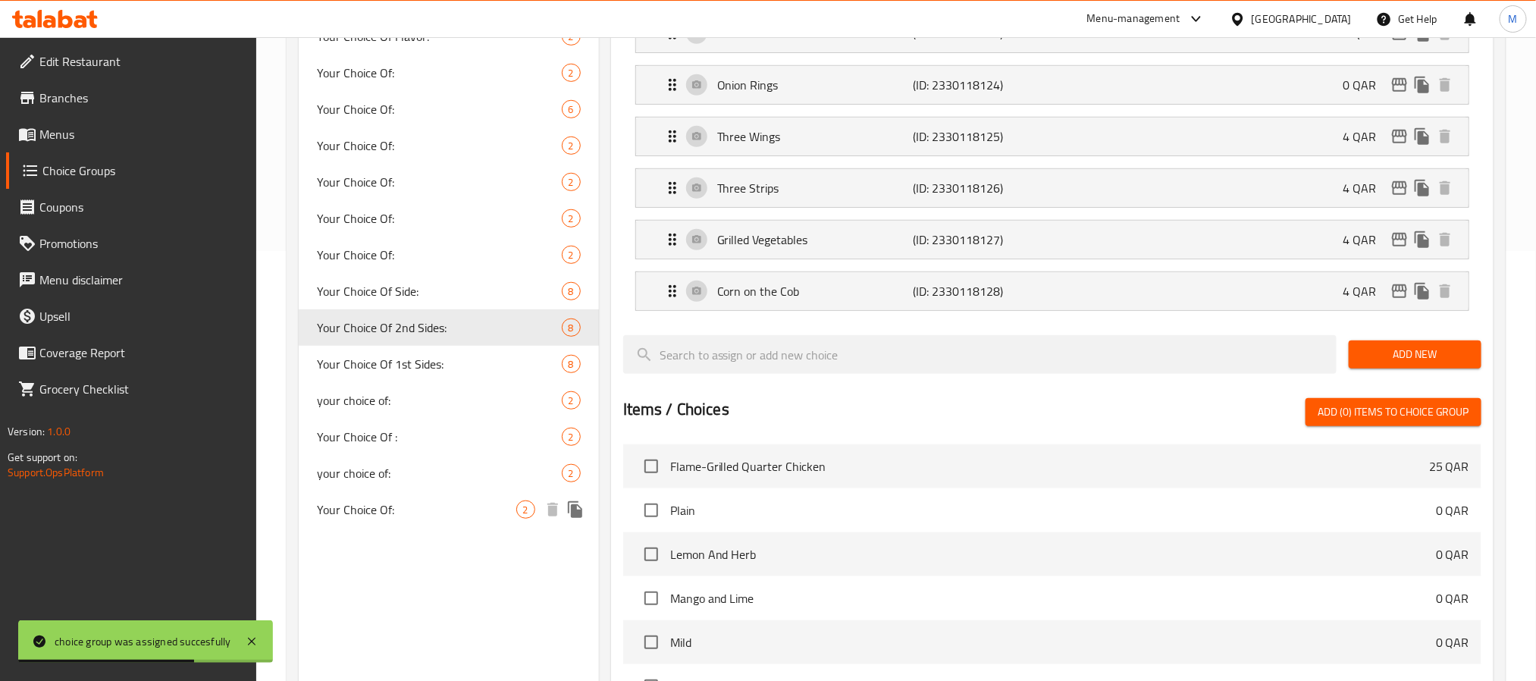
scroll to position [199, 0]
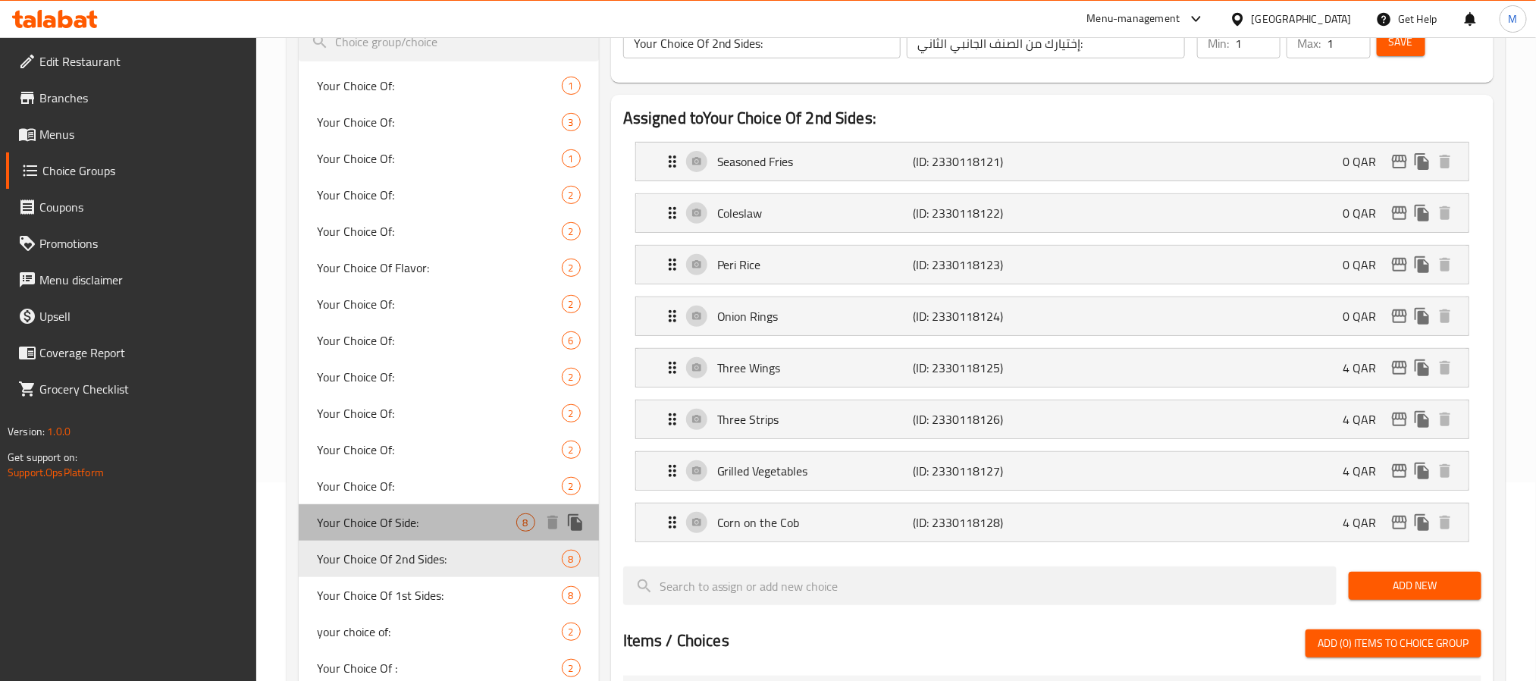
click at [458, 514] on span "Your Choice Of Side:" at bounding box center [416, 522] width 199 height 18
type input "Your Choice Of Side:"
type input "إختيارك من الصنف الجانبي:"
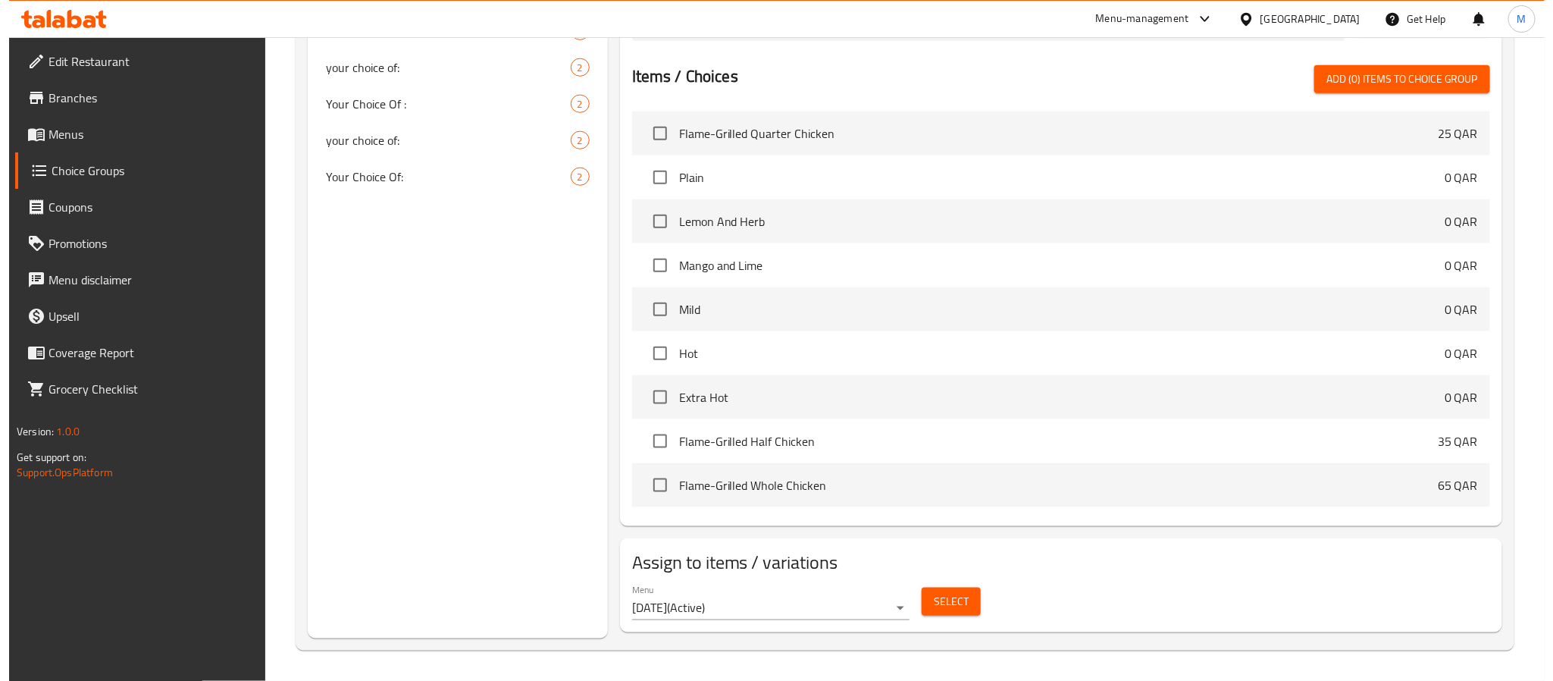
scroll to position [767, 0]
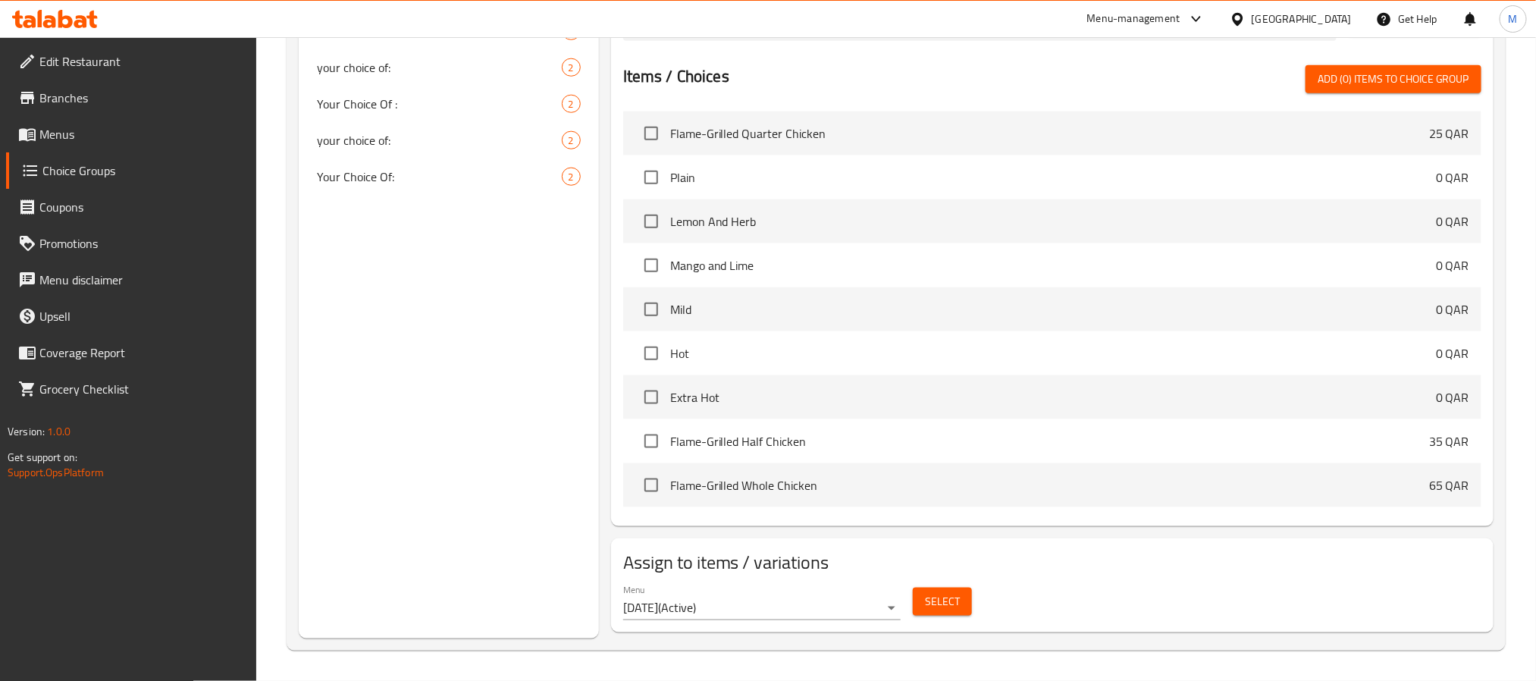
drag, startPoint x: 362, startPoint y: 403, endPoint x: 412, endPoint y: 419, distance: 52.5
click at [362, 403] on div "Choice Groups Your Choice Of: 1 Your Choice Of: 3 Your Choice Of: 1 Your Choice…" at bounding box center [449, 24] width 300 height 1229
click at [938, 590] on button "Select" at bounding box center [942, 601] width 59 height 28
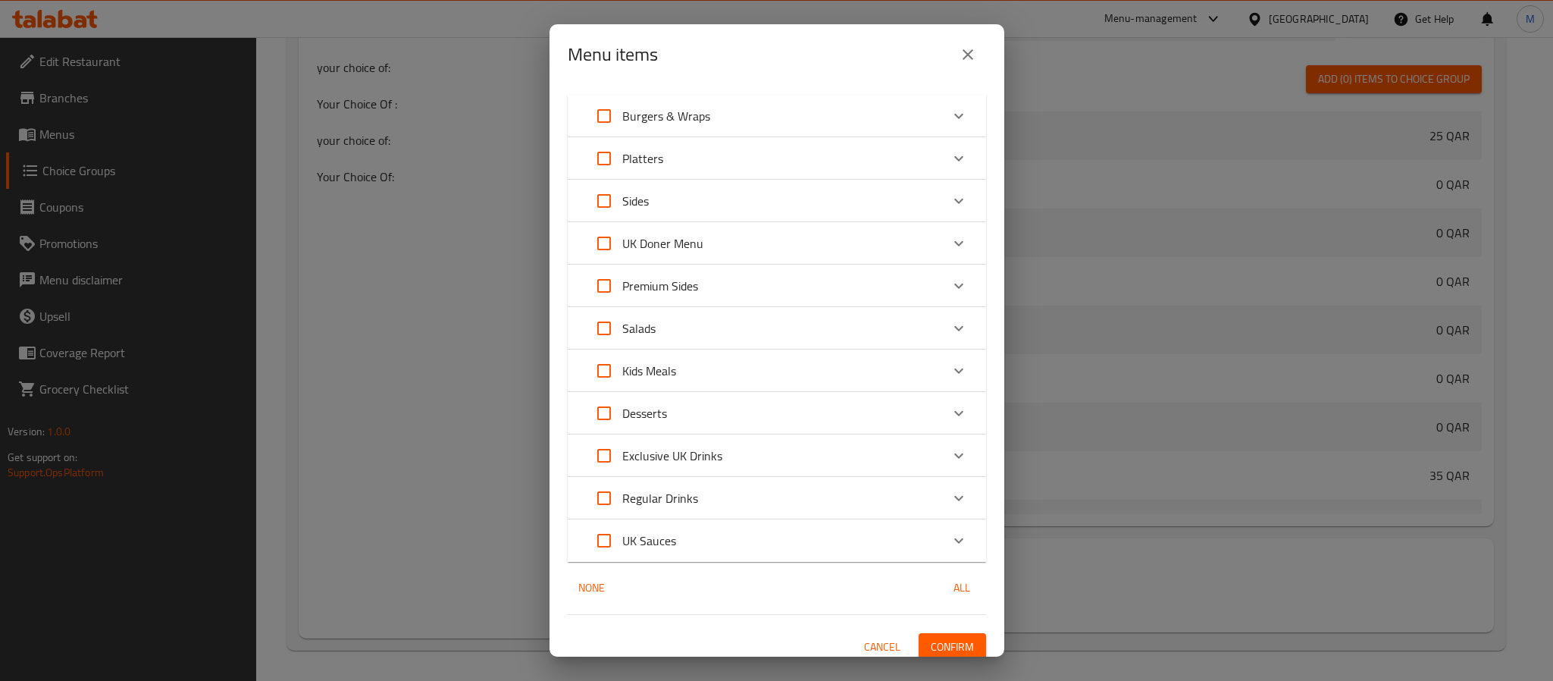
scroll to position [568, 0]
click at [598, 105] on input "Expand" at bounding box center [604, 110] width 36 height 36
checkbox input "true"
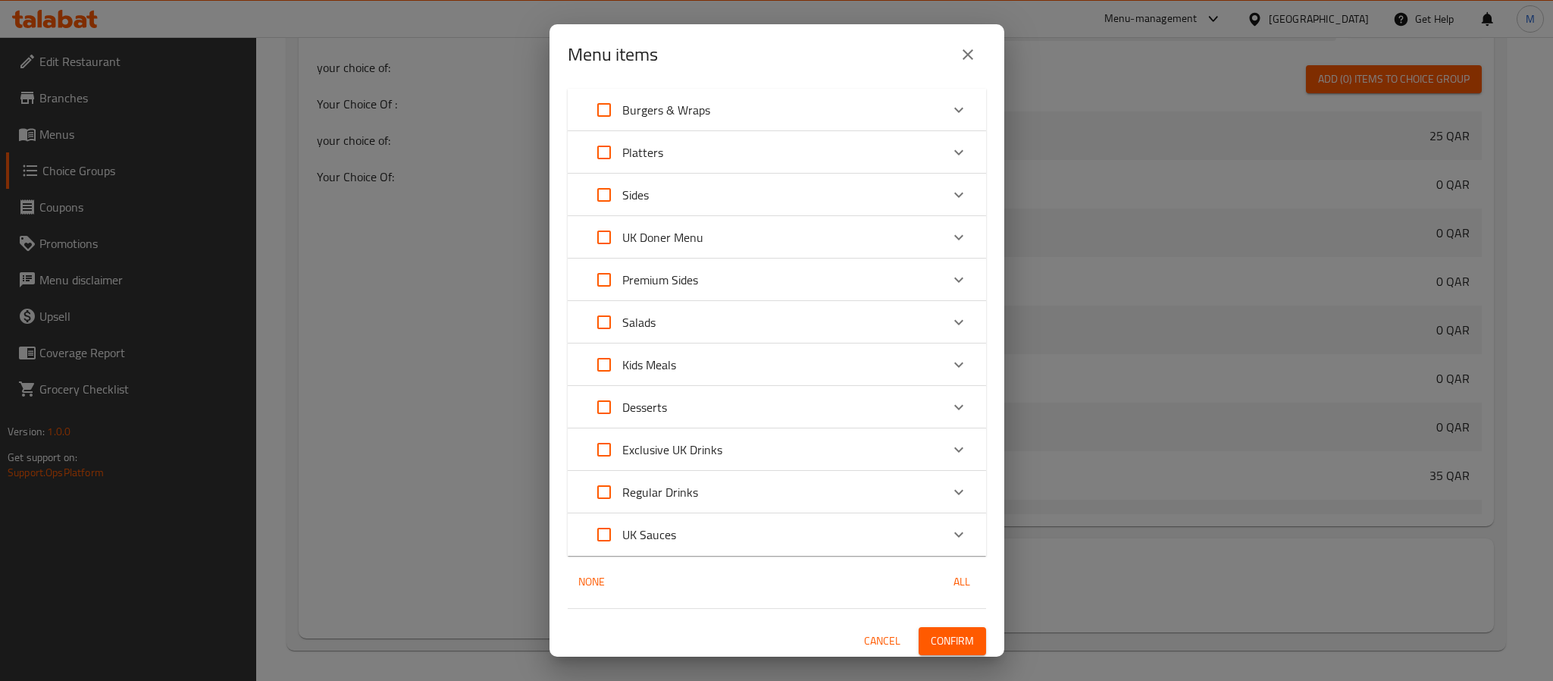
checkbox input "true"
click at [950, 114] on icon "Expand" at bounding box center [959, 110] width 18 height 18
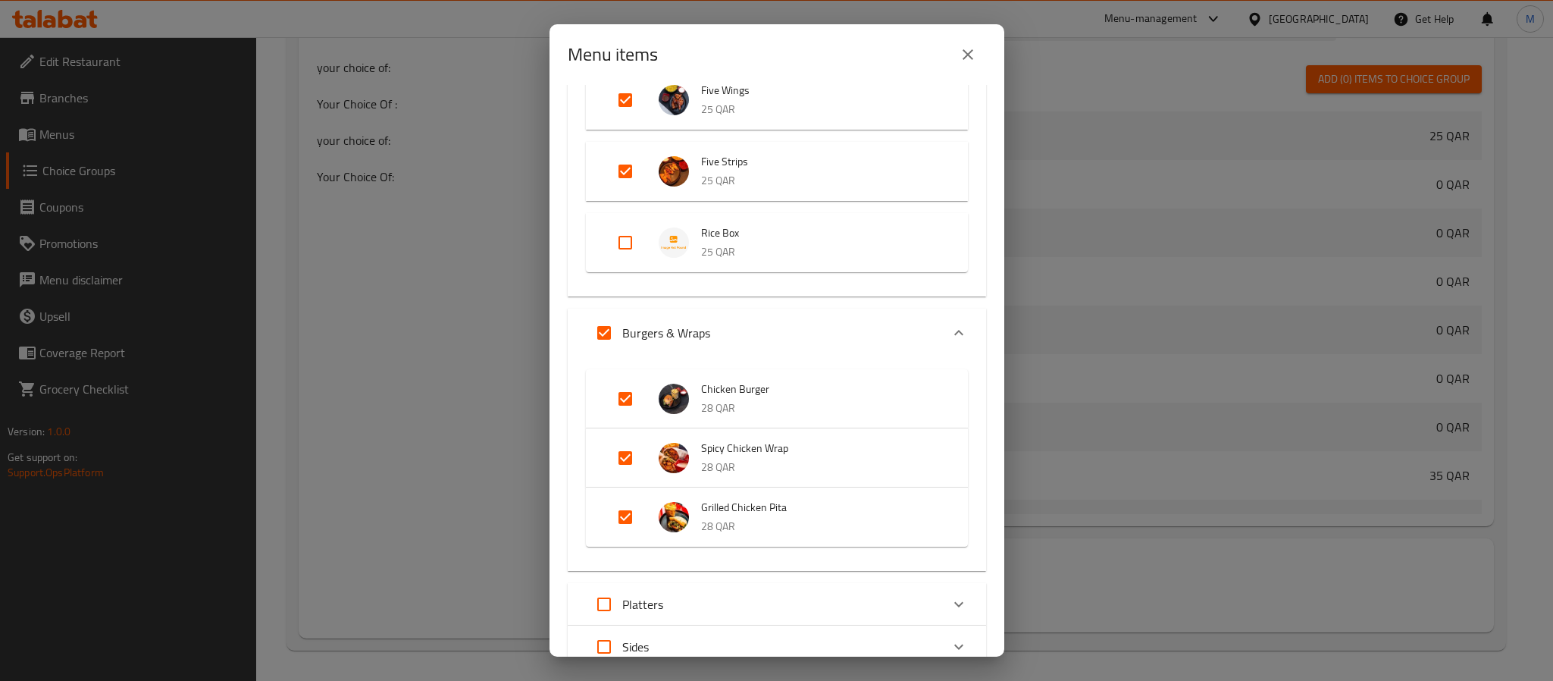
scroll to position [348, 0]
click at [601, 326] on input "Expand" at bounding box center [604, 333] width 36 height 36
checkbox input "false"
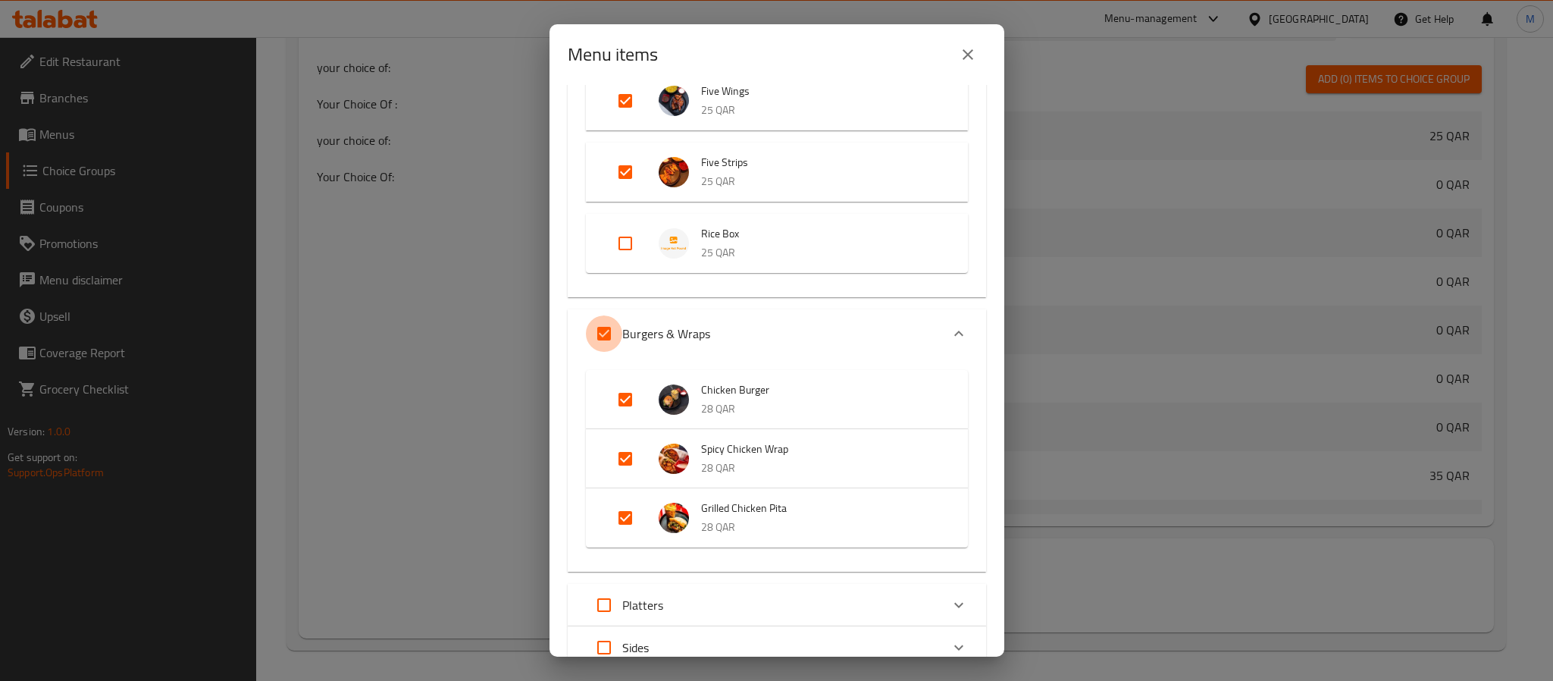
checkbox input "false"
click at [950, 330] on icon "Expand" at bounding box center [959, 333] width 18 height 18
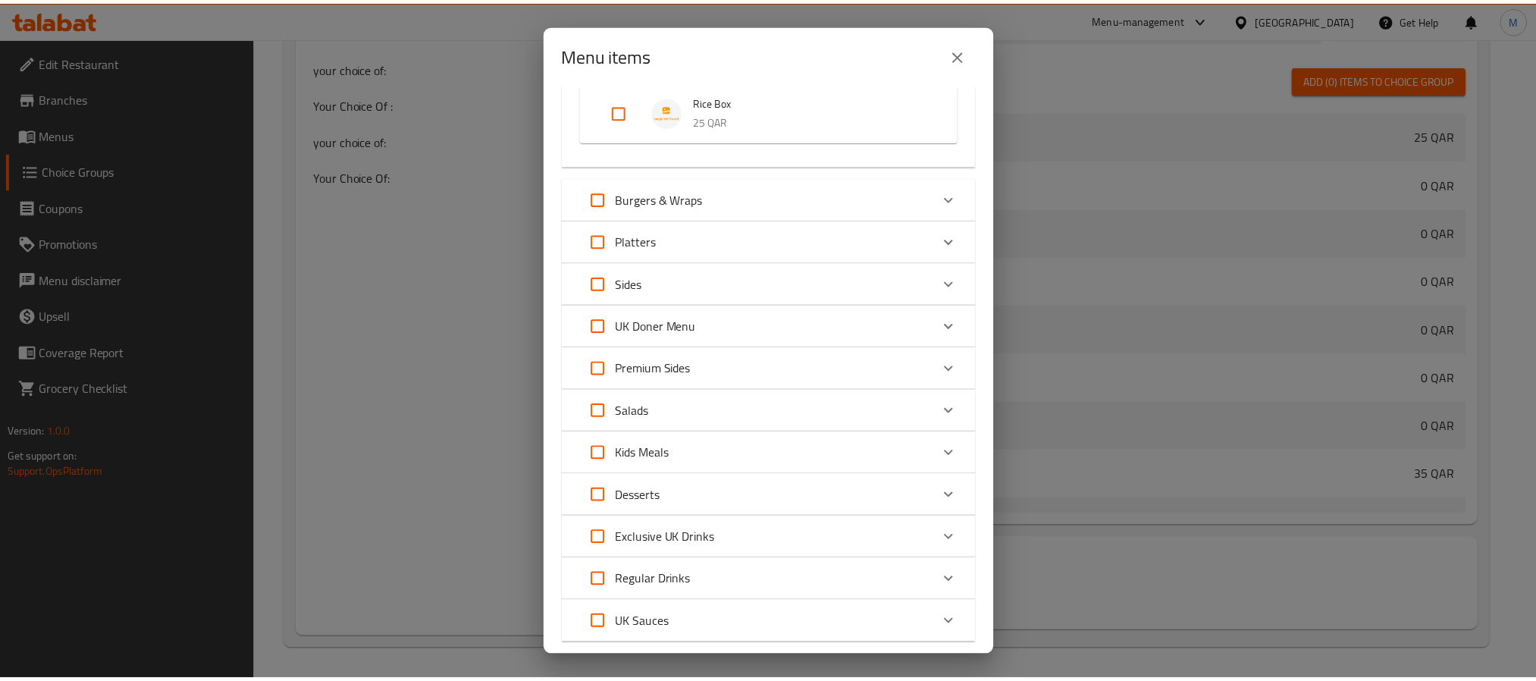
scroll to position [571, 0]
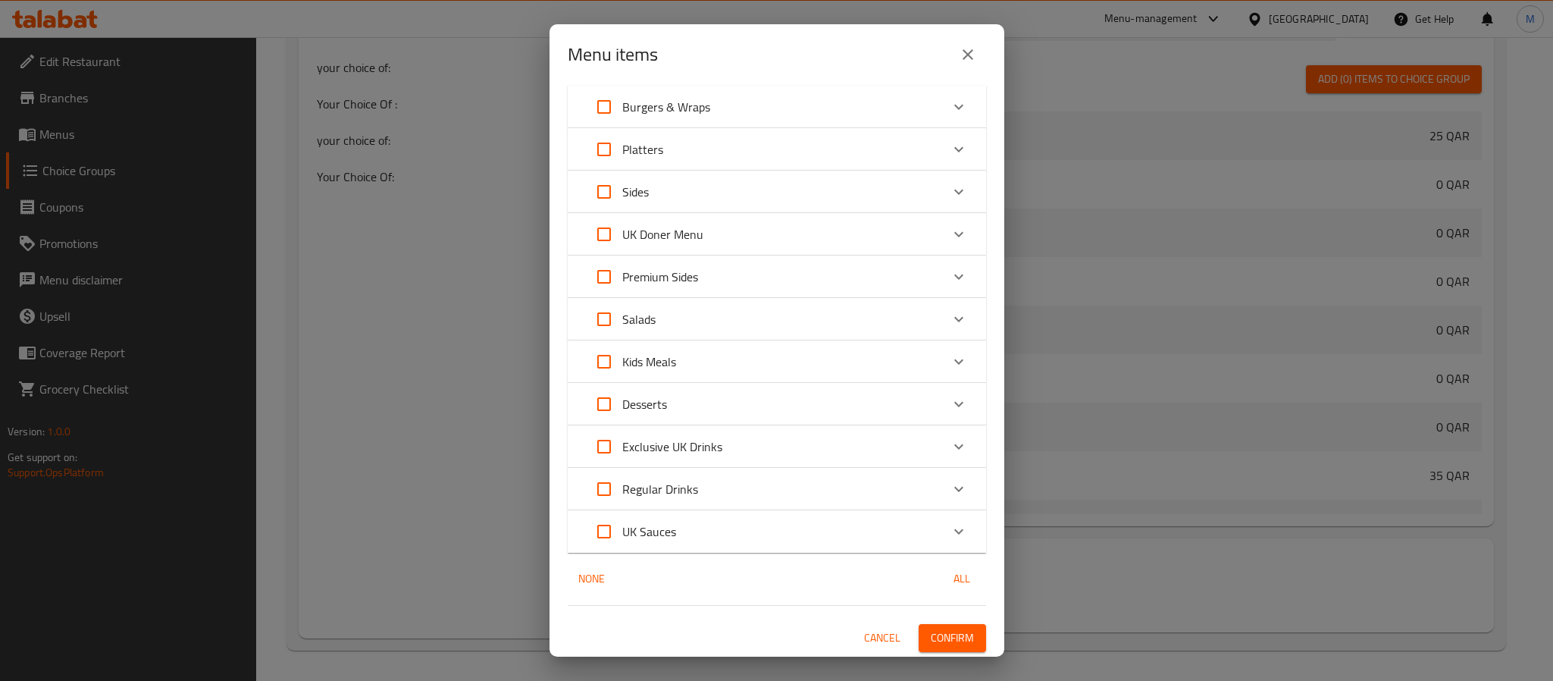
click at [963, 48] on icon "close" at bounding box center [968, 54] width 18 height 18
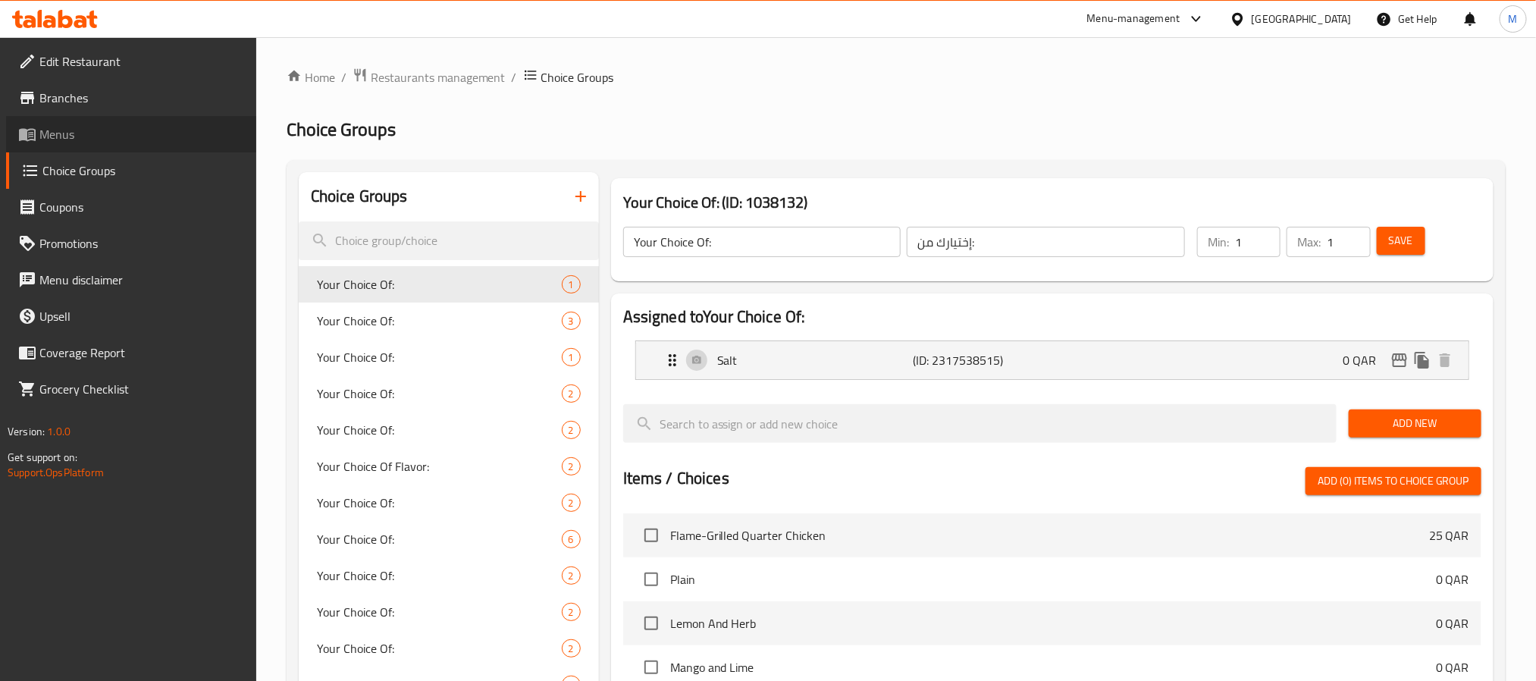
click at [100, 134] on span "Menus" at bounding box center [141, 134] width 205 height 18
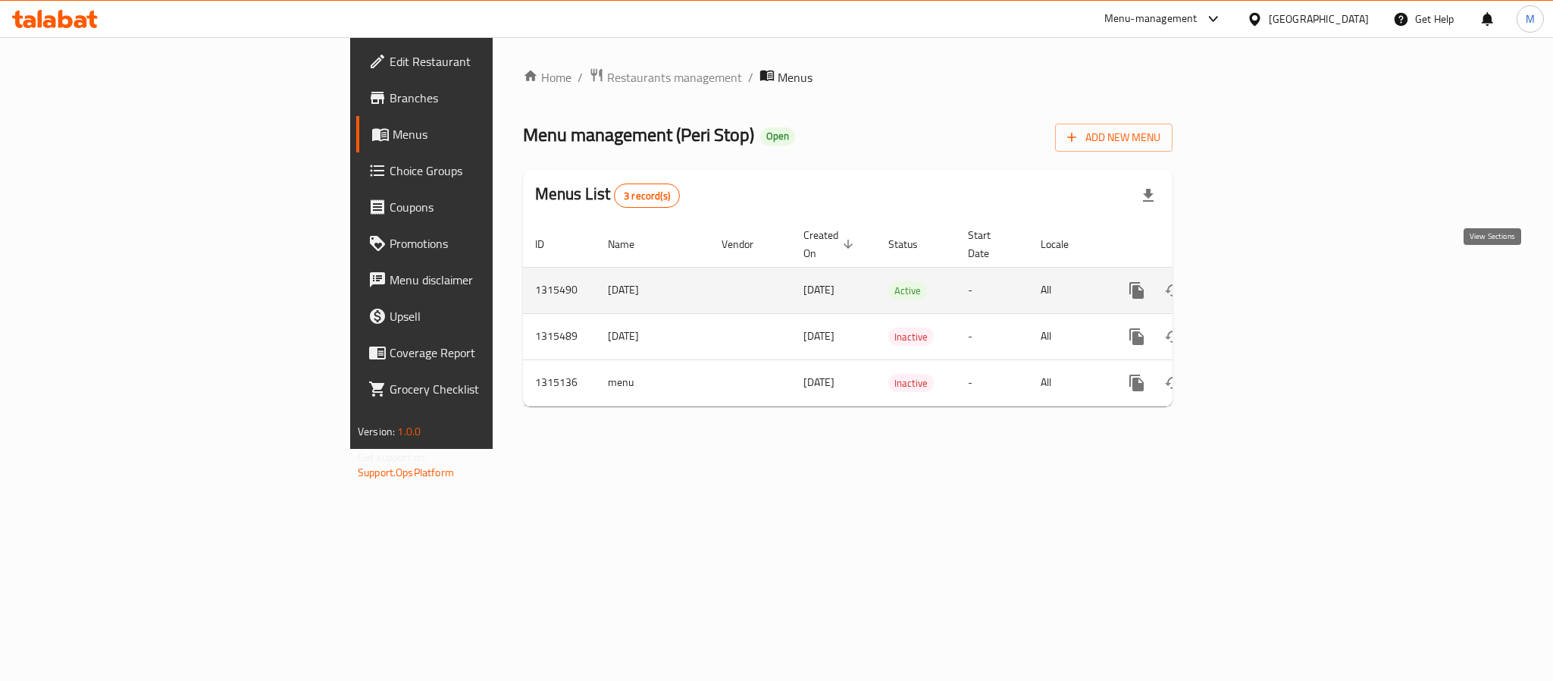
click at [1255, 281] on icon "enhanced table" at bounding box center [1246, 290] width 18 height 18
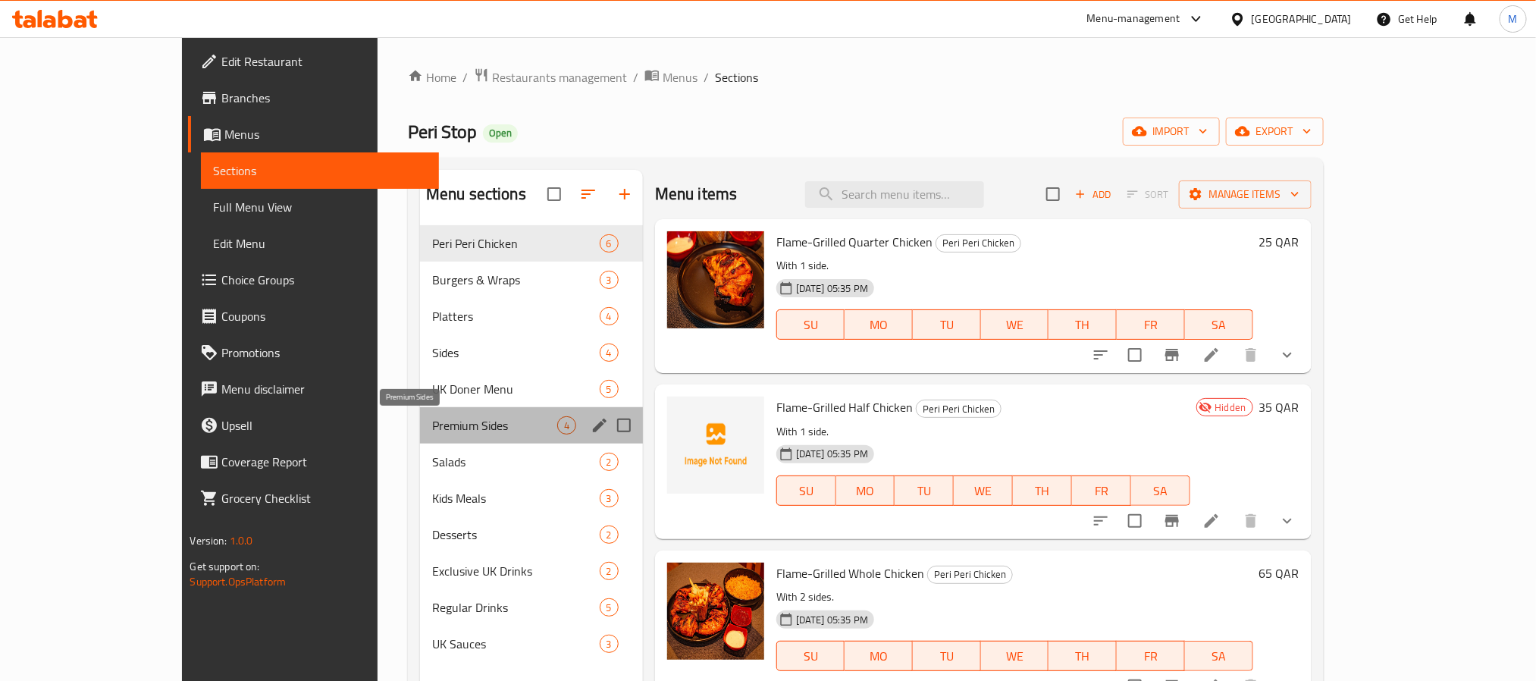
click at [455, 431] on span "Premium Sides" at bounding box center [494, 425] width 125 height 18
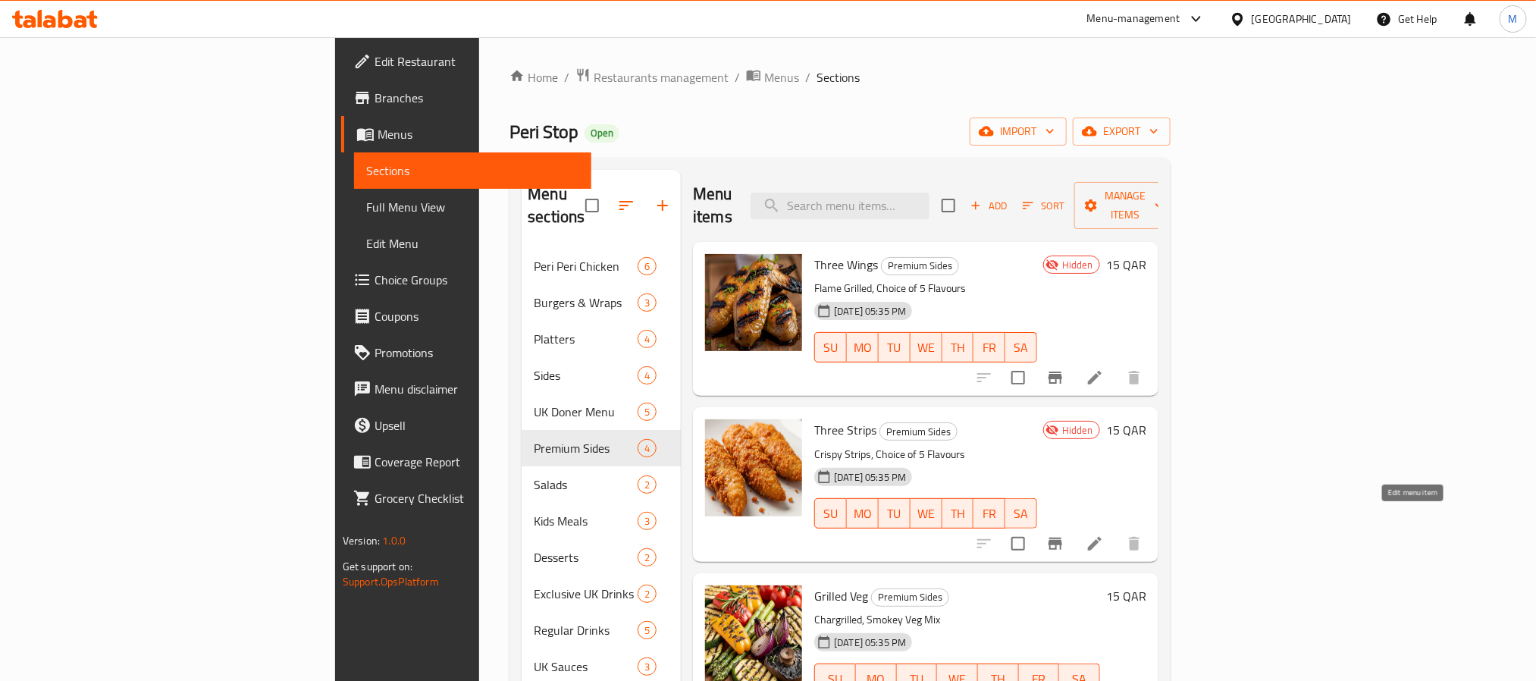
click at [1101, 537] on icon at bounding box center [1095, 544] width 14 height 14
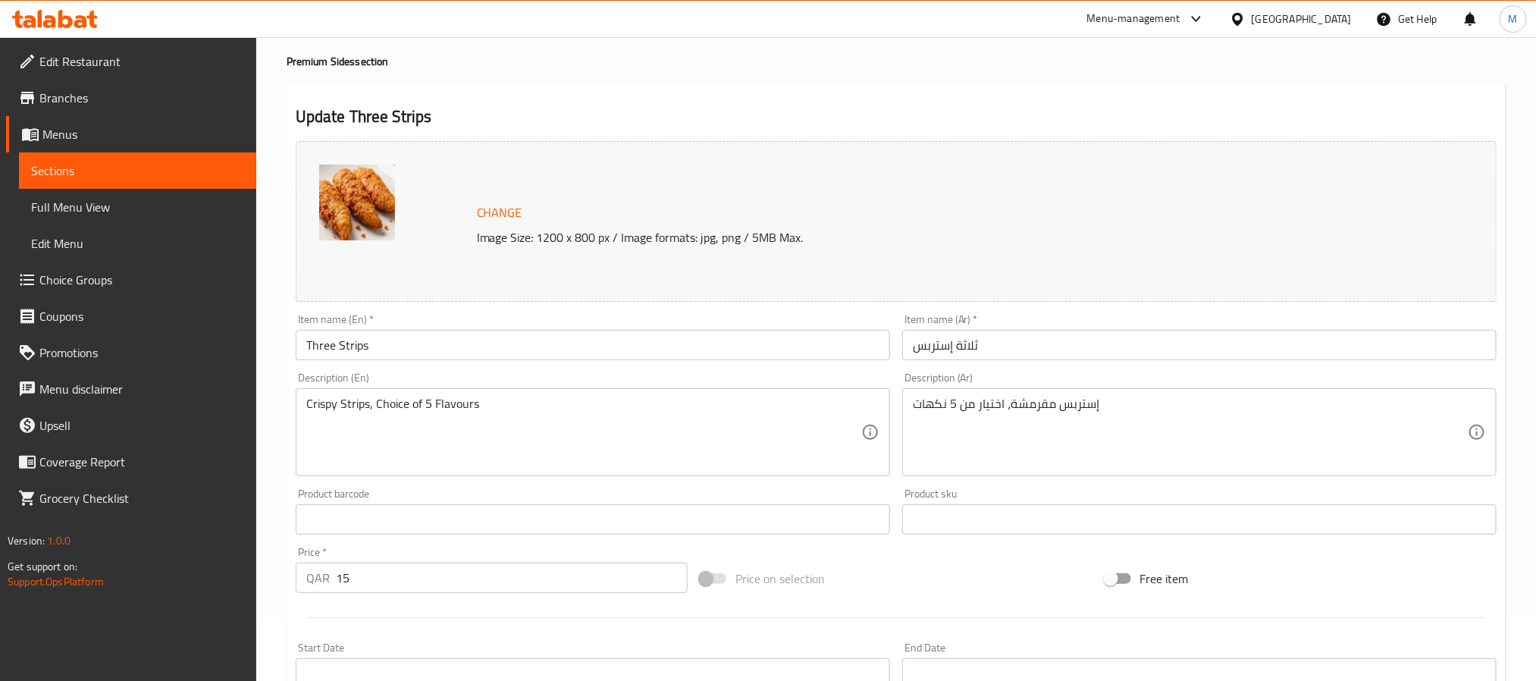
scroll to position [114, 0]
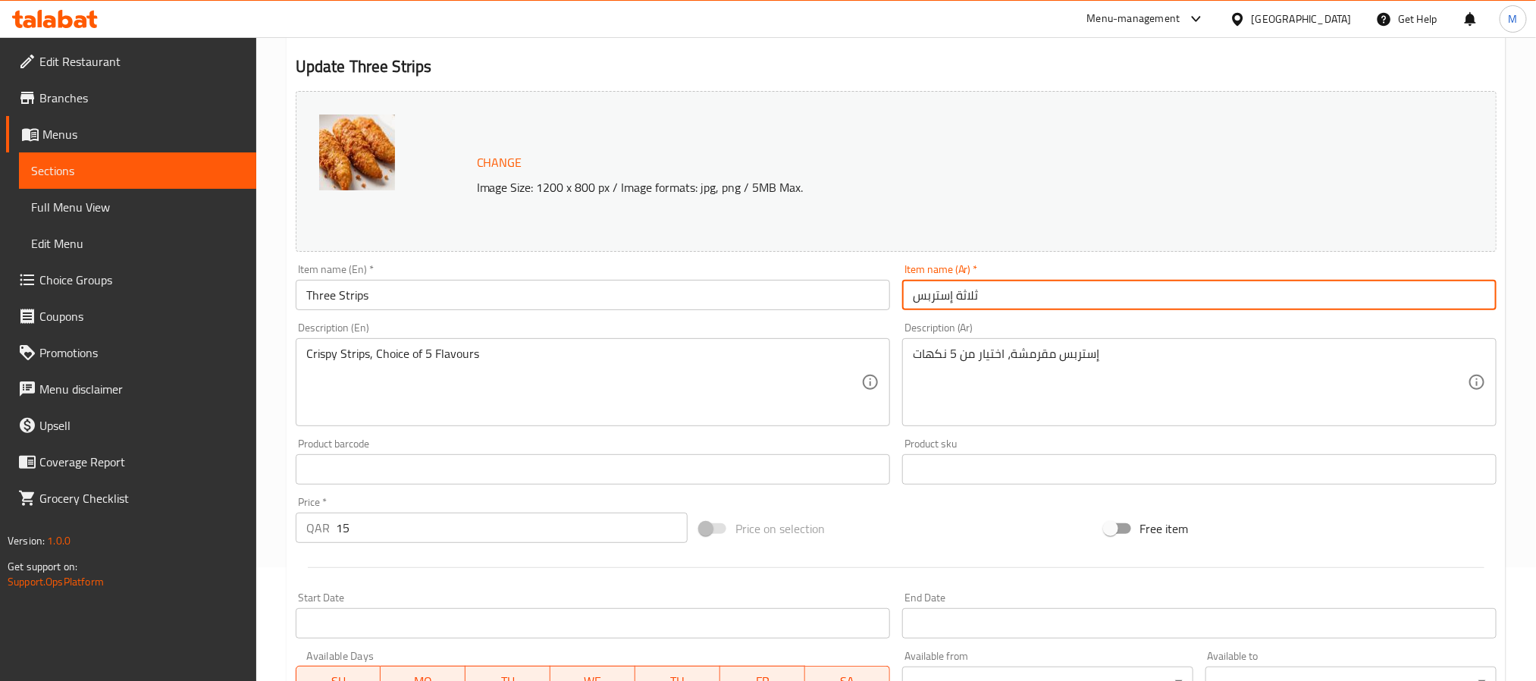
click at [990, 298] on input "ثلاثة إستربس" at bounding box center [1199, 295] width 594 height 30
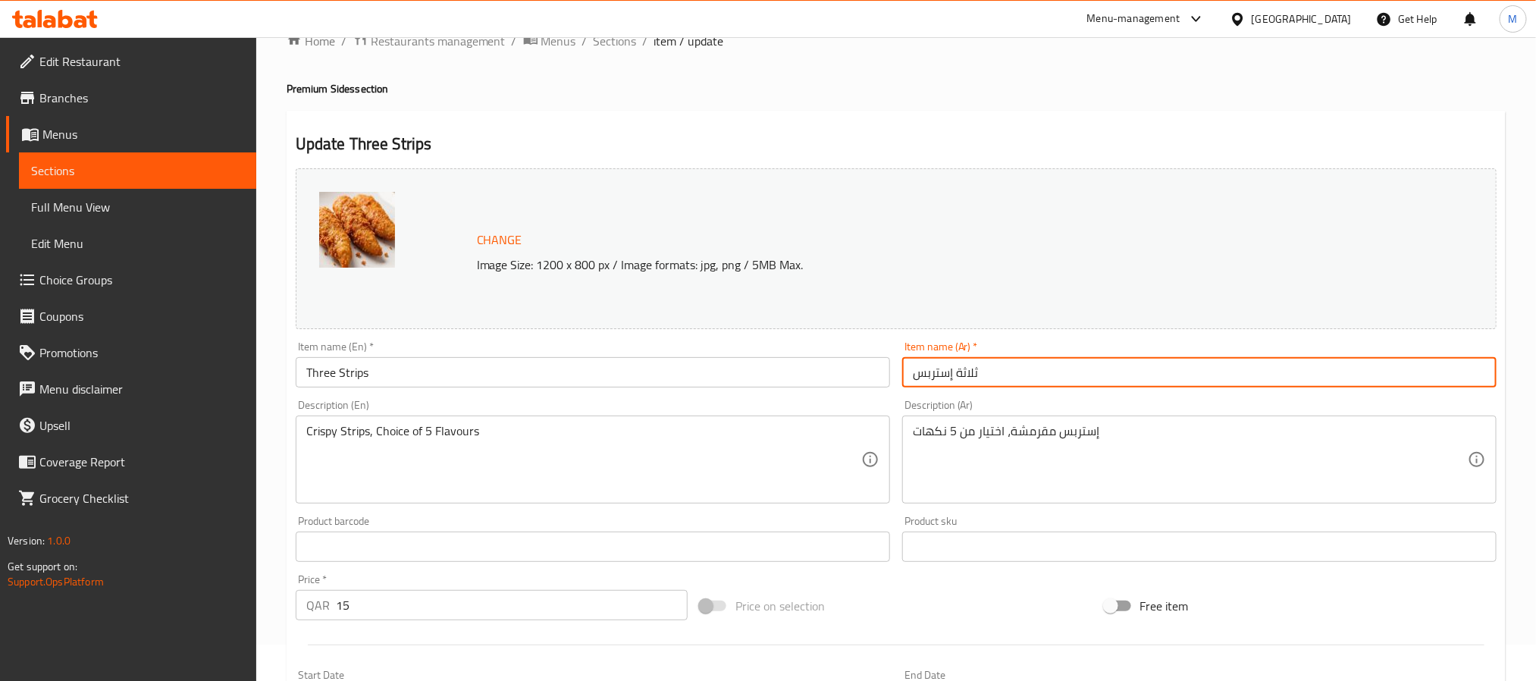
scroll to position [0, 0]
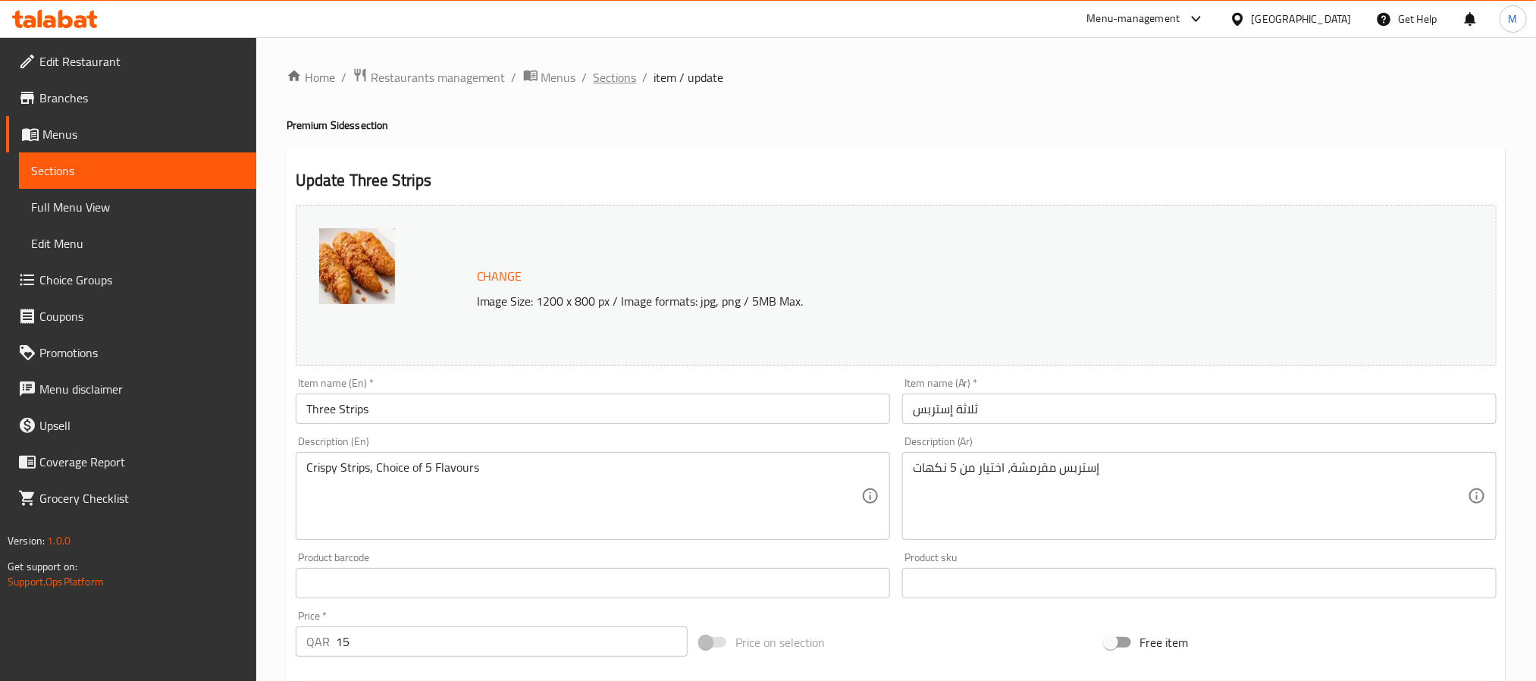
click at [609, 75] on span "Sections" at bounding box center [614, 77] width 43 height 18
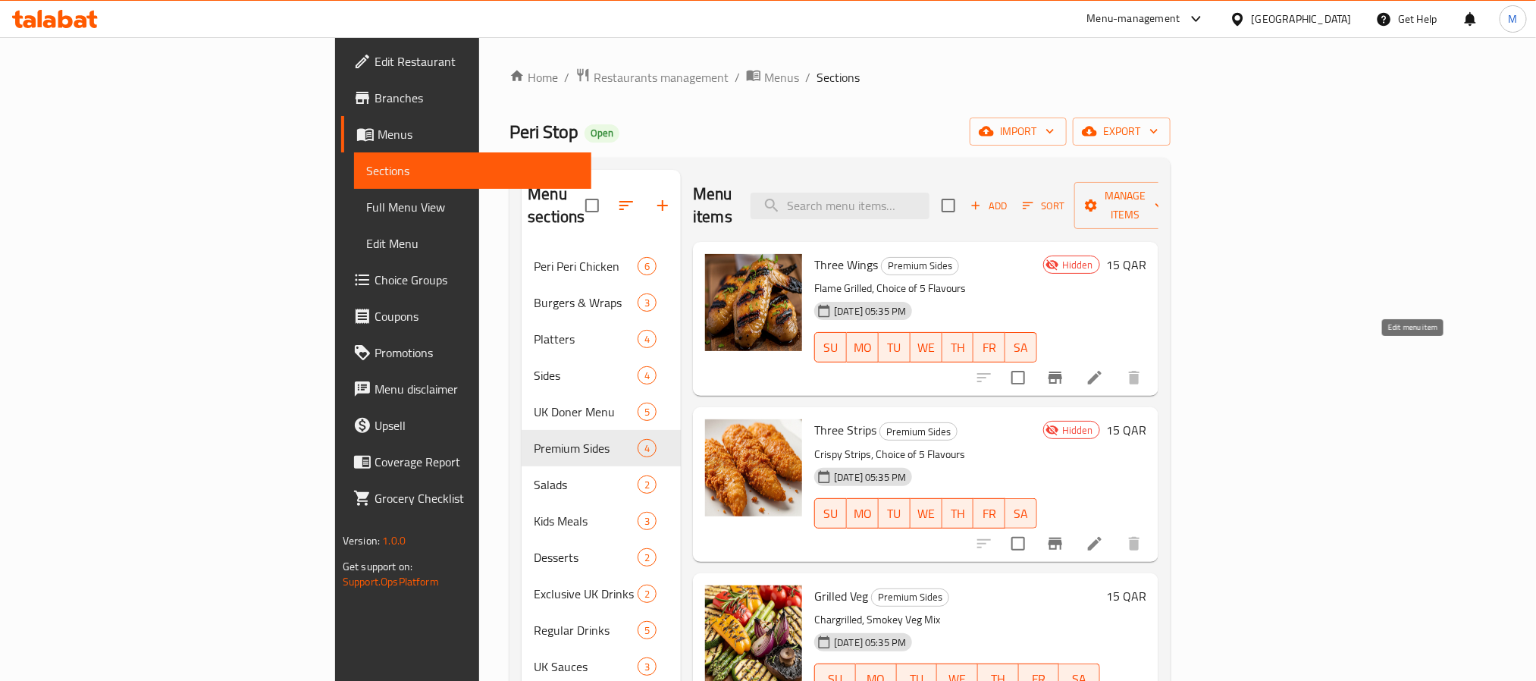
click at [1104, 368] on icon at bounding box center [1094, 377] width 18 height 18
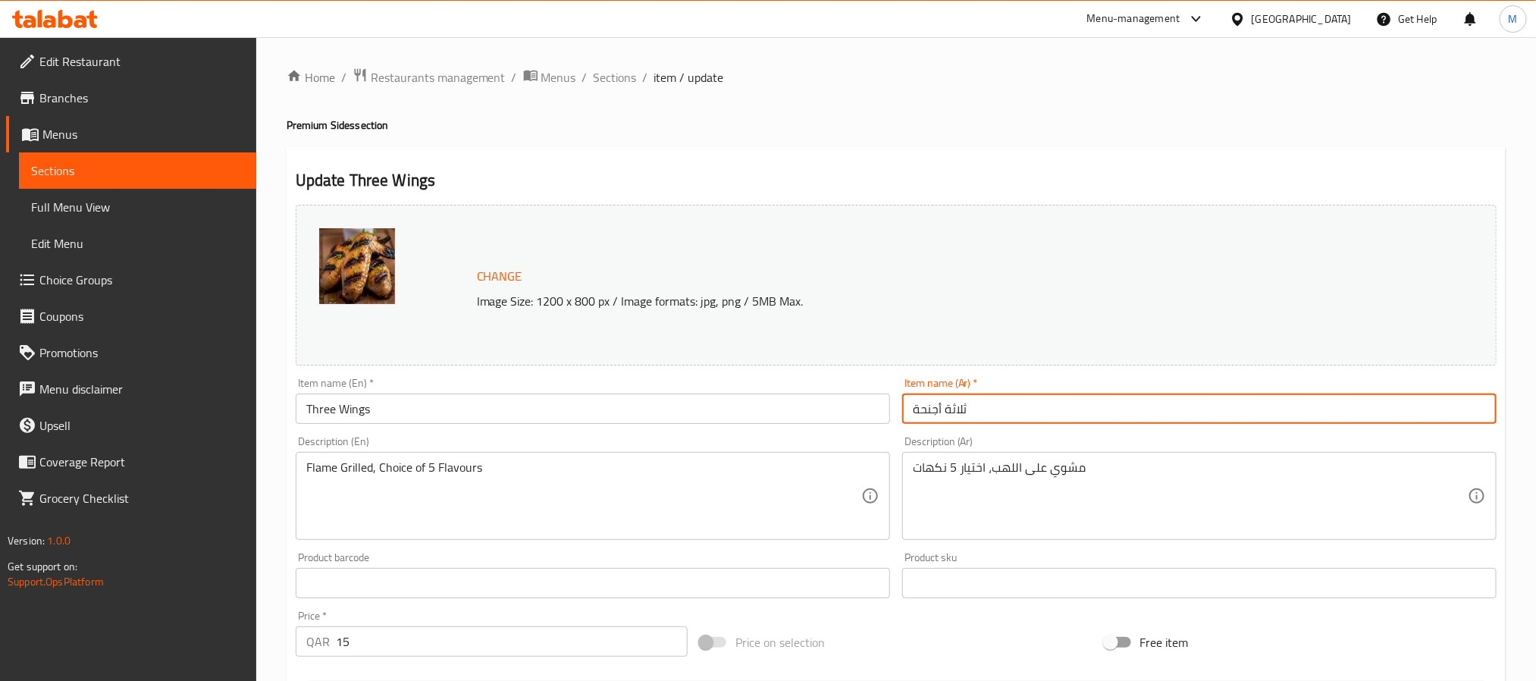
click at [999, 409] on input "ثلاثة أجنحة" at bounding box center [1199, 408] width 594 height 30
click at [601, 83] on span "Sections" at bounding box center [614, 77] width 43 height 18
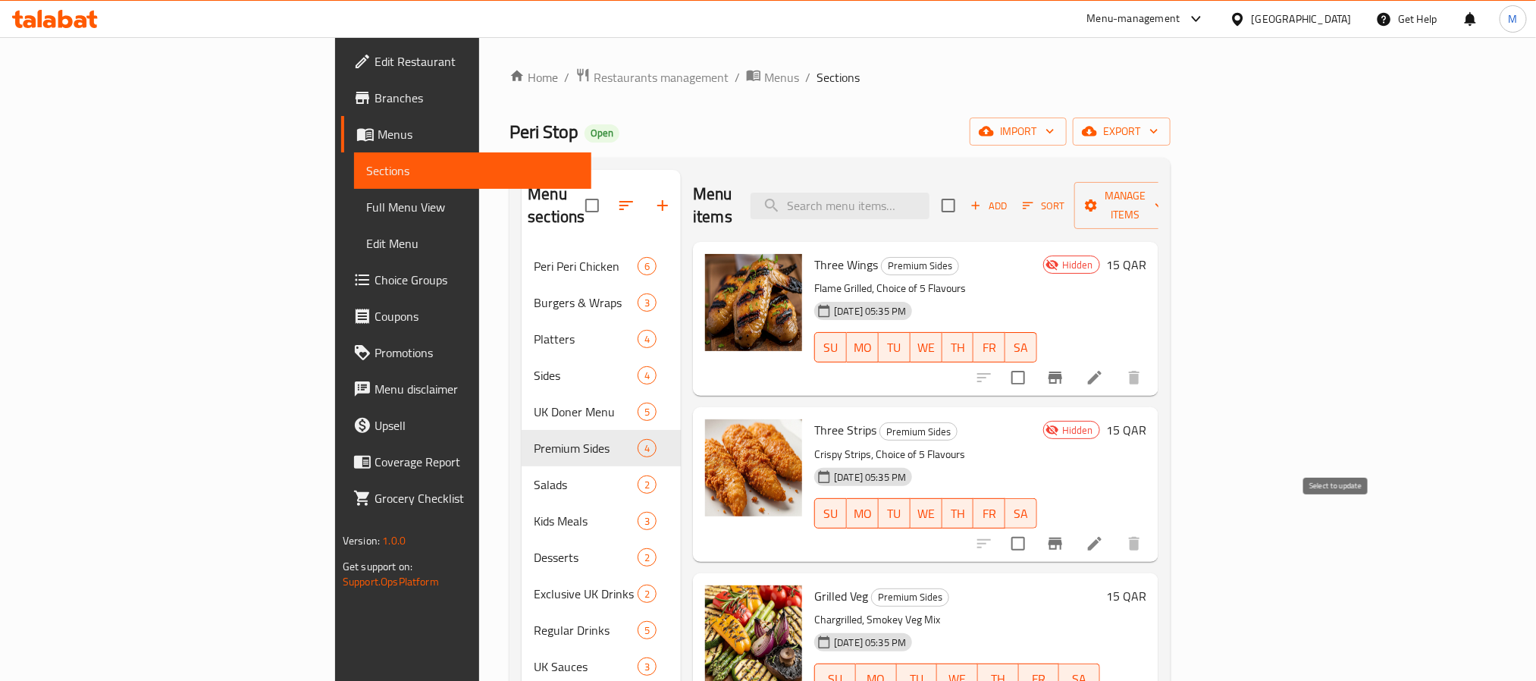
drag, startPoint x: 1339, startPoint y: 521, endPoint x: 1317, endPoint y: 431, distance: 92.8
click at [1034, 528] on input "checkbox" at bounding box center [1018, 544] width 32 height 32
checkbox input "true"
click at [1034, 362] on input "checkbox" at bounding box center [1018, 378] width 32 height 32
click at [1163, 199] on span "Manage items" at bounding box center [1124, 205] width 77 height 38
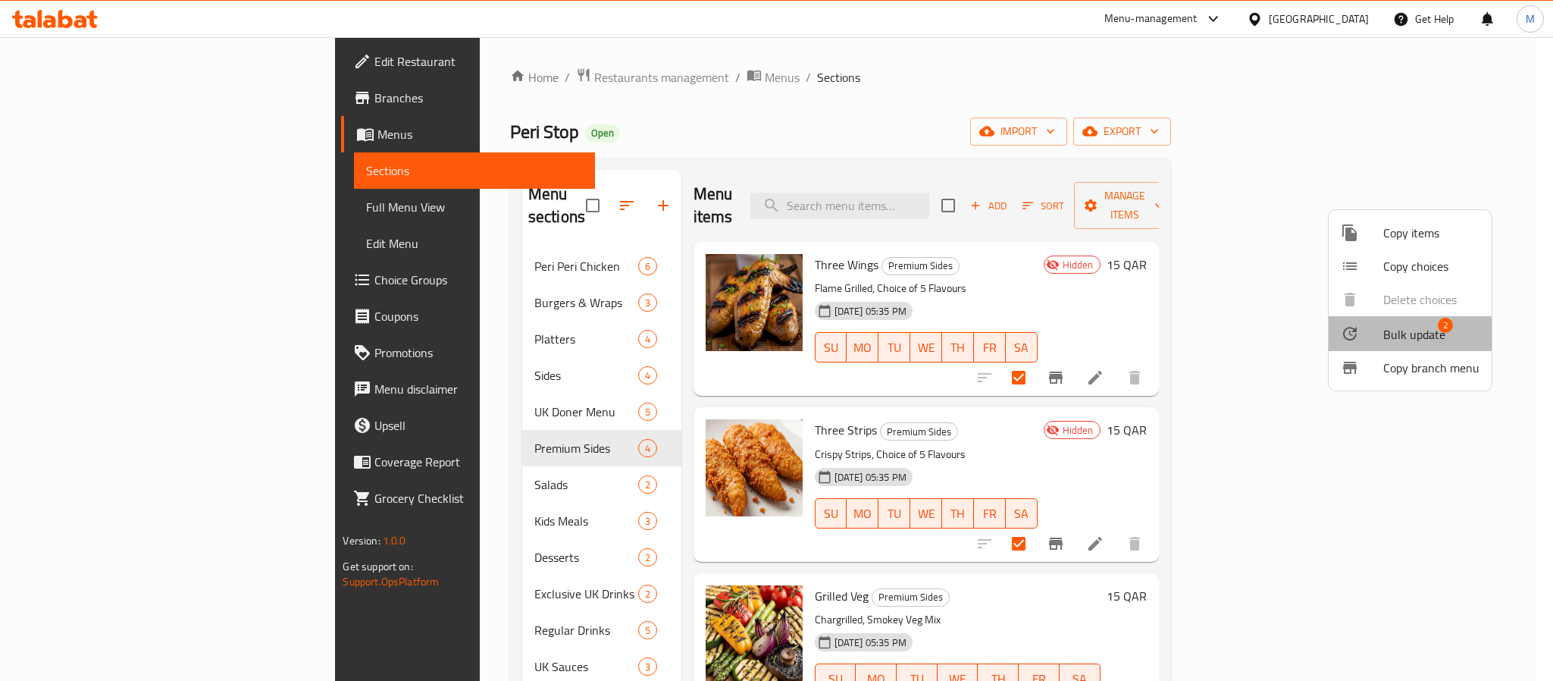
click at [1388, 337] on span "Bulk update" at bounding box center [1414, 334] width 62 height 18
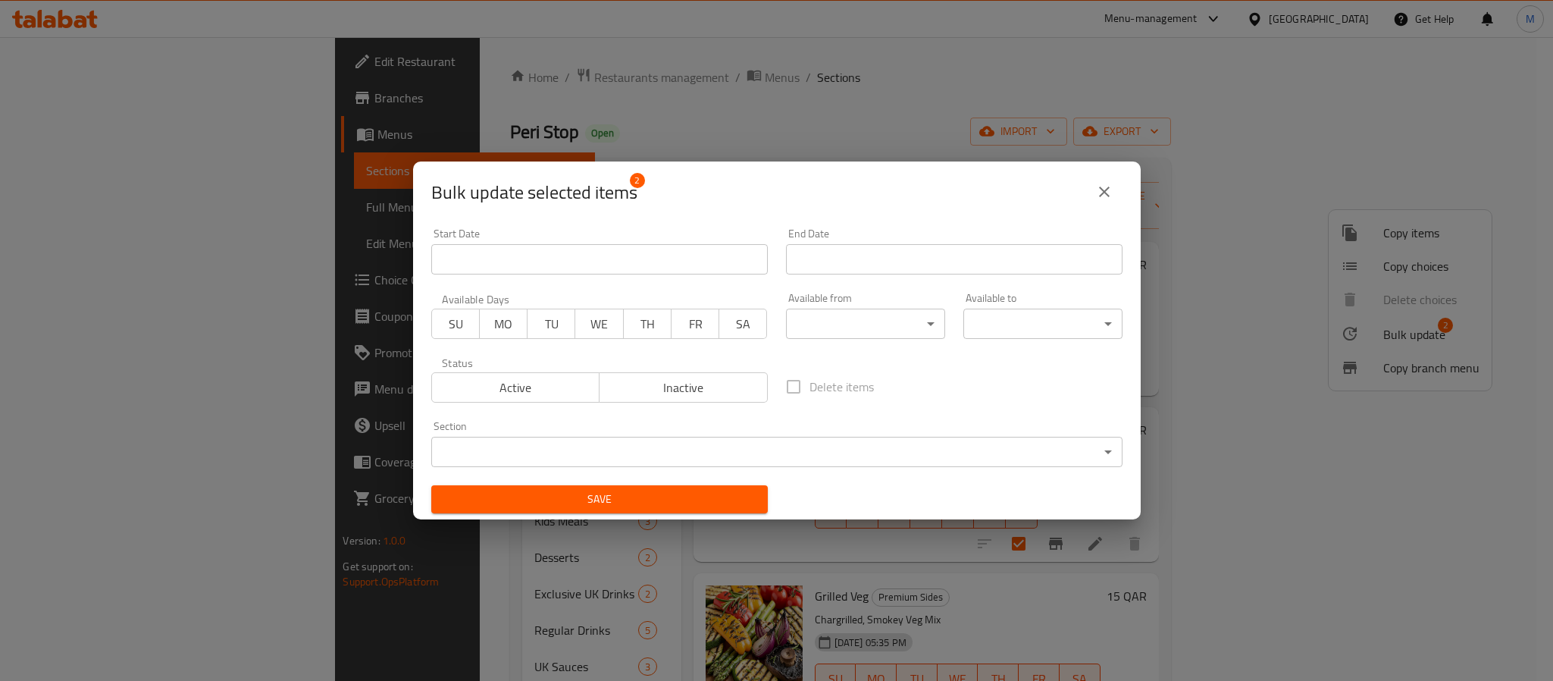
drag, startPoint x: 507, startPoint y: 393, endPoint x: 564, endPoint y: 451, distance: 80.9
click at [507, 392] on span "Active" at bounding box center [516, 388] width 156 height 22
click at [612, 492] on span "Save" at bounding box center [599, 499] width 312 height 19
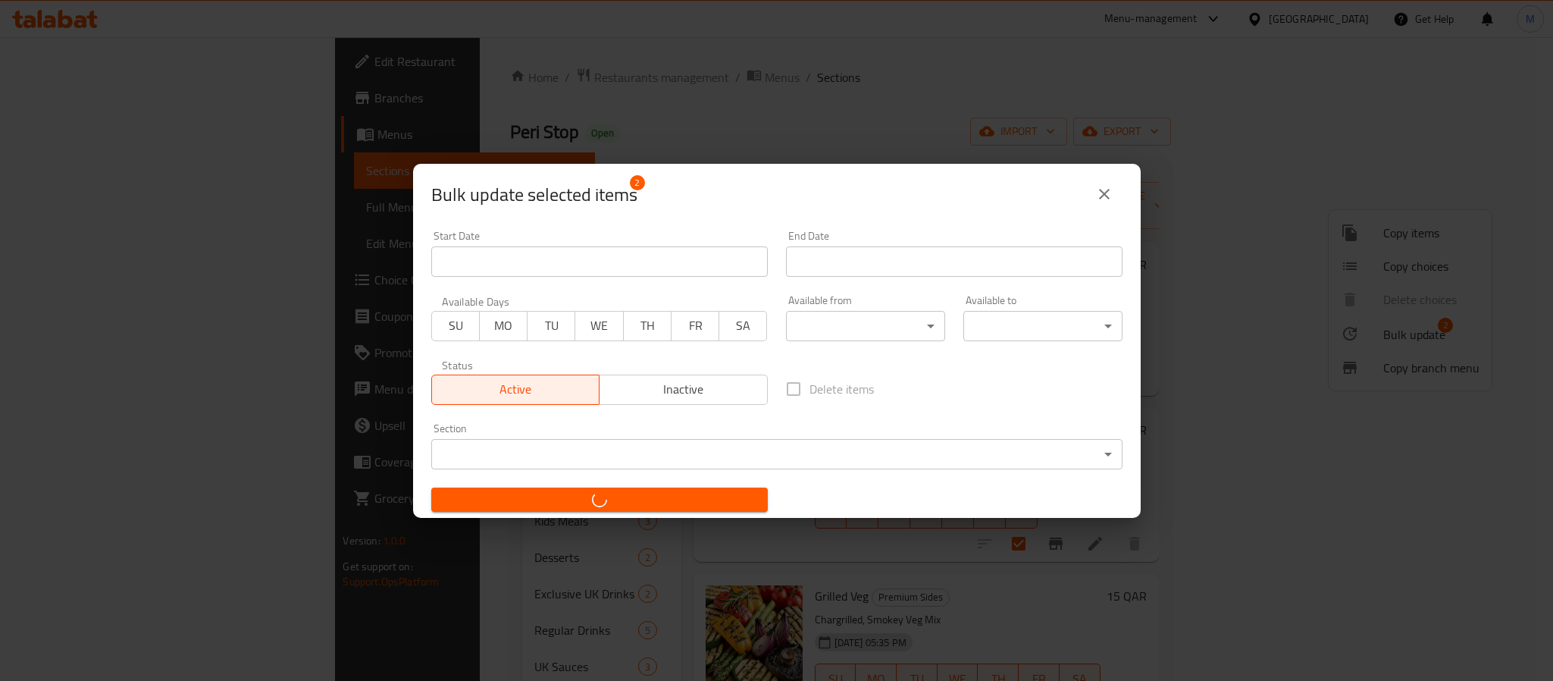
checkbox input "false"
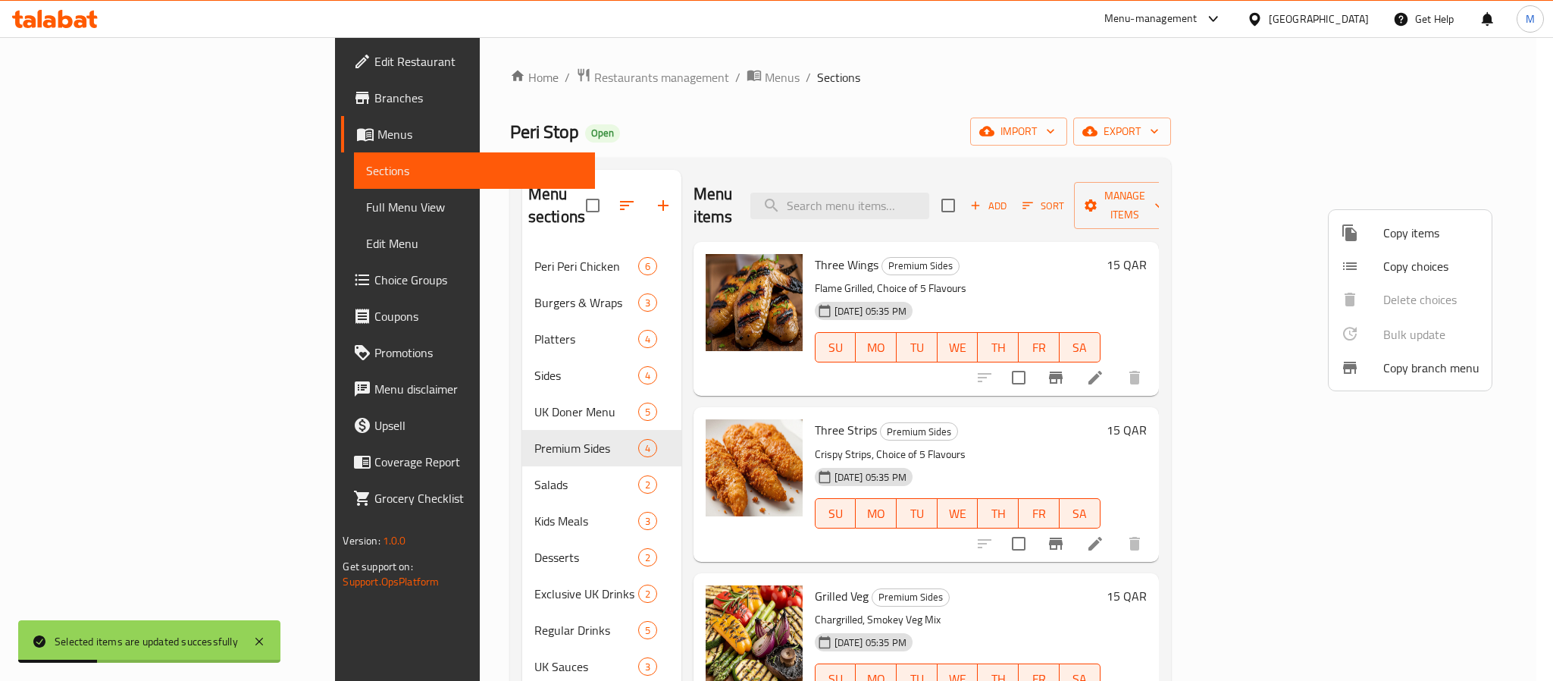
click at [1338, 567] on div at bounding box center [776, 340] width 1553 height 681
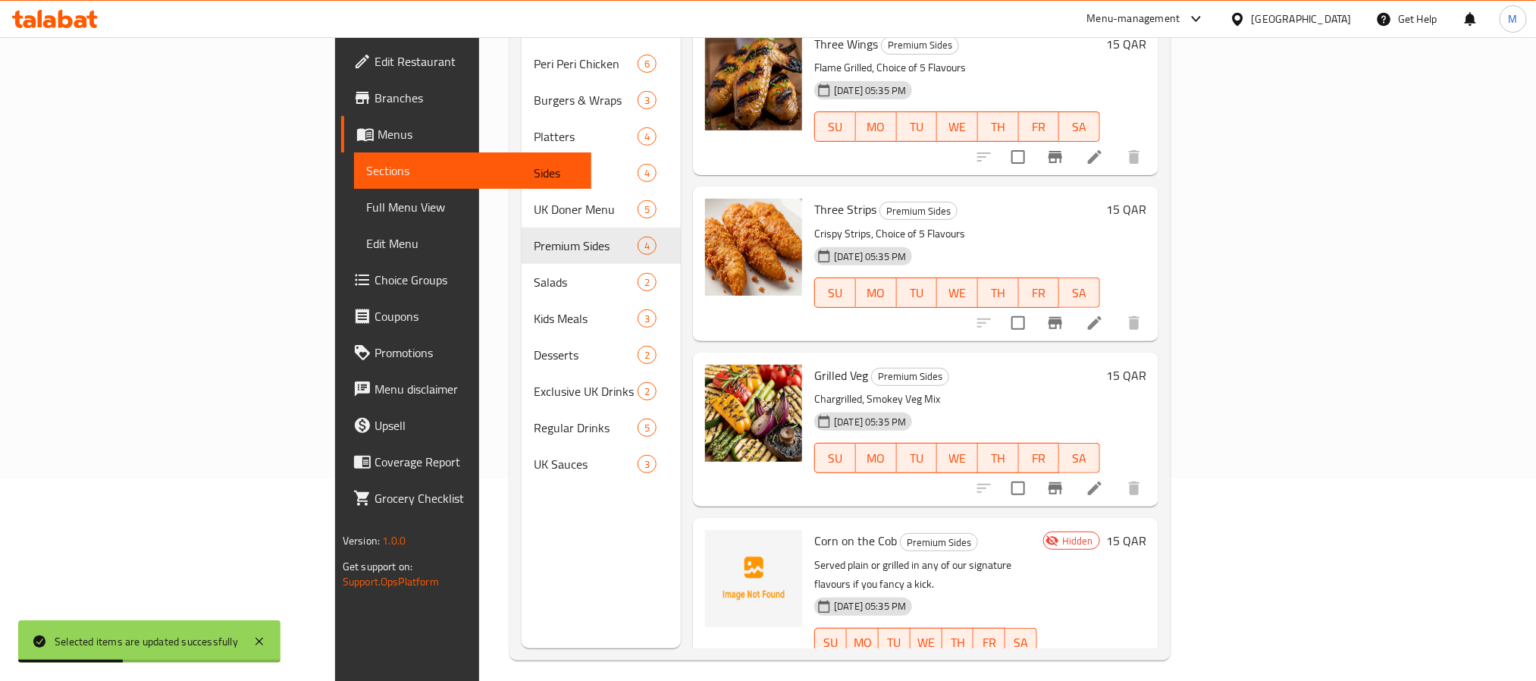
scroll to position [212, 0]
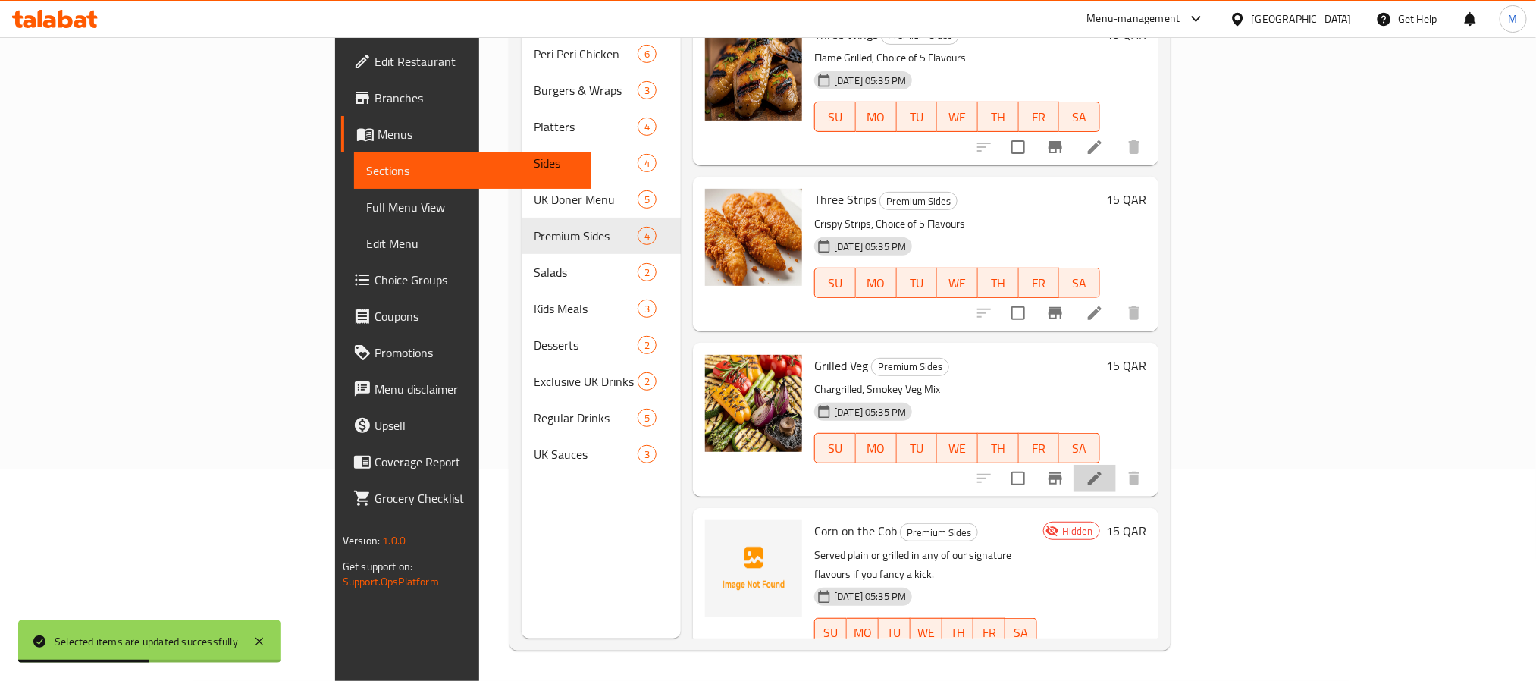
click at [1116, 465] on li at bounding box center [1094, 478] width 42 height 27
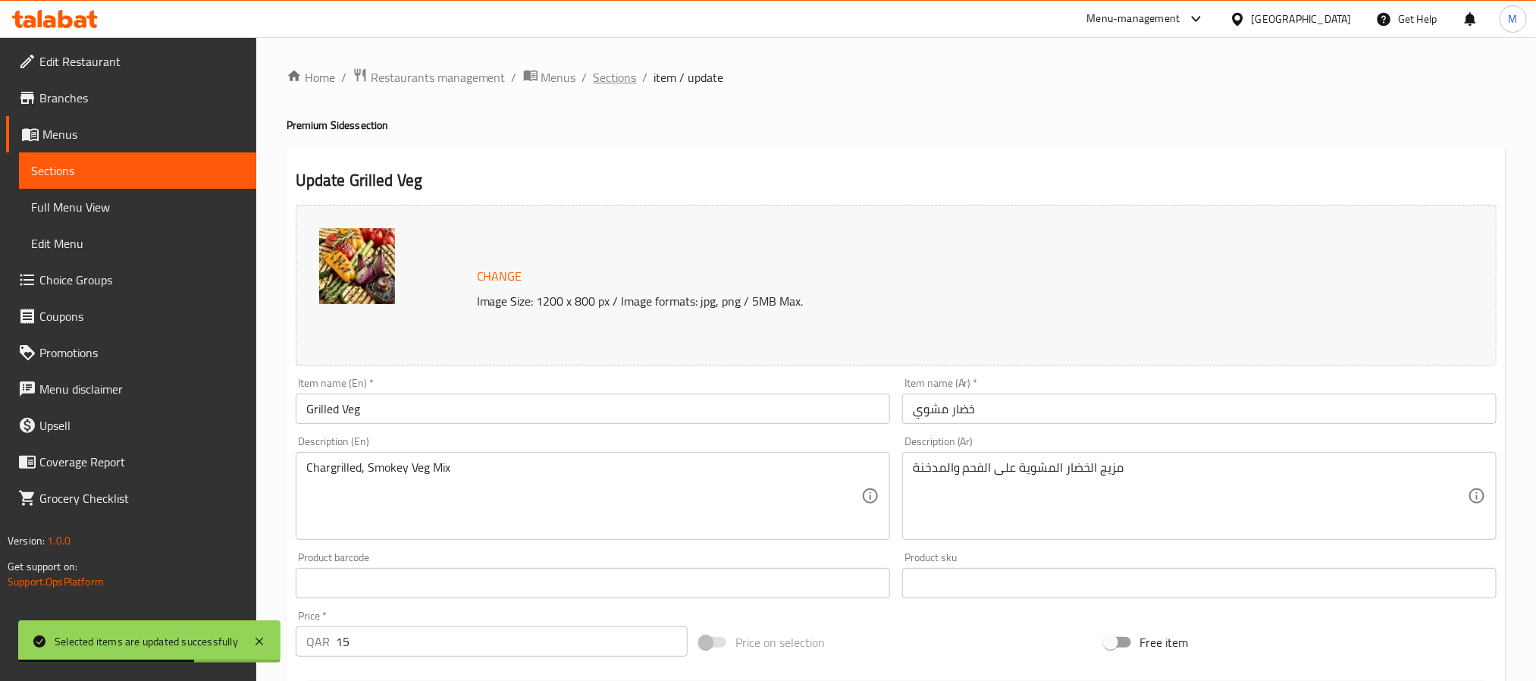
click at [625, 86] on span "Sections" at bounding box center [614, 77] width 43 height 18
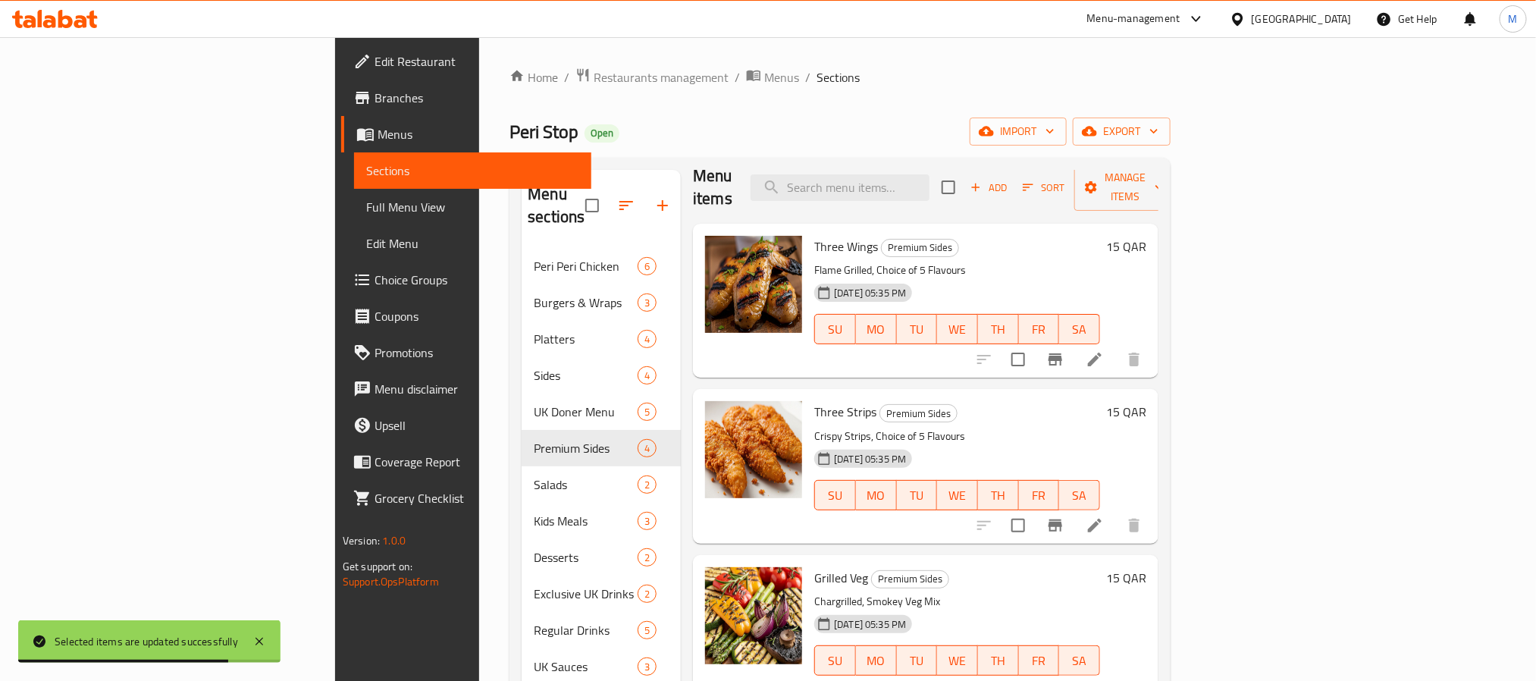
scroll to position [212, 0]
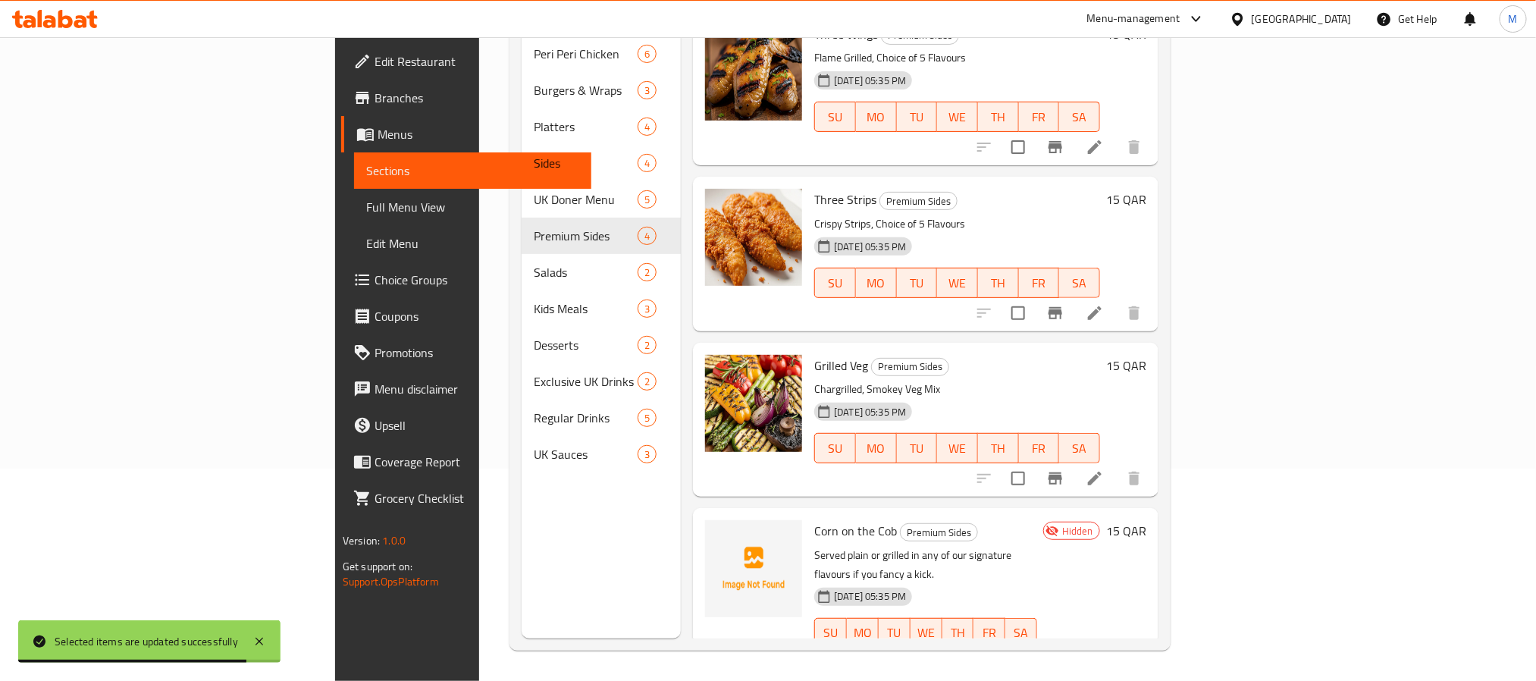
click at [1079, 650] on li at bounding box center [1058, 663] width 42 height 27
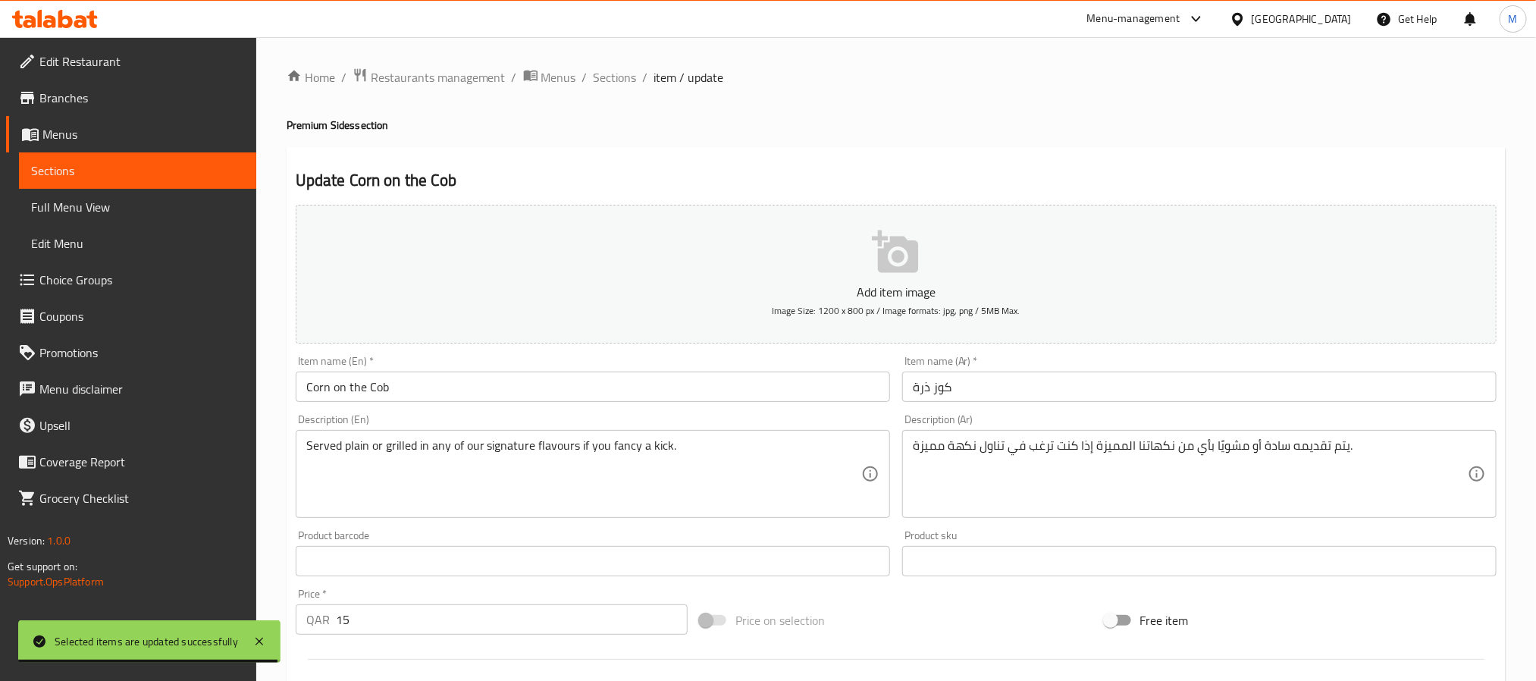
click at [1000, 399] on input "كوز ذرة" at bounding box center [1199, 386] width 594 height 30
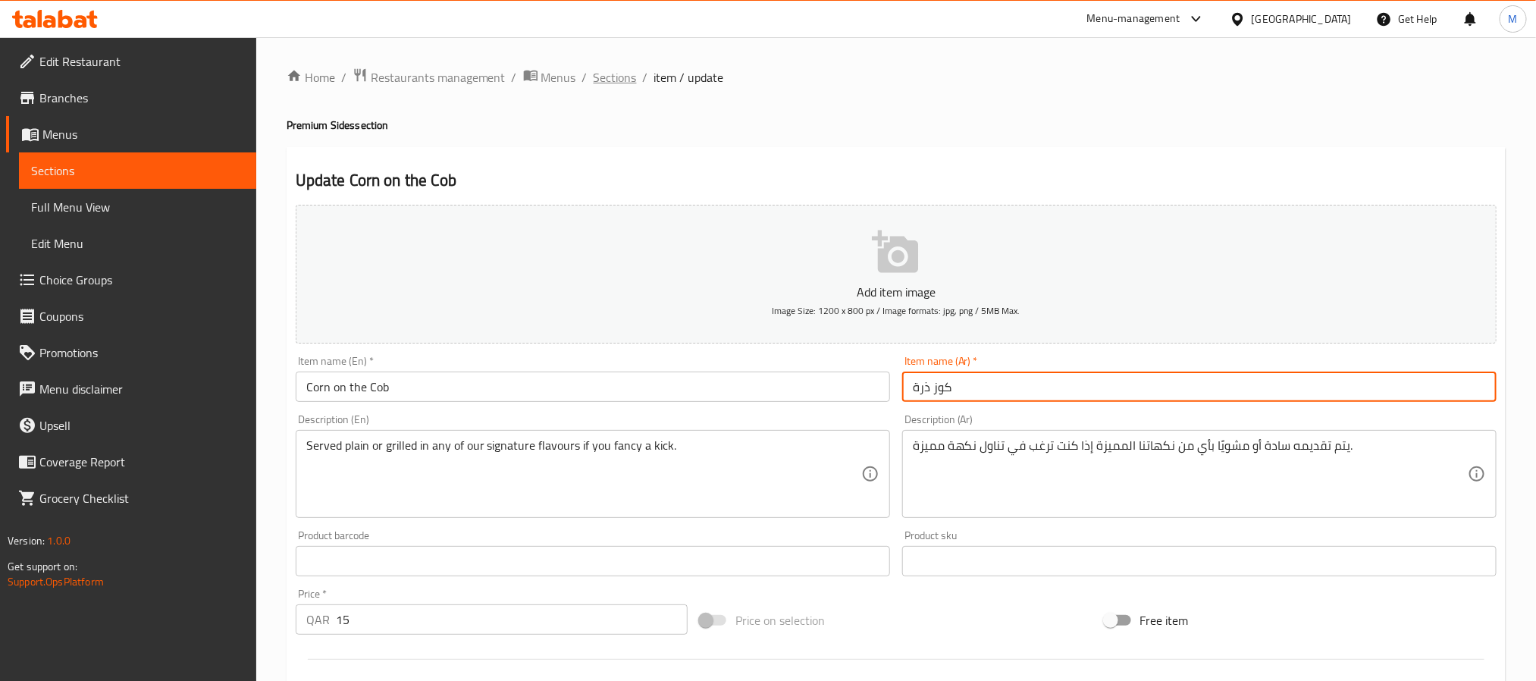
click at [612, 76] on span "Sections" at bounding box center [614, 77] width 43 height 18
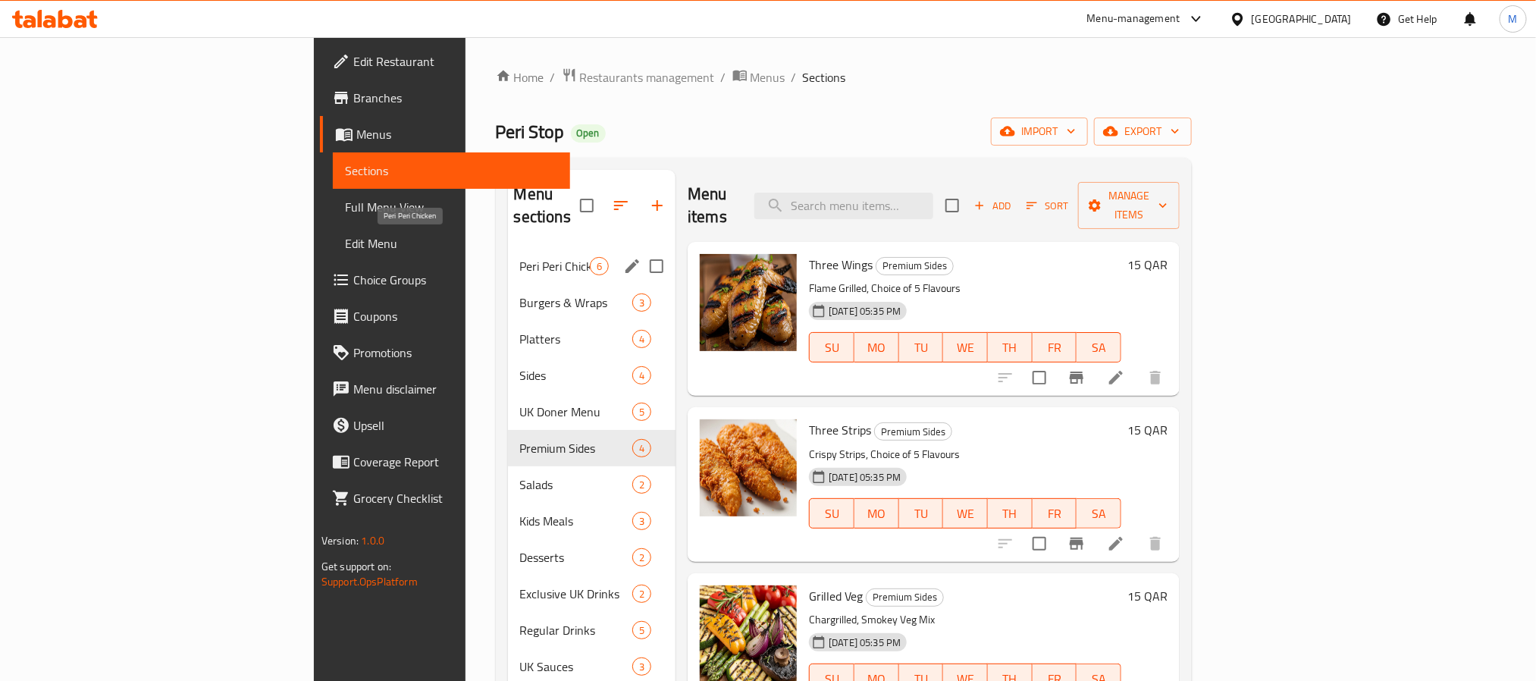
click at [520, 257] on span "Peri Peri Chicken" at bounding box center [555, 266] width 70 height 18
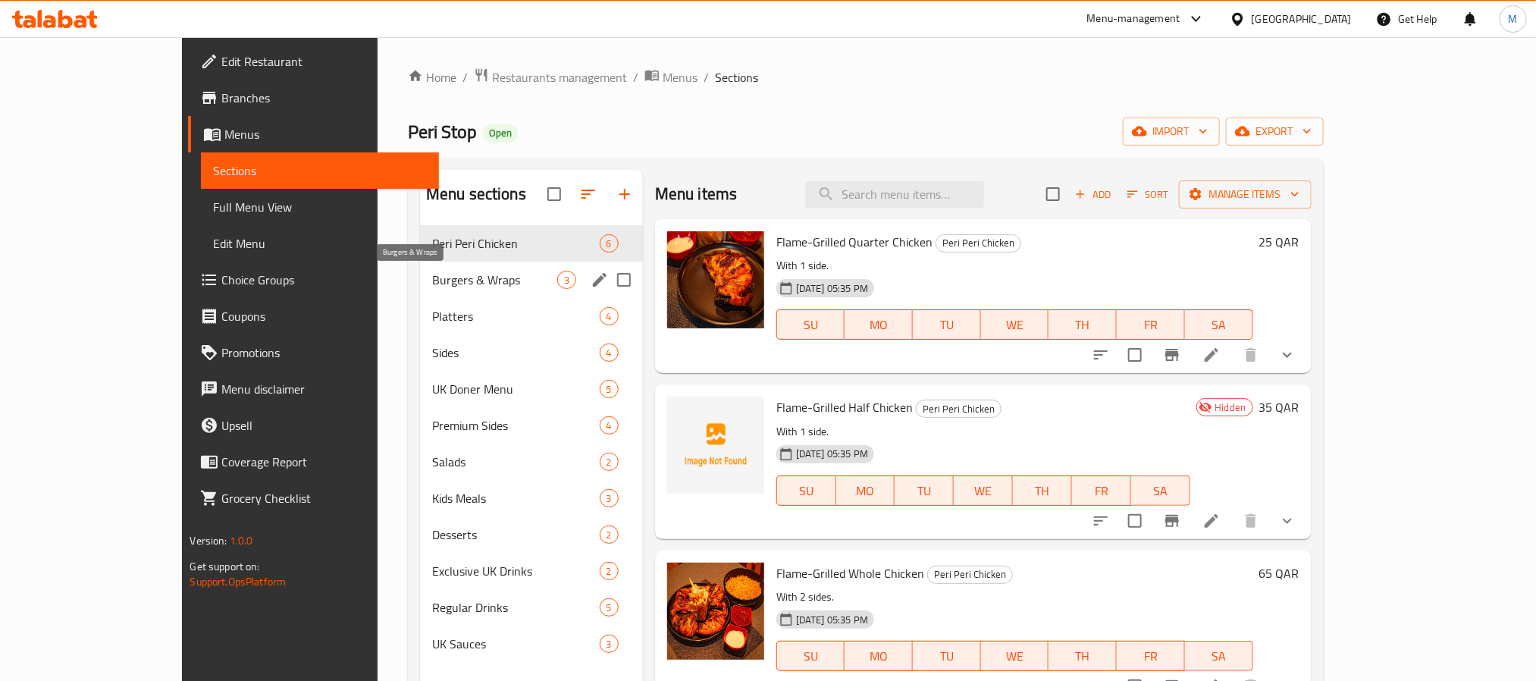
click at [432, 280] on span "Burgers & Wraps" at bounding box center [494, 280] width 125 height 18
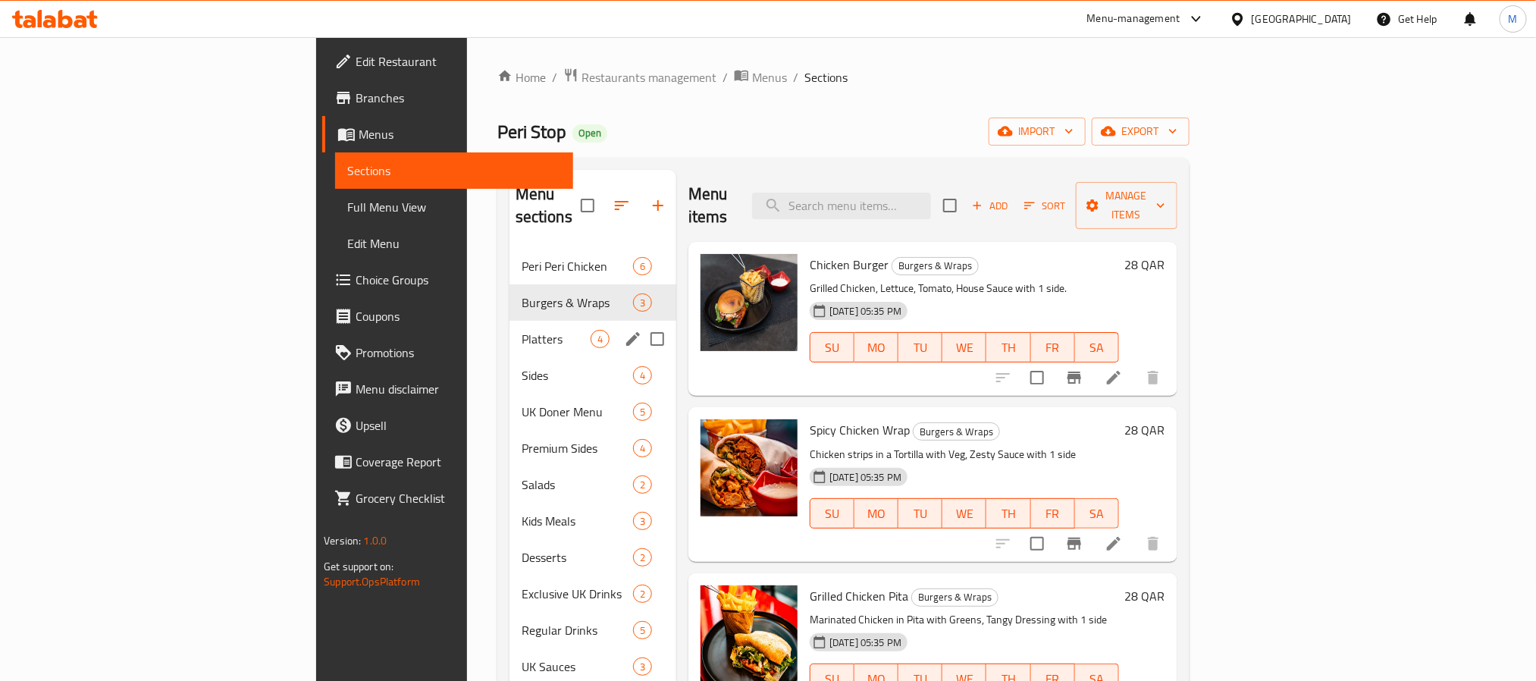
click at [509, 321] on div "Platters 4" at bounding box center [592, 339] width 167 height 36
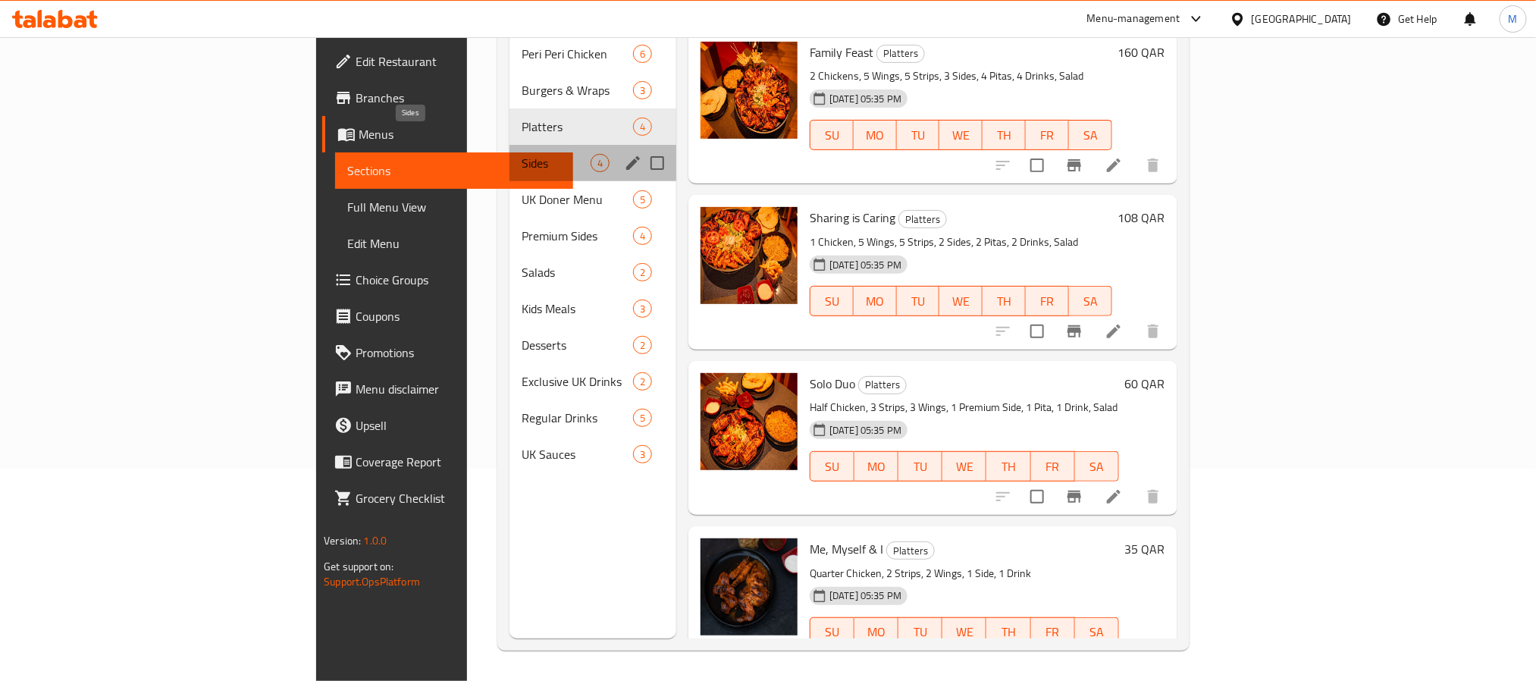
click at [521, 154] on span "Sides" at bounding box center [555, 163] width 69 height 18
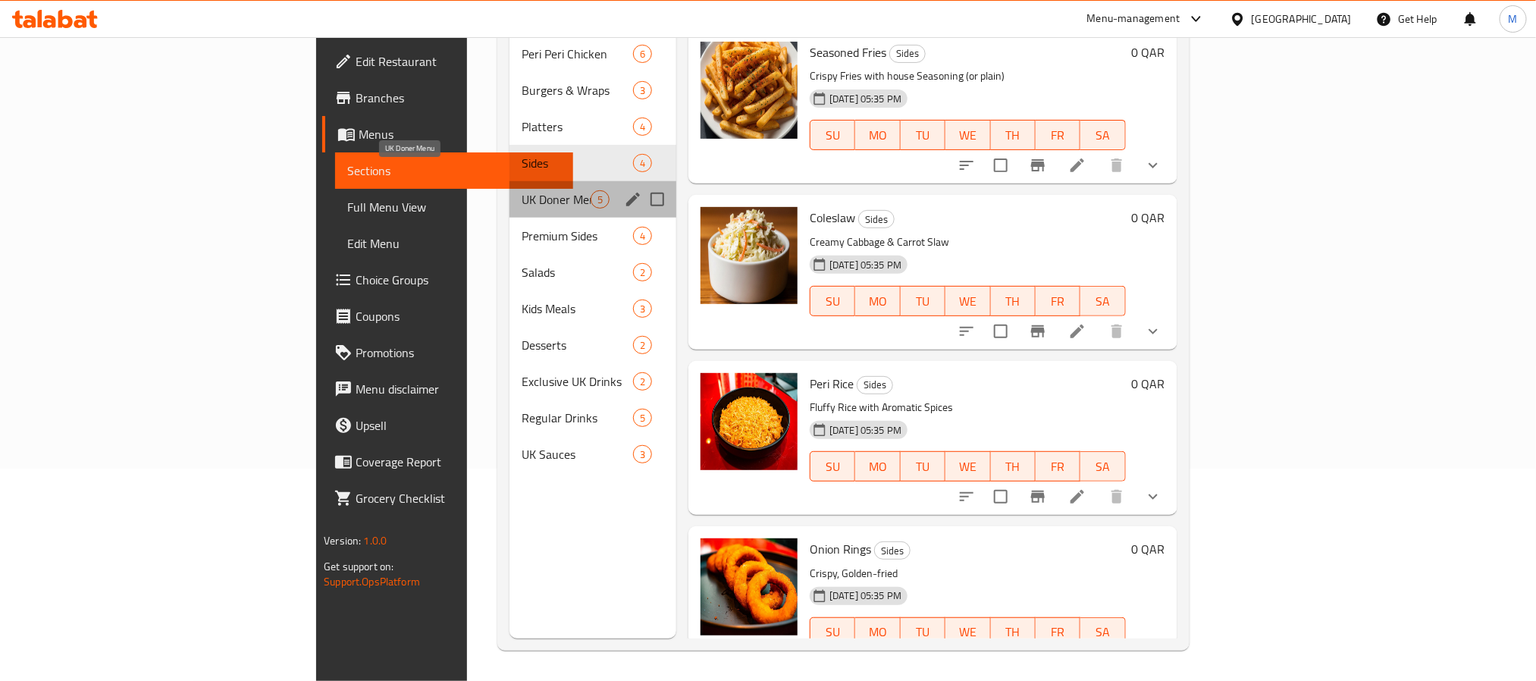
click at [521, 190] on span "UK Doner Menu" at bounding box center [555, 199] width 69 height 18
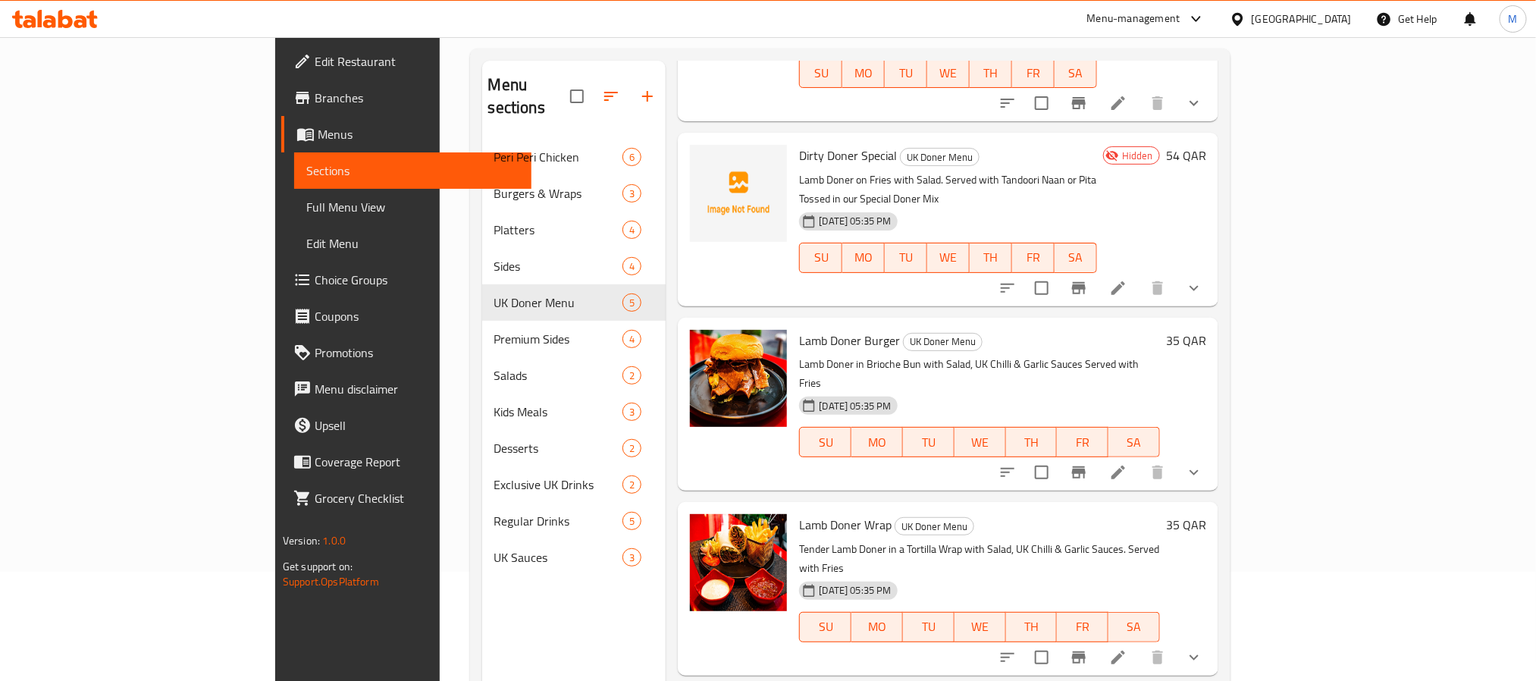
scroll to position [212, 0]
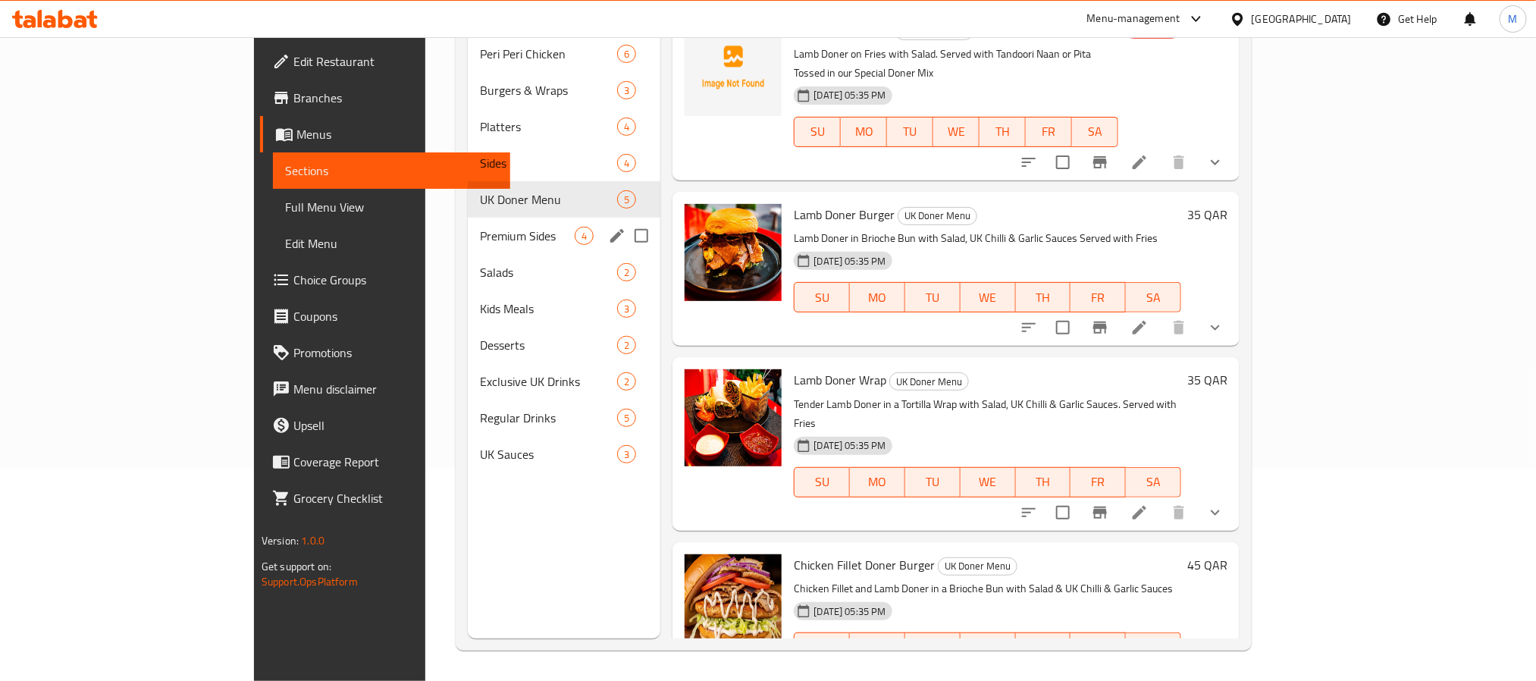
click at [468, 218] on div "Premium Sides 4" at bounding box center [564, 236] width 193 height 36
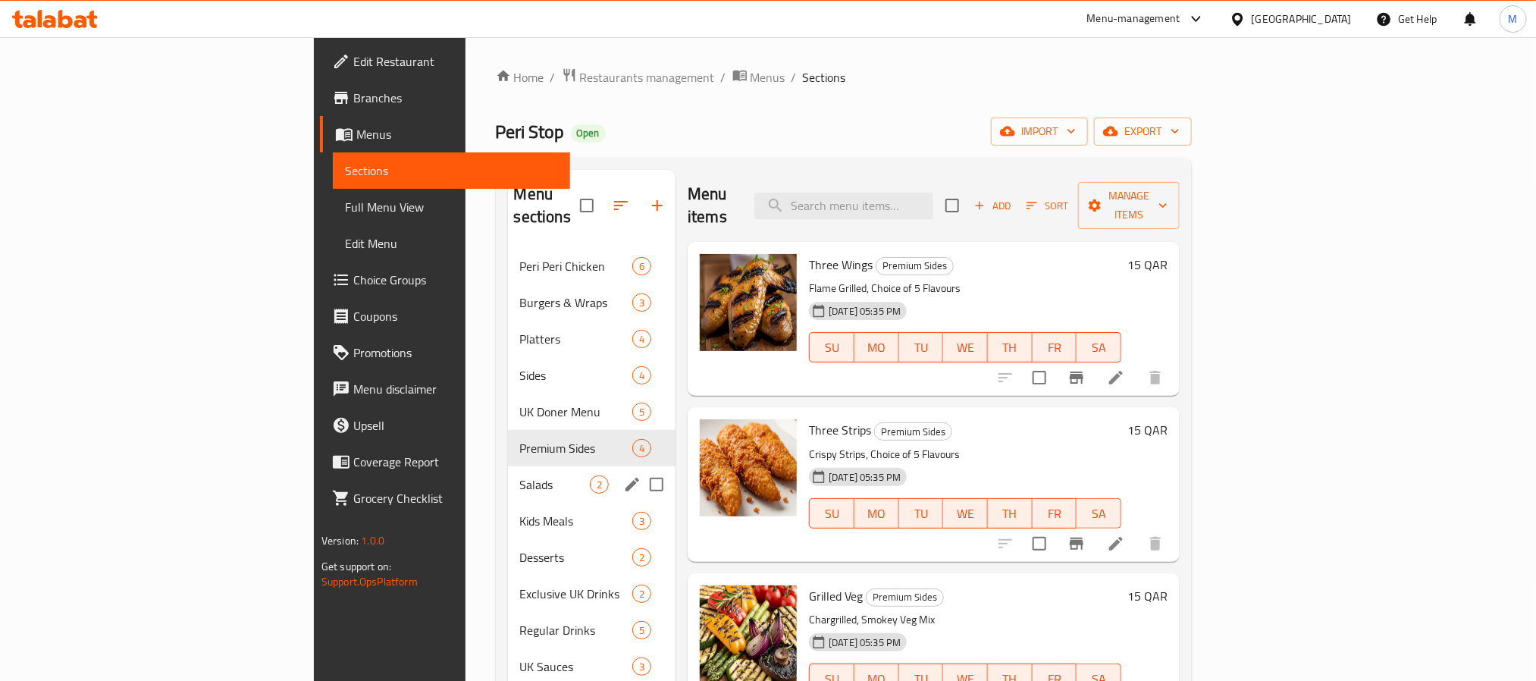
click at [508, 466] on div "Salads 2" at bounding box center [592, 484] width 168 height 36
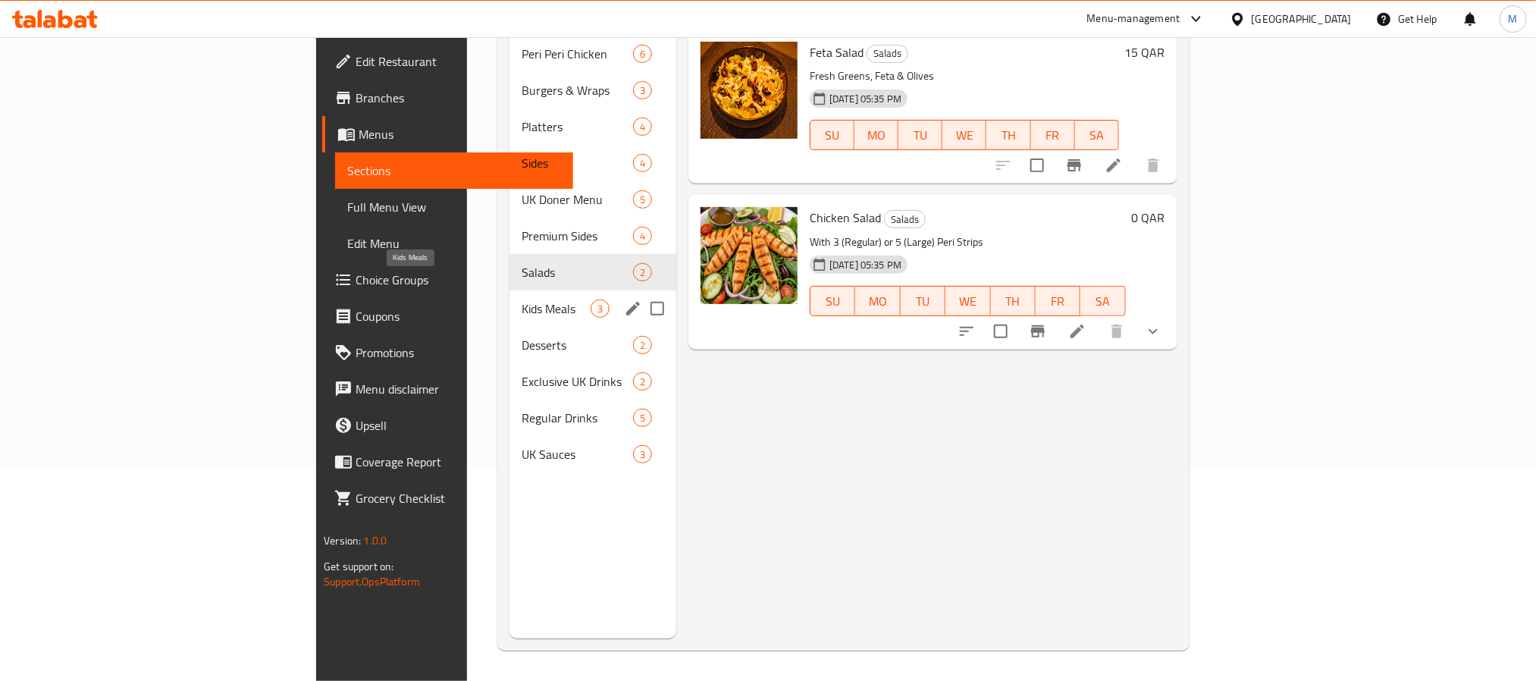
click at [521, 299] on span "Kids Meals" at bounding box center [555, 308] width 69 height 18
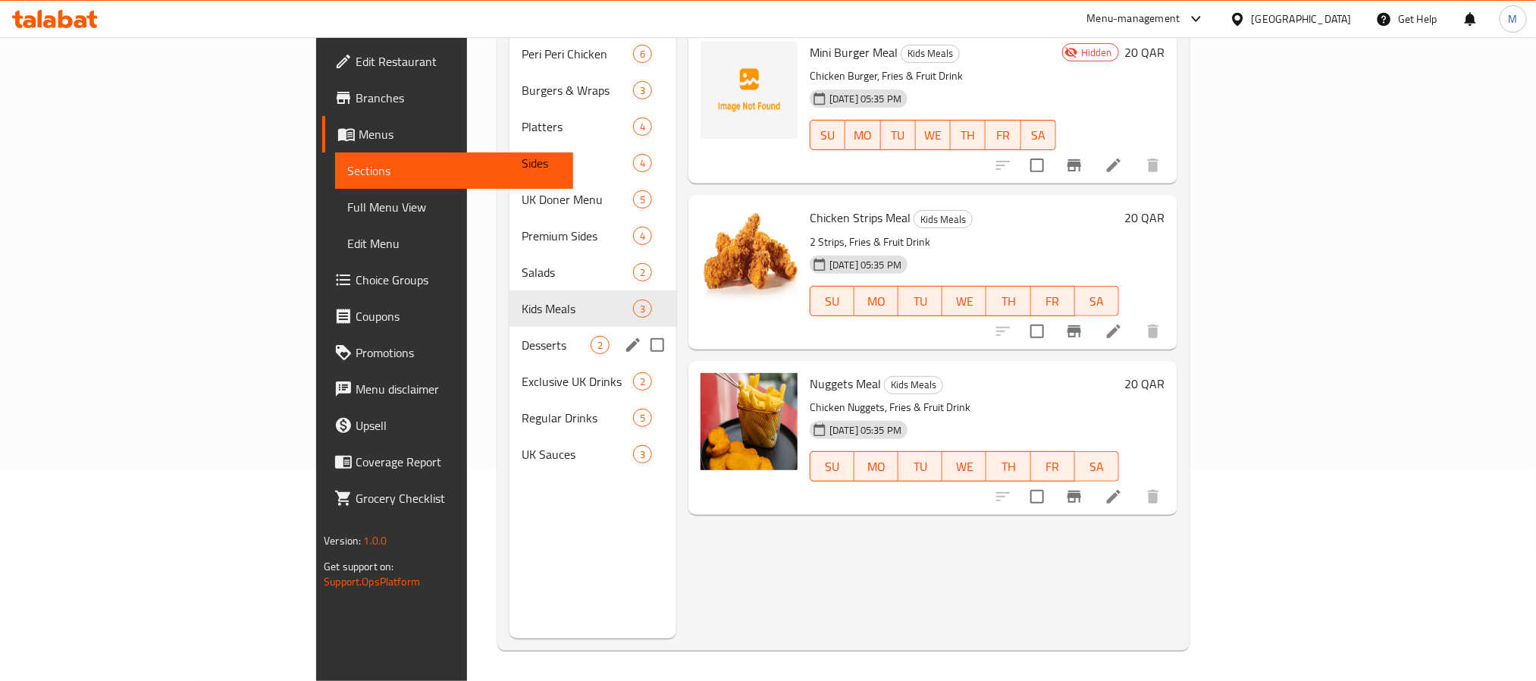
click at [509, 334] on div "Desserts 2" at bounding box center [592, 345] width 167 height 36
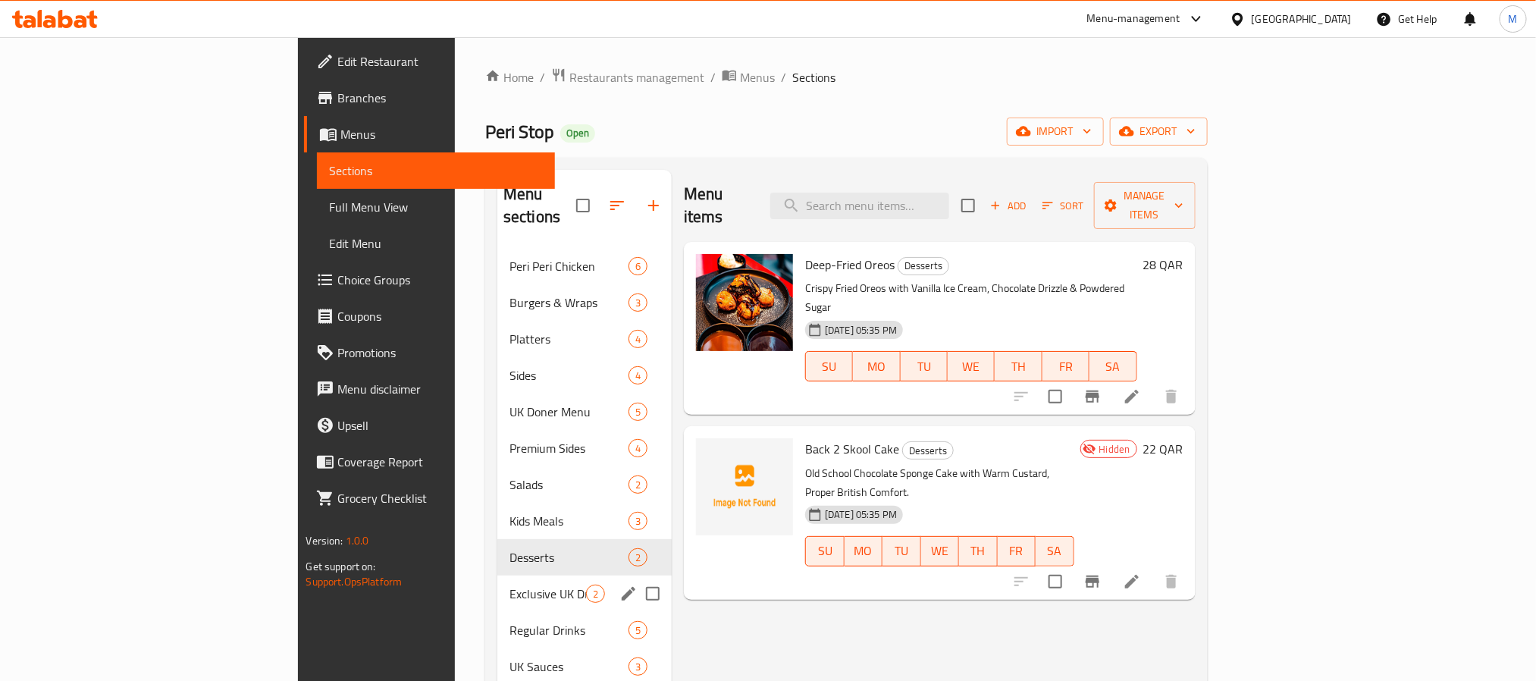
click at [509, 584] on span "Exclusive UK Drinks" at bounding box center [547, 593] width 77 height 18
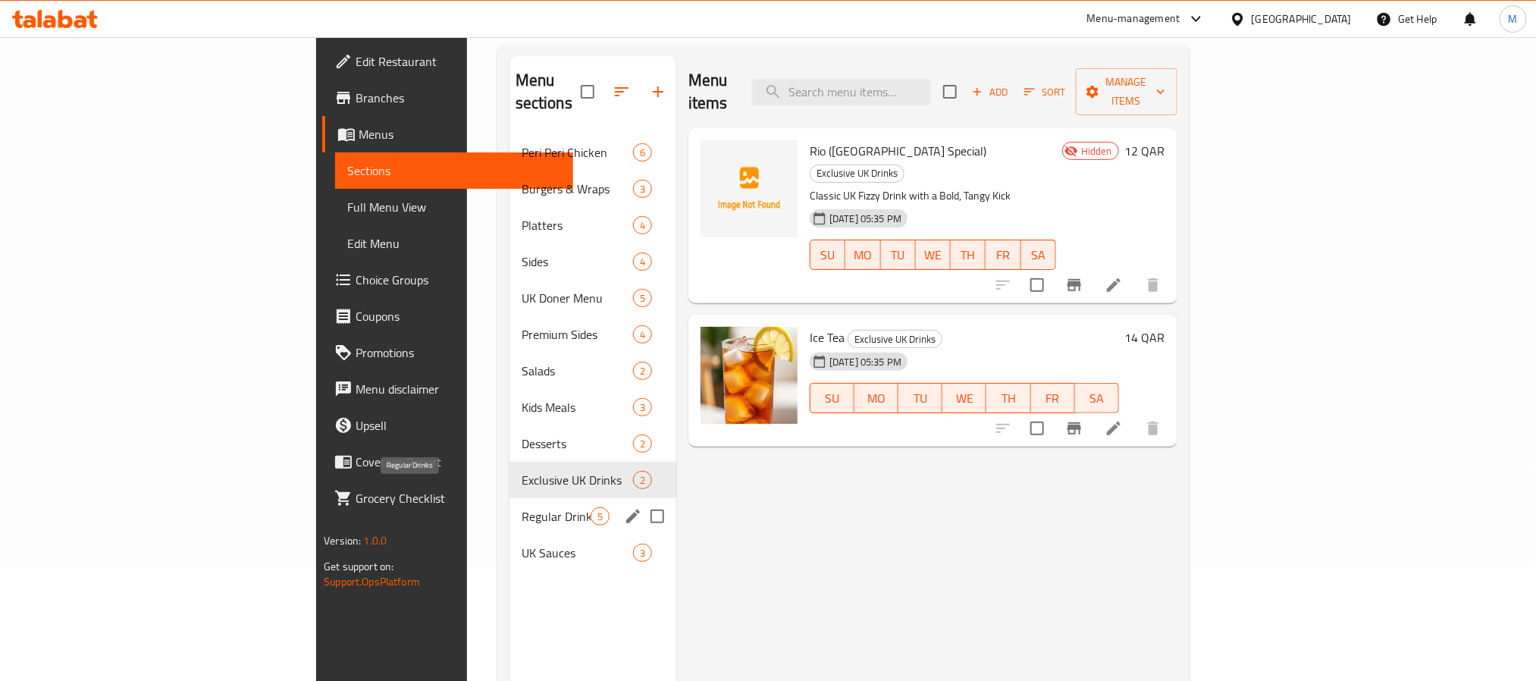
click at [521, 507] on span "Regular Drinks" at bounding box center [555, 516] width 69 height 18
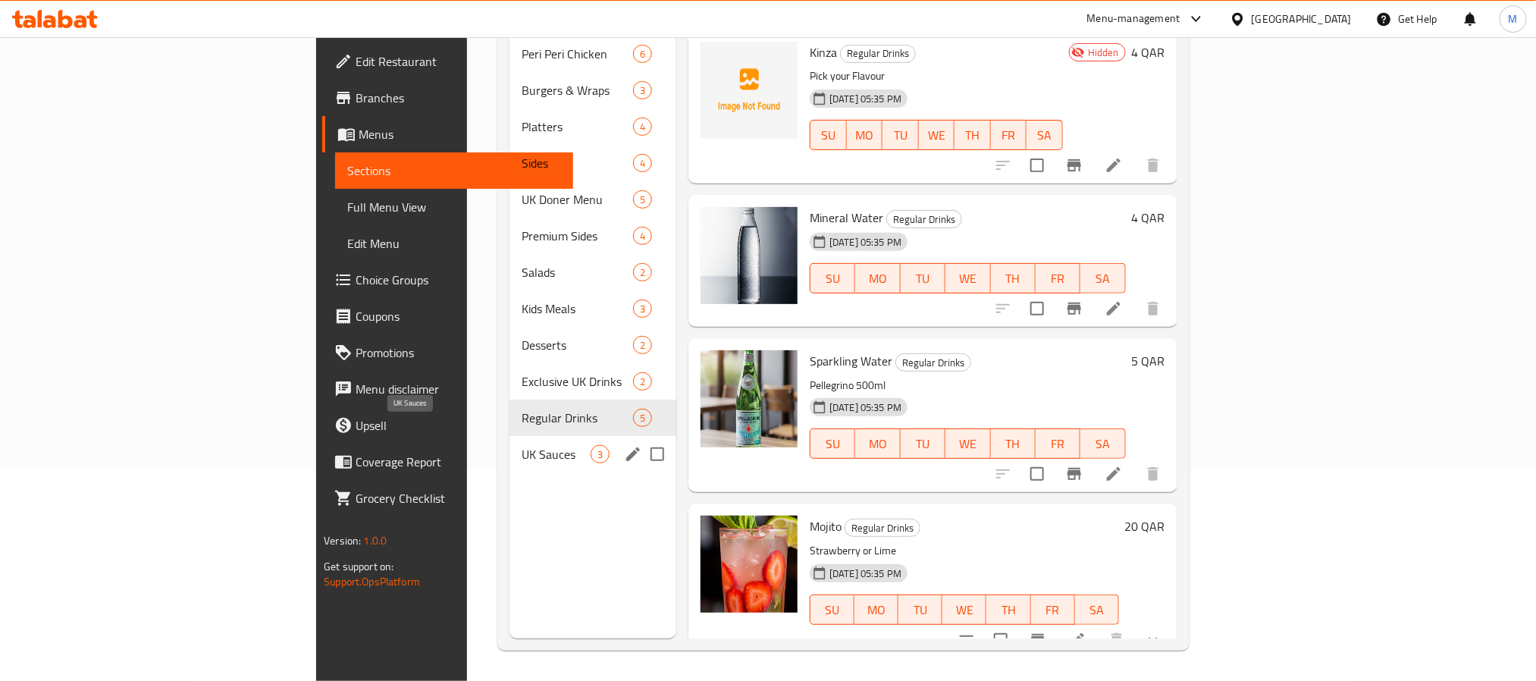
click at [521, 445] on span "UK Sauces" at bounding box center [555, 454] width 69 height 18
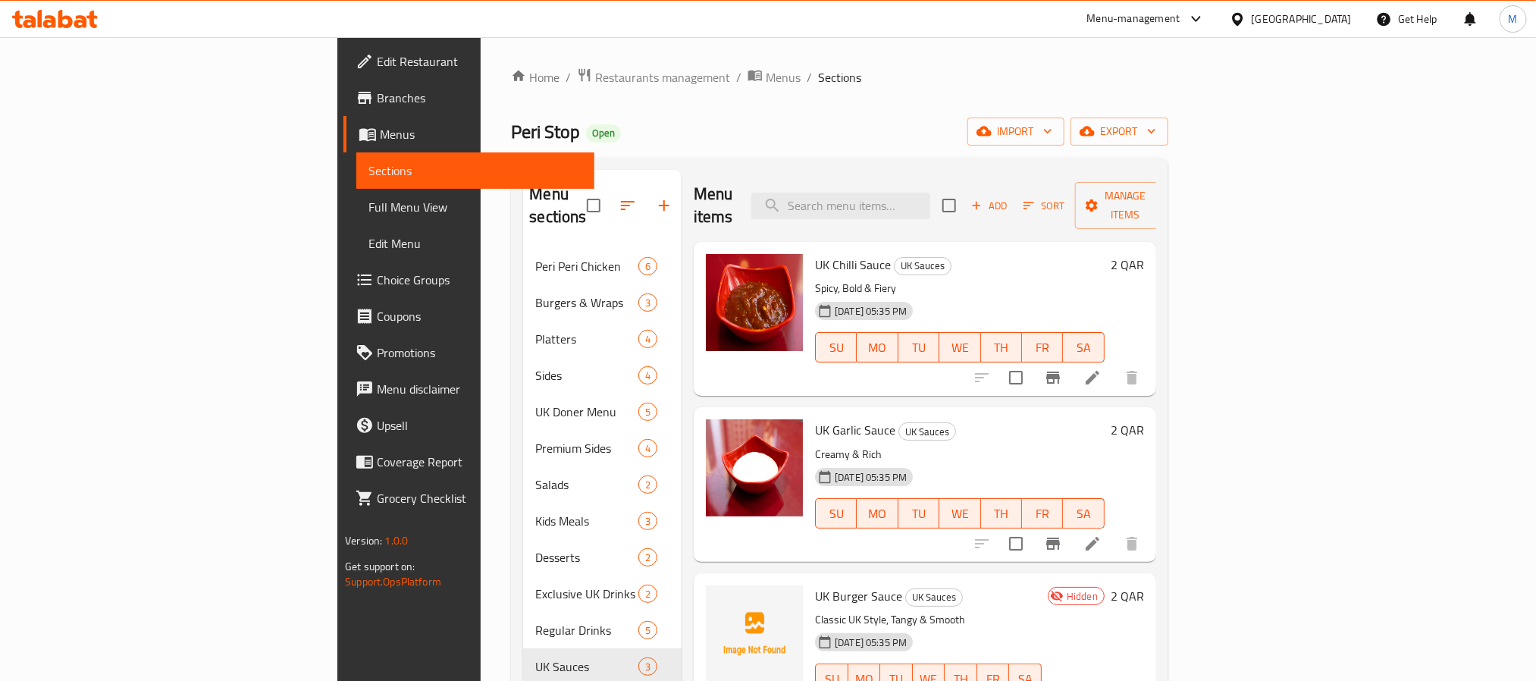
click at [744, 111] on div "Home / Restaurants management / Menus / Sections Peri Stop Open import export M…" at bounding box center [839, 464] width 656 height 795
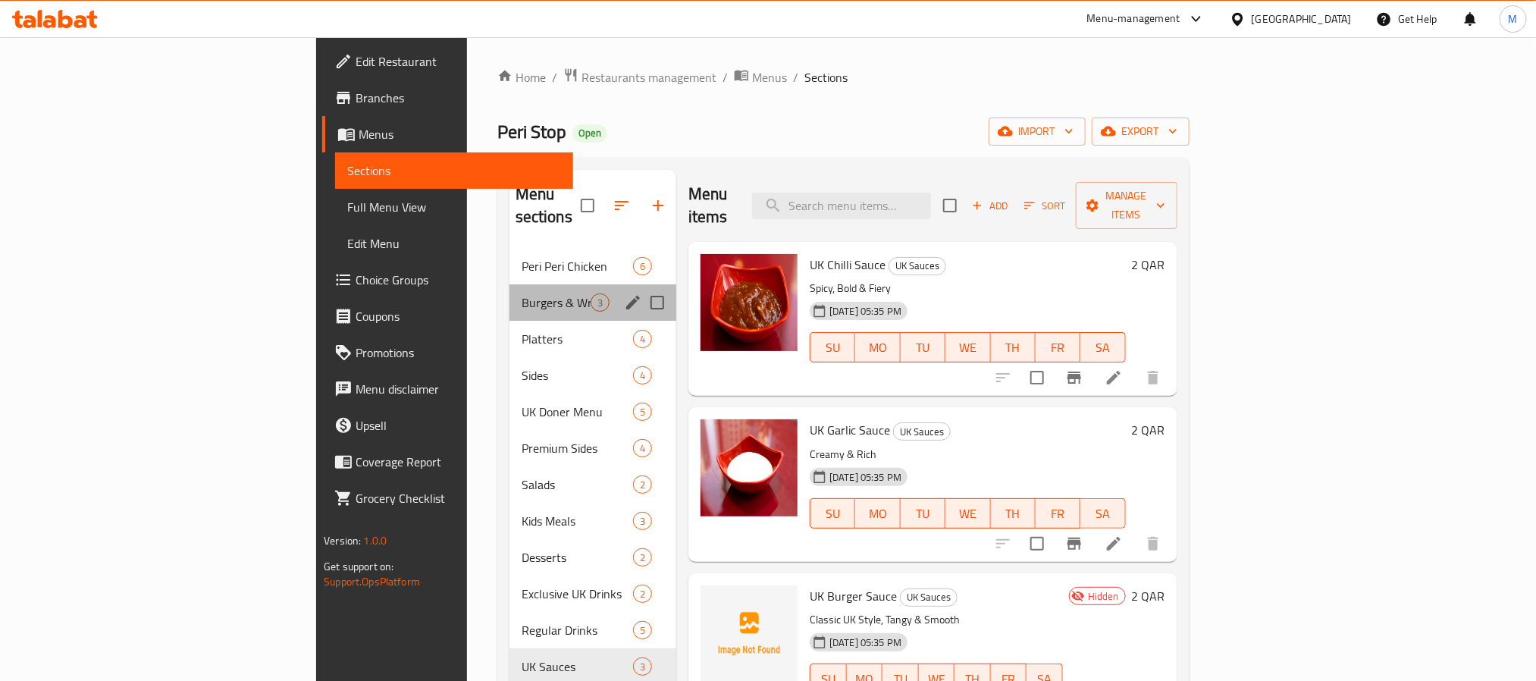
click at [509, 284] on div "Burgers & Wraps 3" at bounding box center [592, 302] width 167 height 36
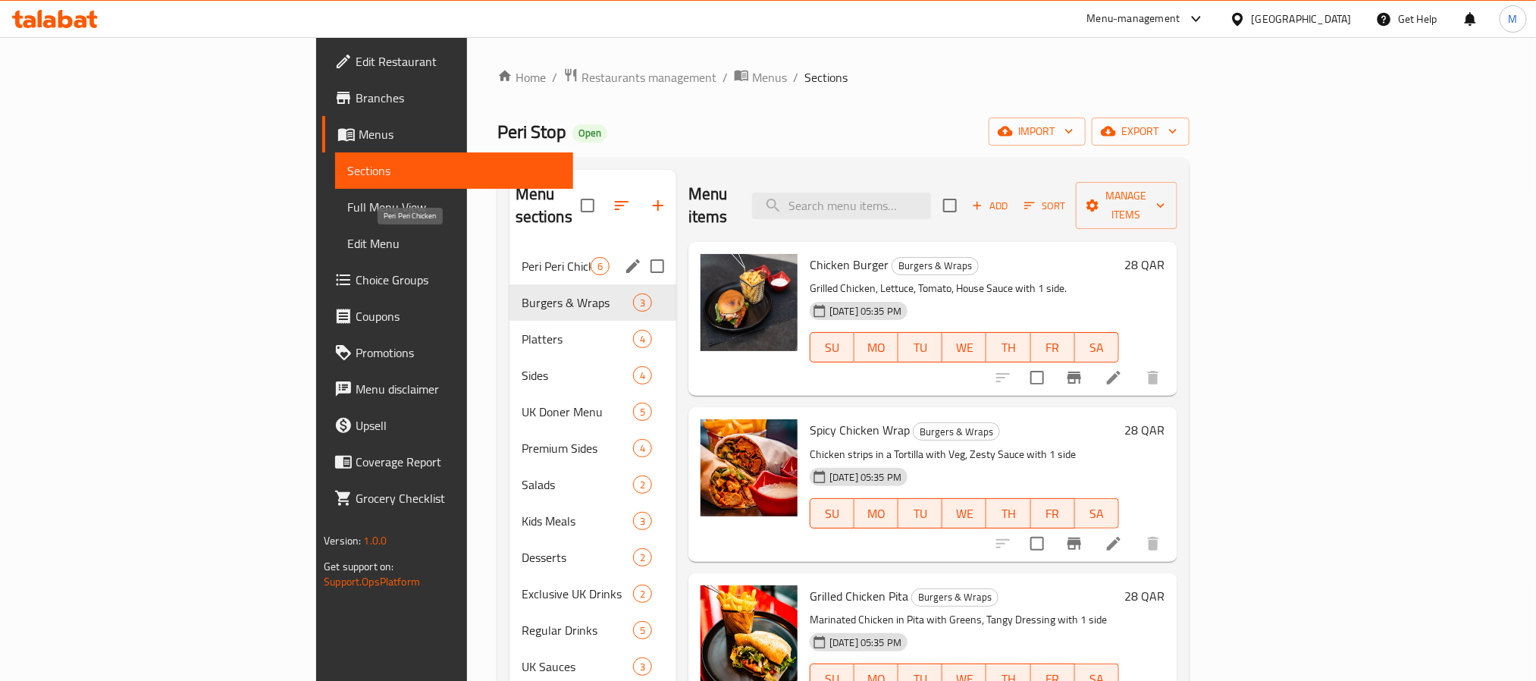
click at [521, 257] on span "Peri Peri Chicken" at bounding box center [555, 266] width 69 height 18
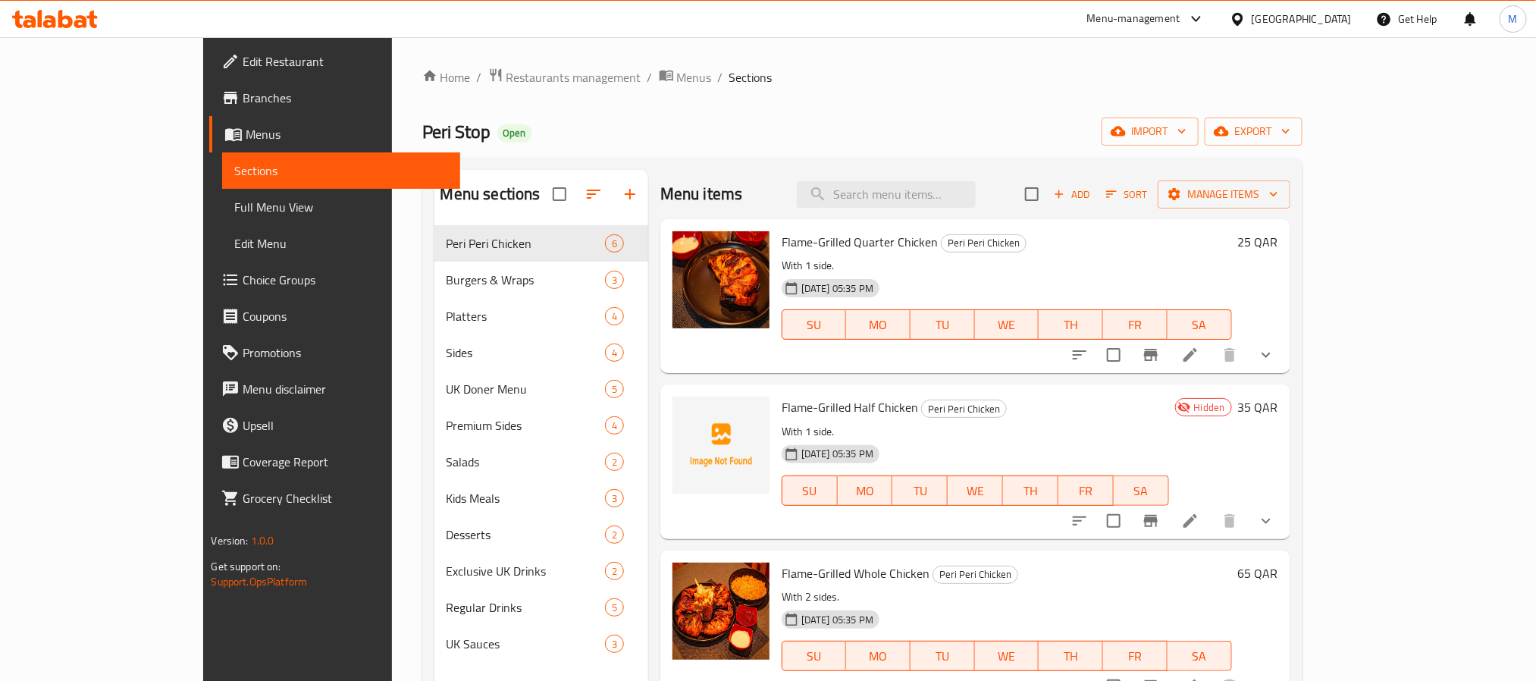
click at [1284, 368] on button "show more" at bounding box center [1266, 355] width 36 height 36
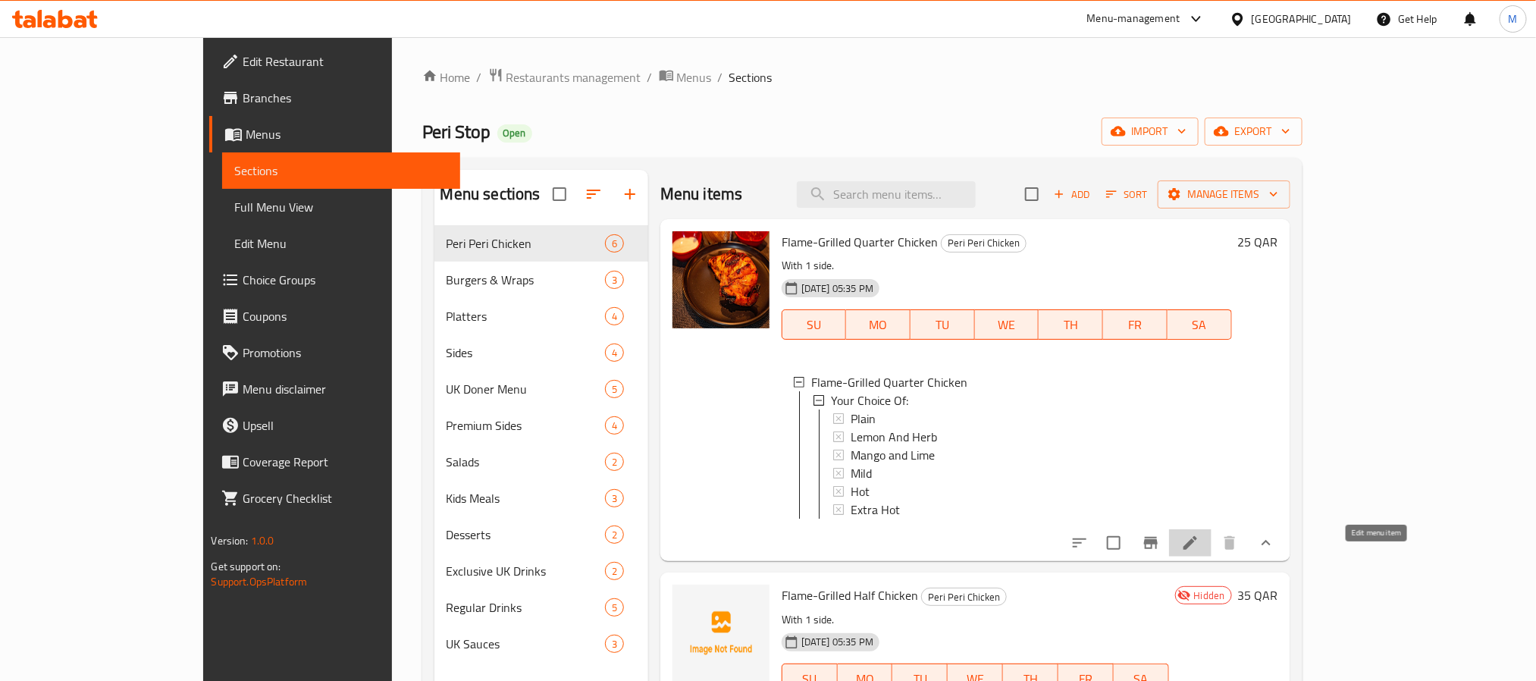
click at [1199, 552] on icon at bounding box center [1190, 543] width 18 height 18
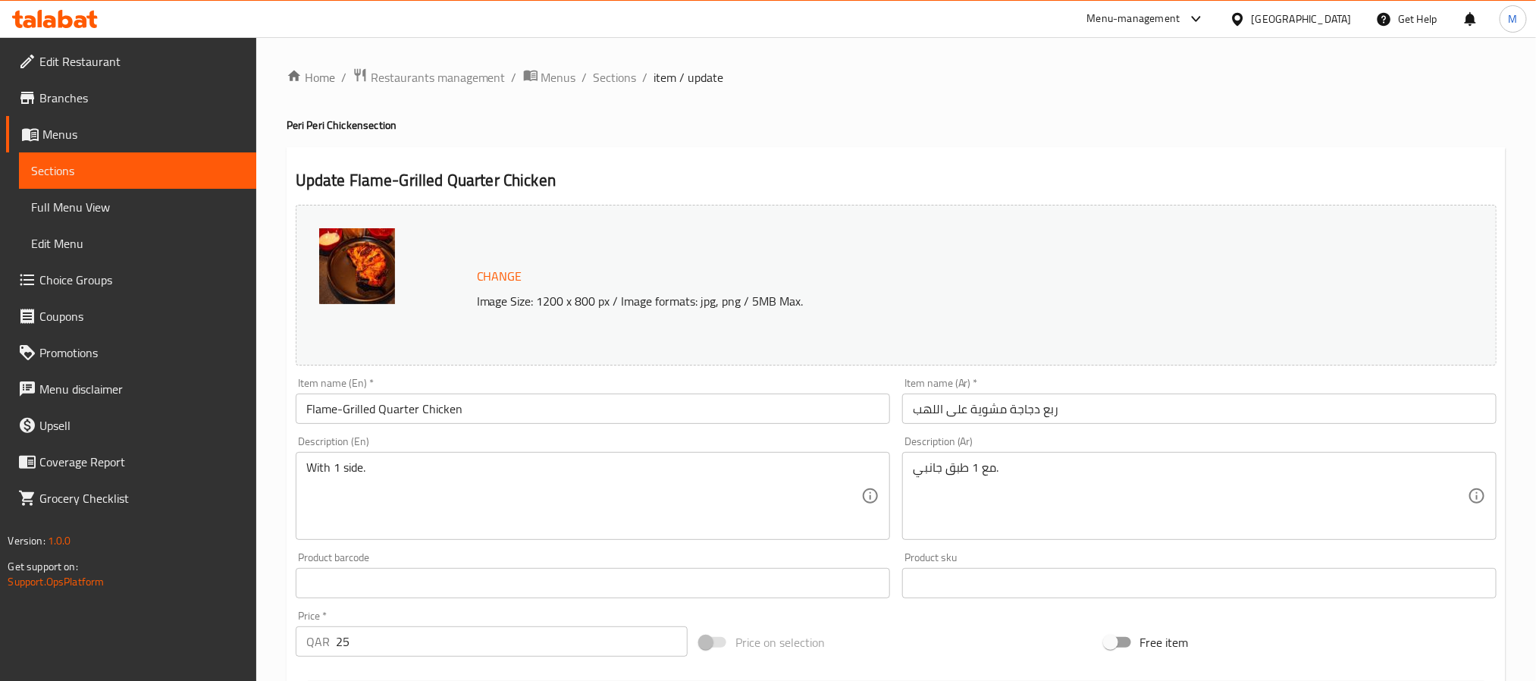
type input "إختيارك من الصنف الجانبي:"
type input "1"
click at [599, 76] on span "Sections" at bounding box center [614, 77] width 43 height 18
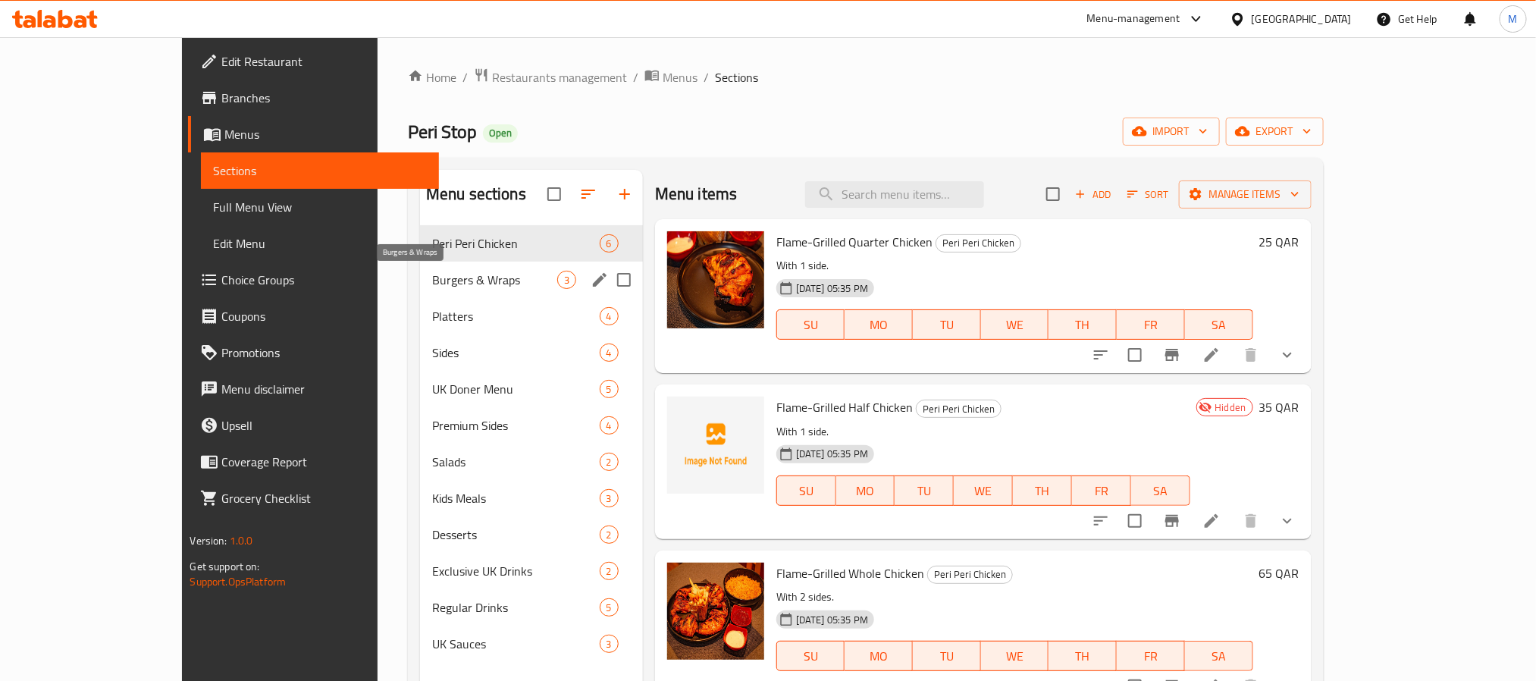
click at [442, 285] on span "Burgers & Wraps" at bounding box center [494, 280] width 125 height 18
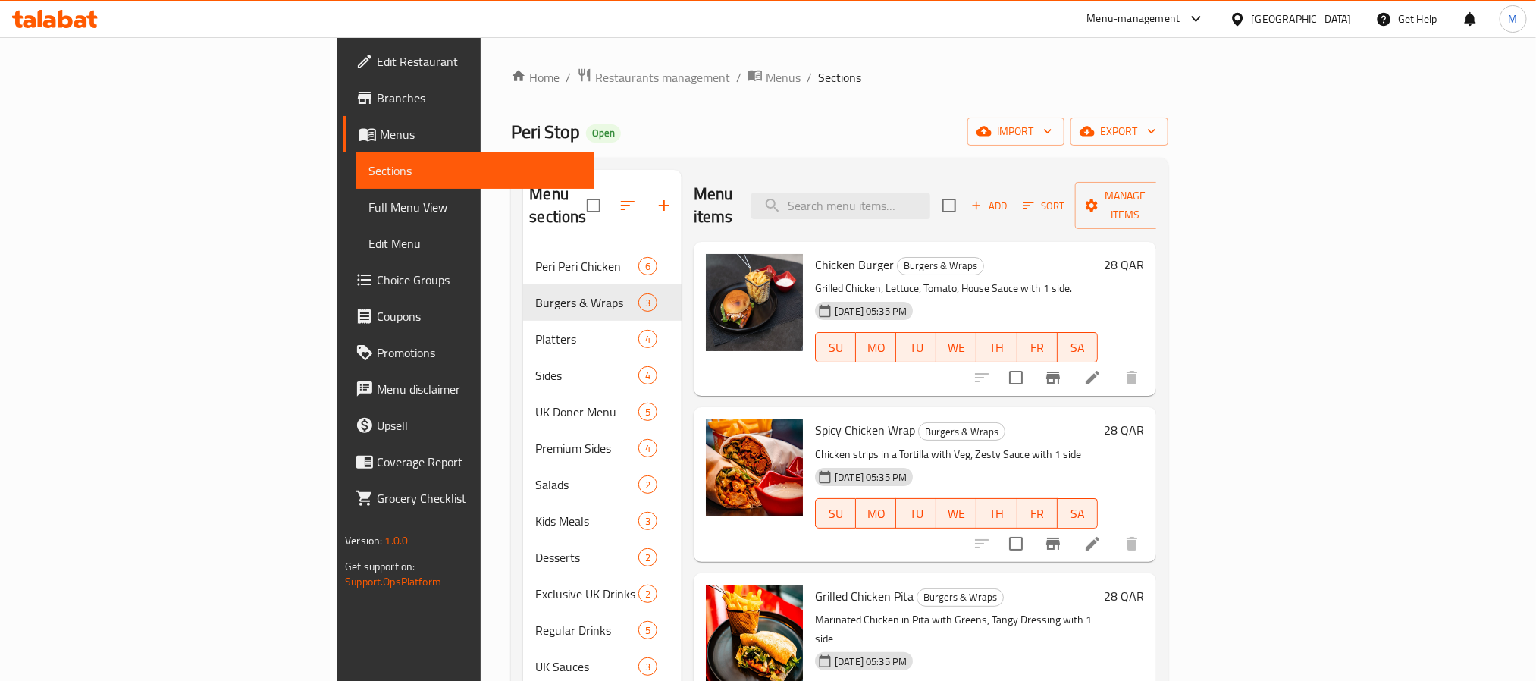
click at [676, 132] on div "Peri Stop Open import export" at bounding box center [839, 131] width 656 height 28
click at [769, 130] on div "Peri Stop Open import export" at bounding box center [839, 131] width 656 height 28
click at [685, 160] on div "Menu sections Peri Peri Chicken 6 Burgers & Wraps 3 Platters 4 Sides 4 UK Doner…" at bounding box center [839, 510] width 656 height 705
